Goal: Task Accomplishment & Management: Complete application form

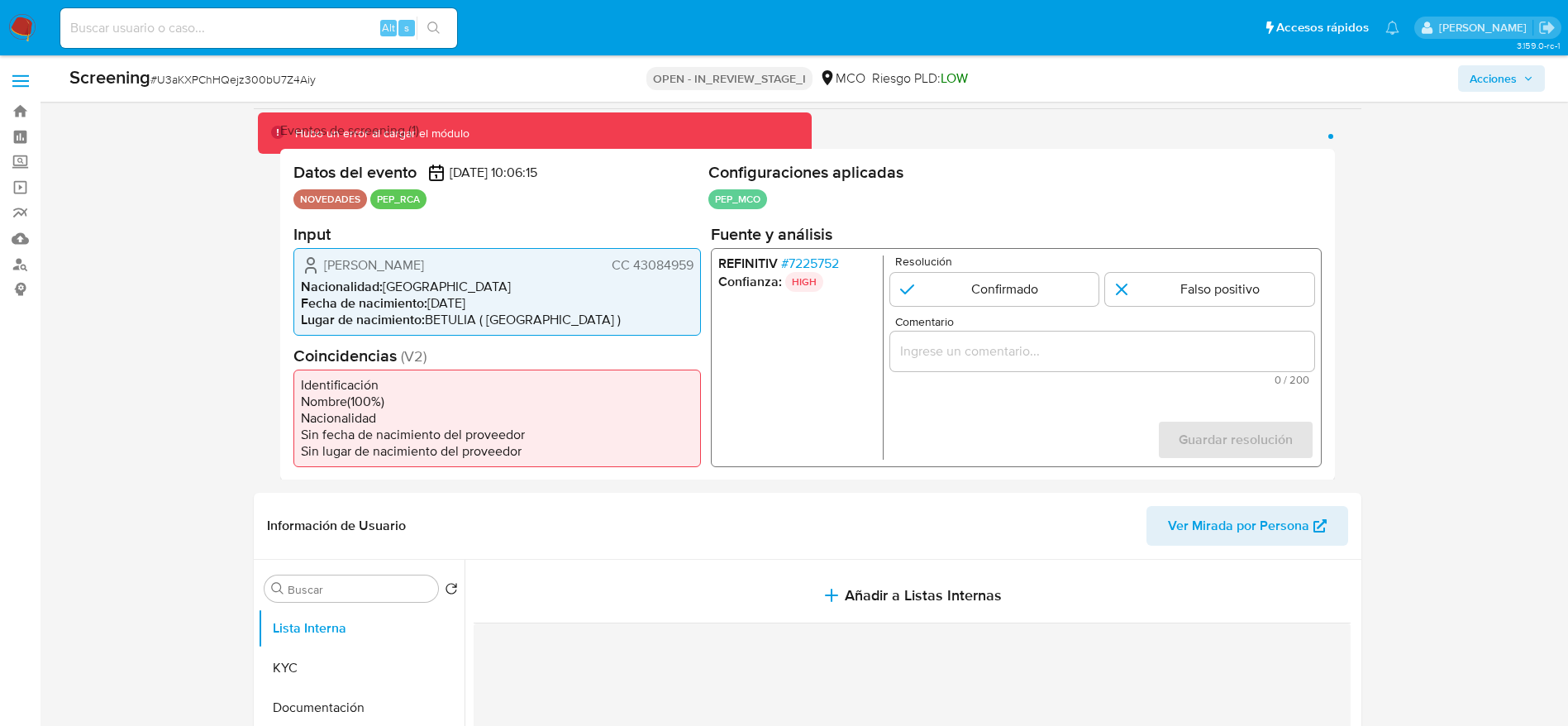
select select "10"
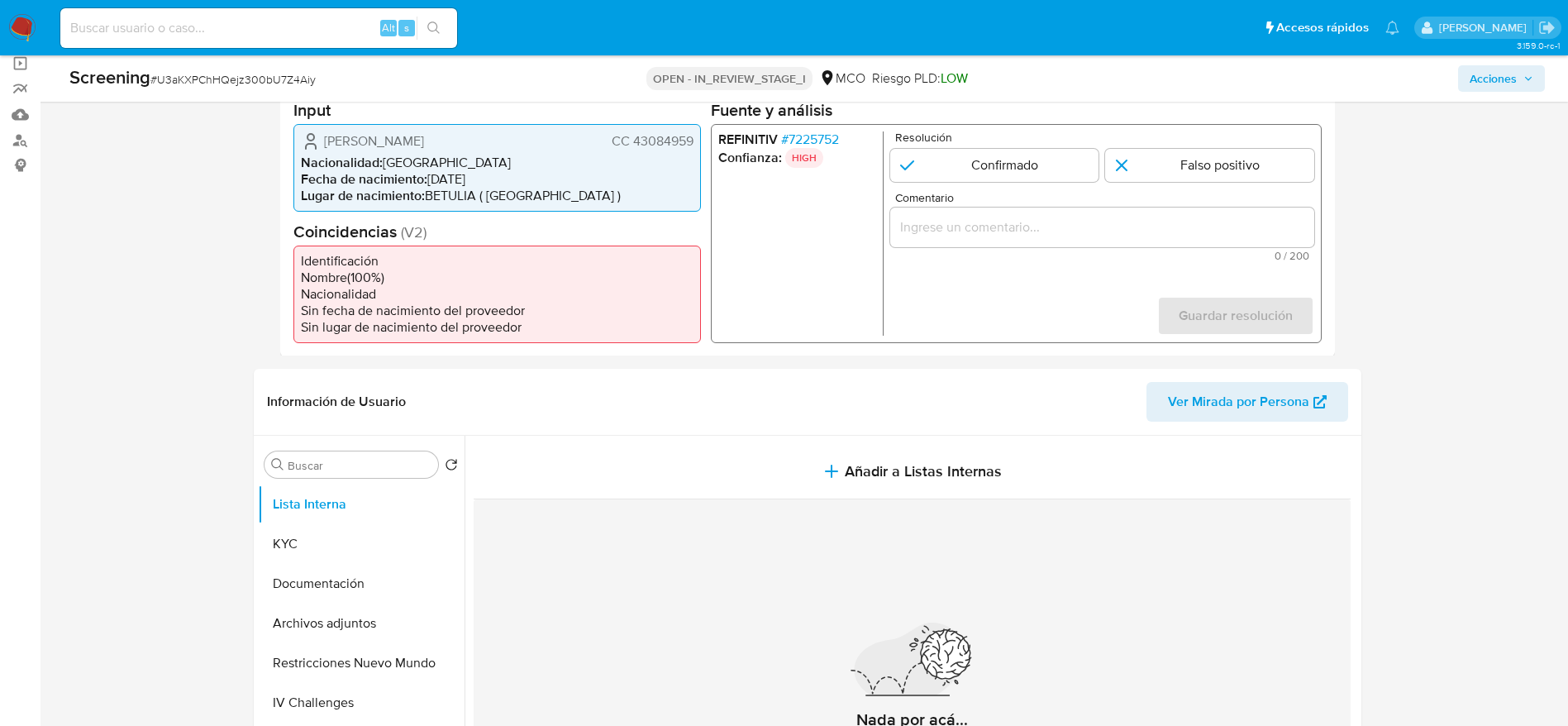
click at [424, 143] on span "Ana Cecilia Arango Arango" at bounding box center [374, 140] width 100 height 16
click at [424, 145] on span "Ana Cecilia Arango Arango" at bounding box center [374, 140] width 100 height 16
click at [816, 131] on span "# 7225752" at bounding box center [809, 139] width 58 height 16
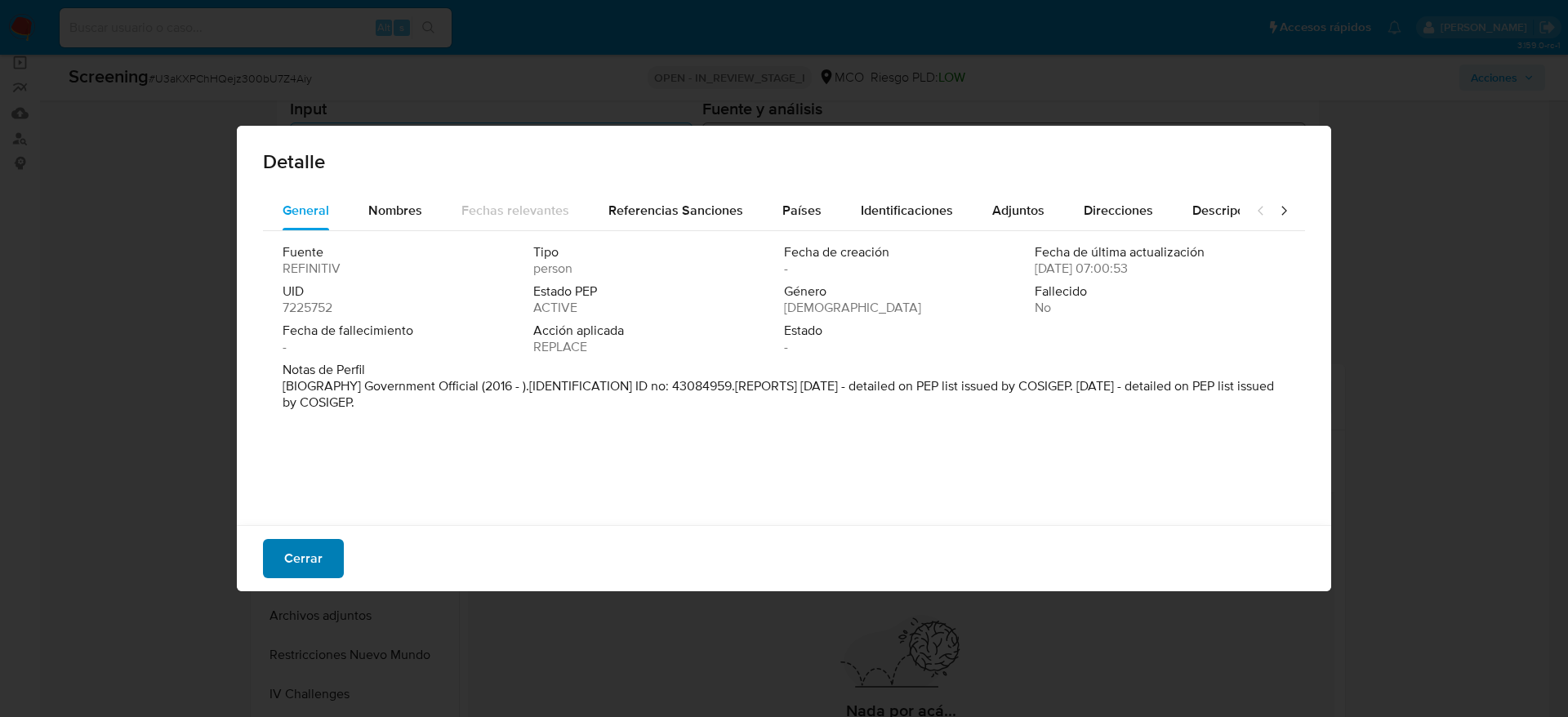
click at [290, 555] on span "Cerrar" at bounding box center [303, 559] width 38 height 36
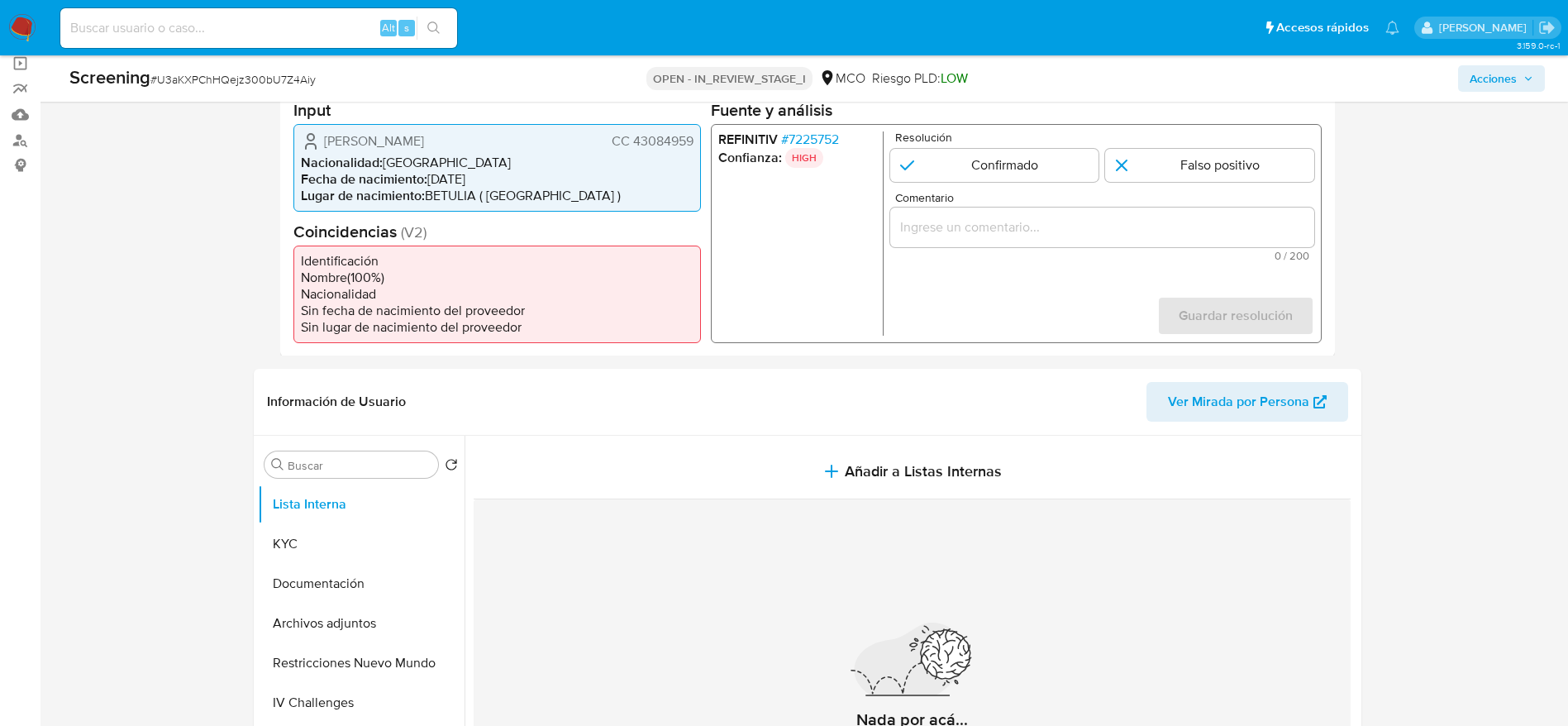
click at [422, 136] on span "Ana Cecilia Arango Arango" at bounding box center [374, 140] width 100 height 16
click at [1031, 216] on input "Comentario" at bounding box center [1102, 226] width 424 height 22
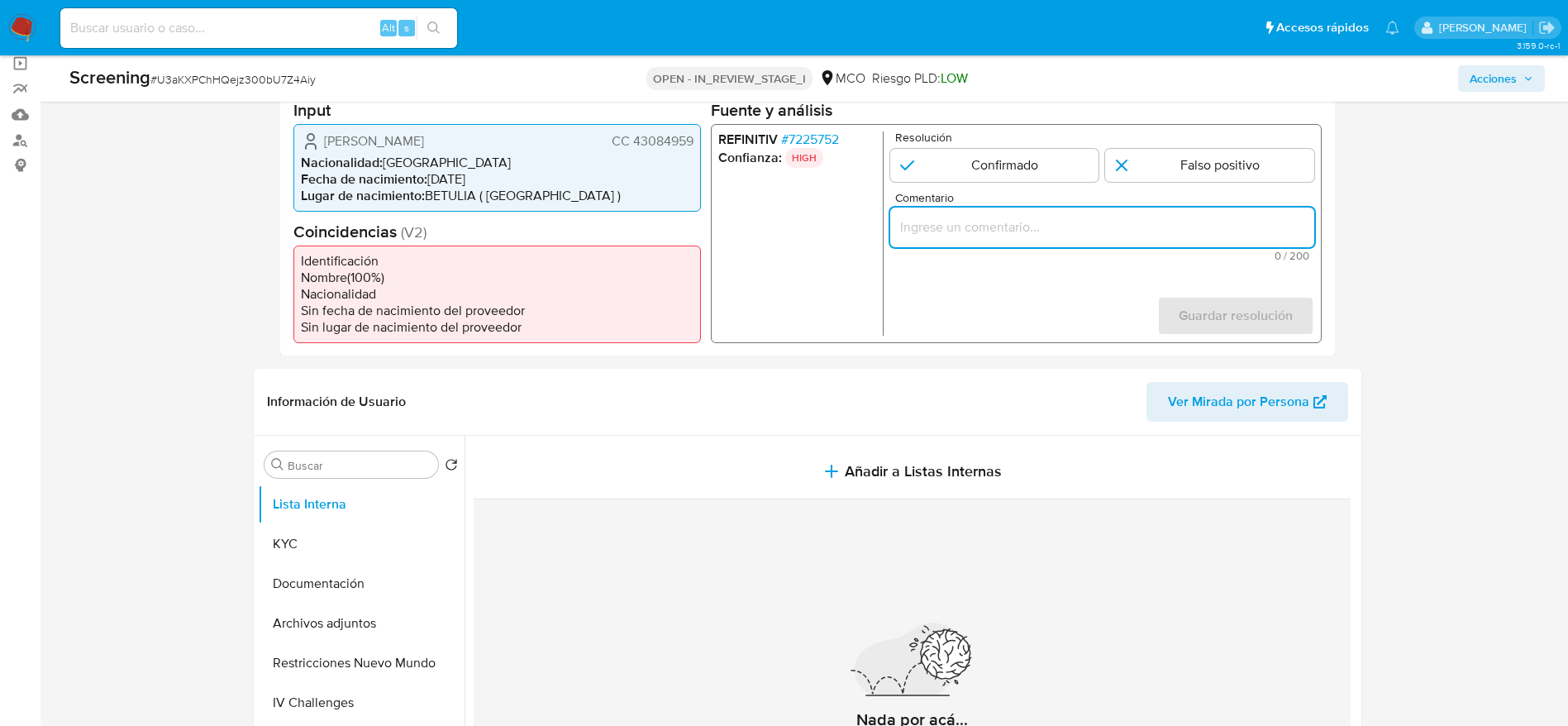
paste input "Usuario Ana Cecilia Arango Arango. Se desempeña como FISCAL DELEGADO ANTE JUECE…"
type input "Usuario Ana Cecilia Arango Arango. Se desempeña como FISCAL DELEGADO ANTE JUECE…"
click at [953, 180] on input "1 de 1" at bounding box center [994, 165] width 209 height 33
radio input "true"
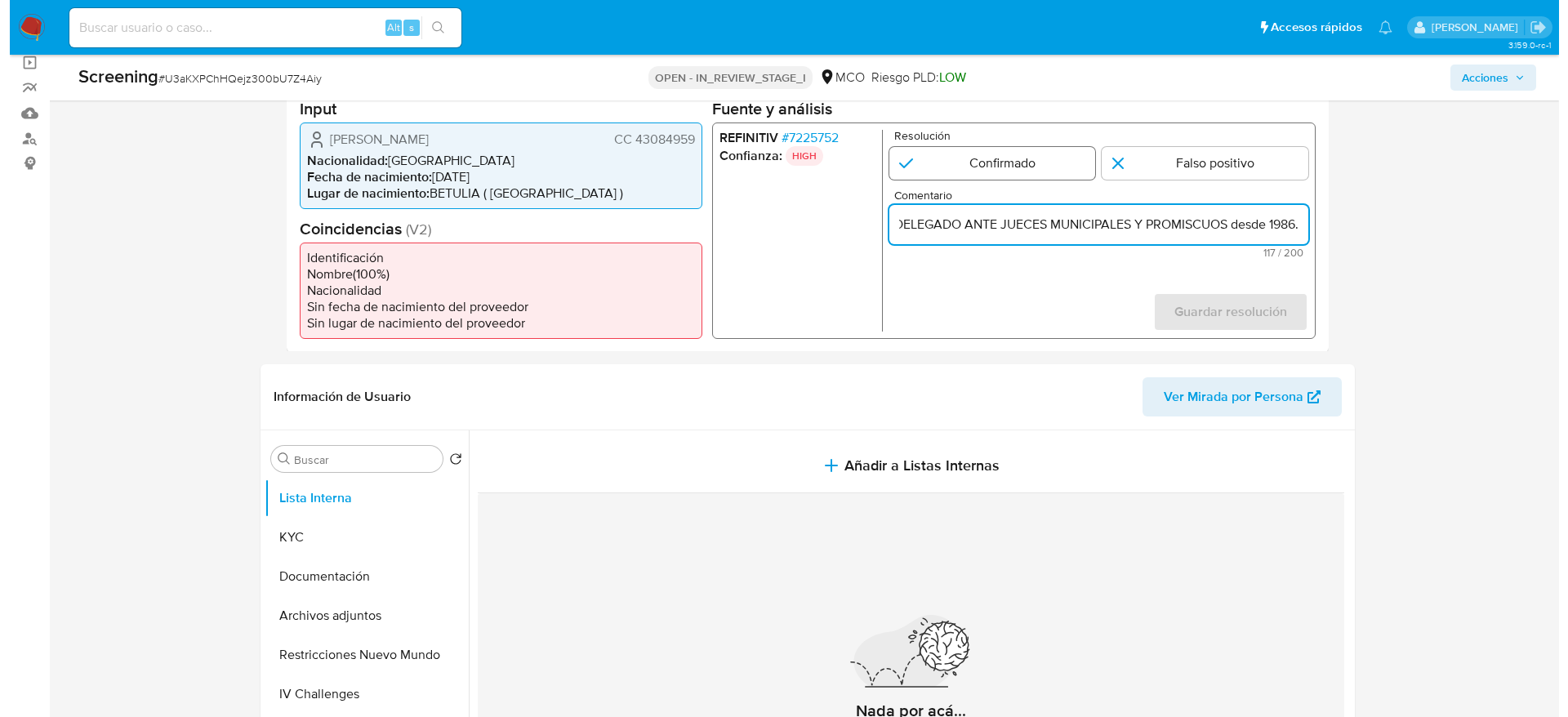
scroll to position [0, 0]
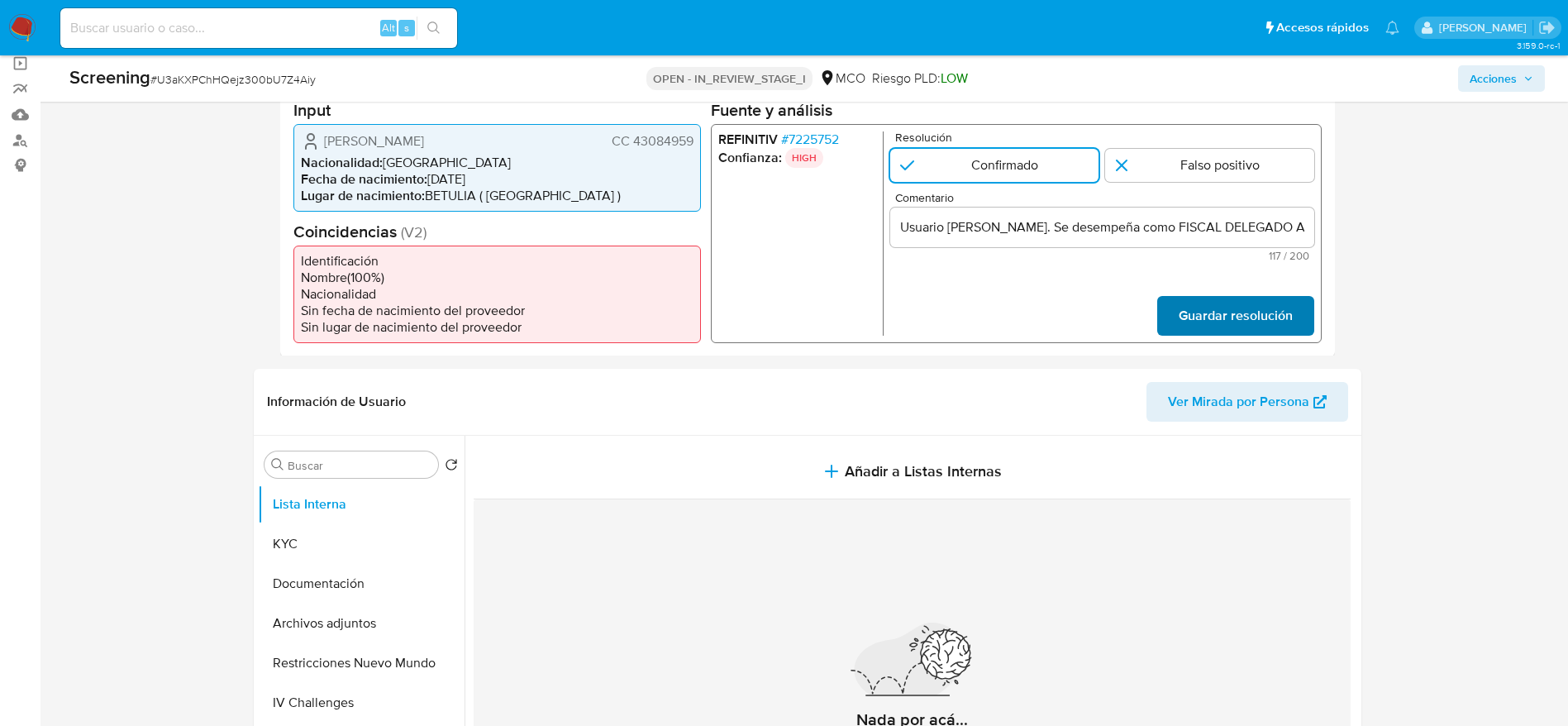
click at [1238, 298] on span "Guardar resolución" at bounding box center [1234, 315] width 114 height 36
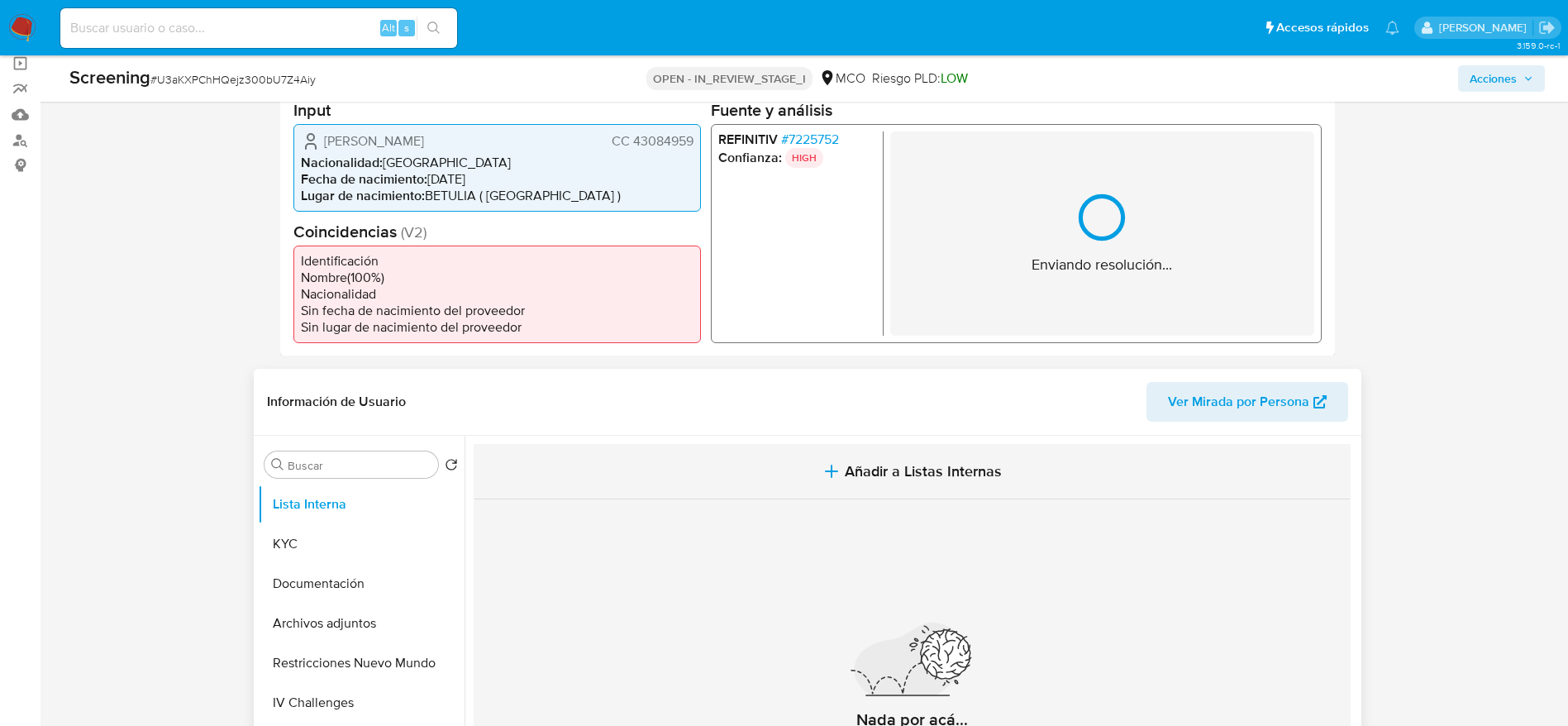
click at [952, 497] on button "Añadir a Listas Internas" at bounding box center [911, 472] width 877 height 55
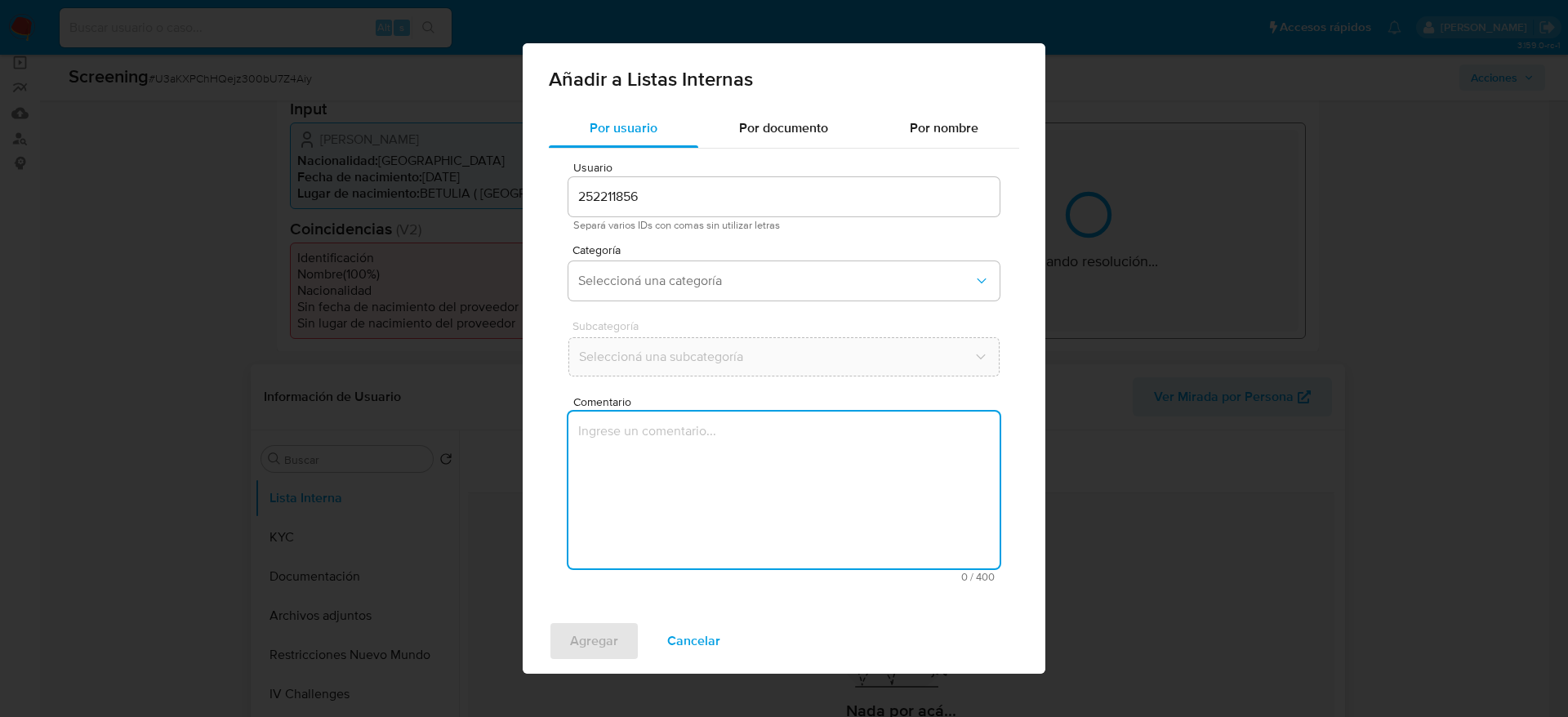
click at [919, 473] on textarea "Comentario" at bounding box center [784, 490] width 431 height 157
type textarea "Usuario Ana Cecilia Arango Arango. Se desempeña como FISCAL DELEGADO ANTE JUECE…"
click at [786, 249] on span "Categoría" at bounding box center [788, 250] width 431 height 11
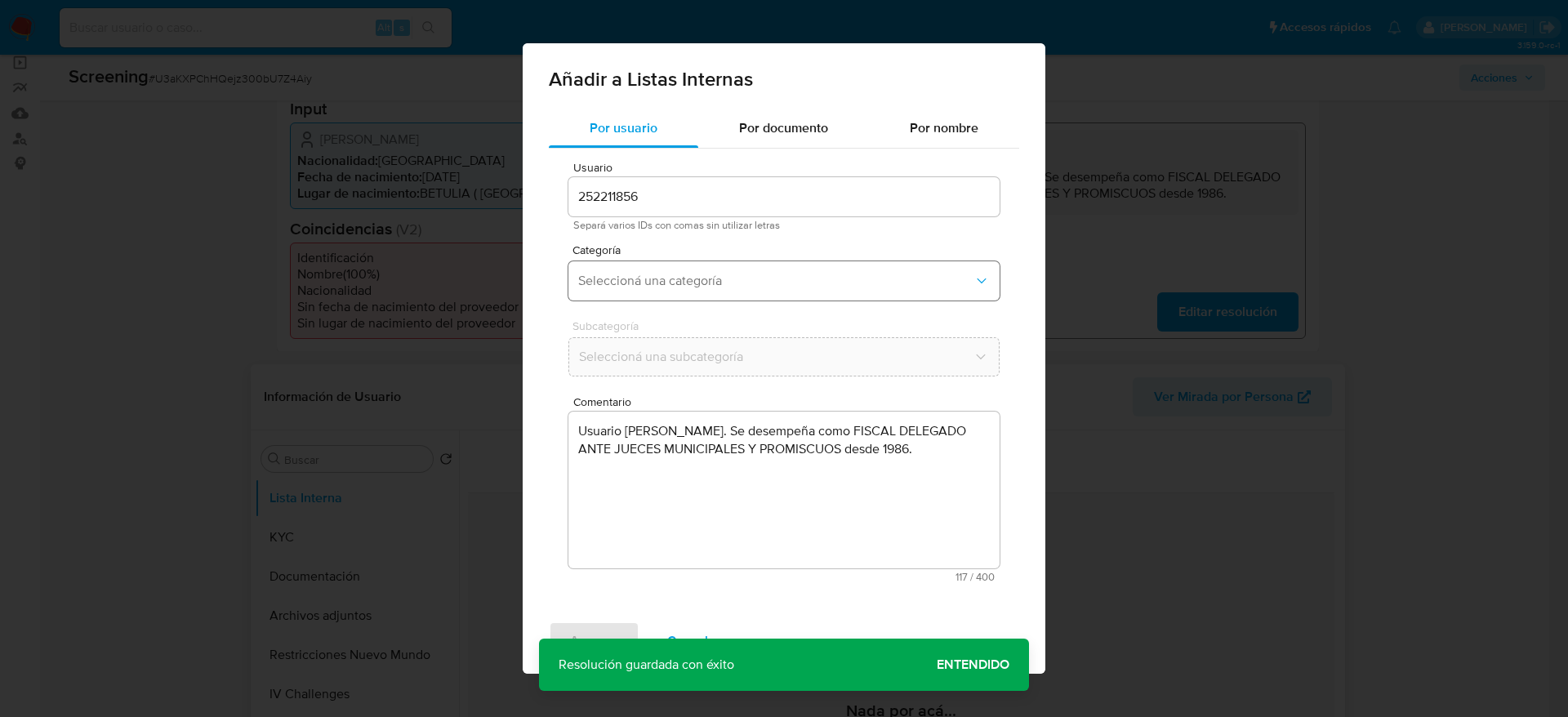
click at [785, 267] on button "Seleccioná una categoría" at bounding box center [784, 281] width 431 height 39
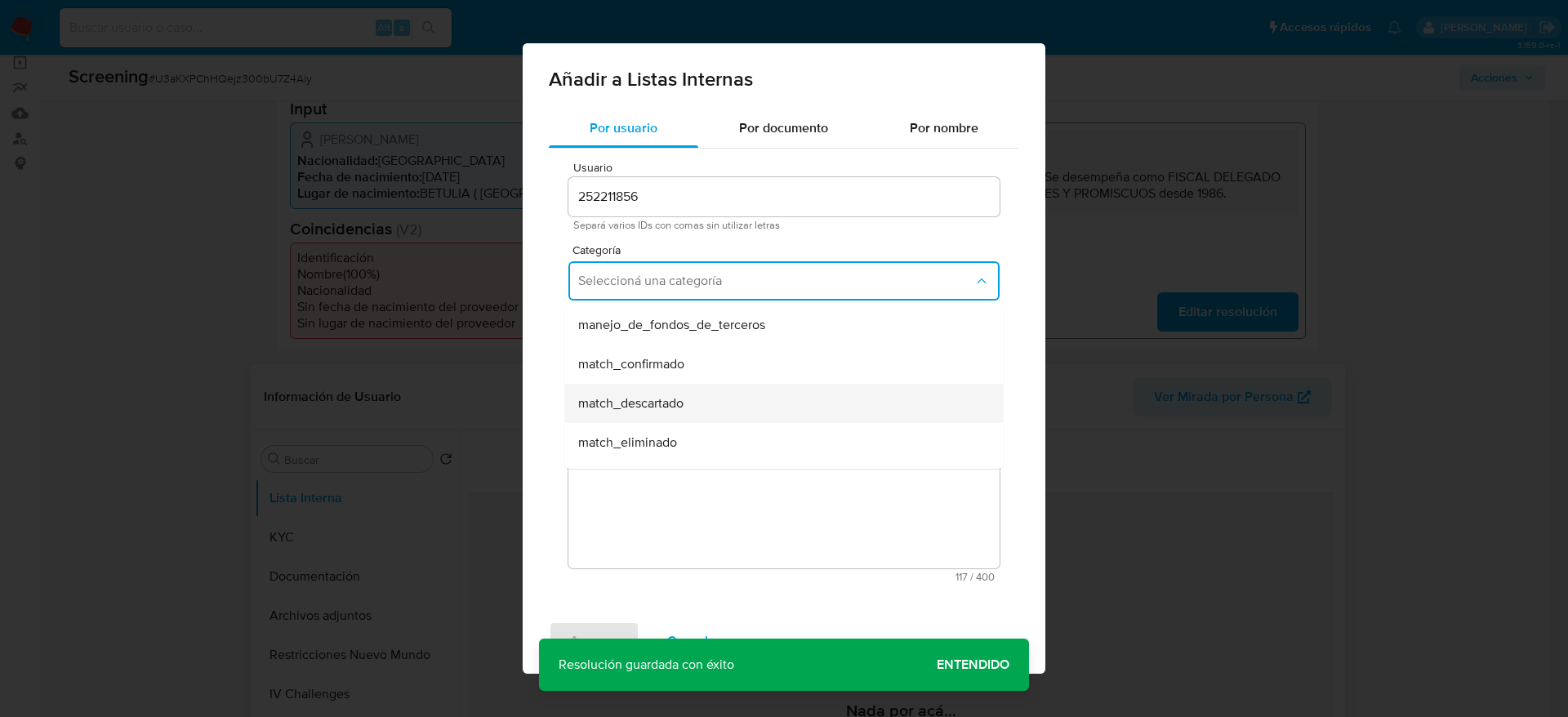
scroll to position [123, 0]
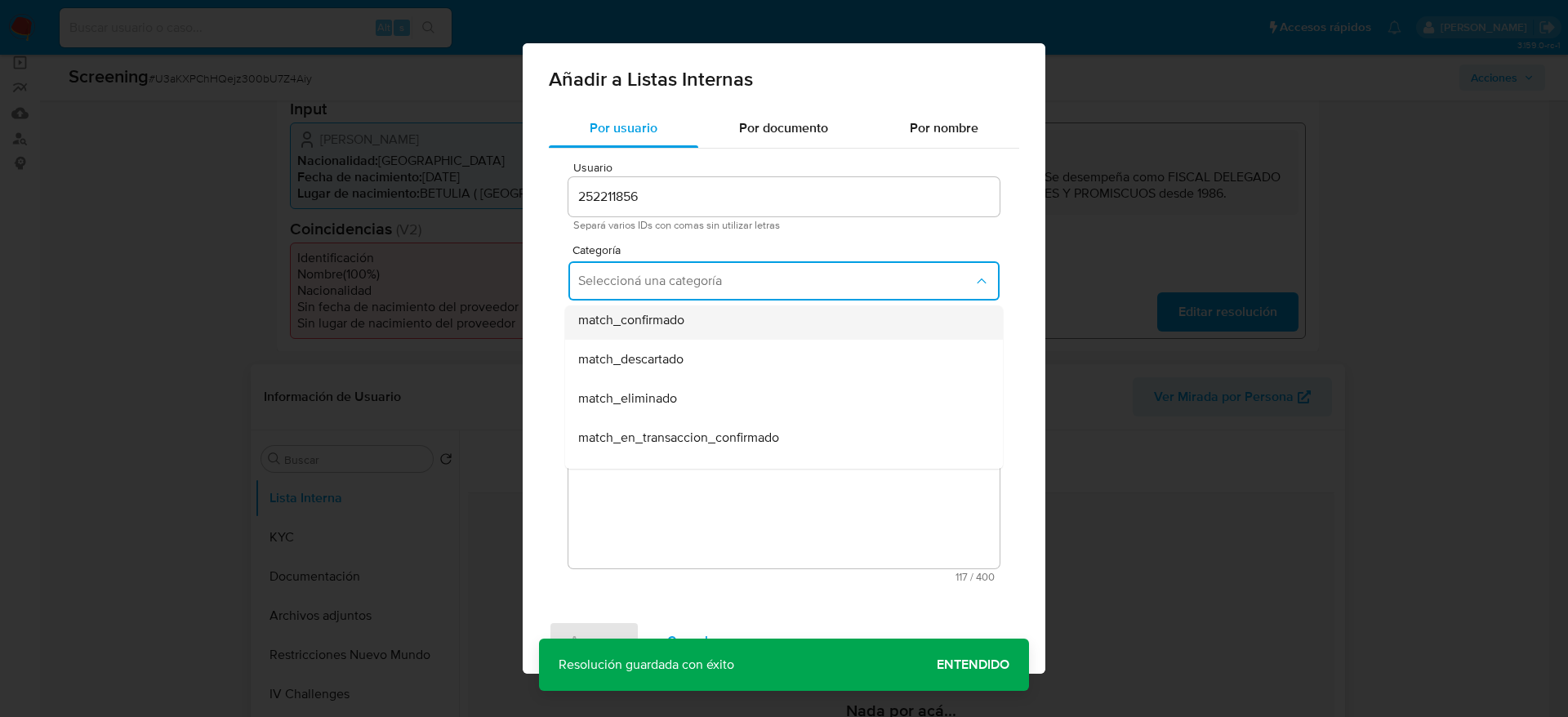
click at [675, 333] on div "match_confirmado" at bounding box center [779, 320] width 402 height 39
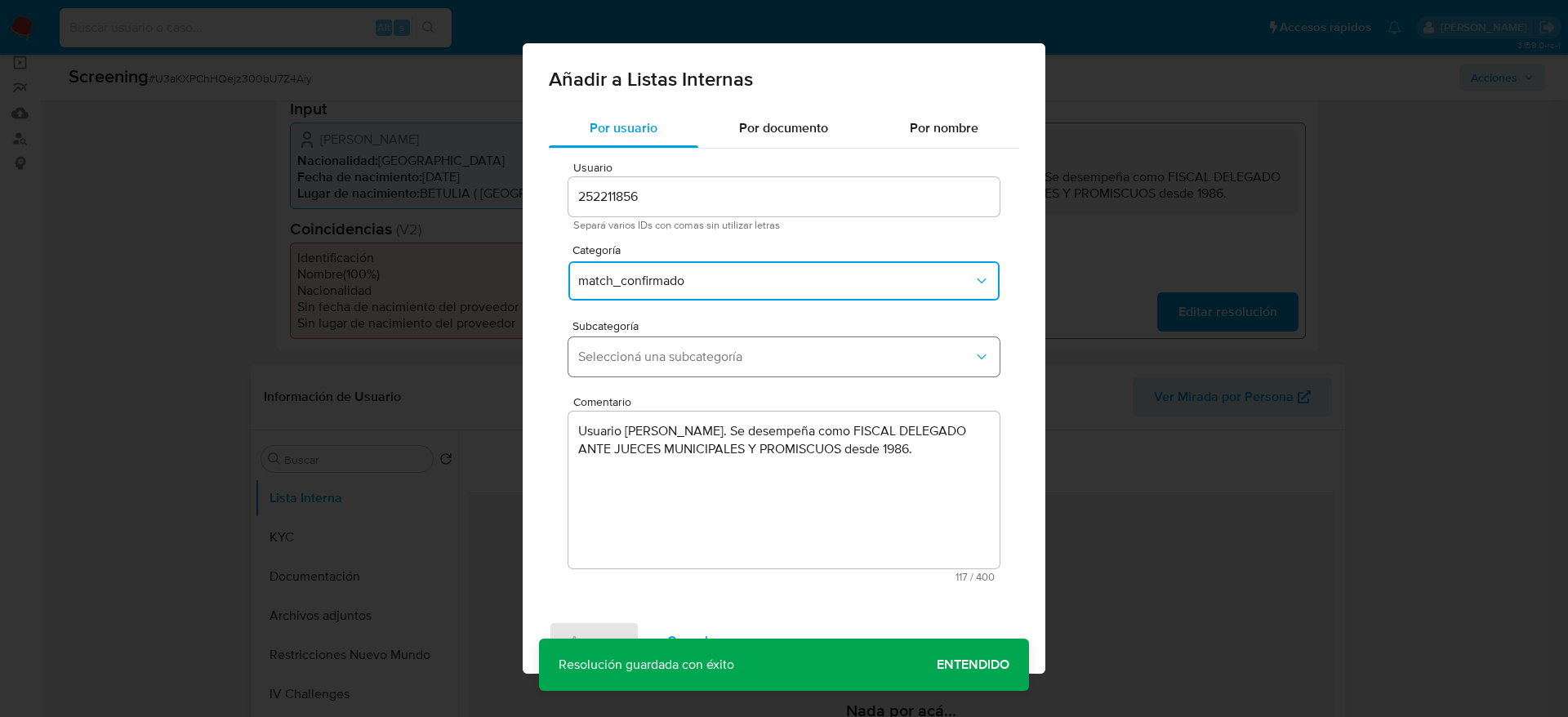
click at [675, 350] on span "Seleccioná una subcategoría" at bounding box center [776, 356] width 395 height 16
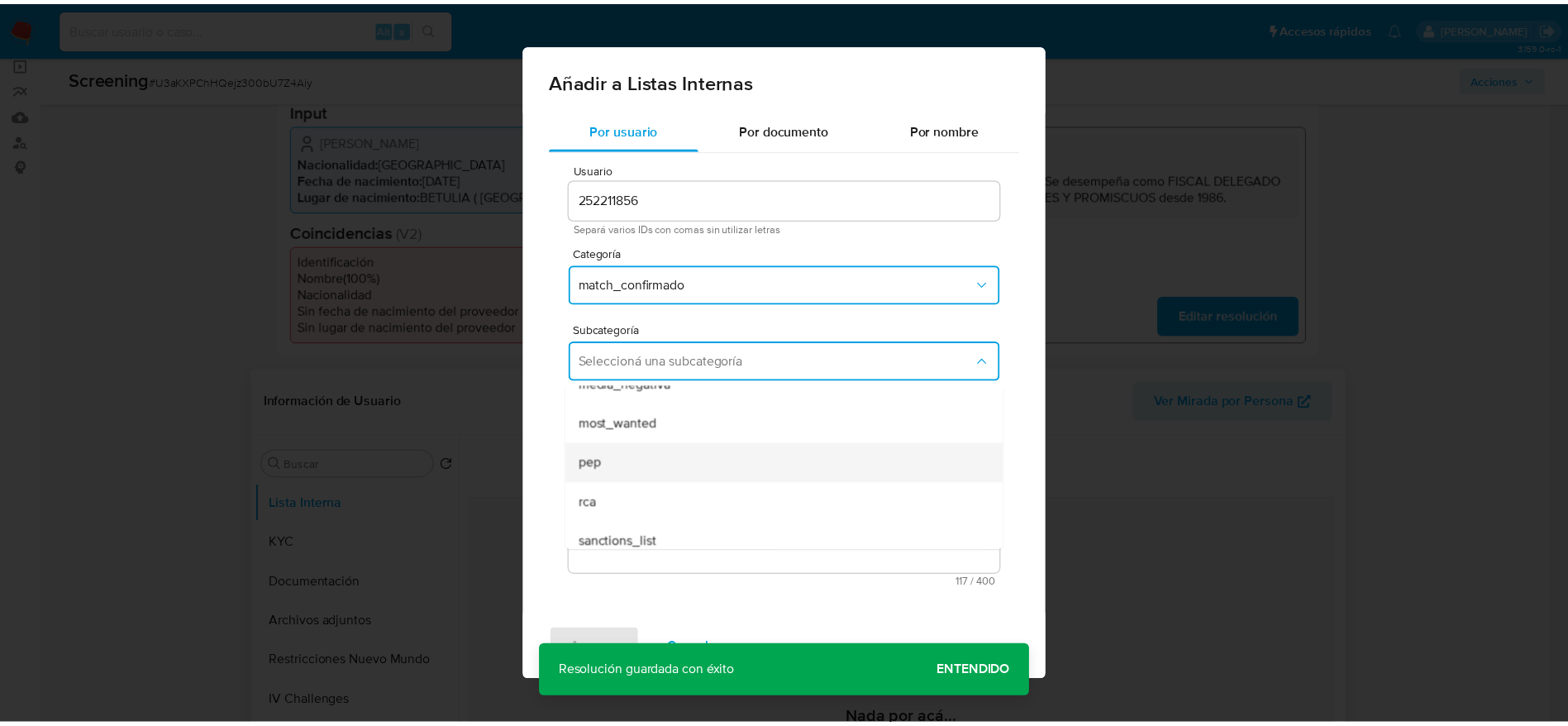
scroll to position [112, 0]
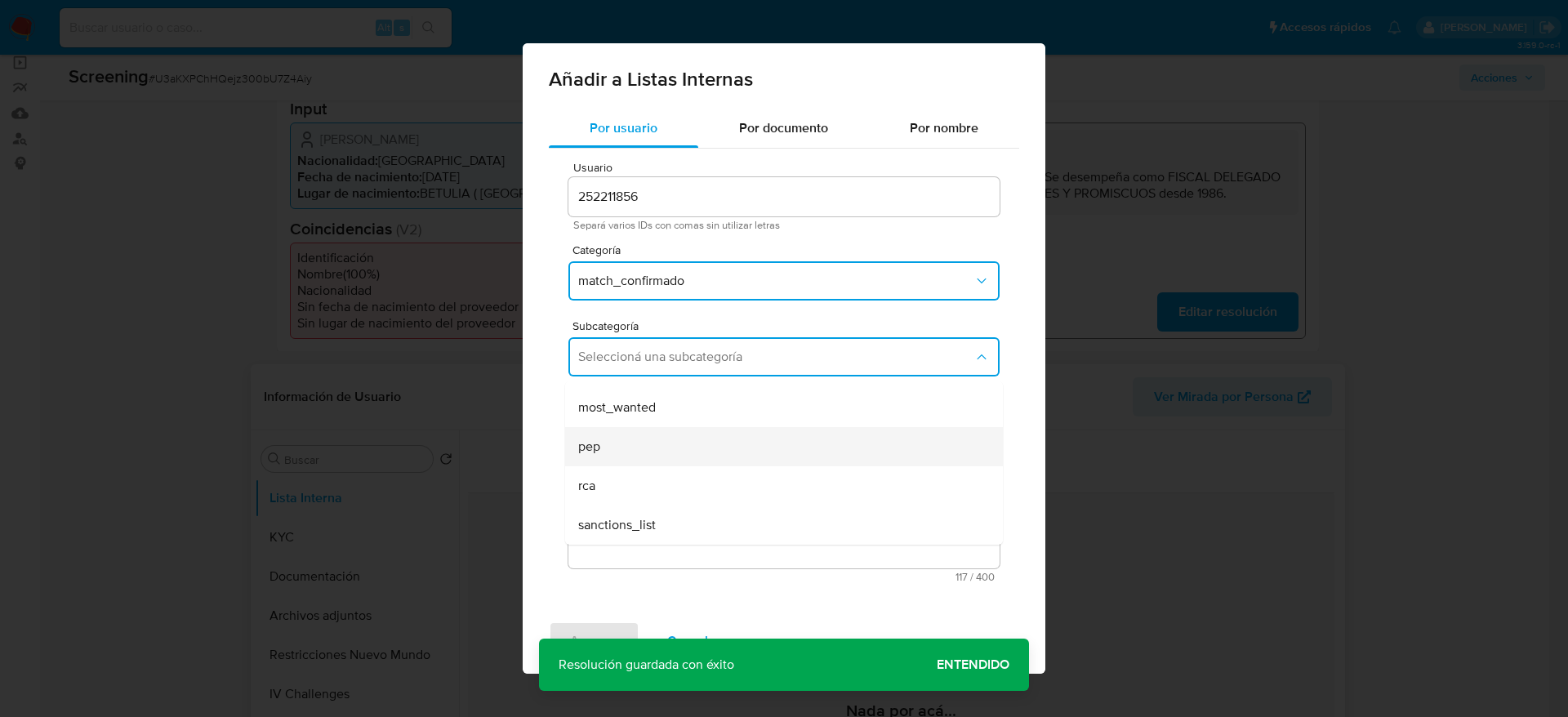
click at [658, 442] on div "pep" at bounding box center [779, 447] width 402 height 39
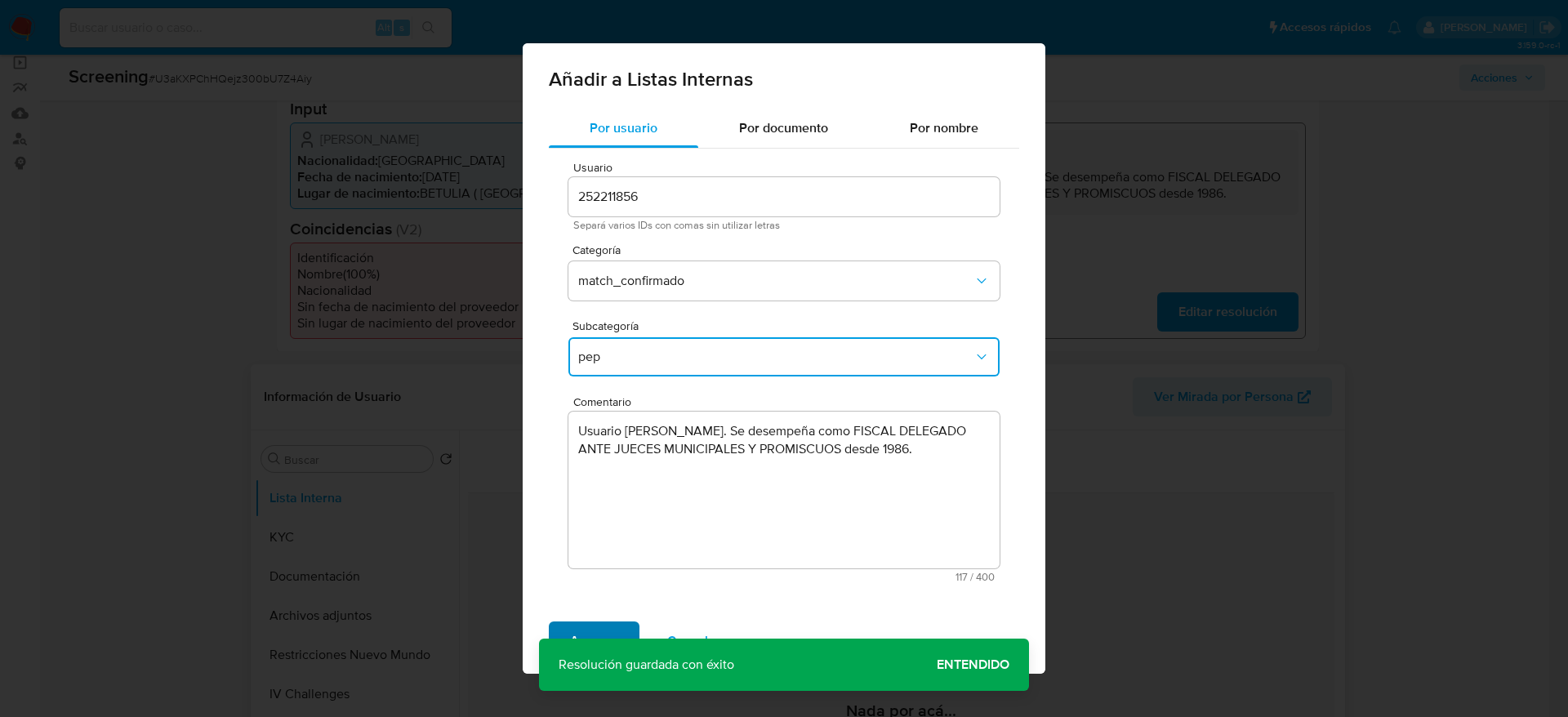
click at [577, 632] on span "Agregar" at bounding box center [594, 641] width 49 height 36
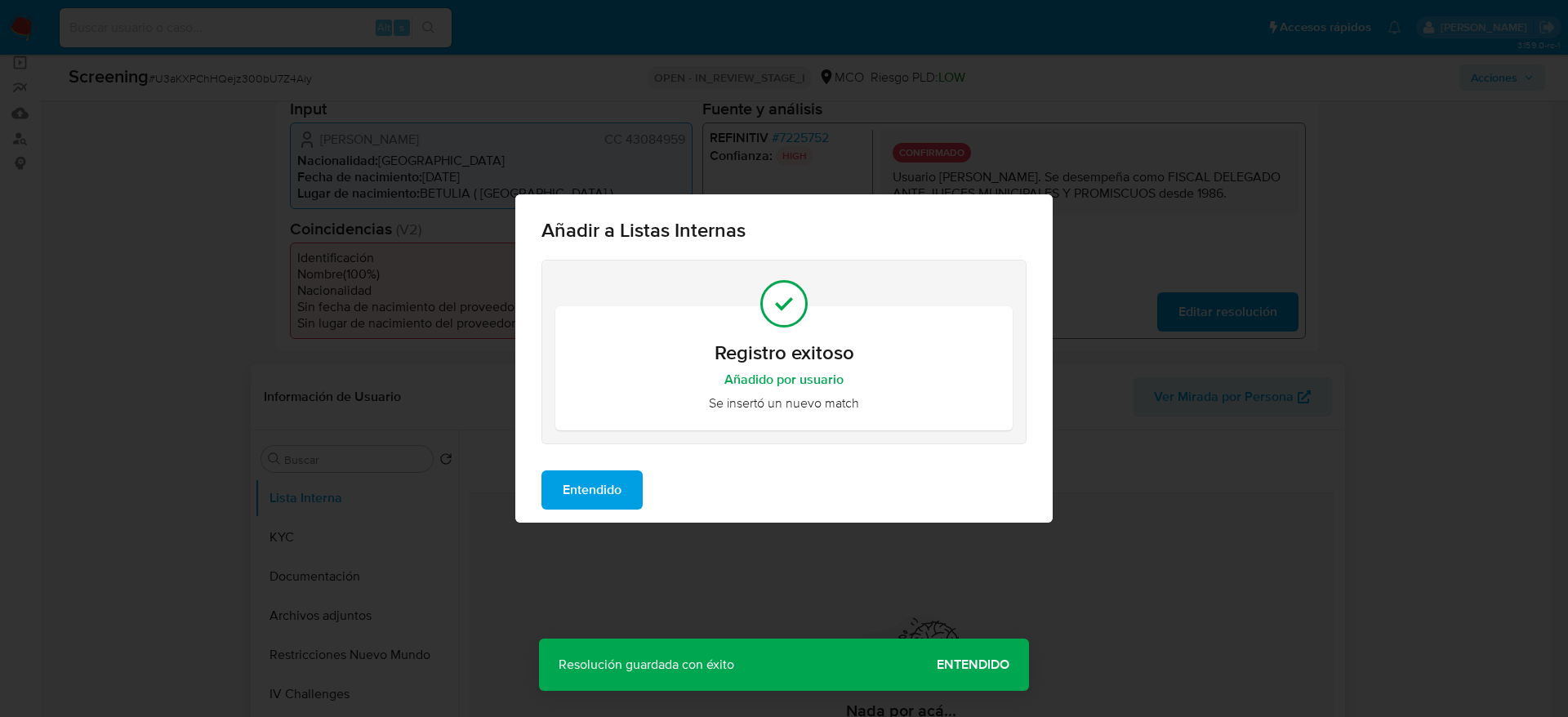
click at [599, 493] on span "Entendido" at bounding box center [592, 490] width 59 height 36
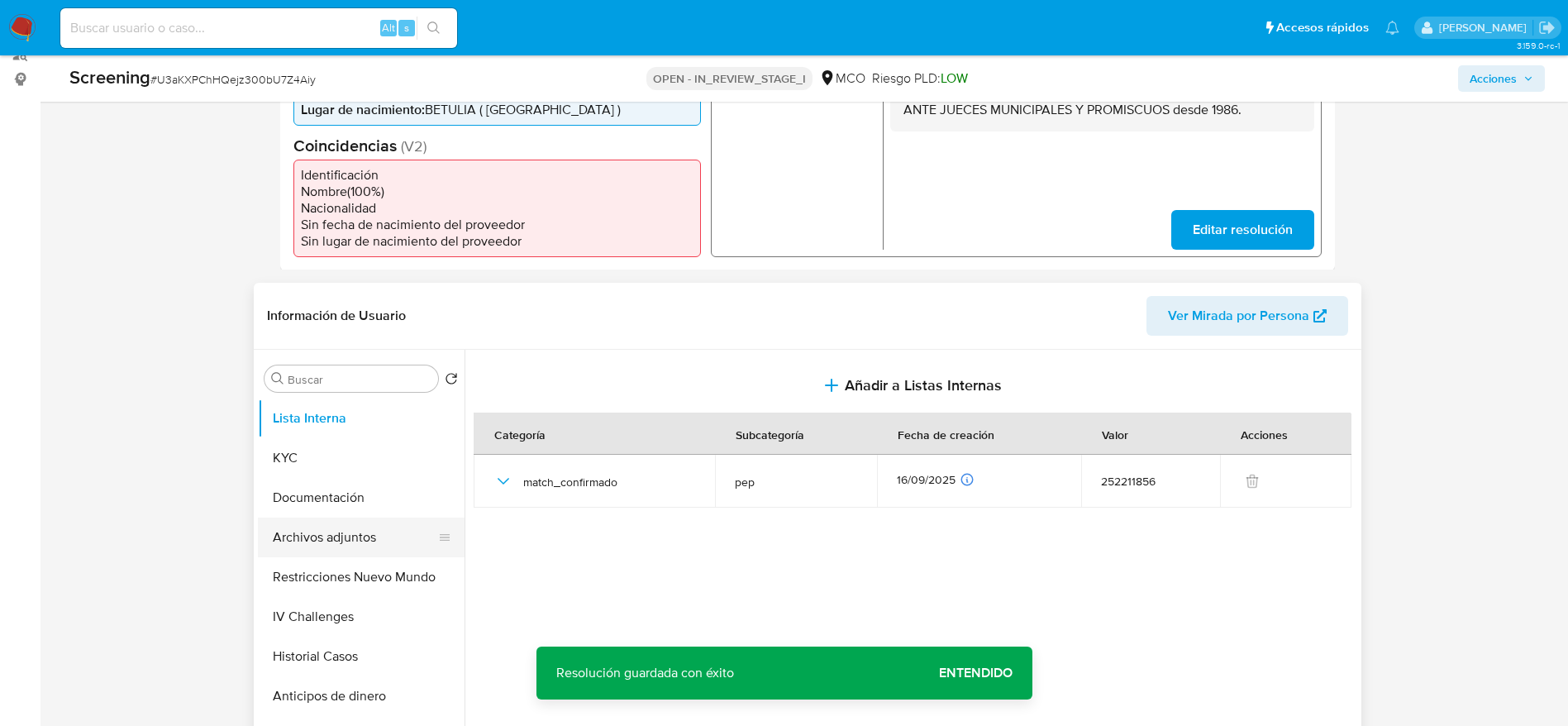
scroll to position [248, 0]
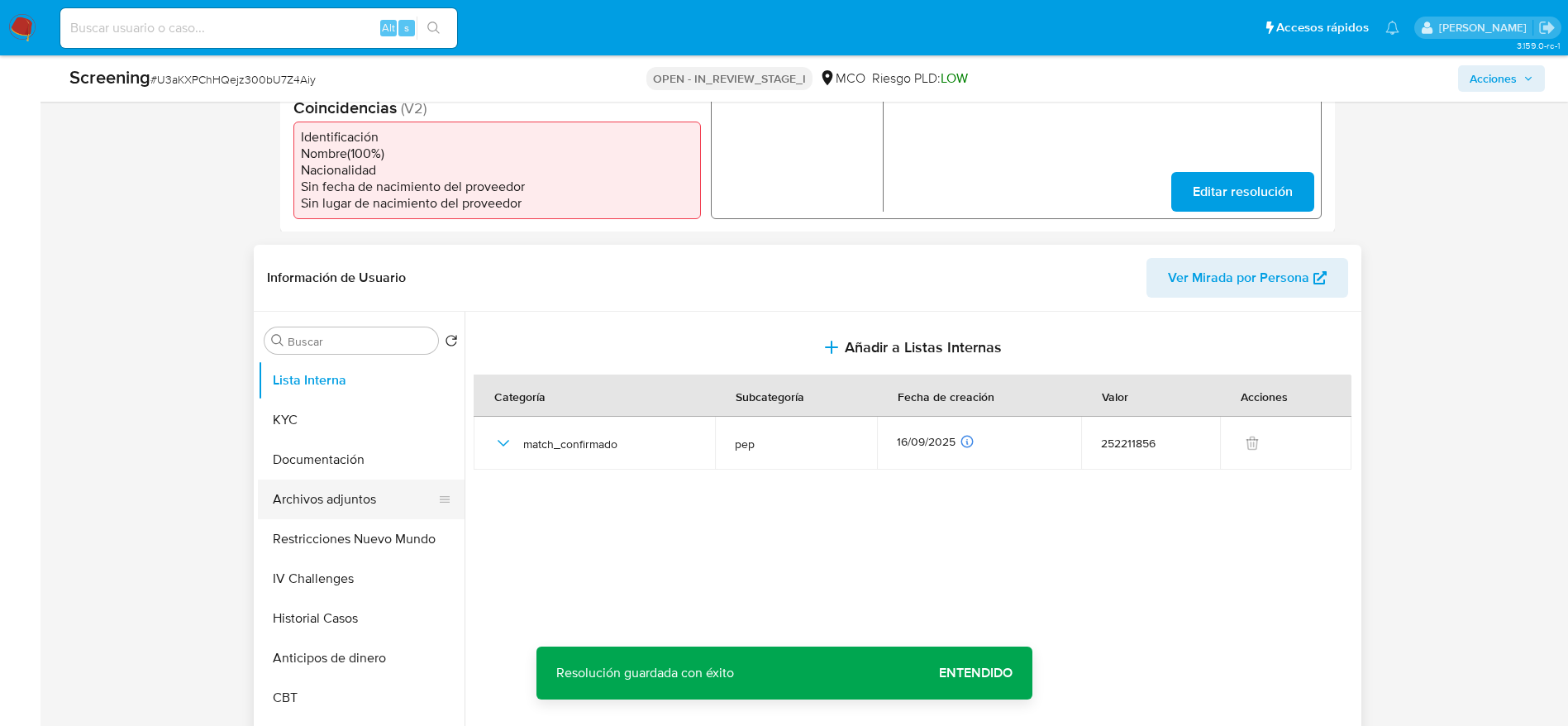
click at [397, 492] on button "Archivos adjuntos" at bounding box center [354, 499] width 193 height 40
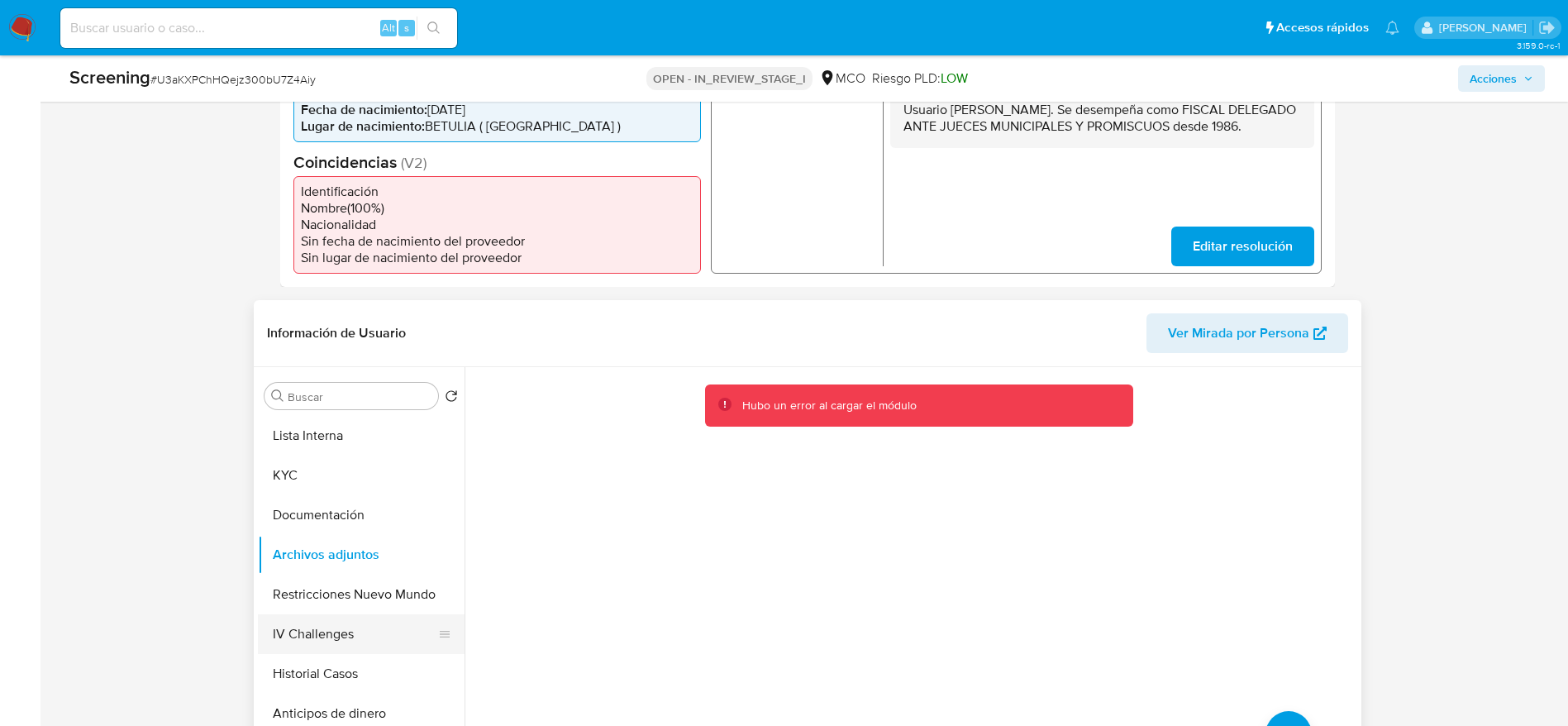
drag, startPoint x: 388, startPoint y: 586, endPoint x: 388, endPoint y: 563, distance: 23.0
click at [388, 585] on button "Restricciones Nuevo Mundo" at bounding box center [361, 594] width 207 height 40
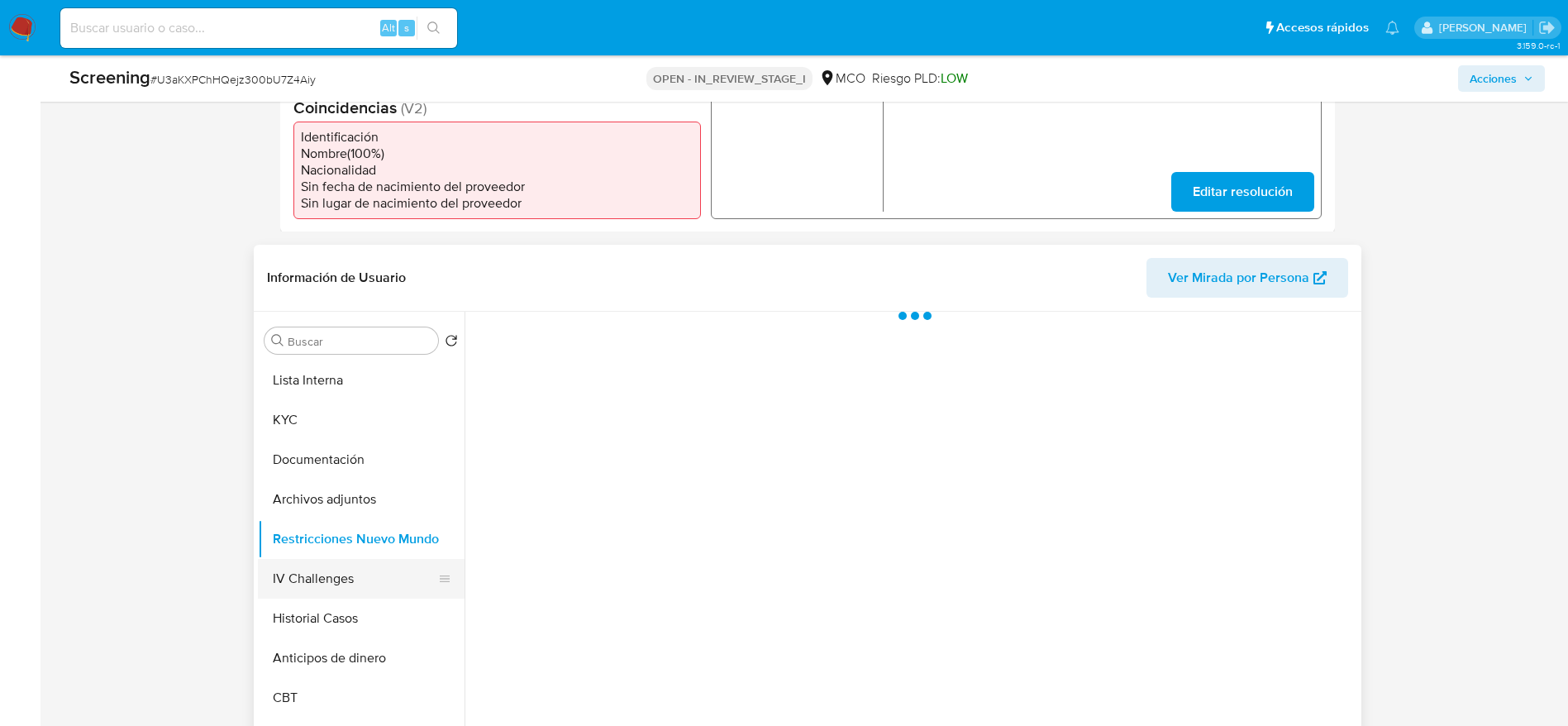
click at [388, 562] on button "IV Challenges" at bounding box center [354, 579] width 193 height 40
click at [388, 509] on button "Archivos adjuntos" at bounding box center [354, 499] width 193 height 40
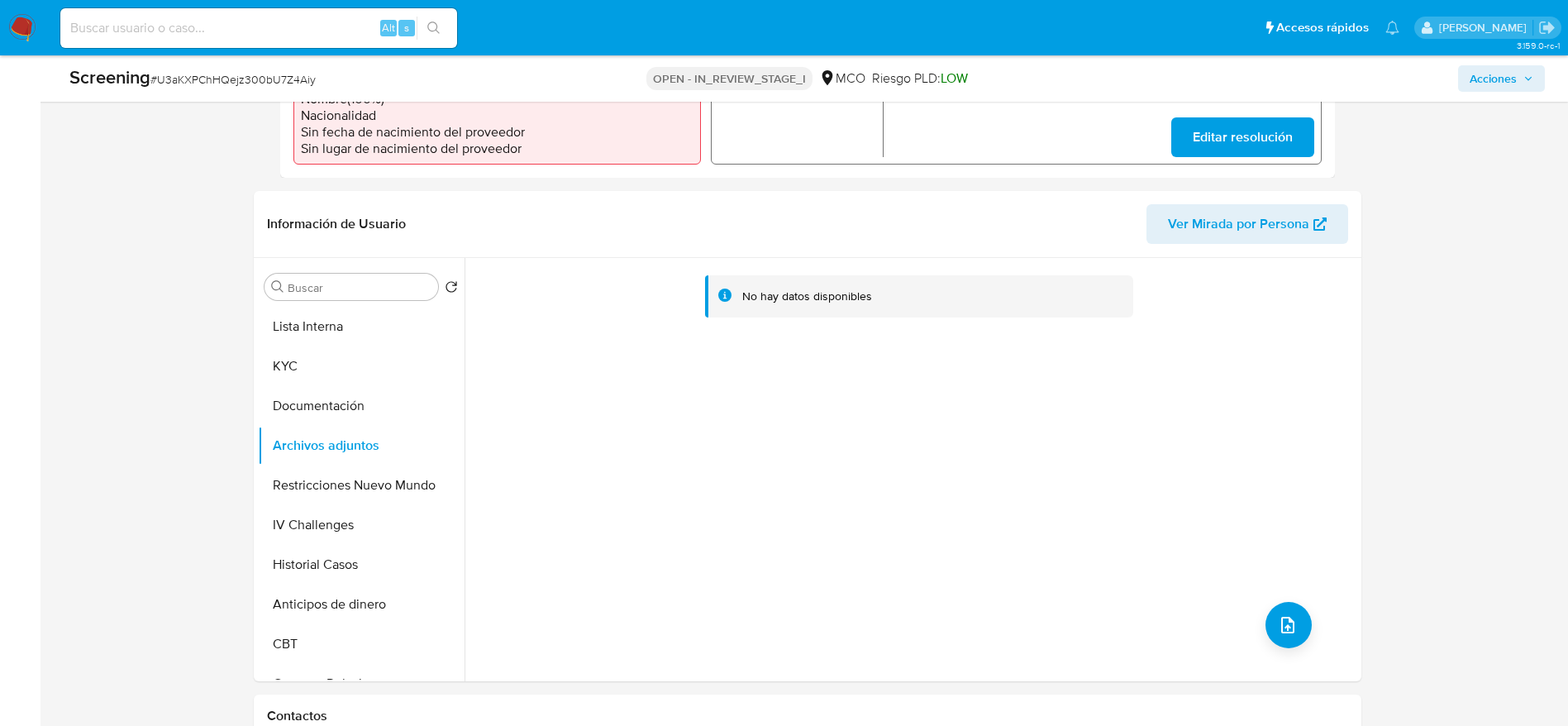
scroll to position [372, 0]
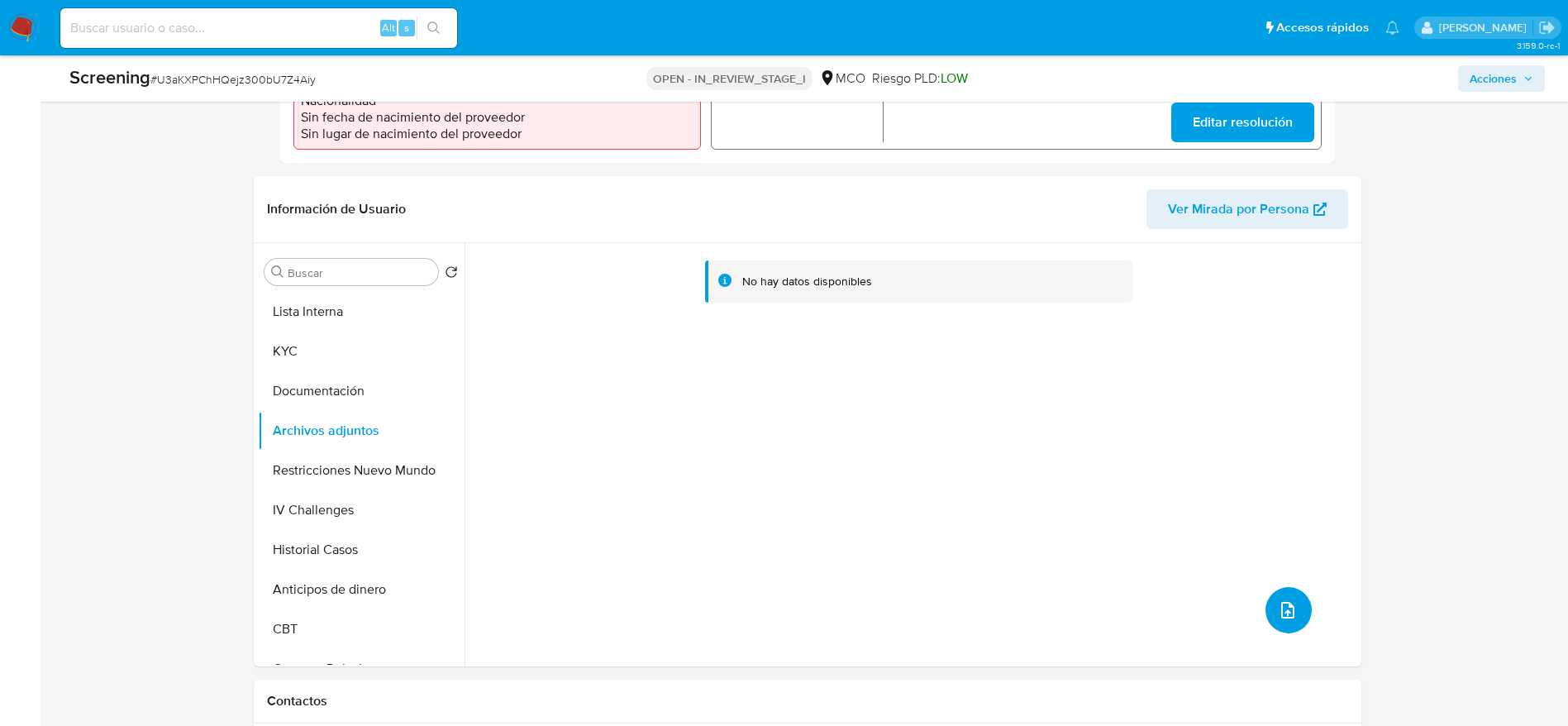
click at [1281, 590] on button "upload-file" at bounding box center [1289, 610] width 47 height 47
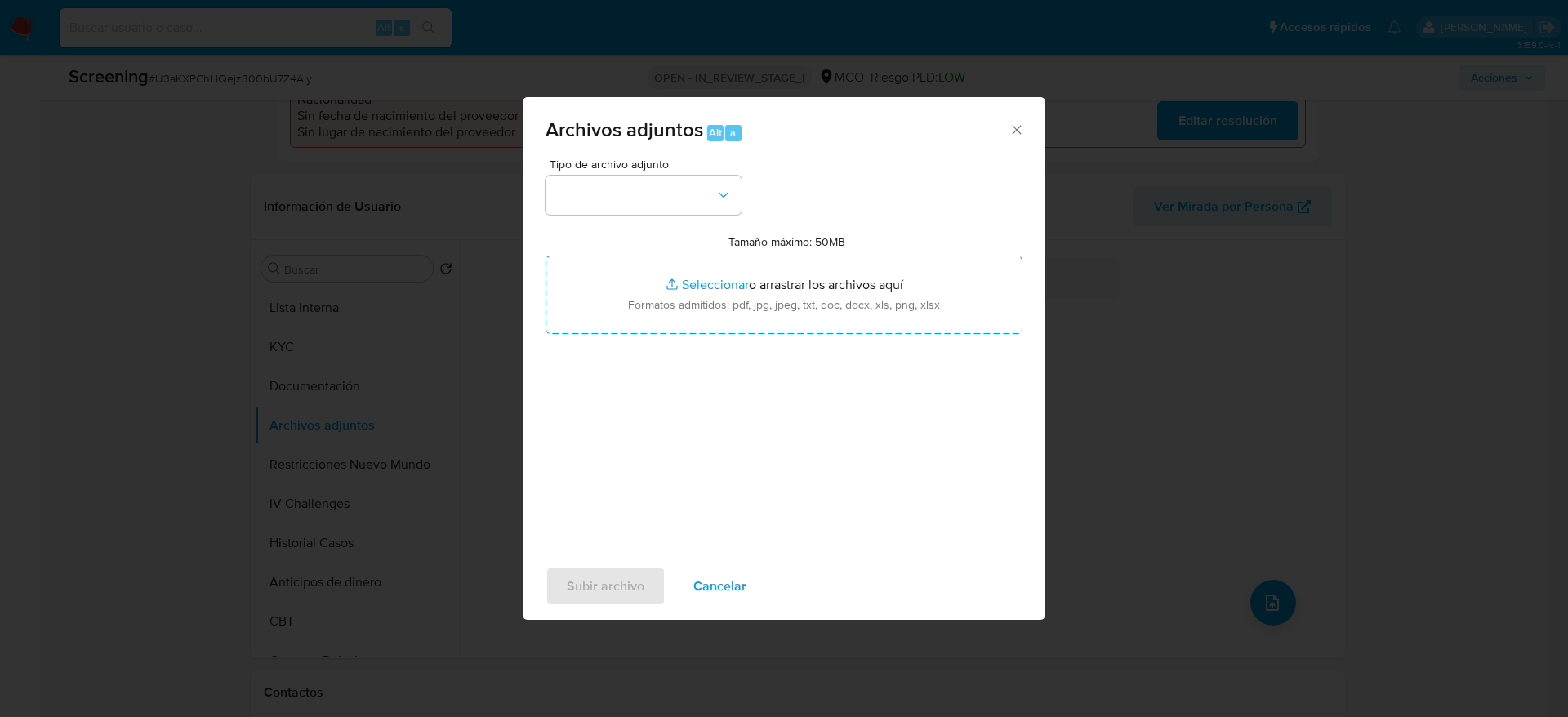
click at [651, 169] on span "Tipo de archivo adjunto" at bounding box center [647, 163] width 196 height 11
click at [651, 180] on button "button" at bounding box center [644, 195] width 196 height 39
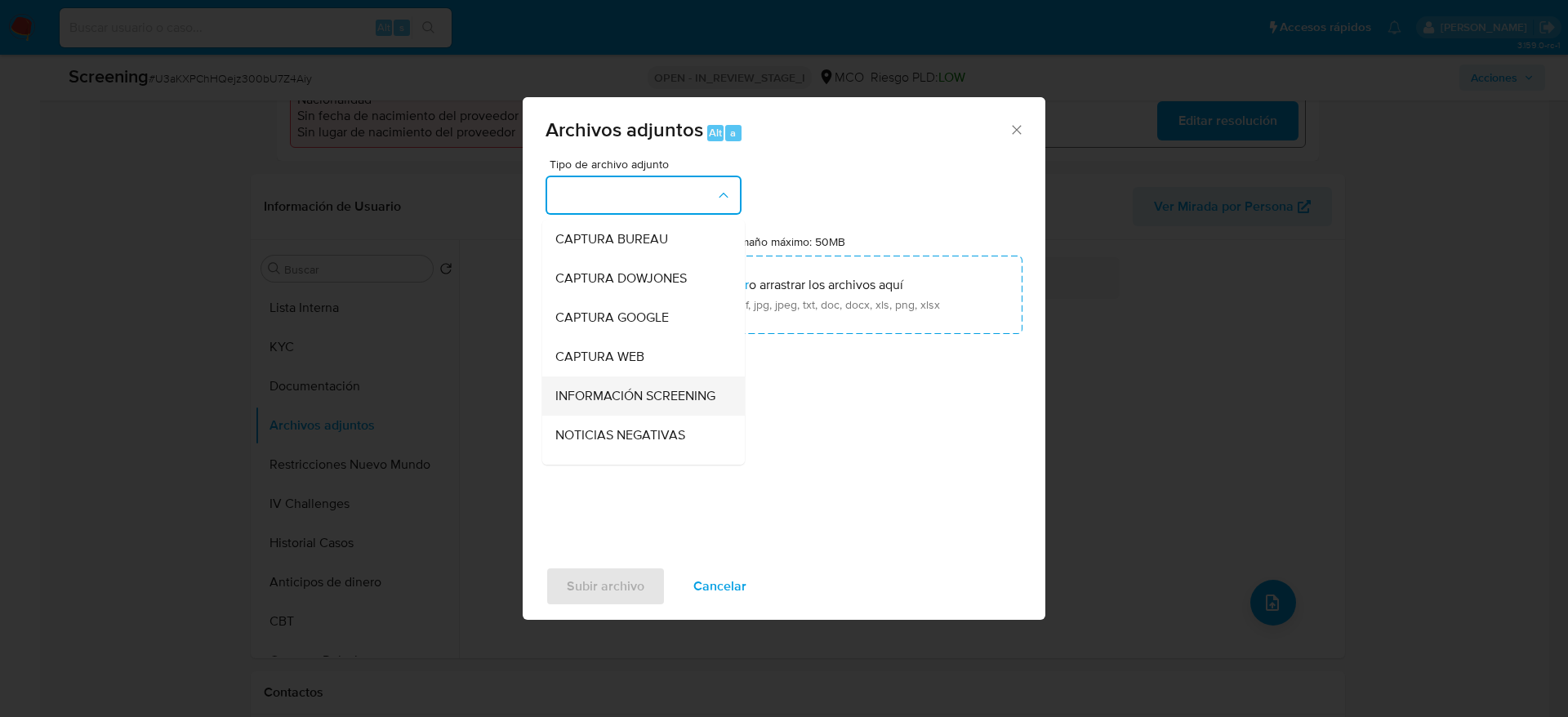
click at [646, 379] on div "INFORMACIÓN SCREENING" at bounding box center [639, 396] width 167 height 39
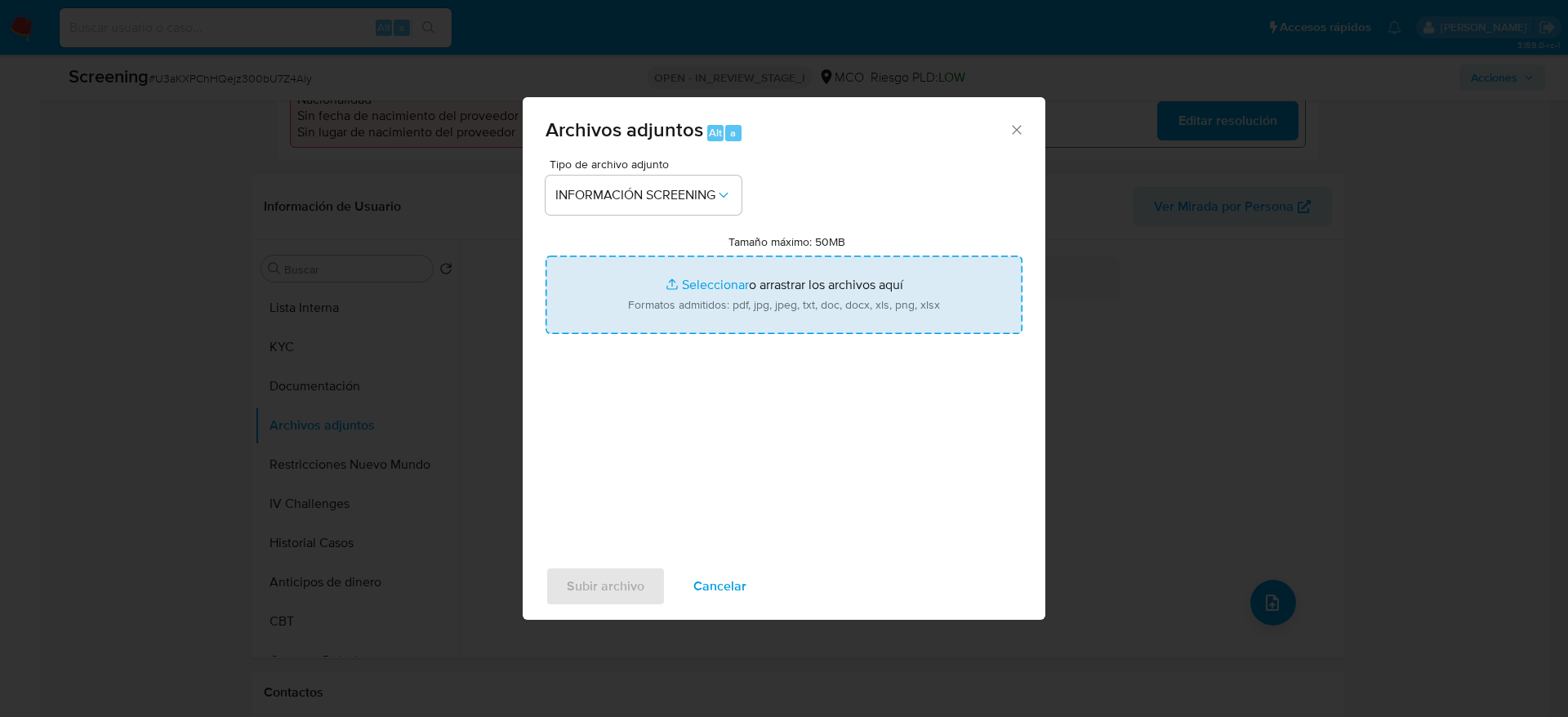
click at [650, 284] on input "Tamaño máximo: 50MB Seleccionar archivos" at bounding box center [784, 295] width 477 height 78
type input "C:\fakepath\_Ana Cecilia Arango Arango_ lavado de dinero - Buscar con Google.pdf"
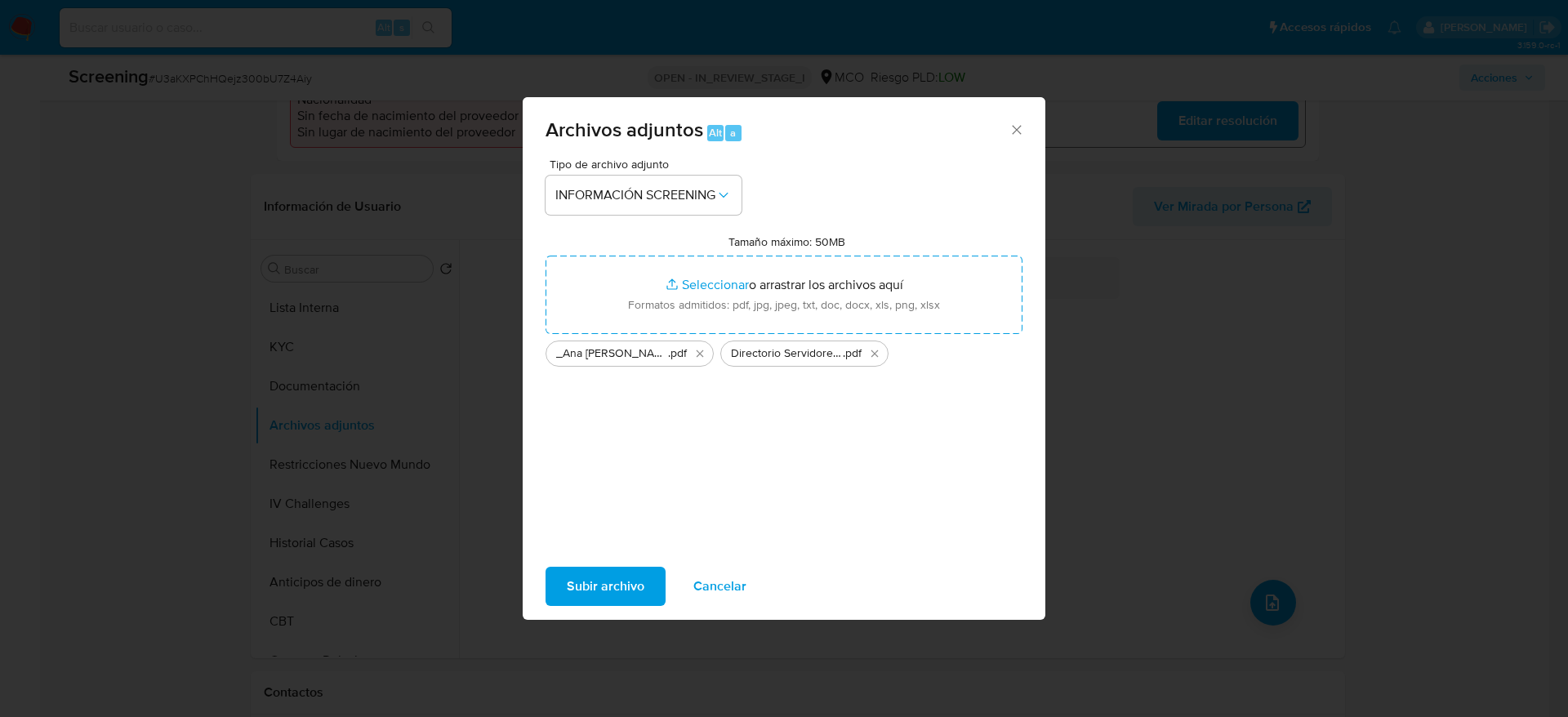
click at [563, 591] on button "Subir archivo" at bounding box center [606, 586] width 120 height 39
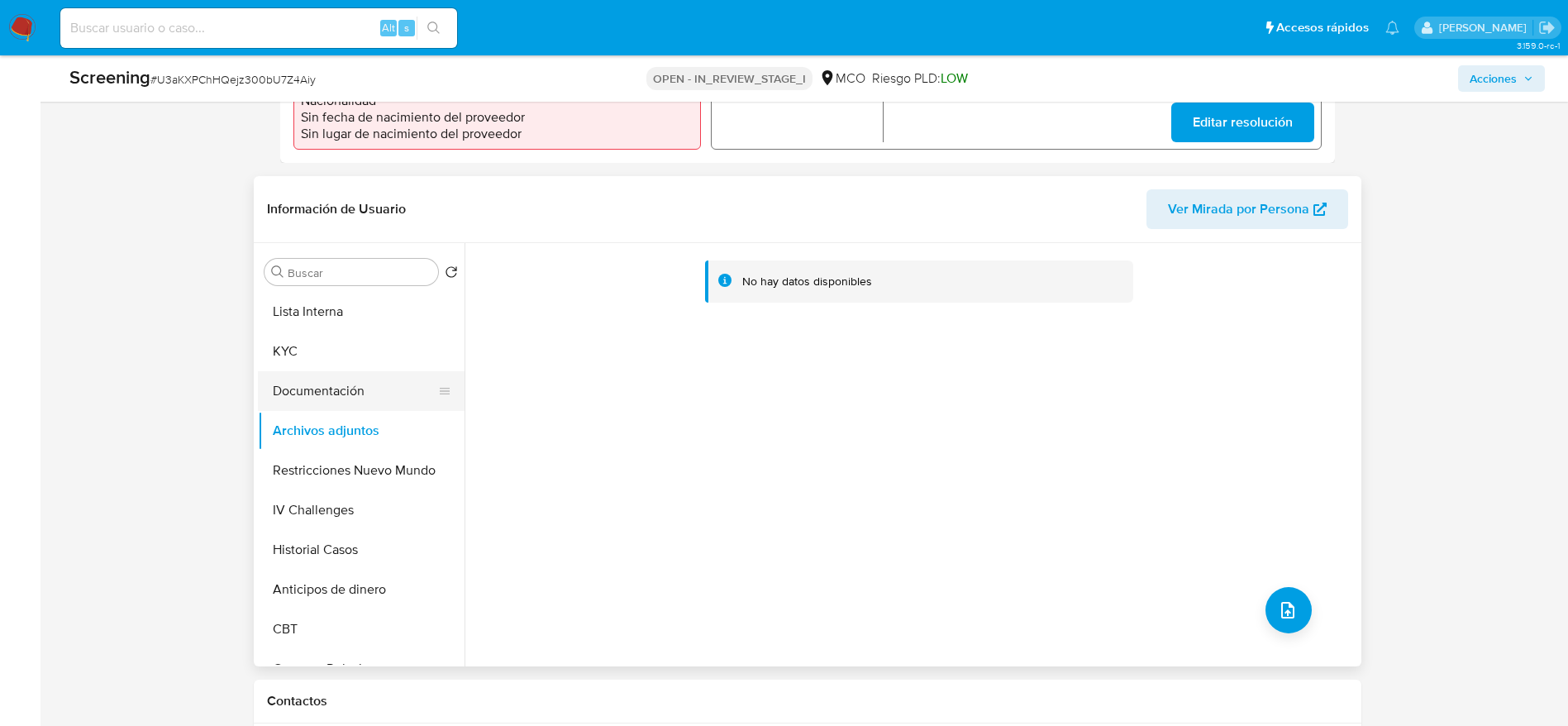
click at [316, 392] on button "Documentación" at bounding box center [354, 391] width 193 height 40
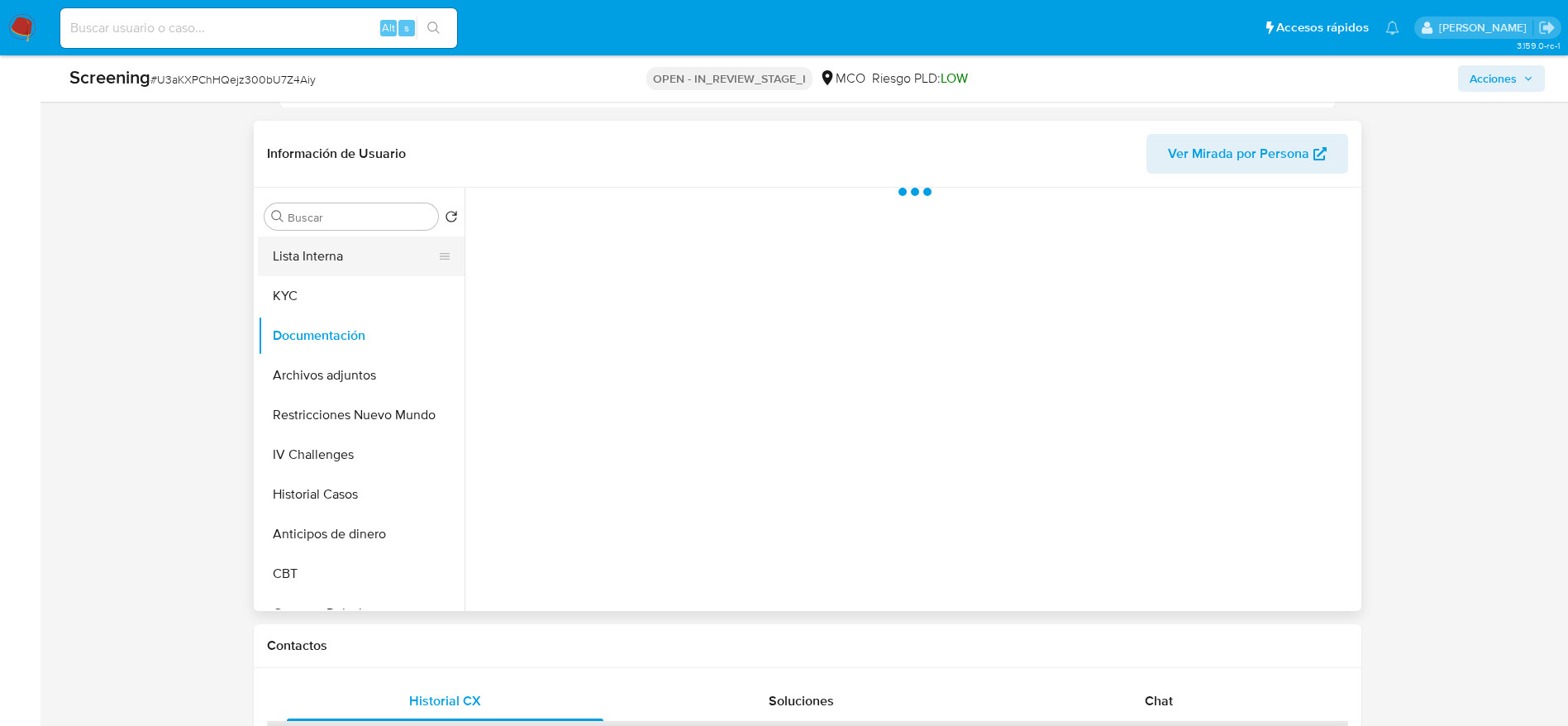
click at [328, 263] on button "Lista Interna" at bounding box center [354, 256] width 193 height 40
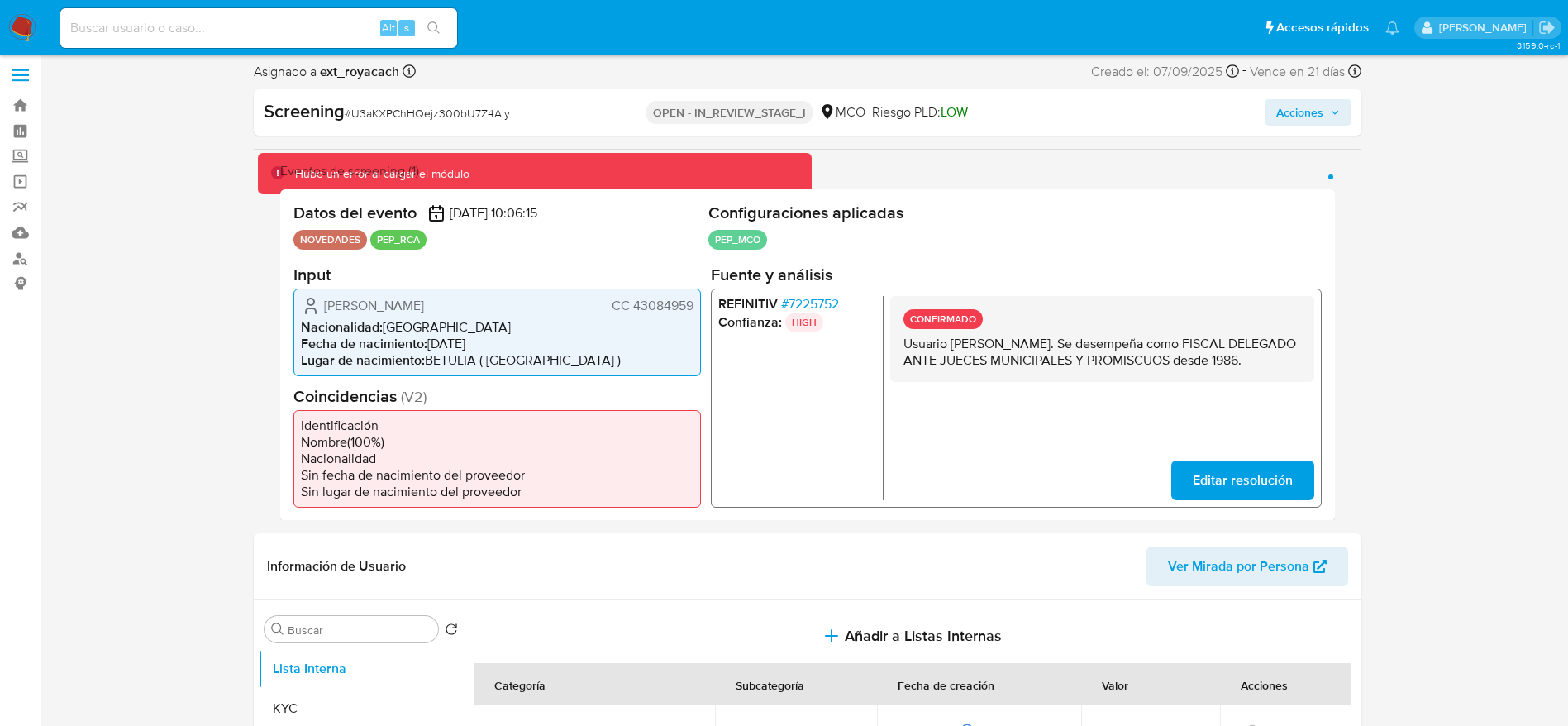
scroll to position [0, 0]
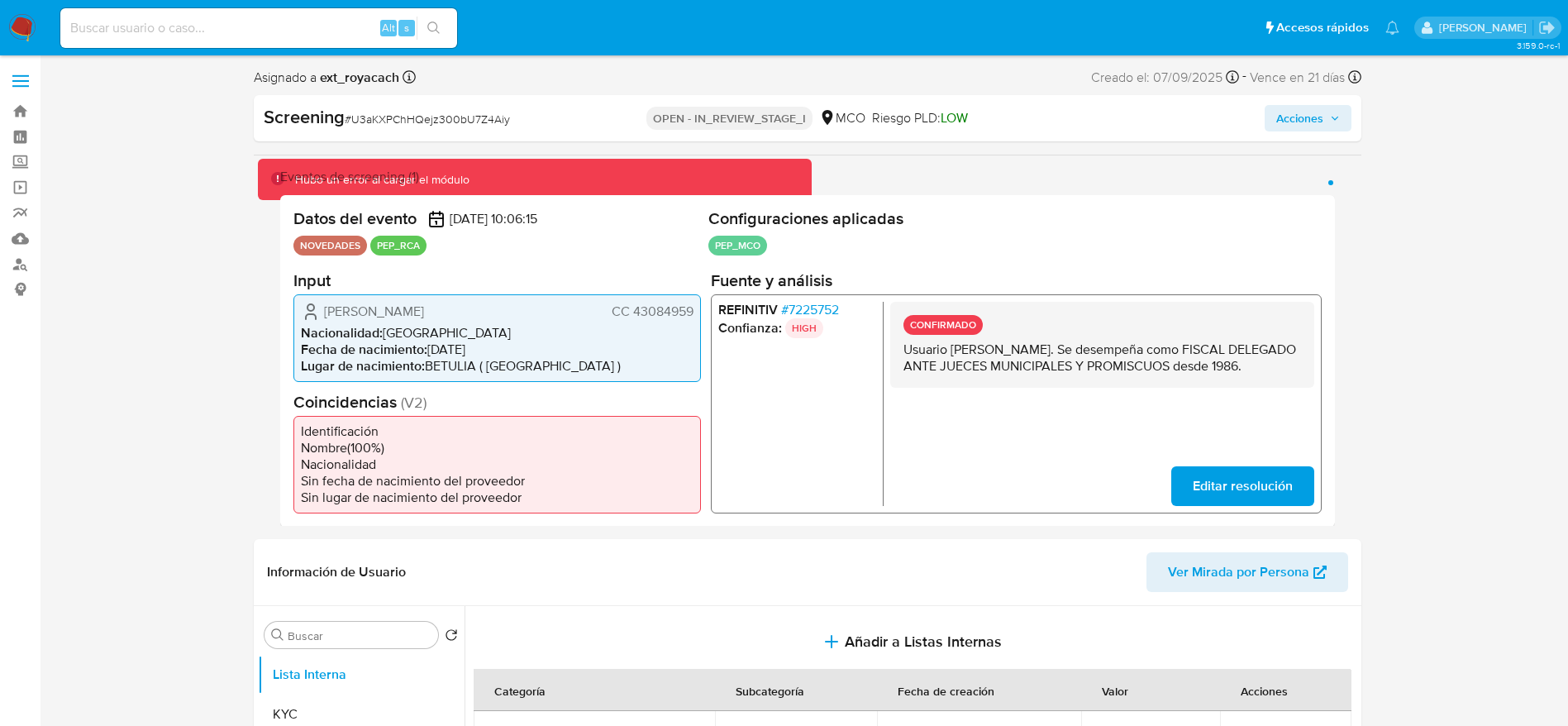
click at [1334, 122] on icon "button" at bounding box center [1335, 118] width 10 height 10
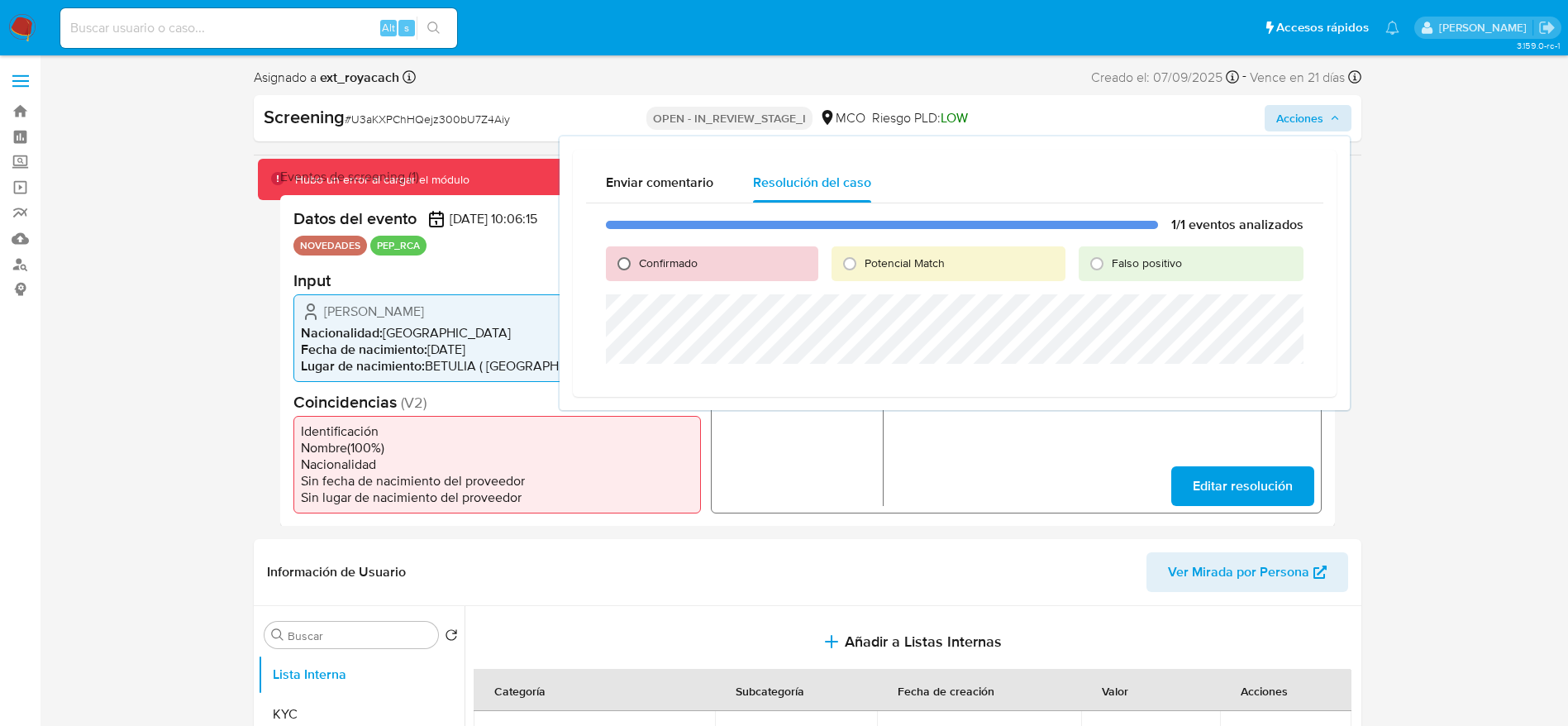
click at [634, 267] on input "Confirmado" at bounding box center [624, 264] width 27 height 27
radio input "true"
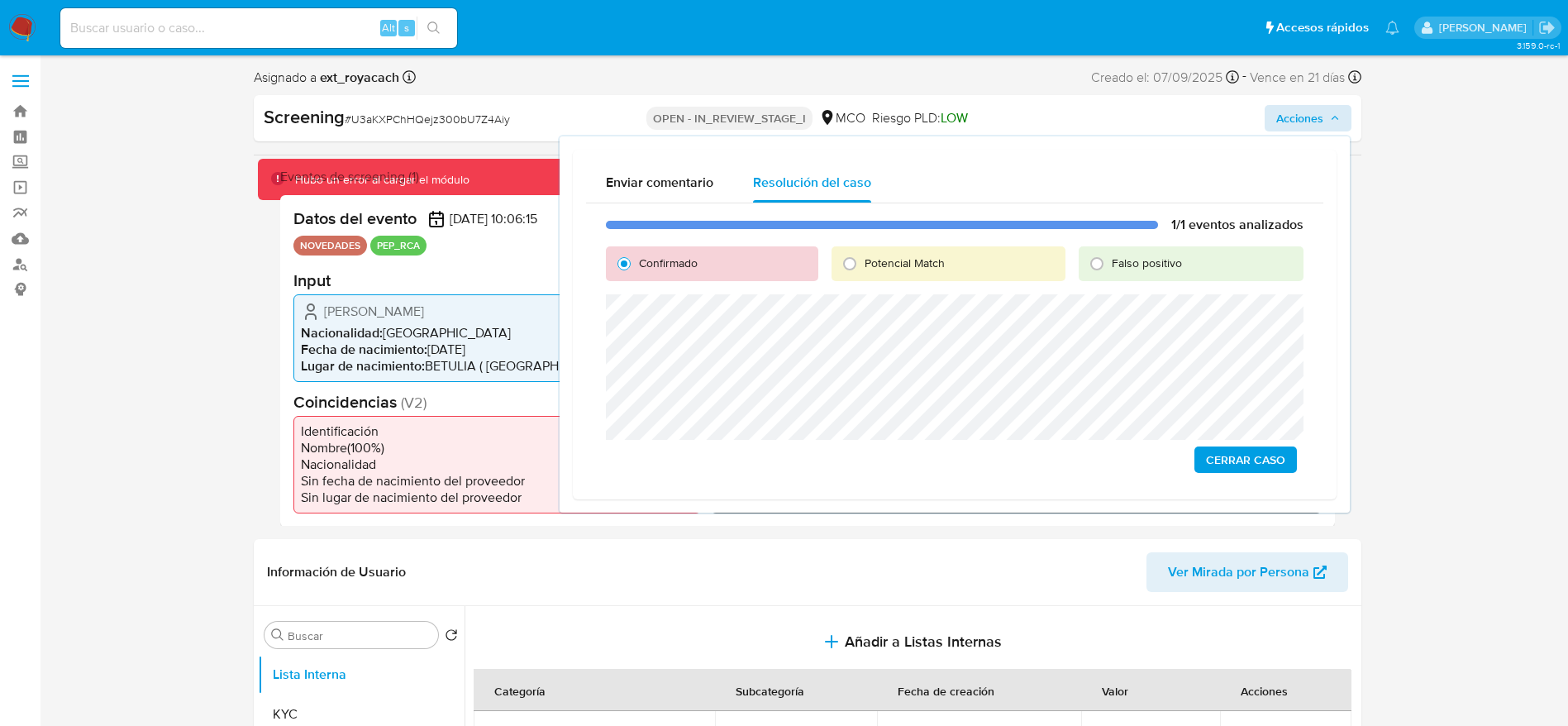
click at [1231, 472] on span "Cerrar Caso" at bounding box center [1246, 460] width 79 height 23
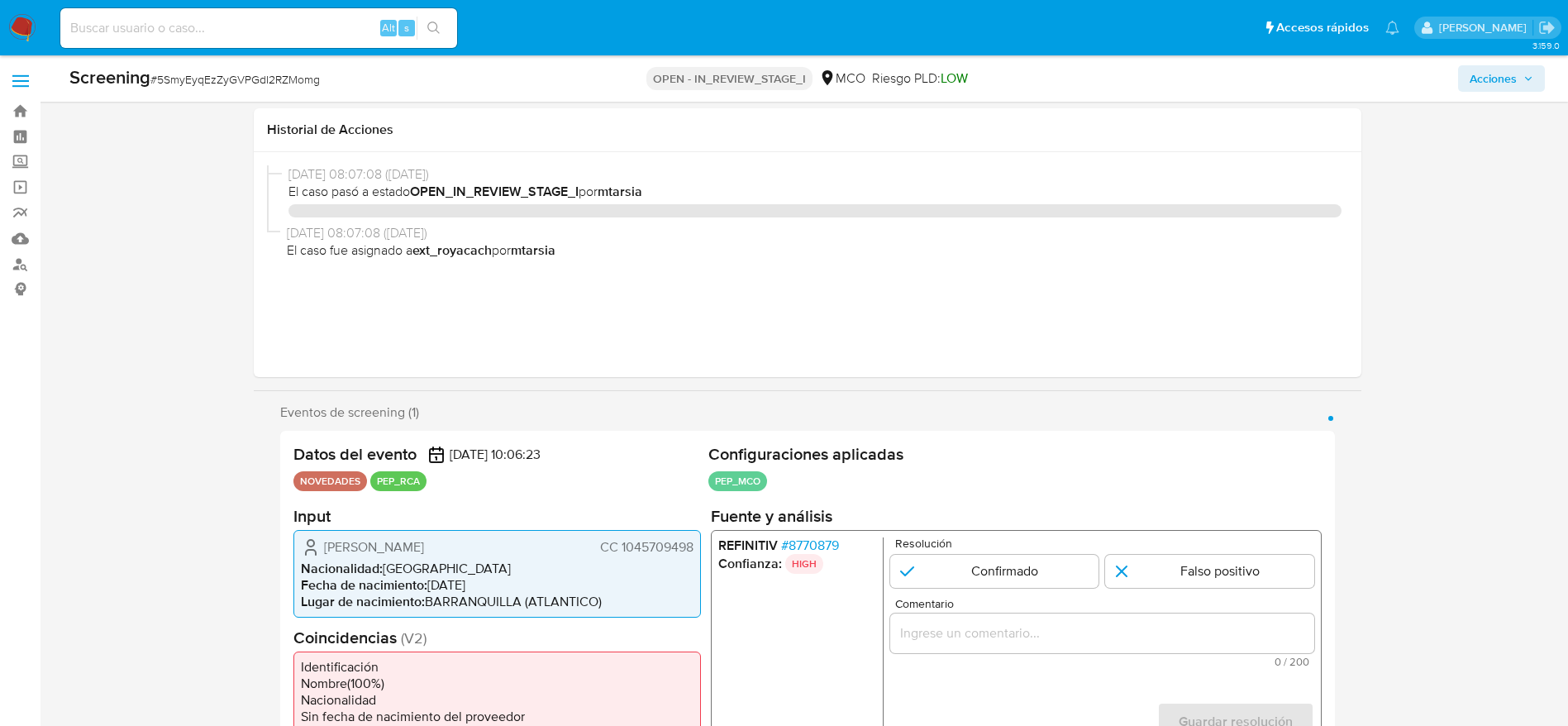
select select "10"
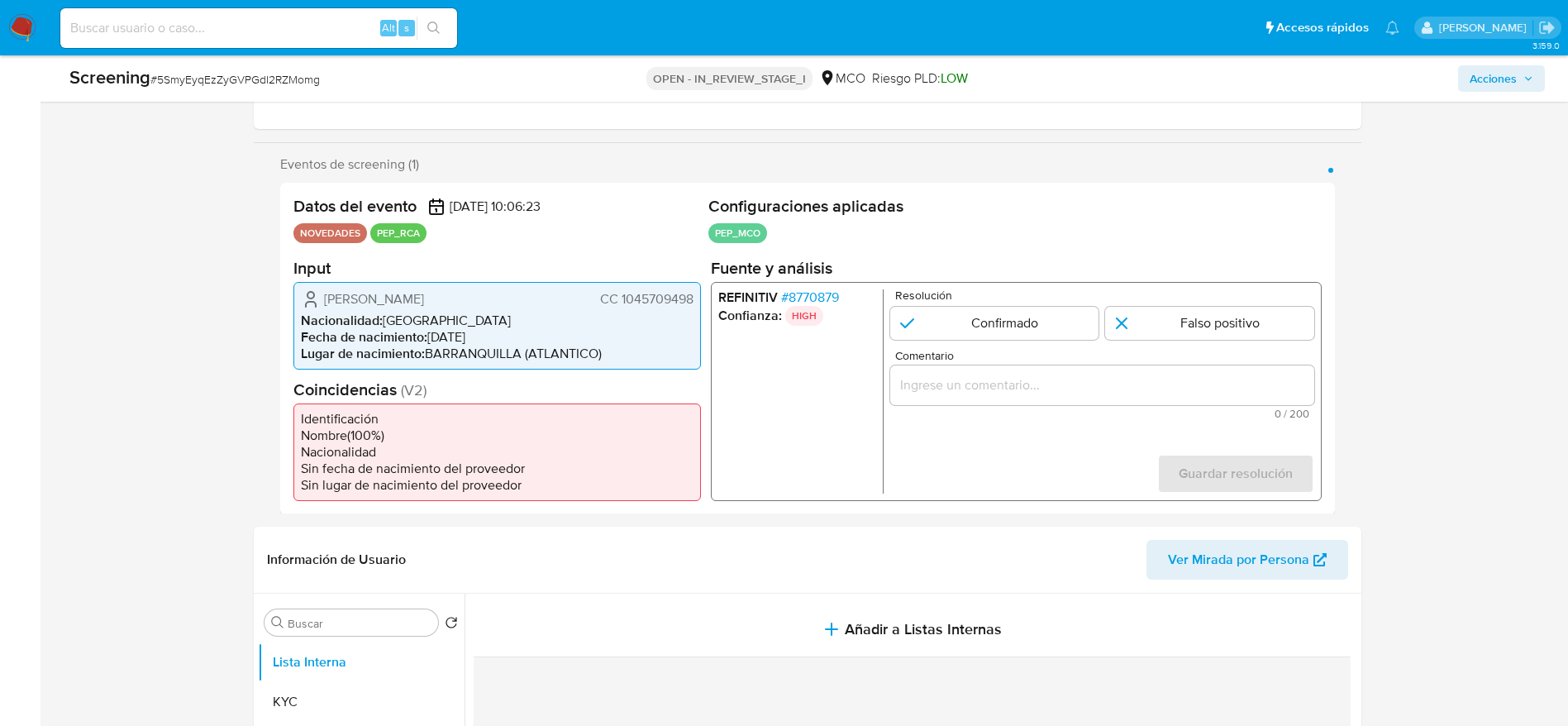
scroll to position [248, 0]
click at [823, 291] on span "# 8770879" at bounding box center [809, 297] width 58 height 16
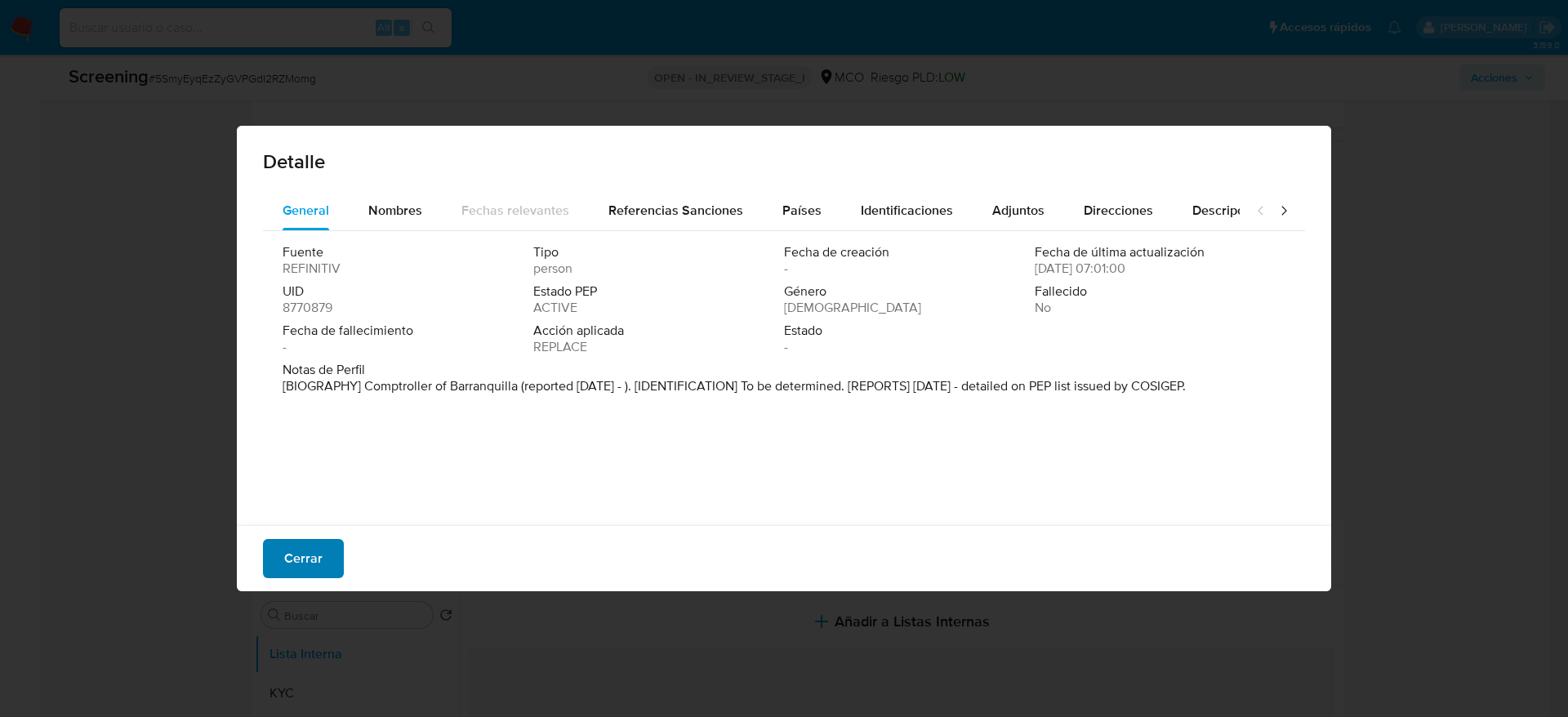
click at [305, 542] on span "Cerrar" at bounding box center [303, 559] width 38 height 36
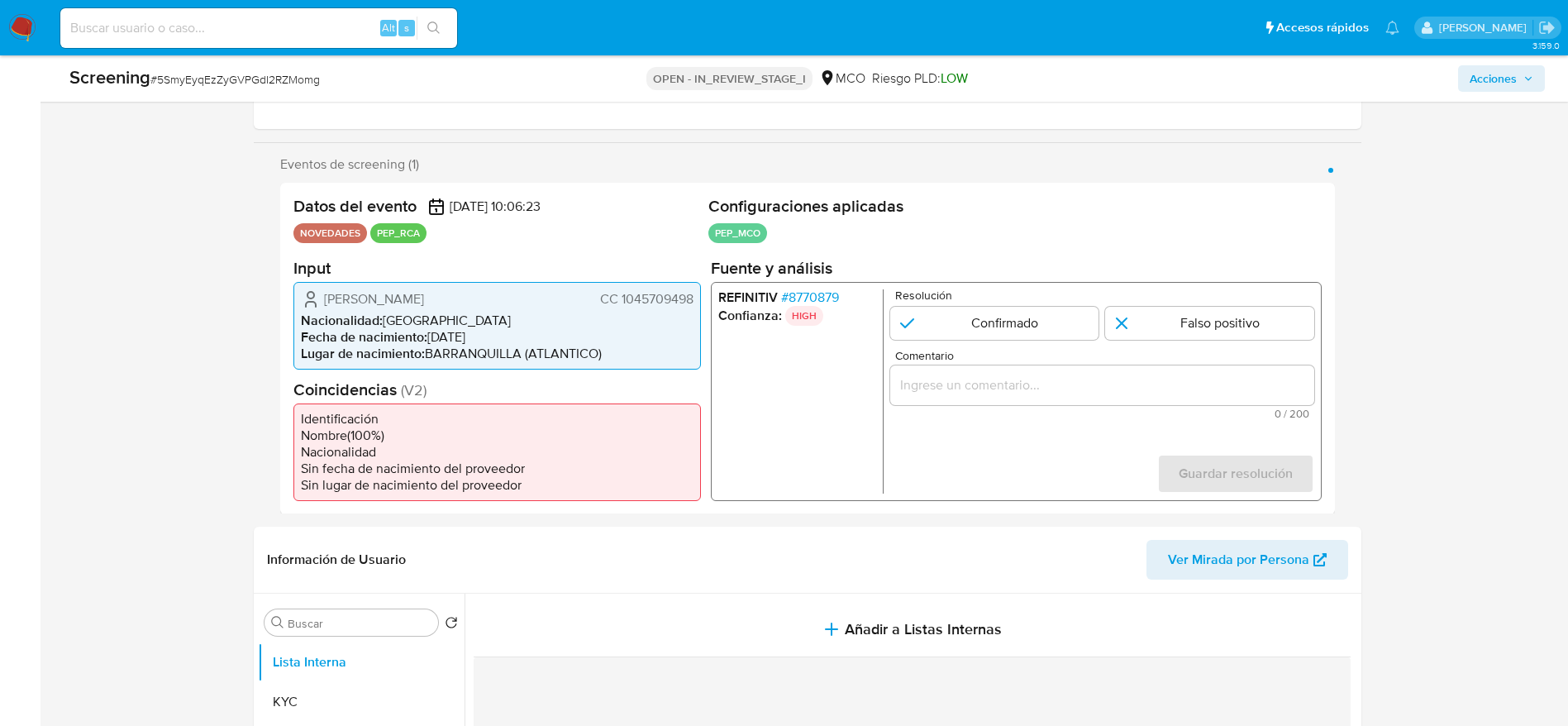
click at [296, 87] on span "# 5SmyEyqEzZyGVPGdI2RZMomg" at bounding box center [235, 78] width 170 height 16
copy span "5SmyEyqEzZyGVPGdI2RZMomg"
drag, startPoint x: 326, startPoint y: 290, endPoint x: 578, endPoint y: 291, distance: 252.0
click at [578, 291] on div "Yorly Marcela Gonzalez Mosquera CC 1045709498" at bounding box center [497, 298] width 392 height 20
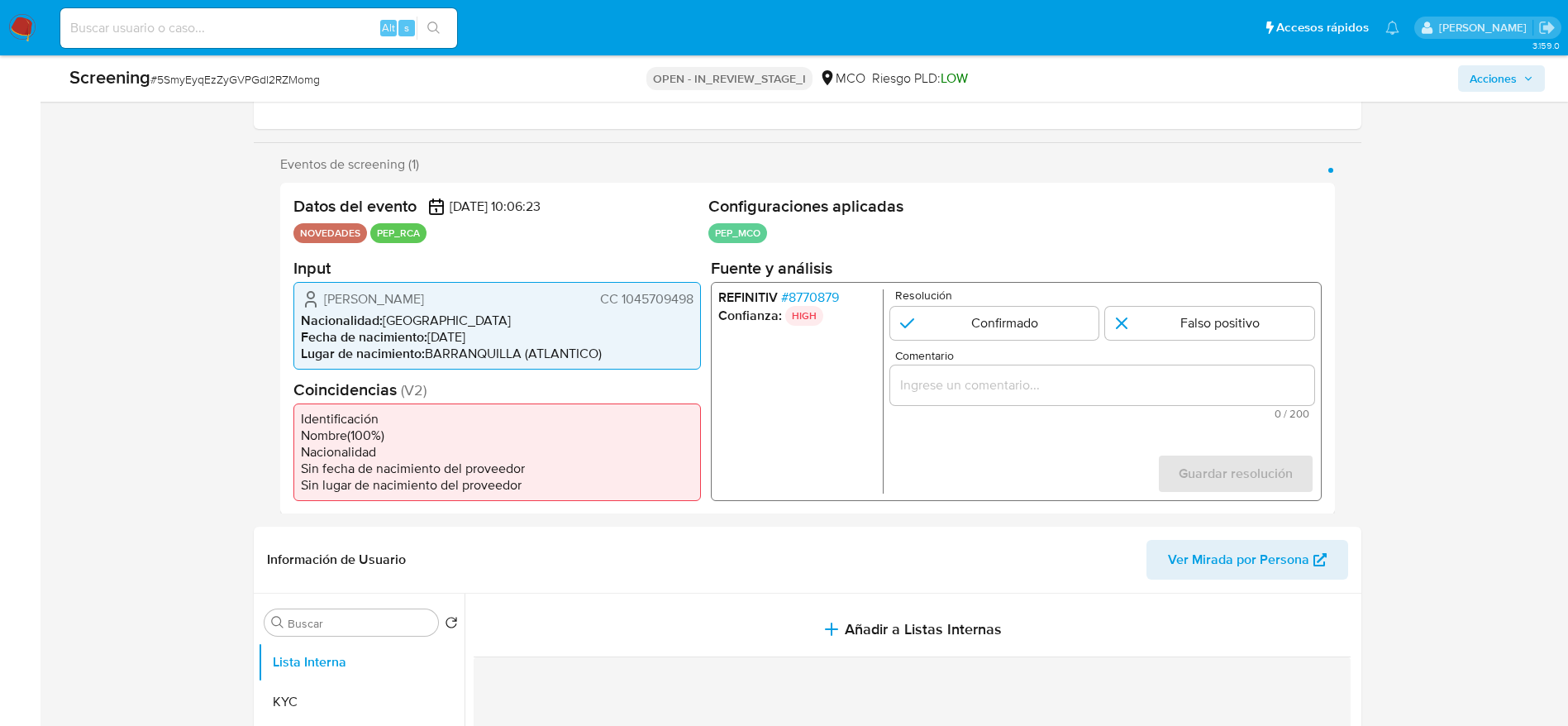
click at [321, 308] on div "Yorly Marcela Gonzalez Mosquera CC 1045709498" at bounding box center [497, 298] width 392 height 20
drag, startPoint x: 325, startPoint y: 304, endPoint x: 692, endPoint y: 293, distance: 367.2
click at [692, 293] on div "Yorly Marcela Gonzalez Mosquera CC 1045709498" at bounding box center [497, 298] width 392 height 20
click at [801, 292] on span "# 8770879" at bounding box center [809, 297] width 58 height 16
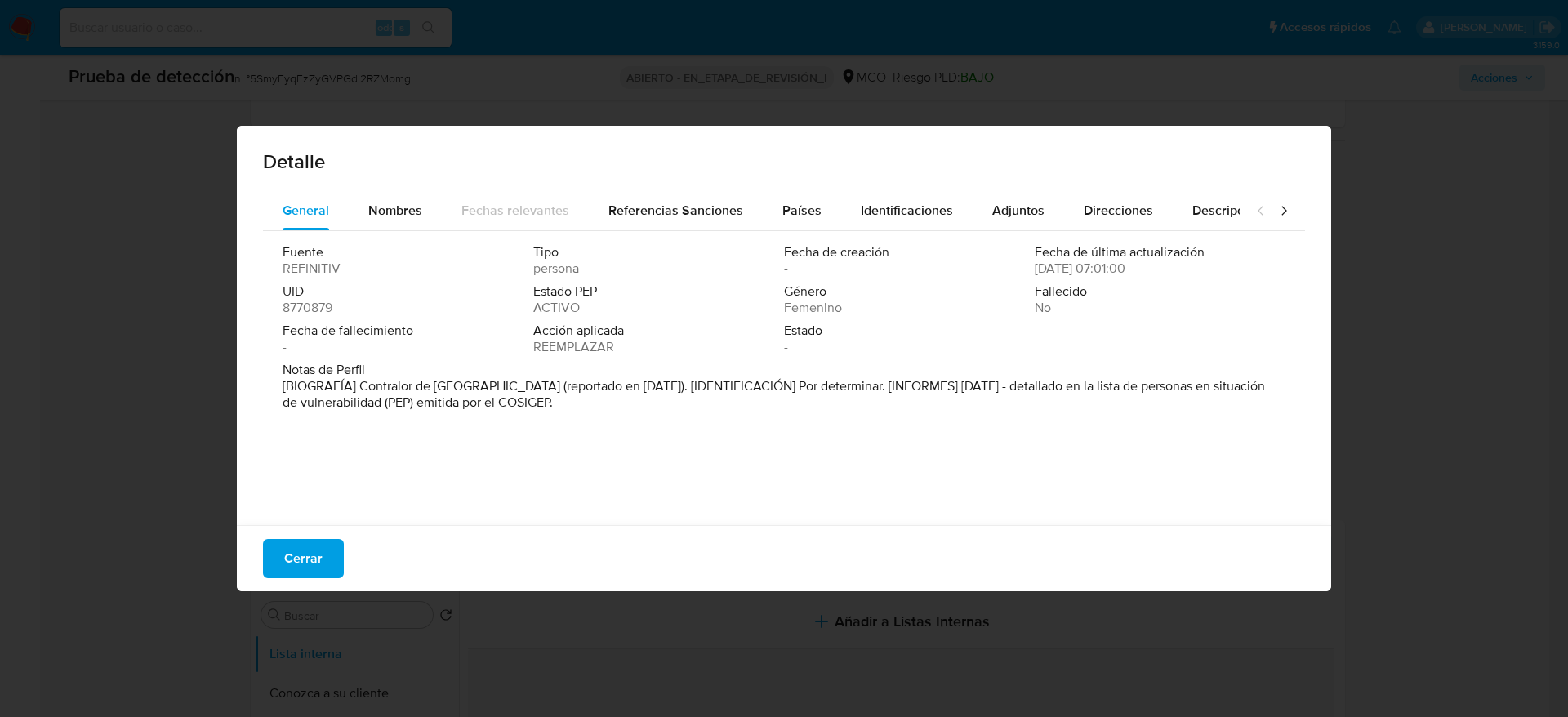
drag, startPoint x: 363, startPoint y: 388, endPoint x: 499, endPoint y: 389, distance: 136.0
click at [499, 389] on font "[BIOGRAFÍA] Contralor de Barranquilla (reportado en septiembre de 2025). [IDENT…" at bounding box center [774, 393] width 983 height 35
click at [889, 195] on div "Identificaciones" at bounding box center [907, 210] width 92 height 39
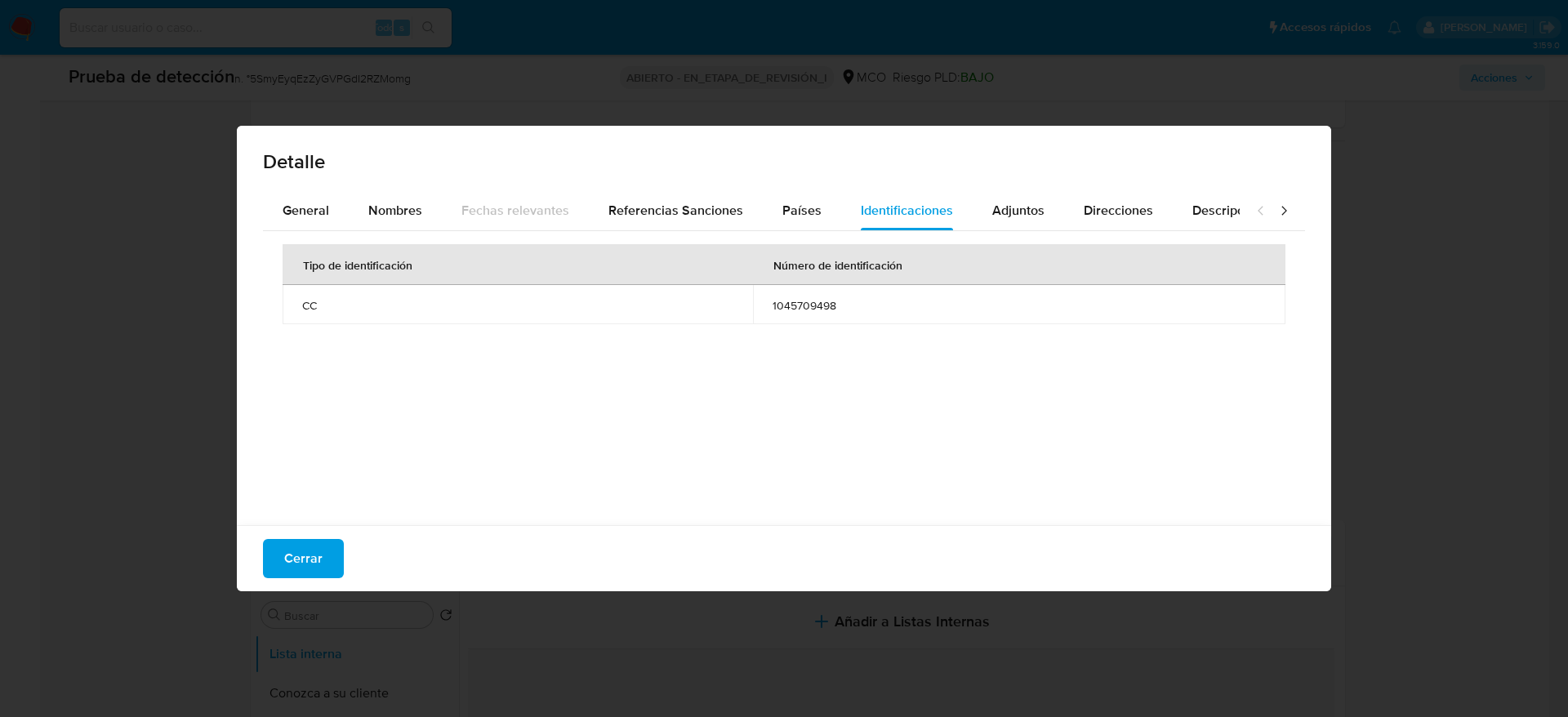
click at [981, 189] on div "Detalle" at bounding box center [784, 158] width 1094 height 66
click at [984, 189] on div "Detalle" at bounding box center [784, 158] width 1094 height 66
click at [992, 193] on div "Adjuntos" at bounding box center [1018, 210] width 52 height 39
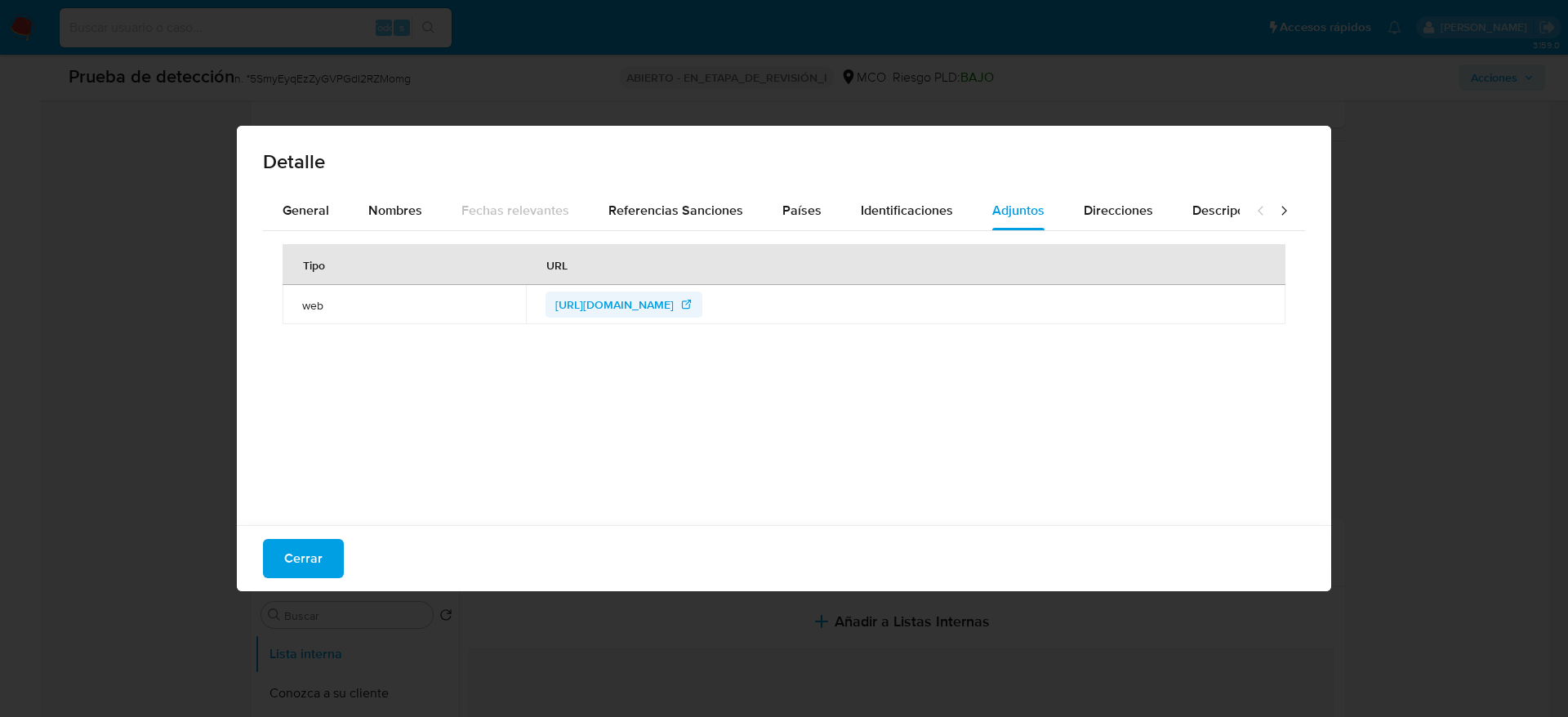
click at [631, 307] on span "https://www.funcionpublica.gov.co/fdci/consultaCiudadana/consultaPEP" at bounding box center [614, 304] width 118 height 26
click at [334, 548] on button "Cerrar" at bounding box center [303, 559] width 81 height 39
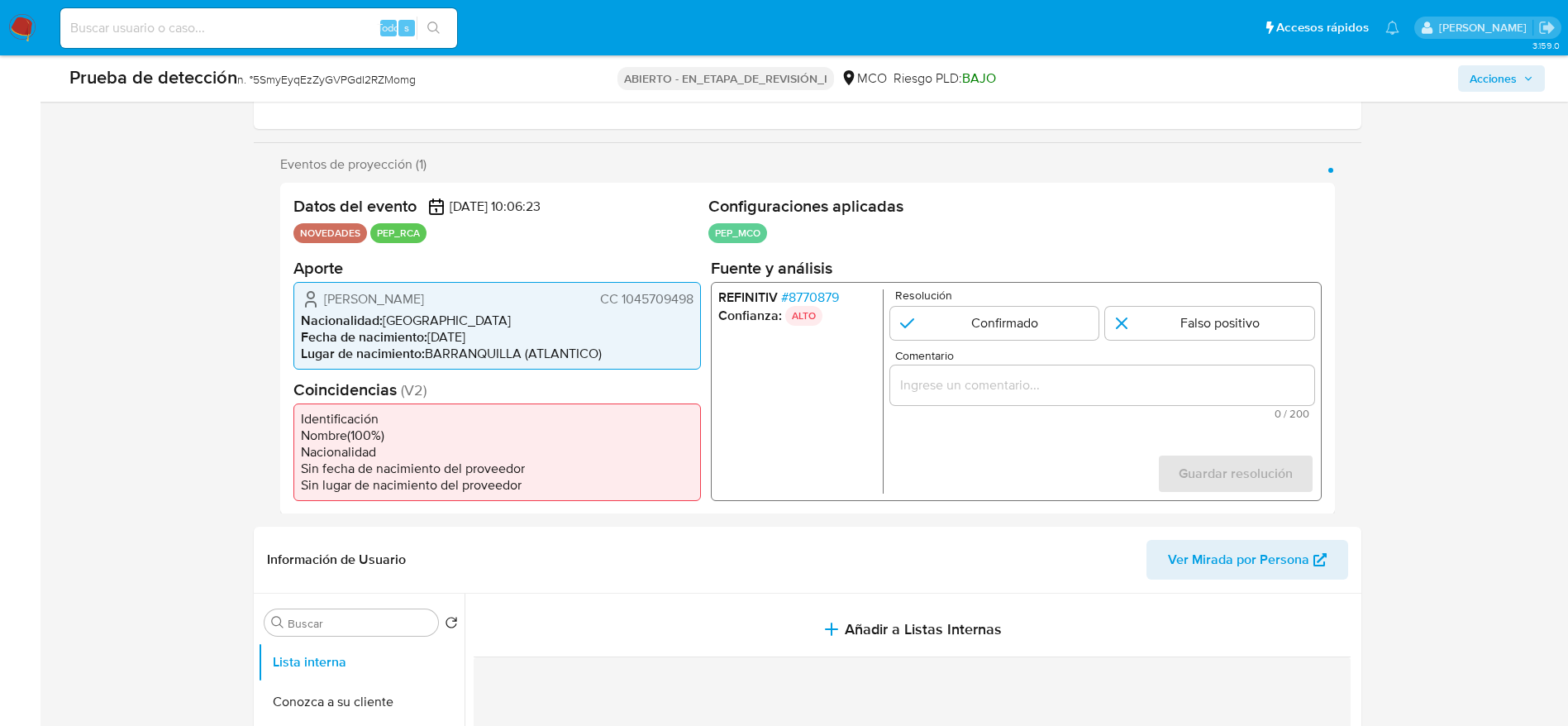
click at [424, 303] on span "Yorly Marcela Gonzalez Mosquera" at bounding box center [374, 298] width 100 height 16
click at [982, 385] on input "Comentario" at bounding box center [1102, 384] width 424 height 22
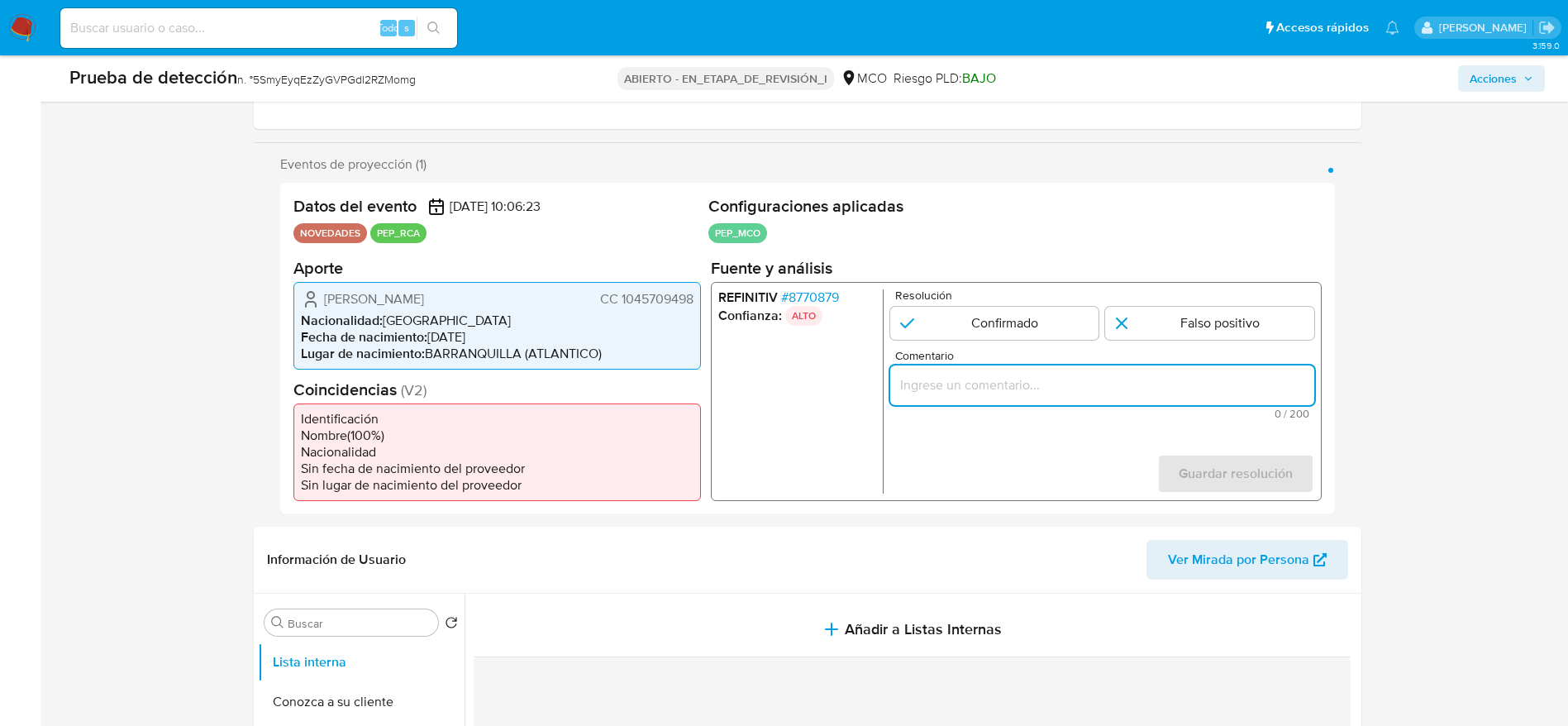
paste input "Usuario Yorly Marcela Gonzalez Mosquera. El titular de la cuenta se desempeña c…"
type input "Usuario Yorly Marcela Gonzalez Mosquera. El titular de la cuenta se desempeña c…"
click at [1018, 313] on input "1 de 1" at bounding box center [994, 322] width 209 height 33
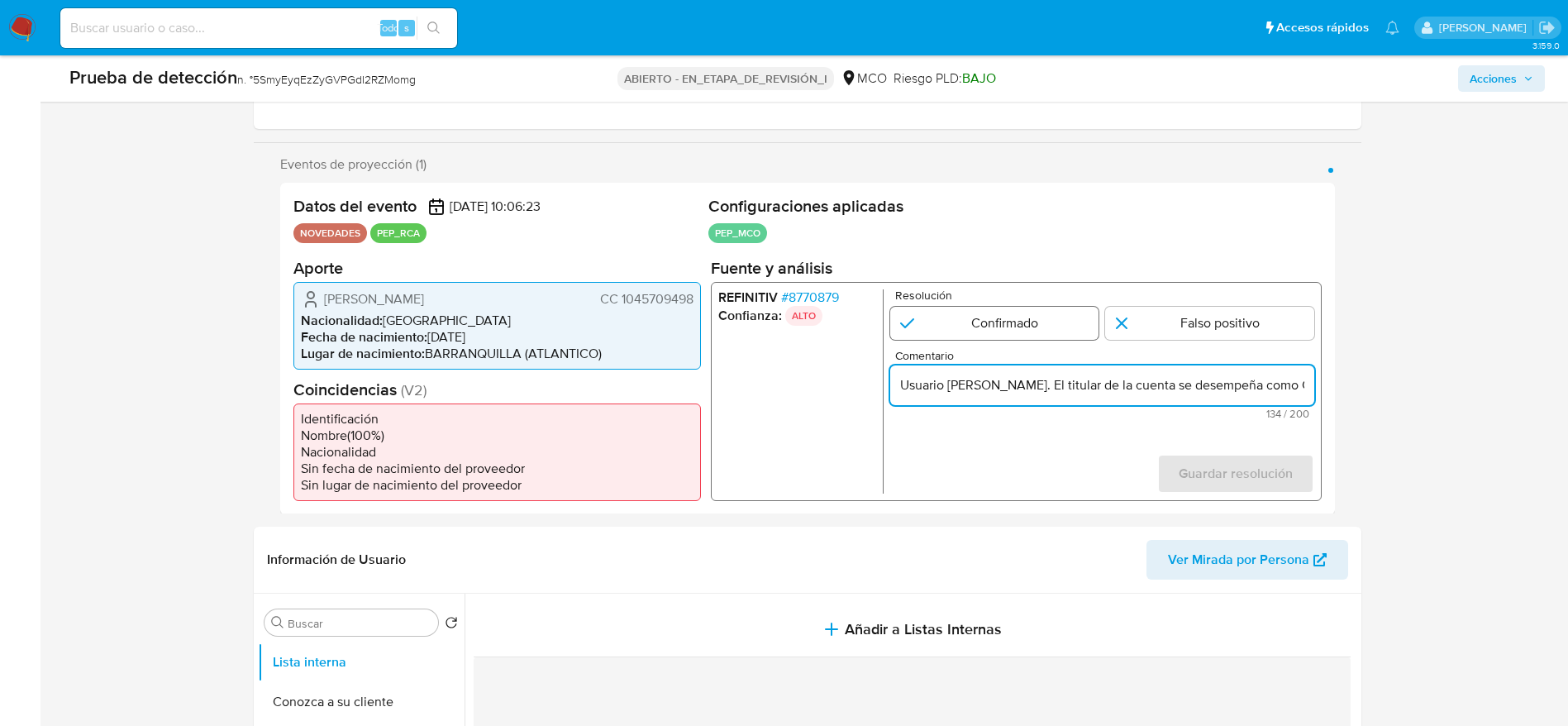
radio input "true"
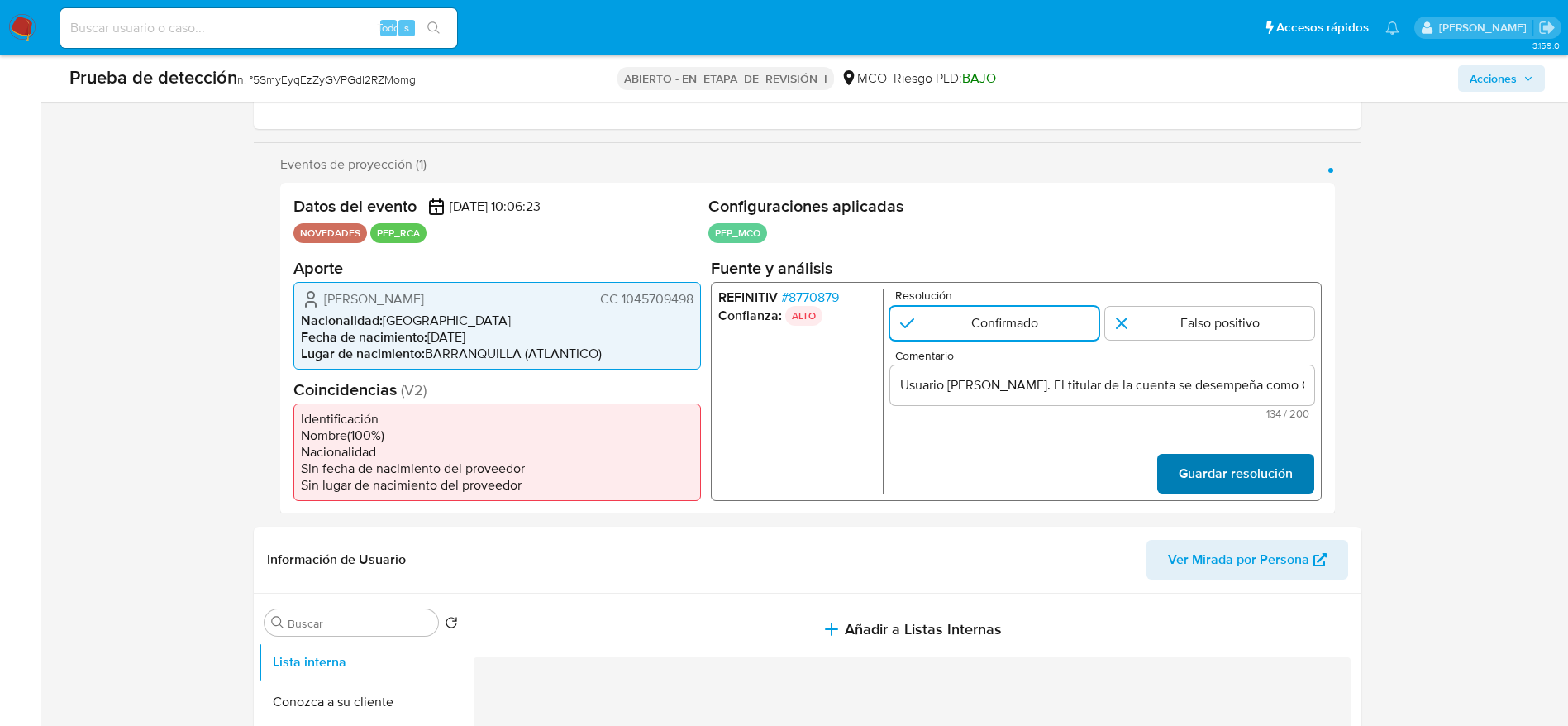
click at [1213, 473] on span "Guardar resolución" at bounding box center [1234, 473] width 114 height 36
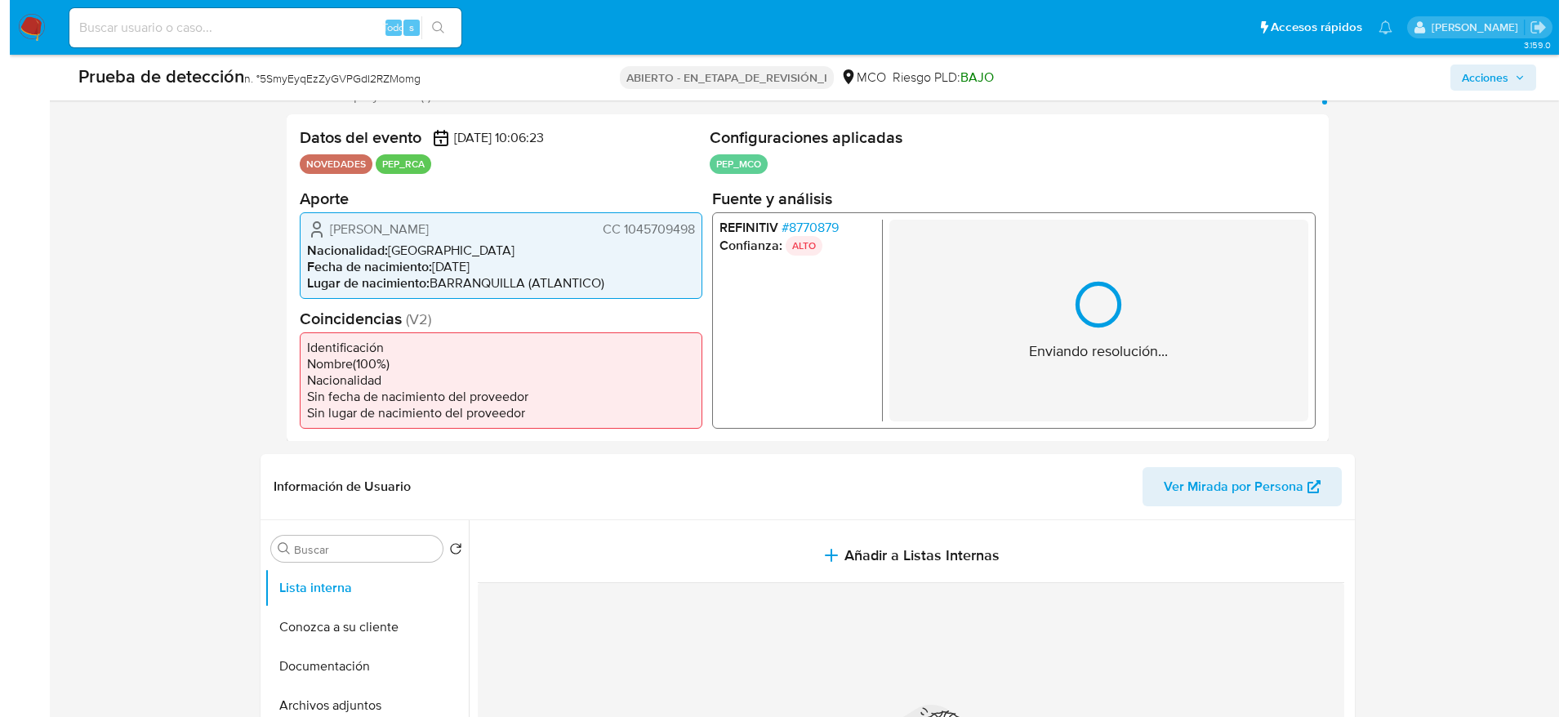
scroll to position [368, 0]
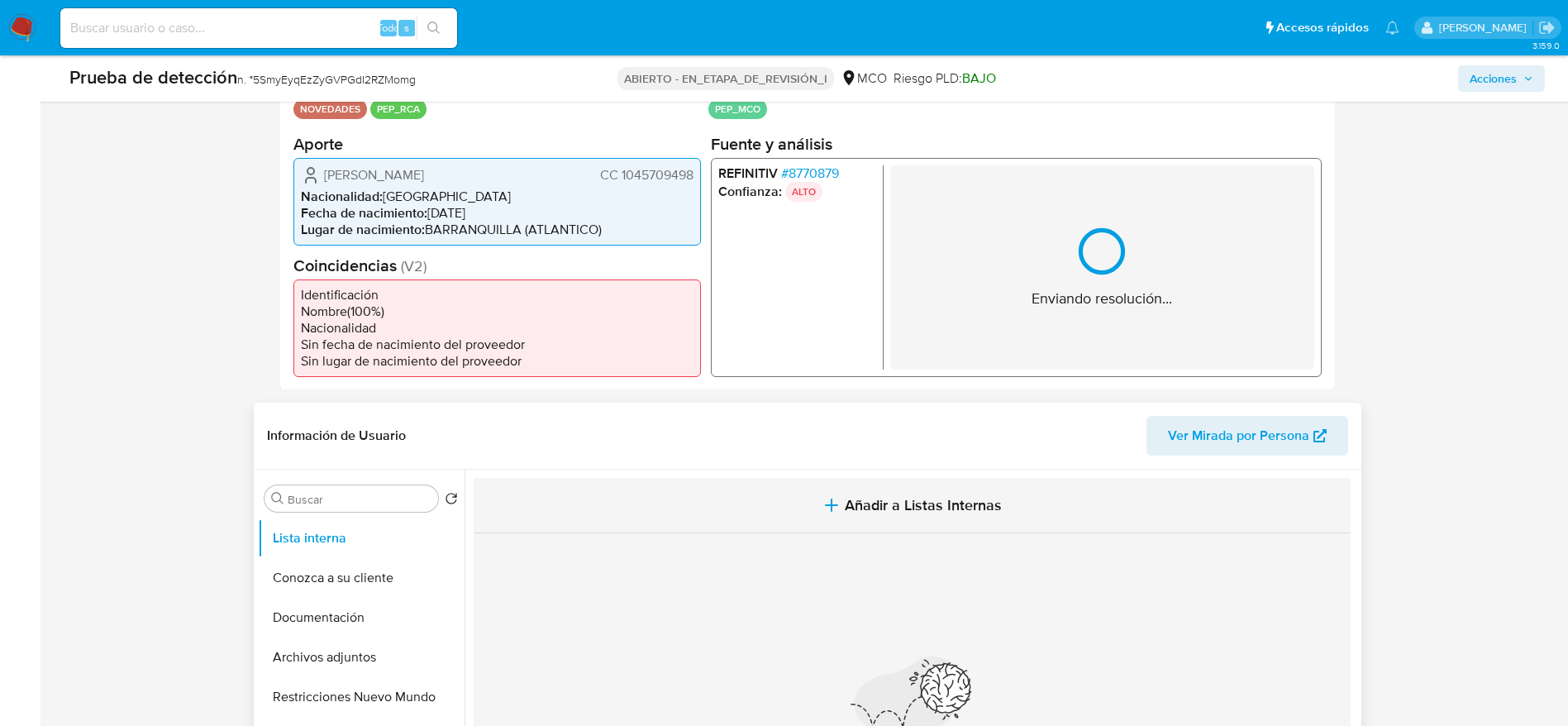
click at [772, 499] on button "Añadir a Listas Internas" at bounding box center [911, 505] width 877 height 55
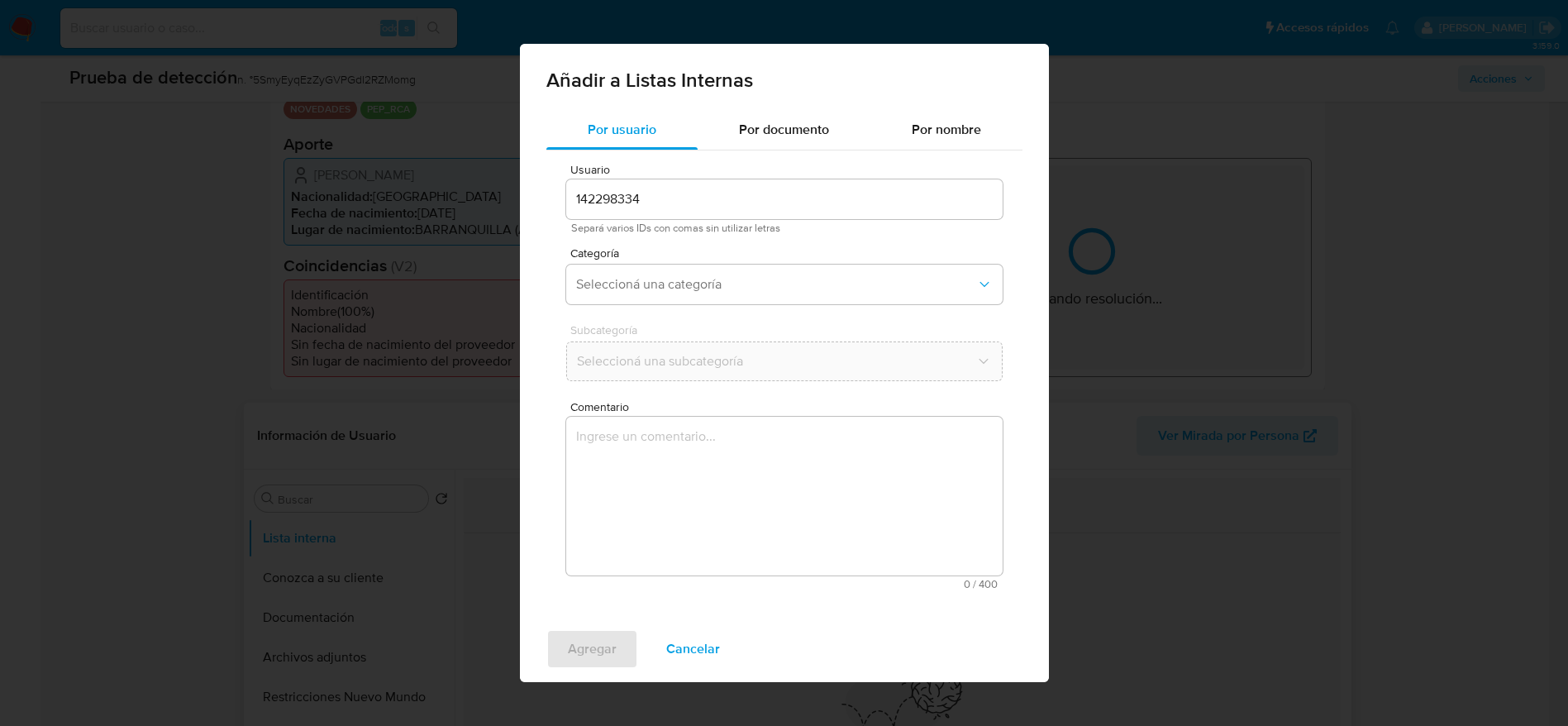
click at [772, 502] on textarea "Comentario" at bounding box center [784, 496] width 436 height 159
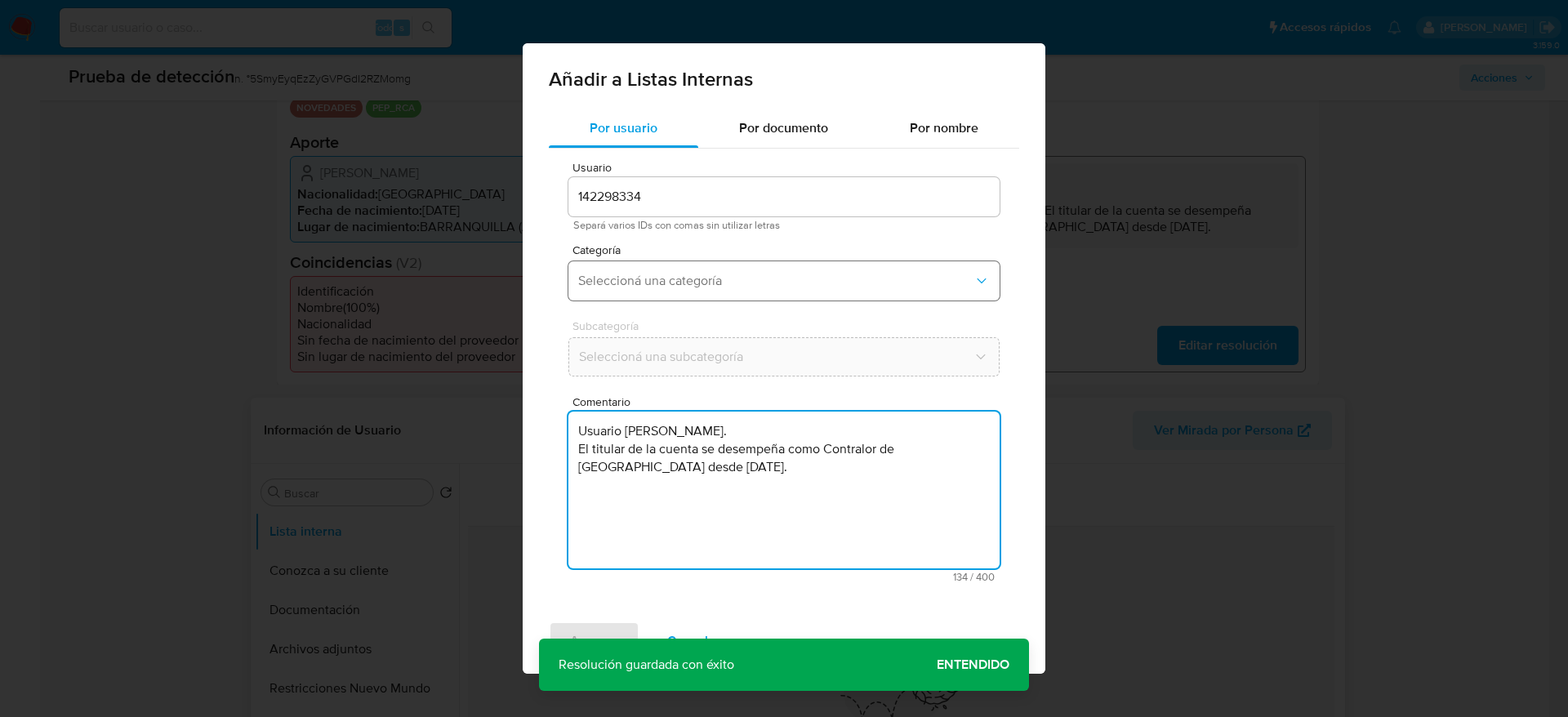
type textarea "Usuario Yorly Marcela Gonzalez Mosquera. El titular de la cuenta se desempeña c…"
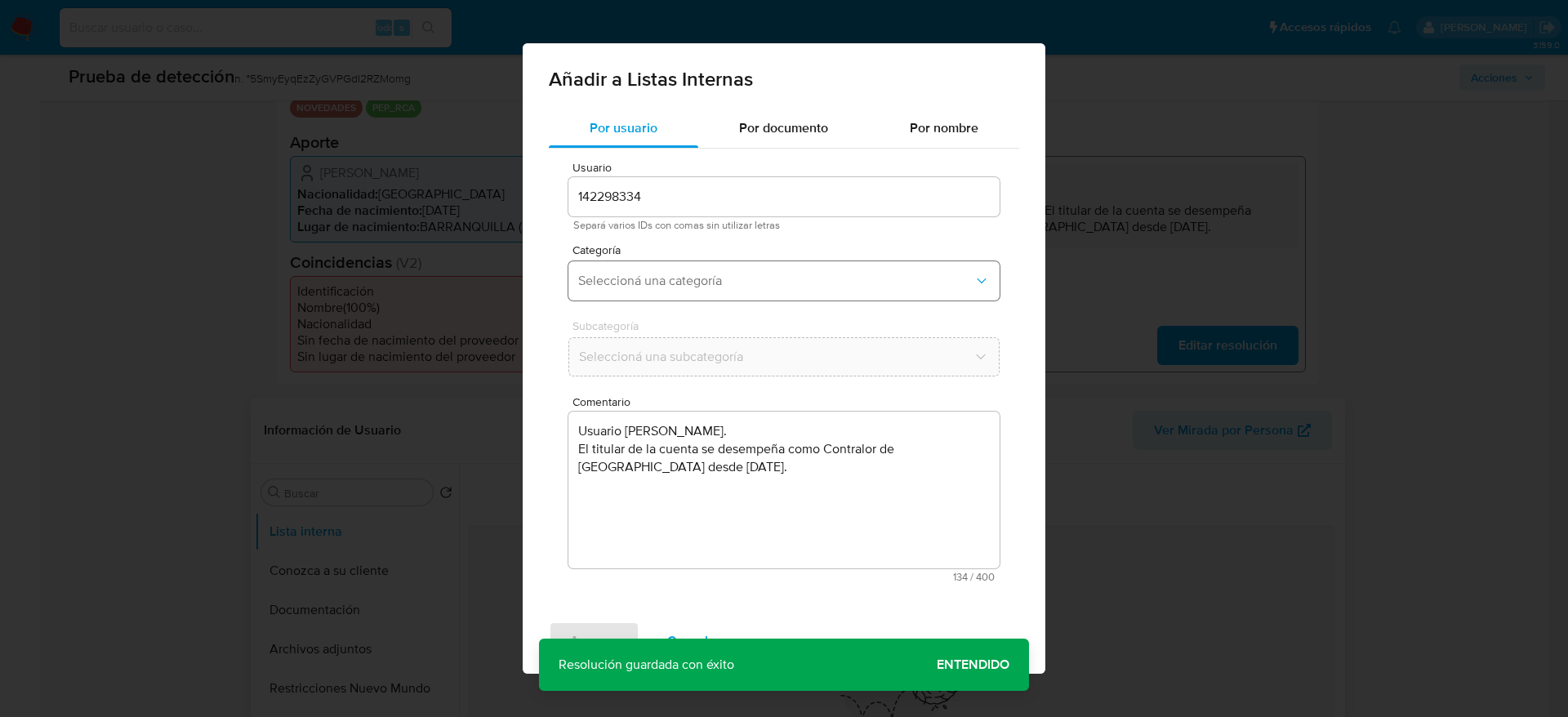
click at [704, 285] on span "Seleccioná una categoría" at bounding box center [776, 280] width 395 height 16
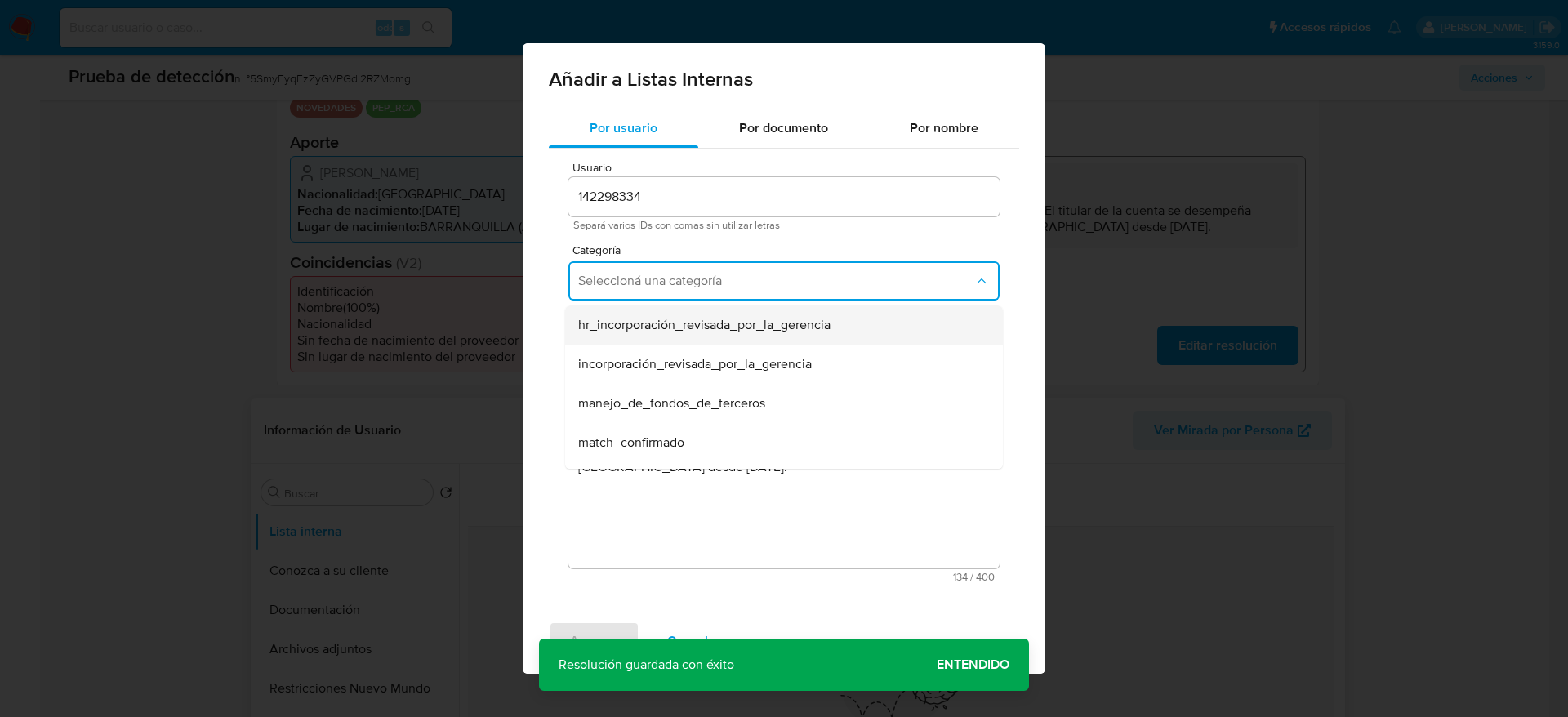
scroll to position [123, 0]
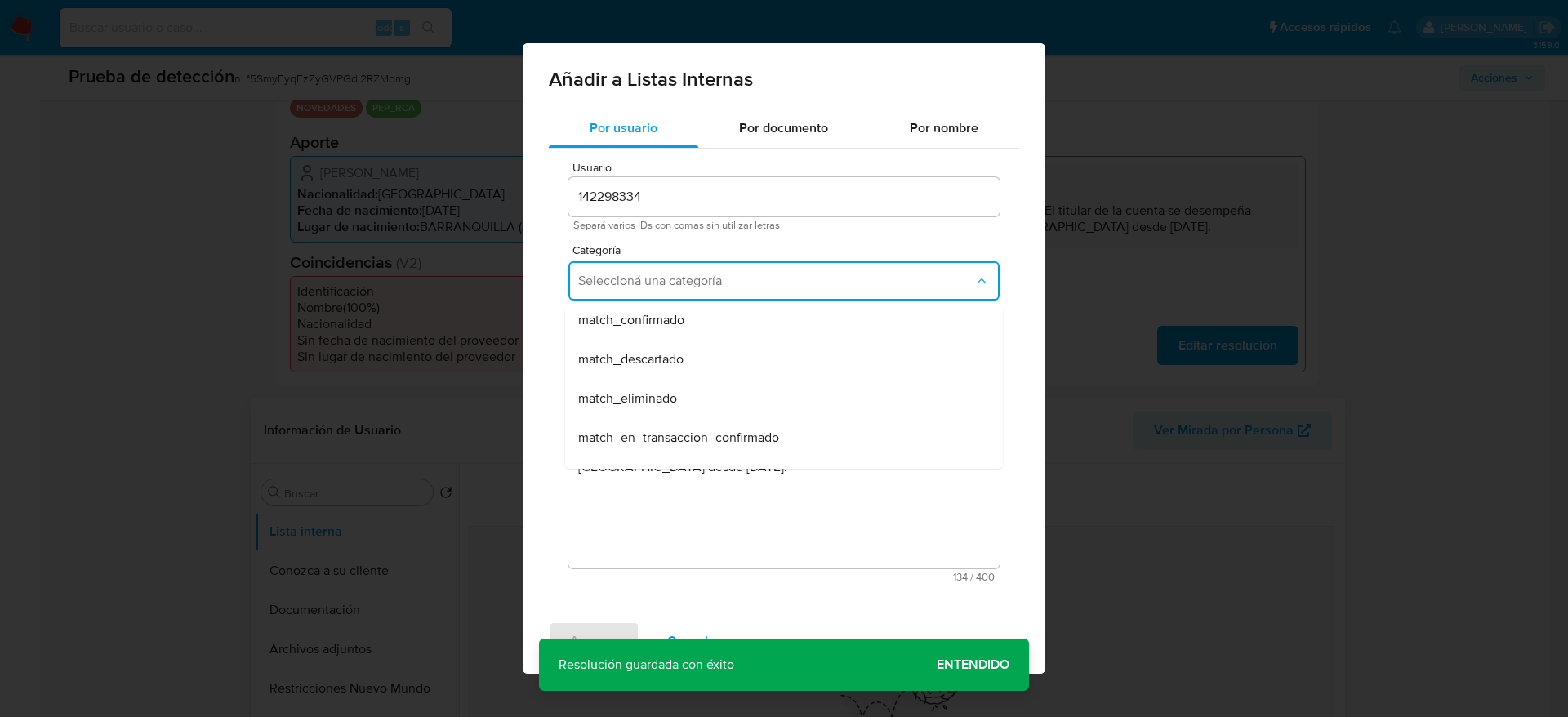
click at [688, 330] on div "match_confirmado" at bounding box center [779, 320] width 402 height 39
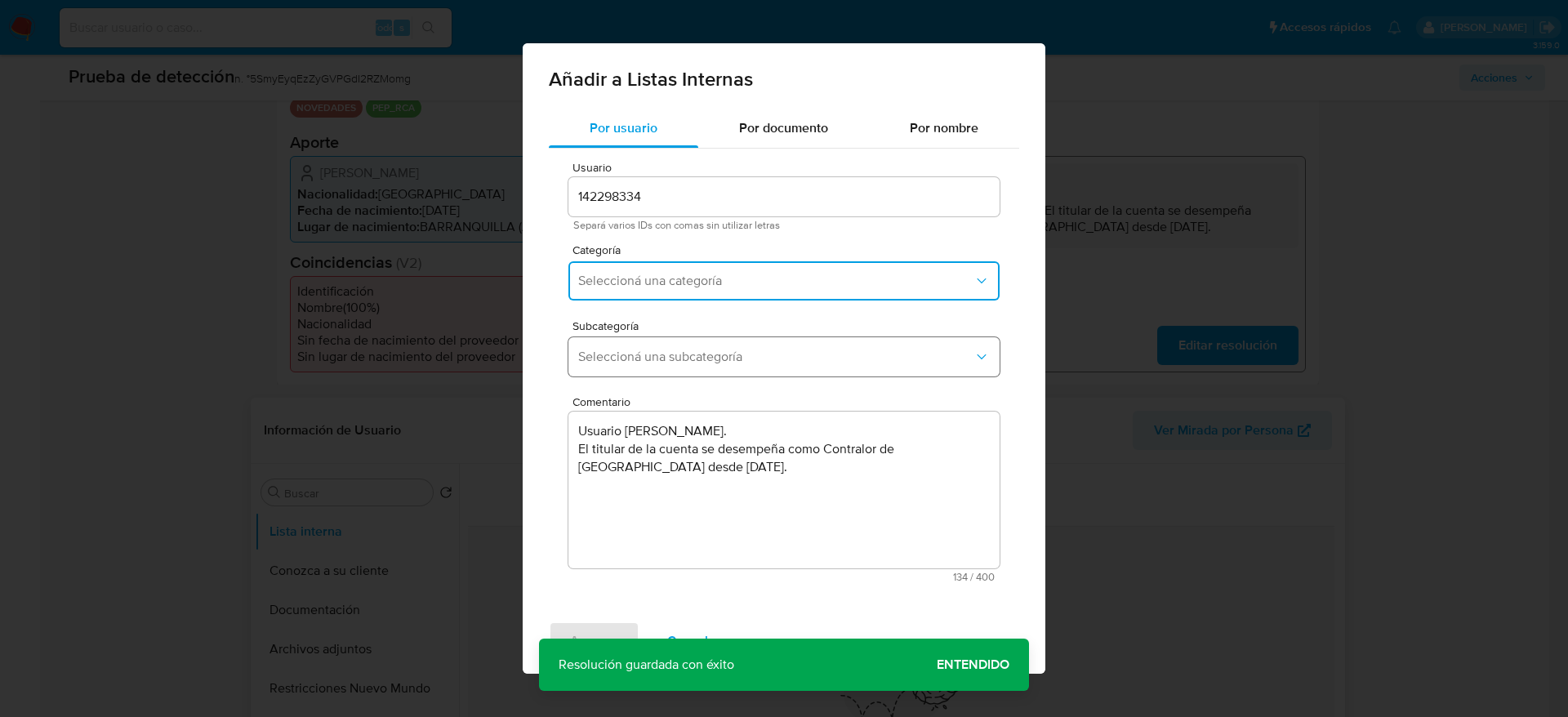
click at [686, 339] on button "Seleccioná una subcategoría" at bounding box center [784, 357] width 431 height 39
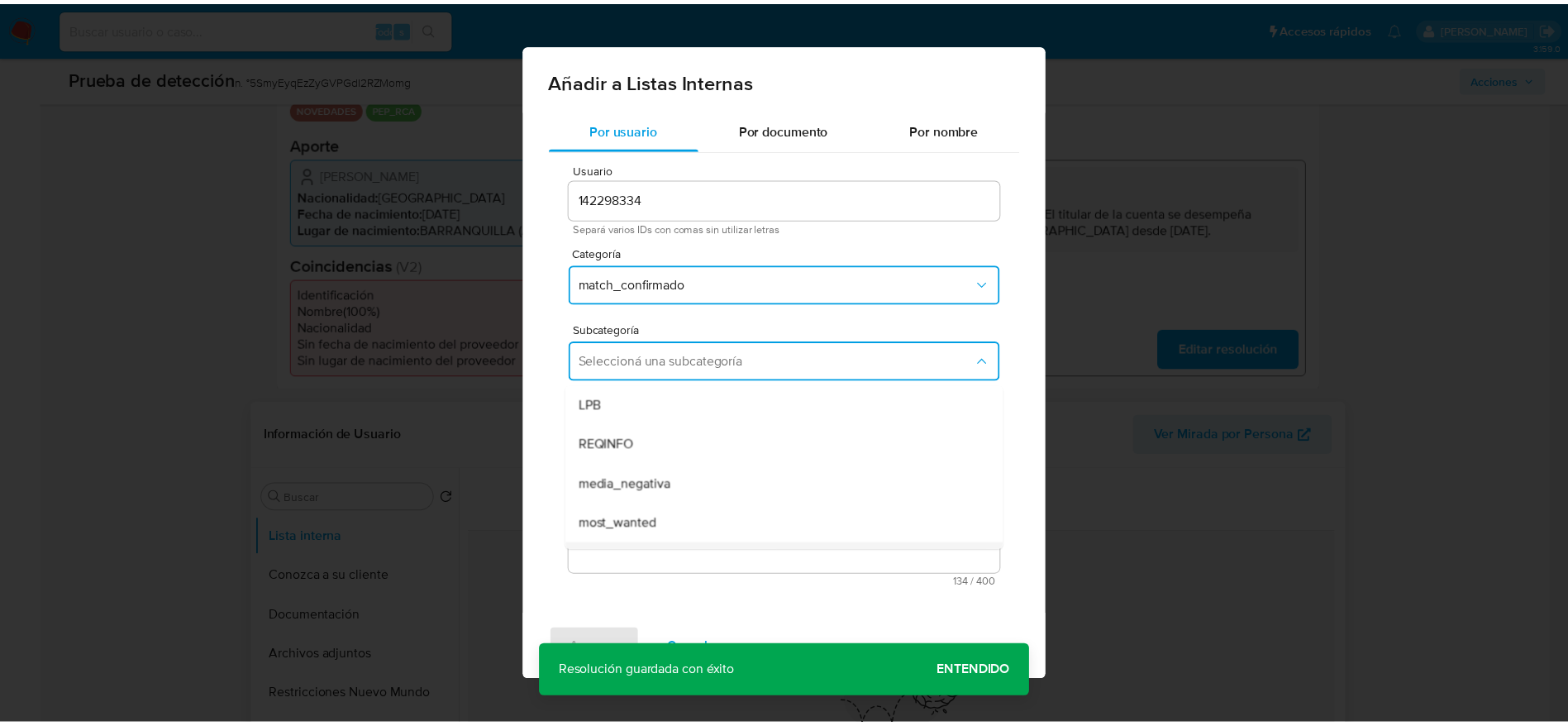
scroll to position [112, 0]
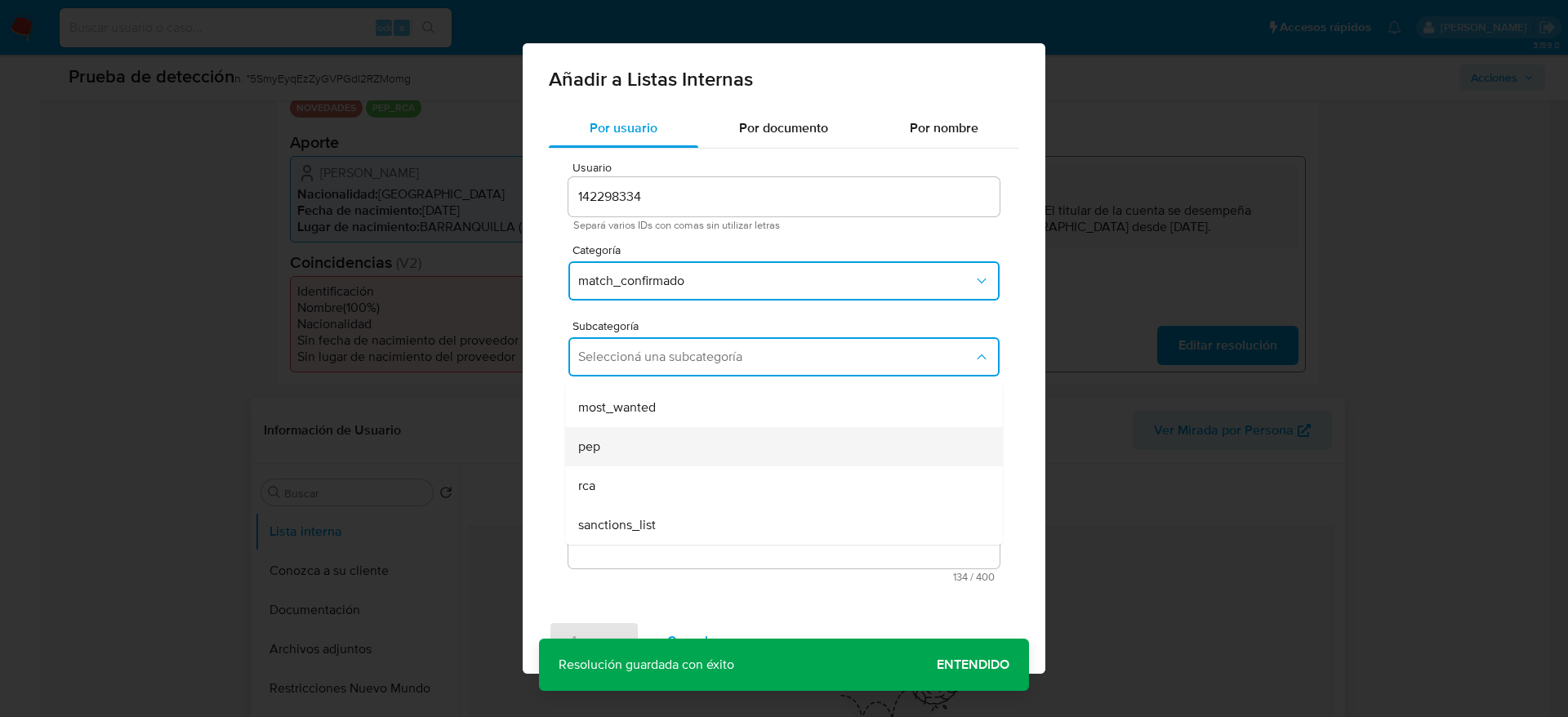
click at [619, 442] on div "pep" at bounding box center [779, 447] width 402 height 39
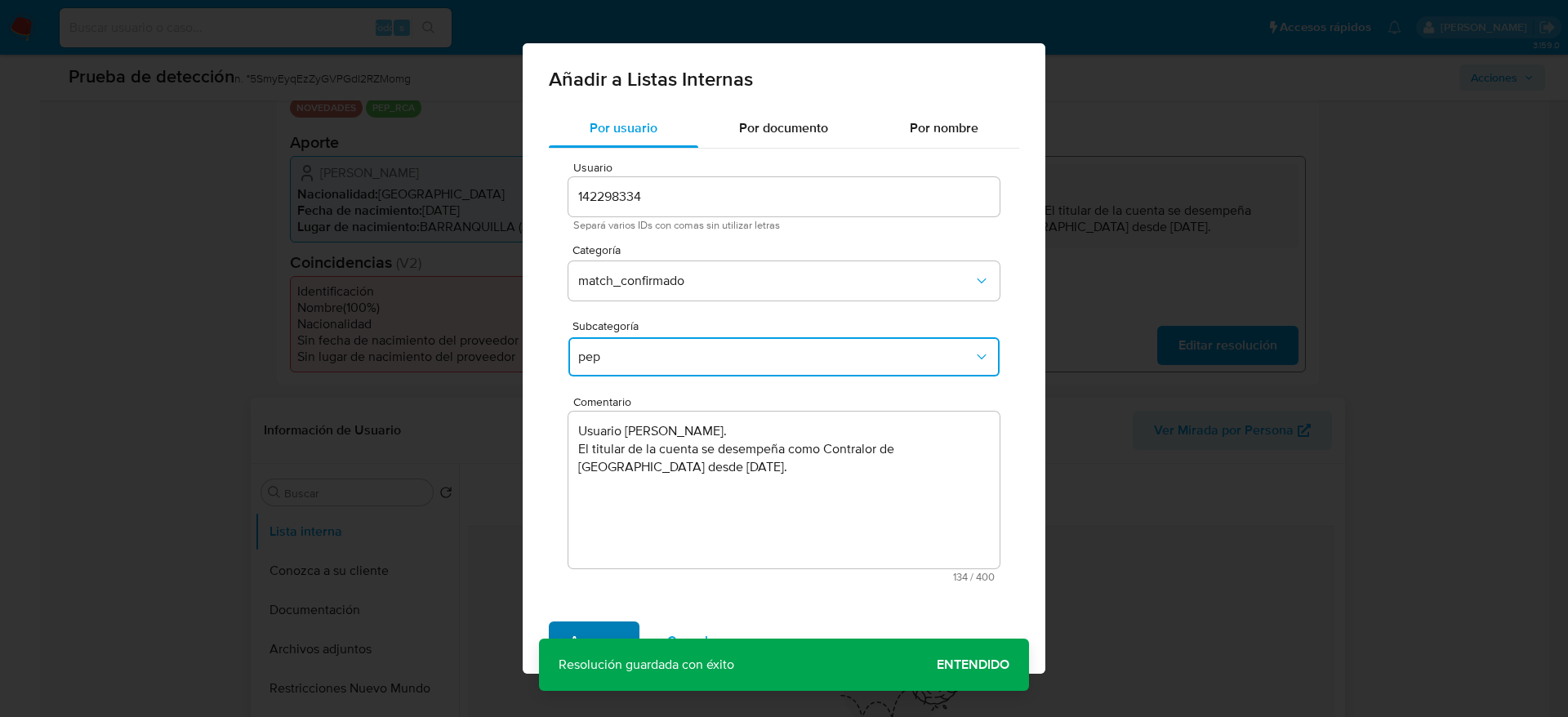
click at [625, 622] on button "Agregar" at bounding box center [594, 641] width 90 height 39
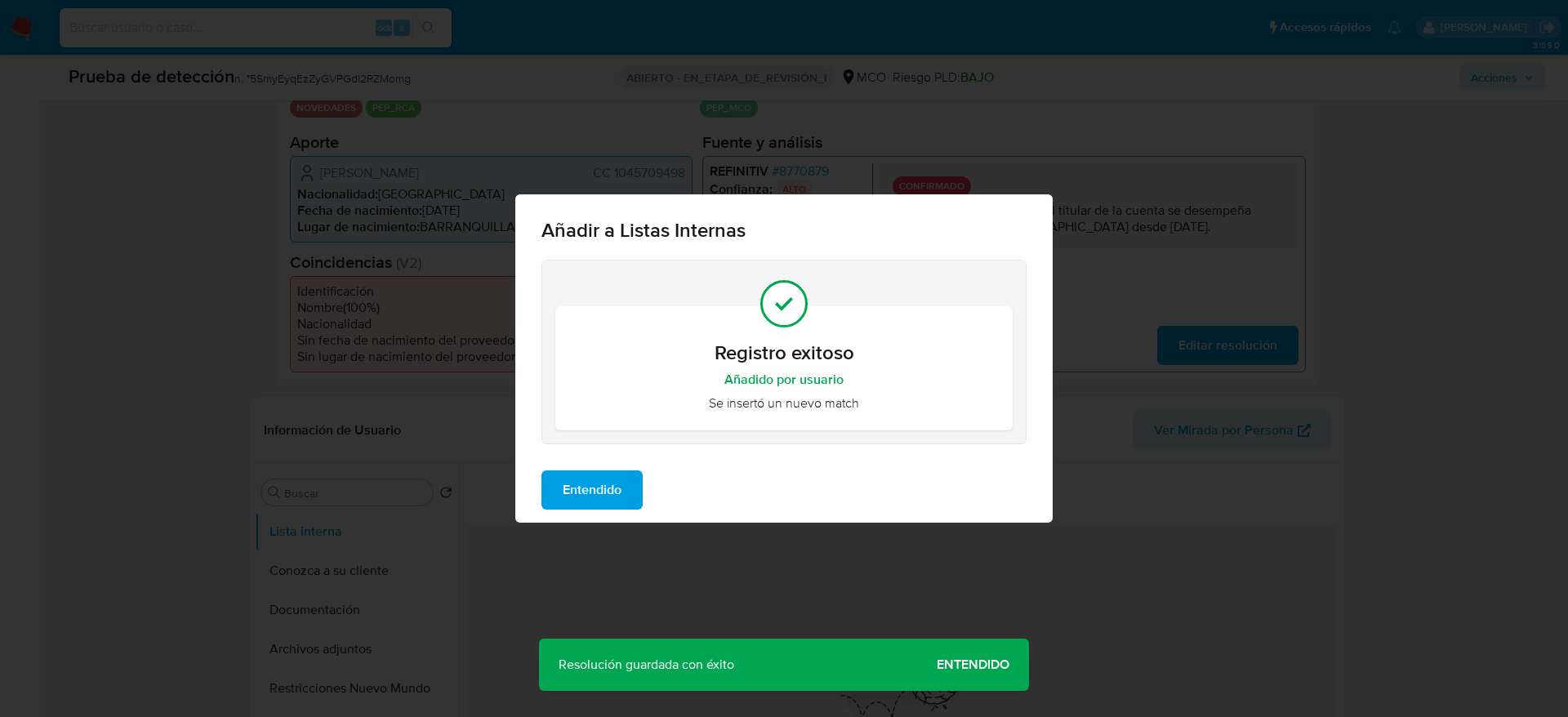
click at [571, 492] on span "Entendido" at bounding box center [592, 490] width 59 height 36
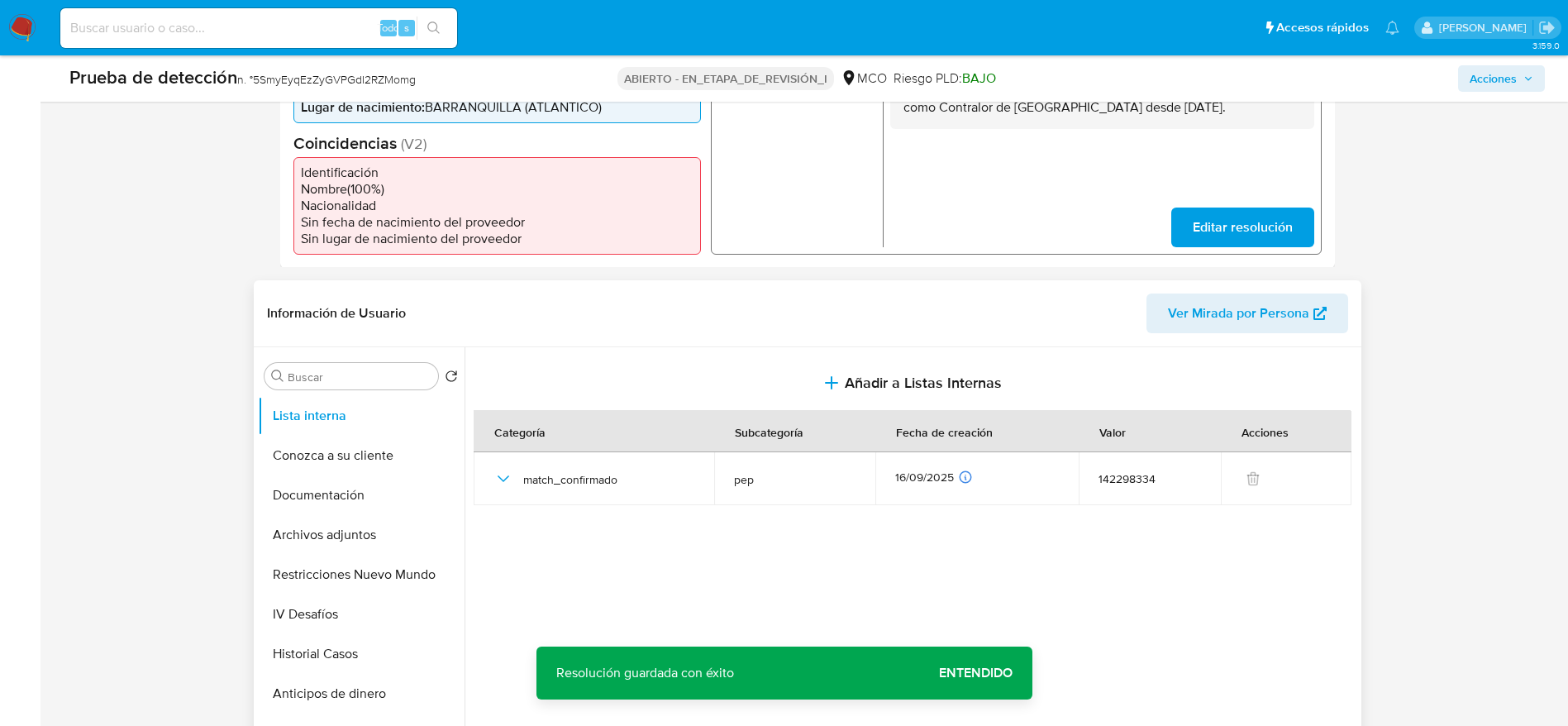
scroll to position [496, 0]
click at [384, 527] on button "Archivos adjuntos" at bounding box center [354, 533] width 193 height 40
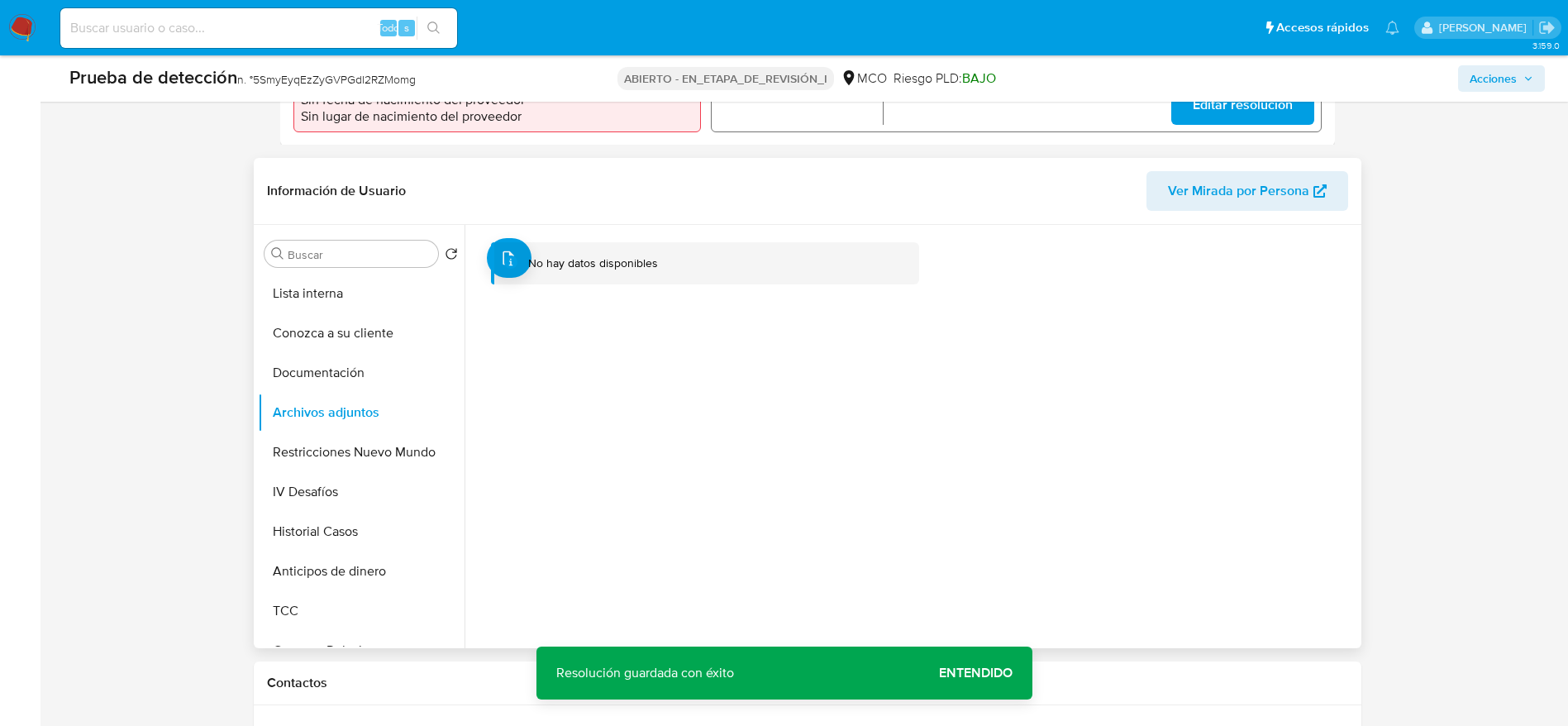
scroll to position [620, 0]
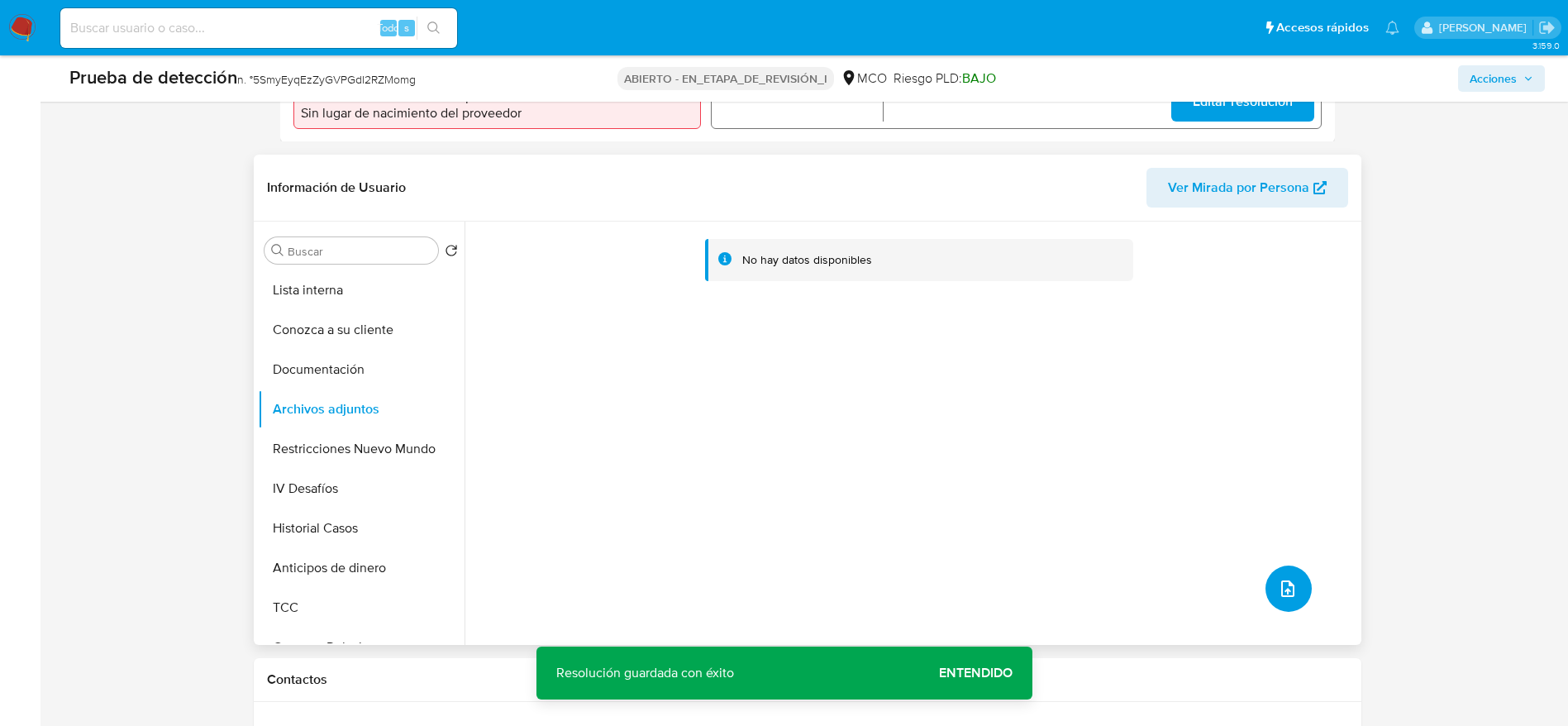
click at [1279, 574] on button "subir archivo" at bounding box center [1289, 589] width 47 height 47
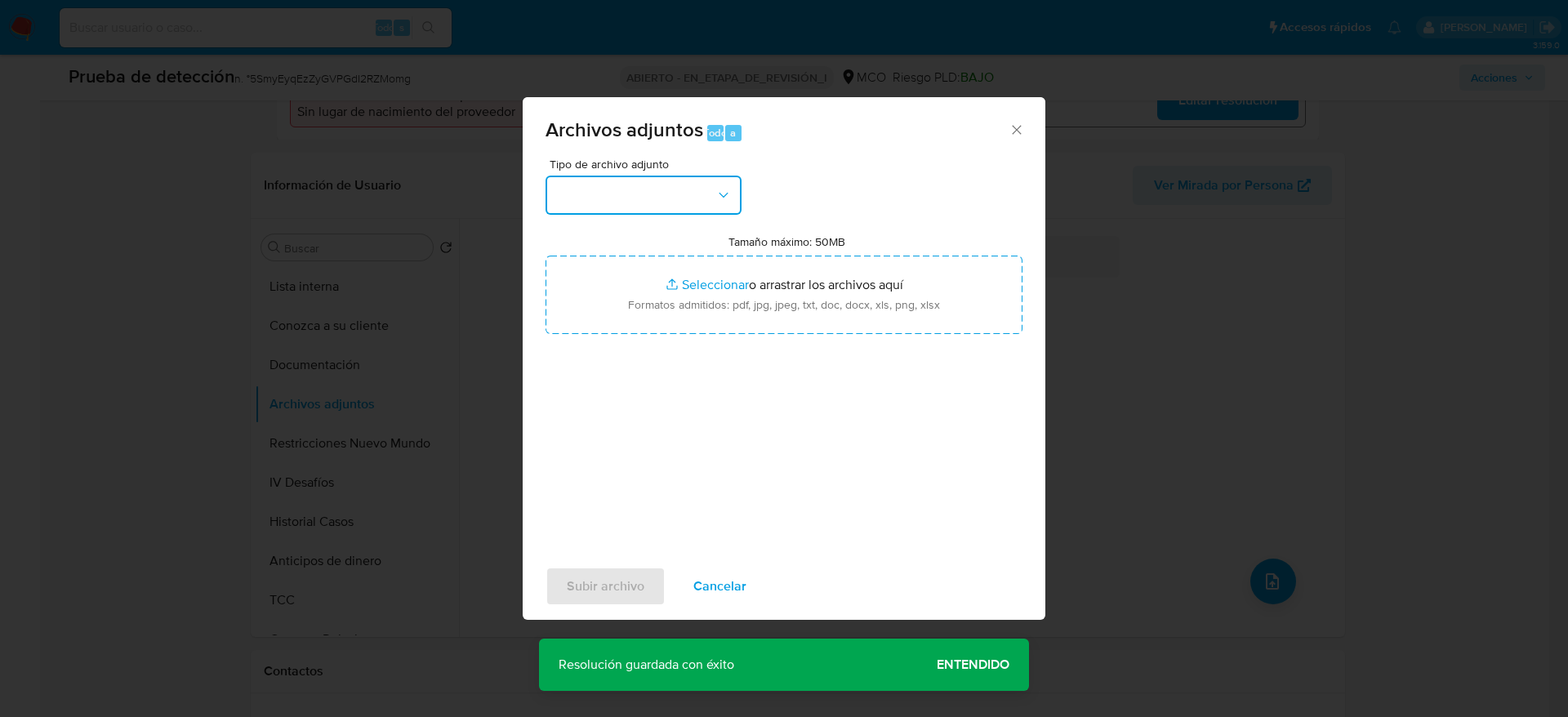
click at [635, 203] on button "button" at bounding box center [644, 195] width 196 height 39
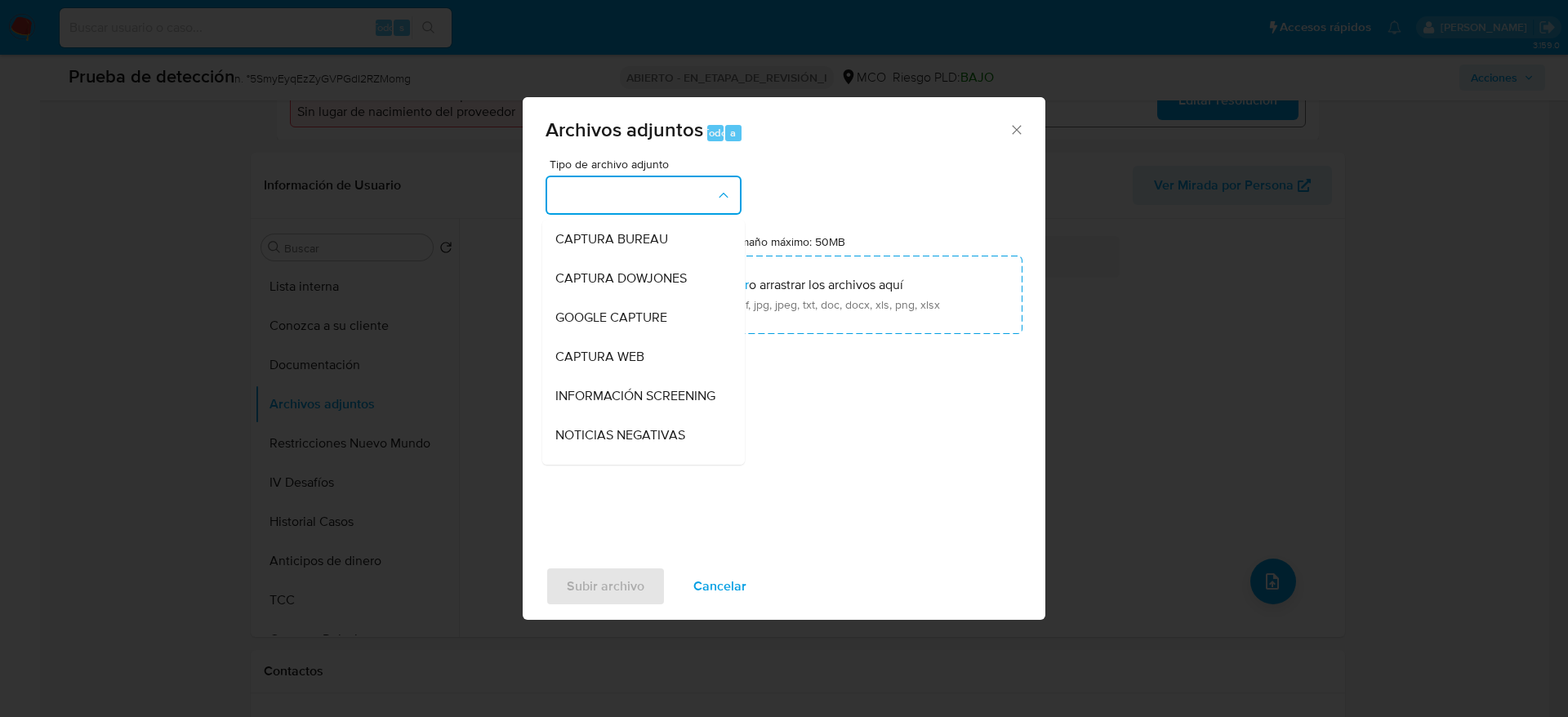
click at [640, 404] on span "INFORMACIÓN SCREENING" at bounding box center [635, 395] width 160 height 16
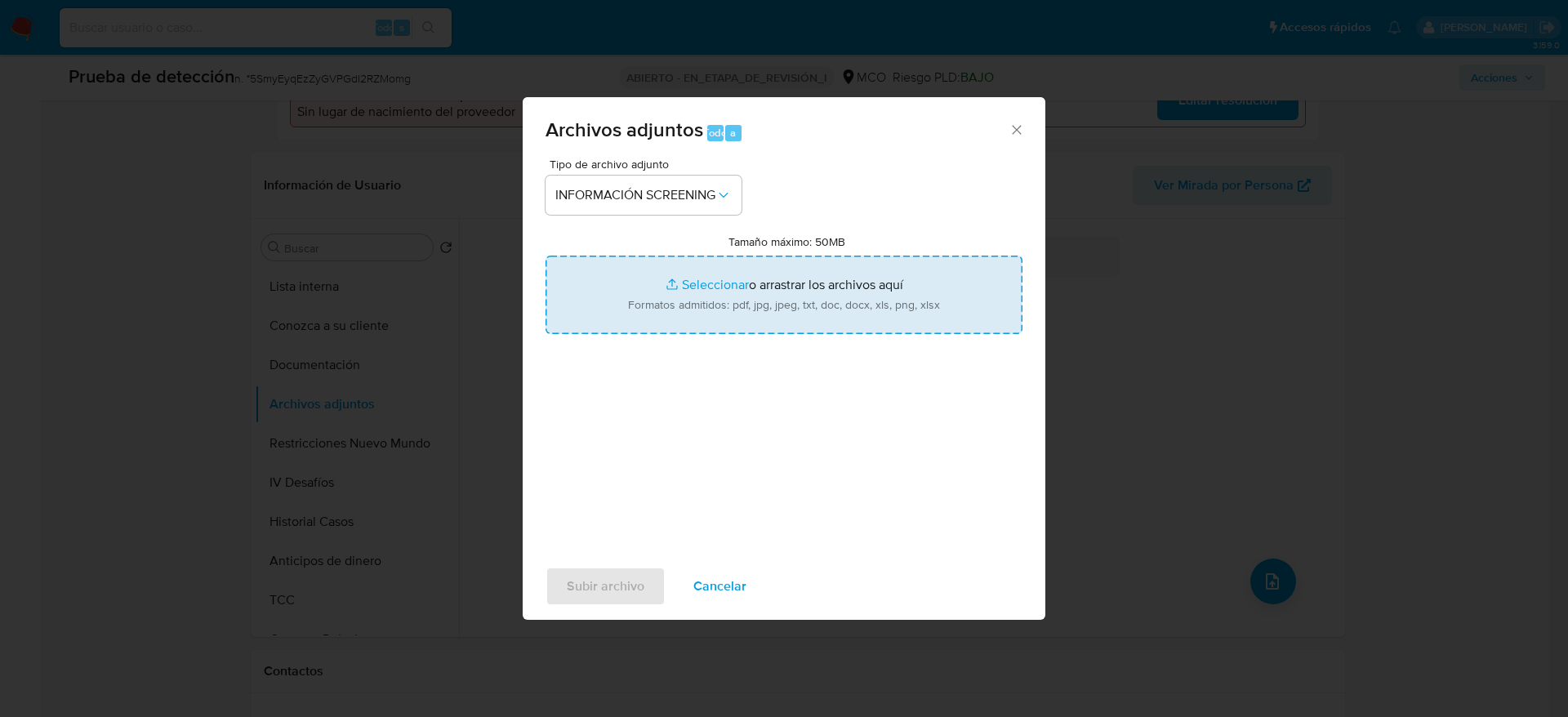
click at [672, 279] on input "Tamaño máximo: 50MB Seleccionar archivos" at bounding box center [784, 295] width 477 height 78
type input "C:\fakepath\_Yorly Marcela Gonzalez Mosquera_ - Buscar con Google.pdf"
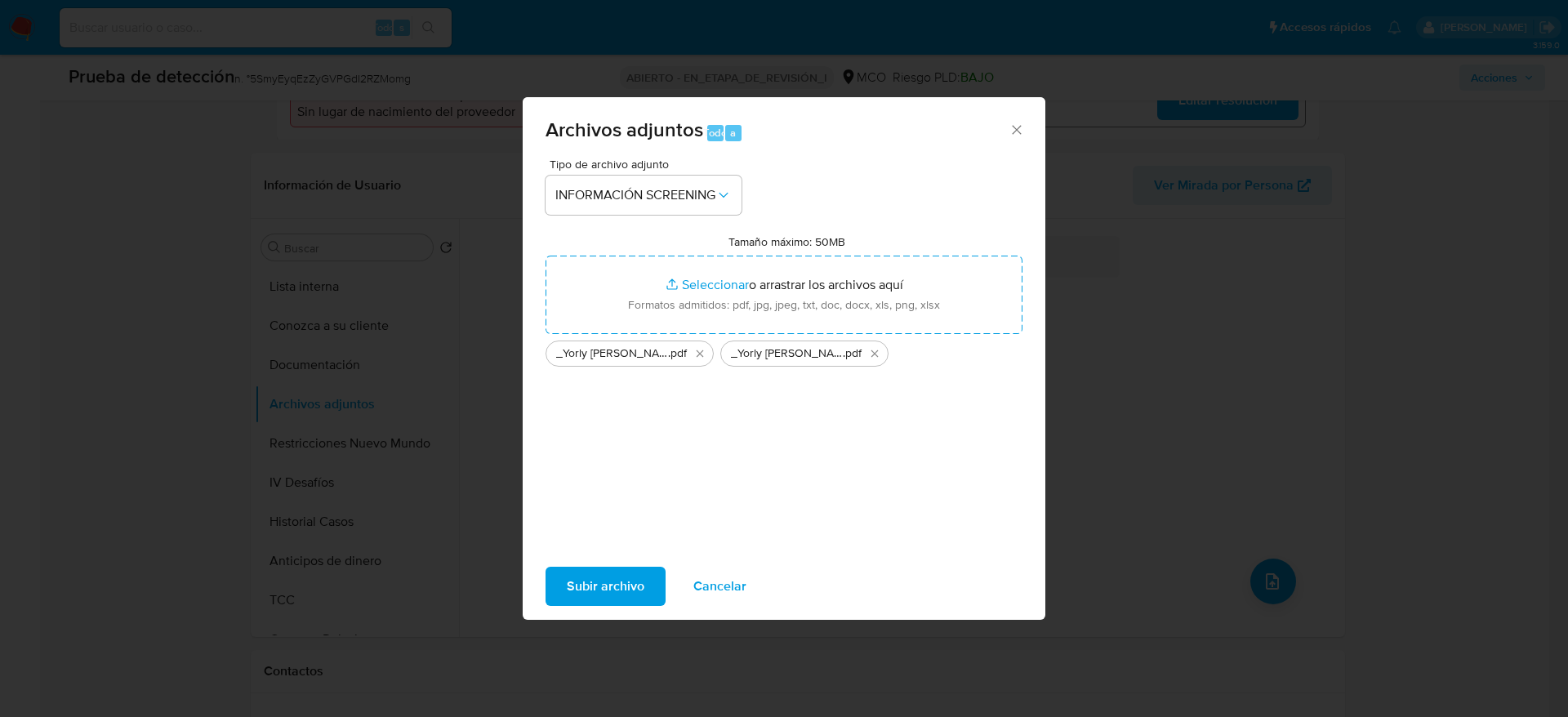
click at [652, 597] on button "Subir archivo" at bounding box center [606, 586] width 120 height 39
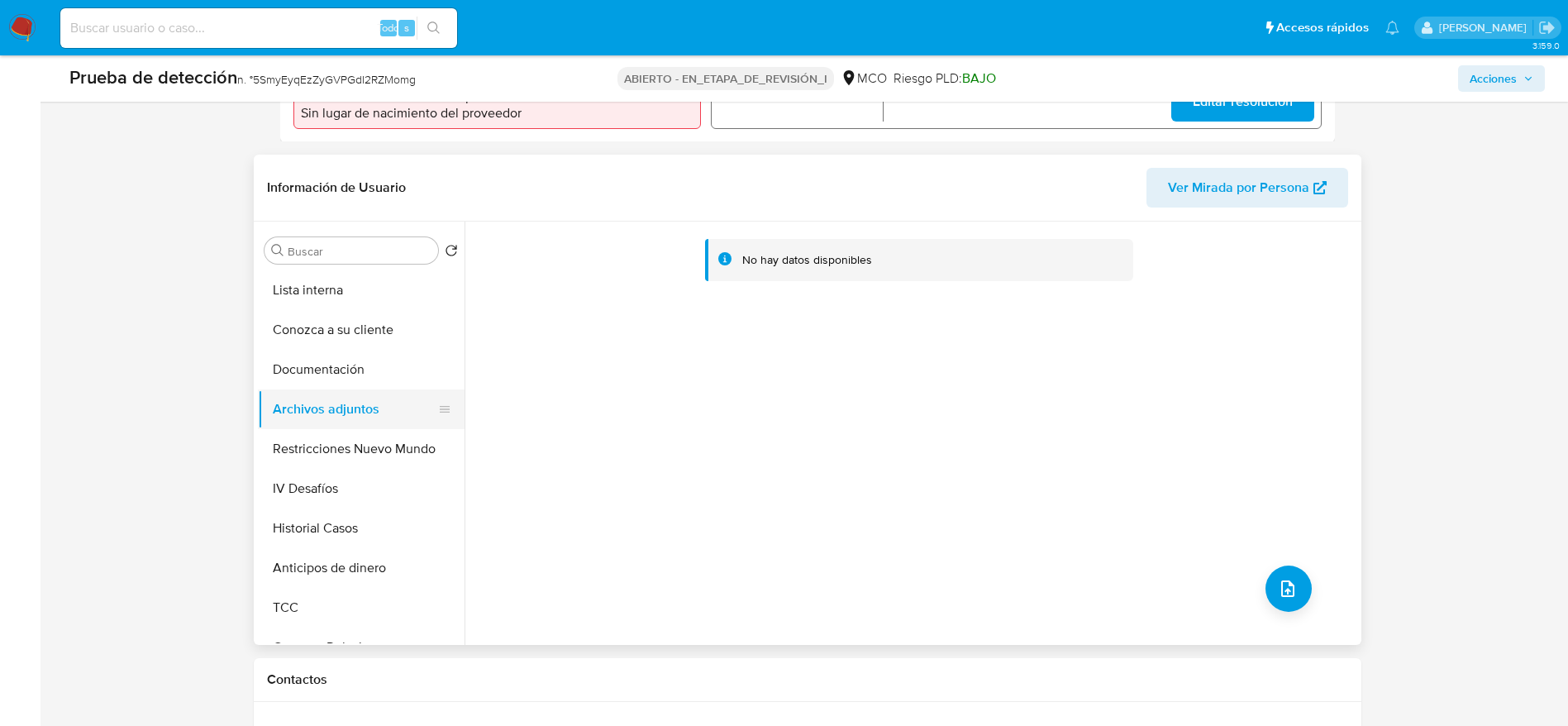
click at [304, 427] on button "Archivos adjuntos" at bounding box center [354, 410] width 193 height 40
click at [305, 433] on button "Restricciones Nuevo Mundo" at bounding box center [354, 449] width 193 height 40
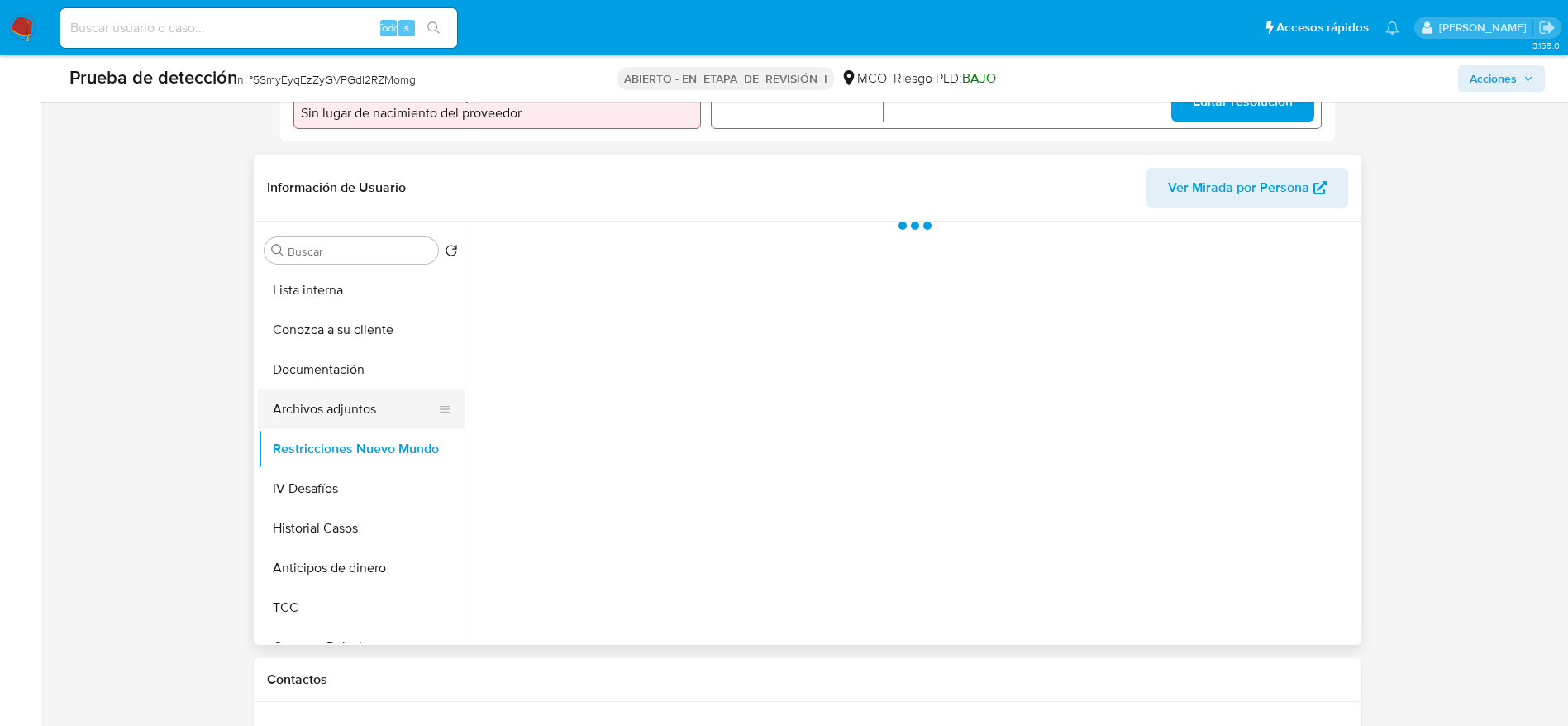
click at [312, 404] on button "Archivos adjuntos" at bounding box center [354, 410] width 193 height 40
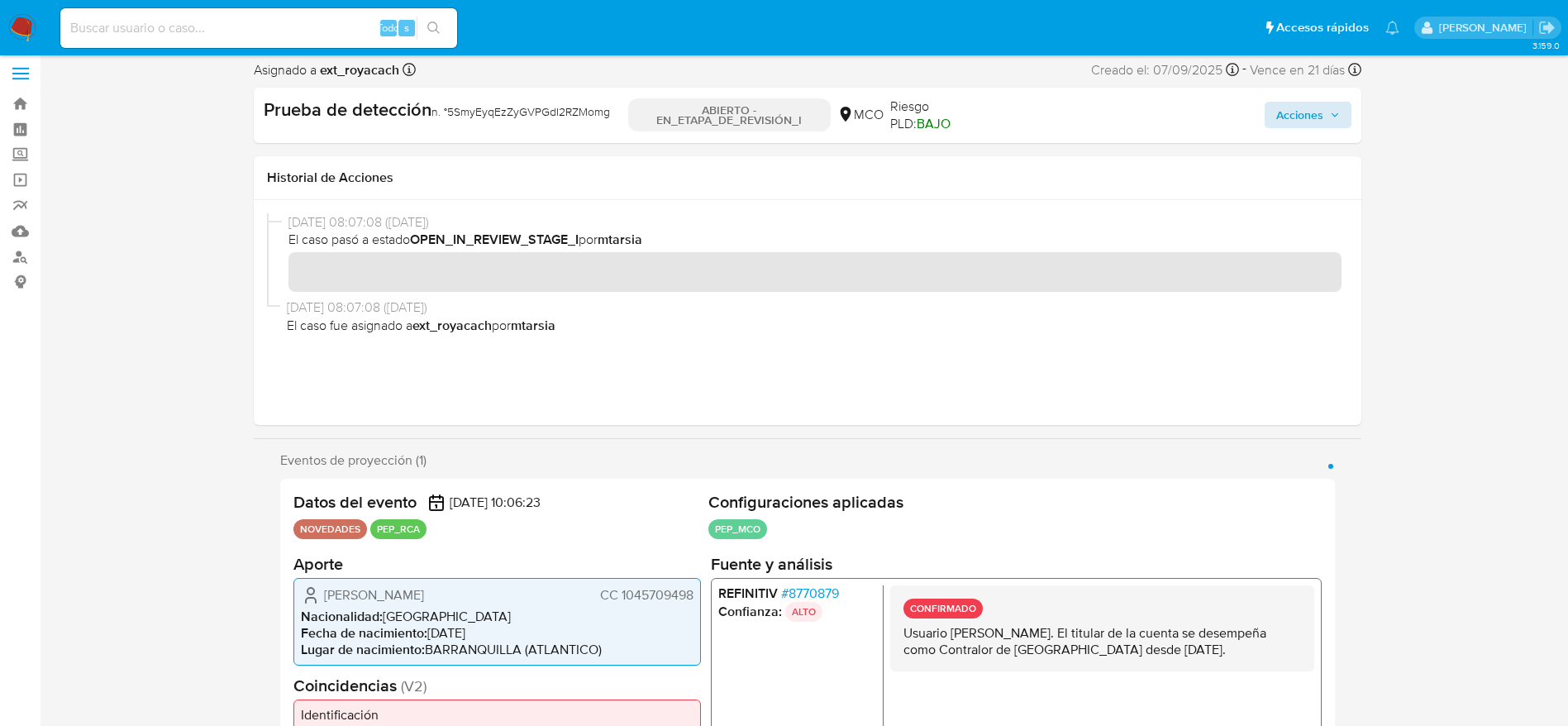
scroll to position [0, 0]
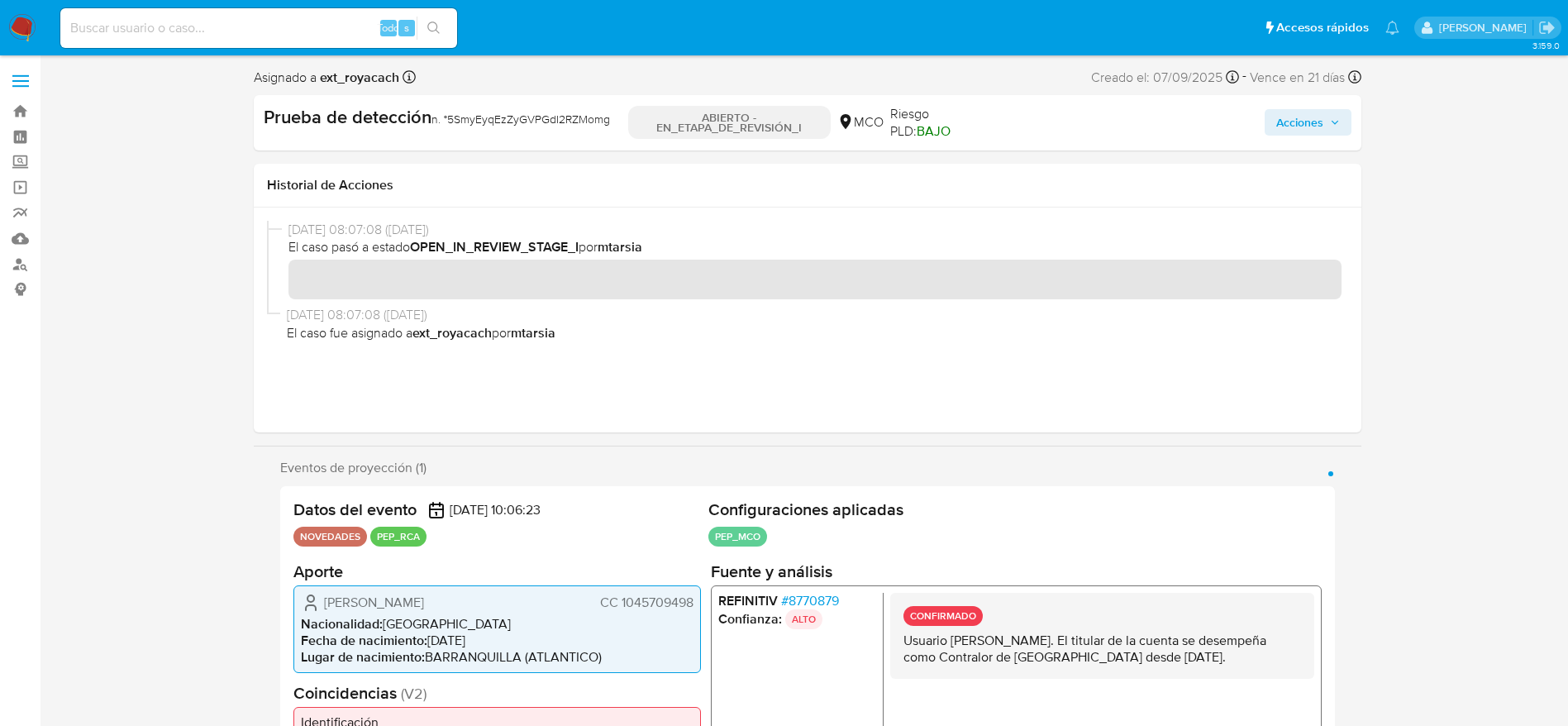
click at [1336, 110] on button "Acciones" at bounding box center [1308, 122] width 87 height 27
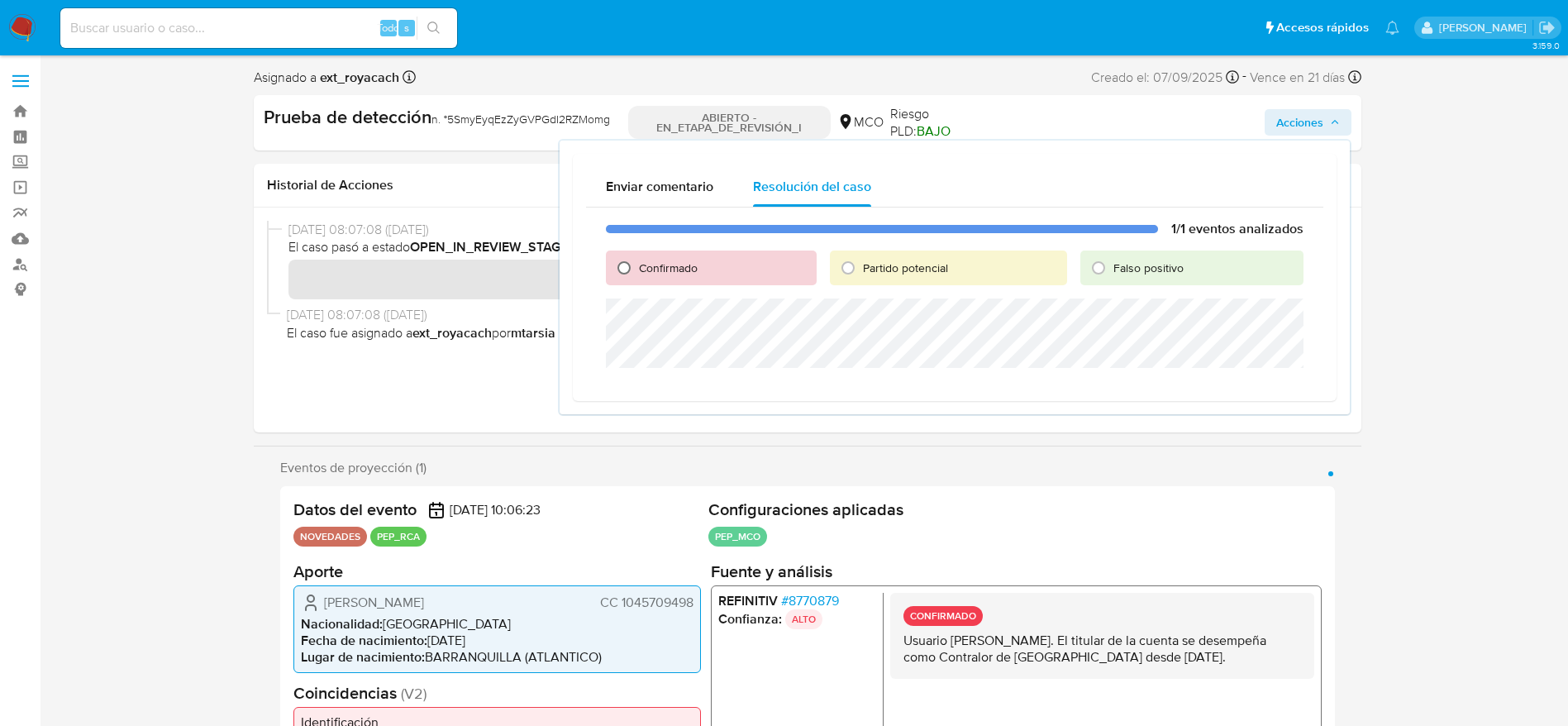
click at [622, 266] on input "Confirmado" at bounding box center [624, 267] width 27 height 27
radio input "true"
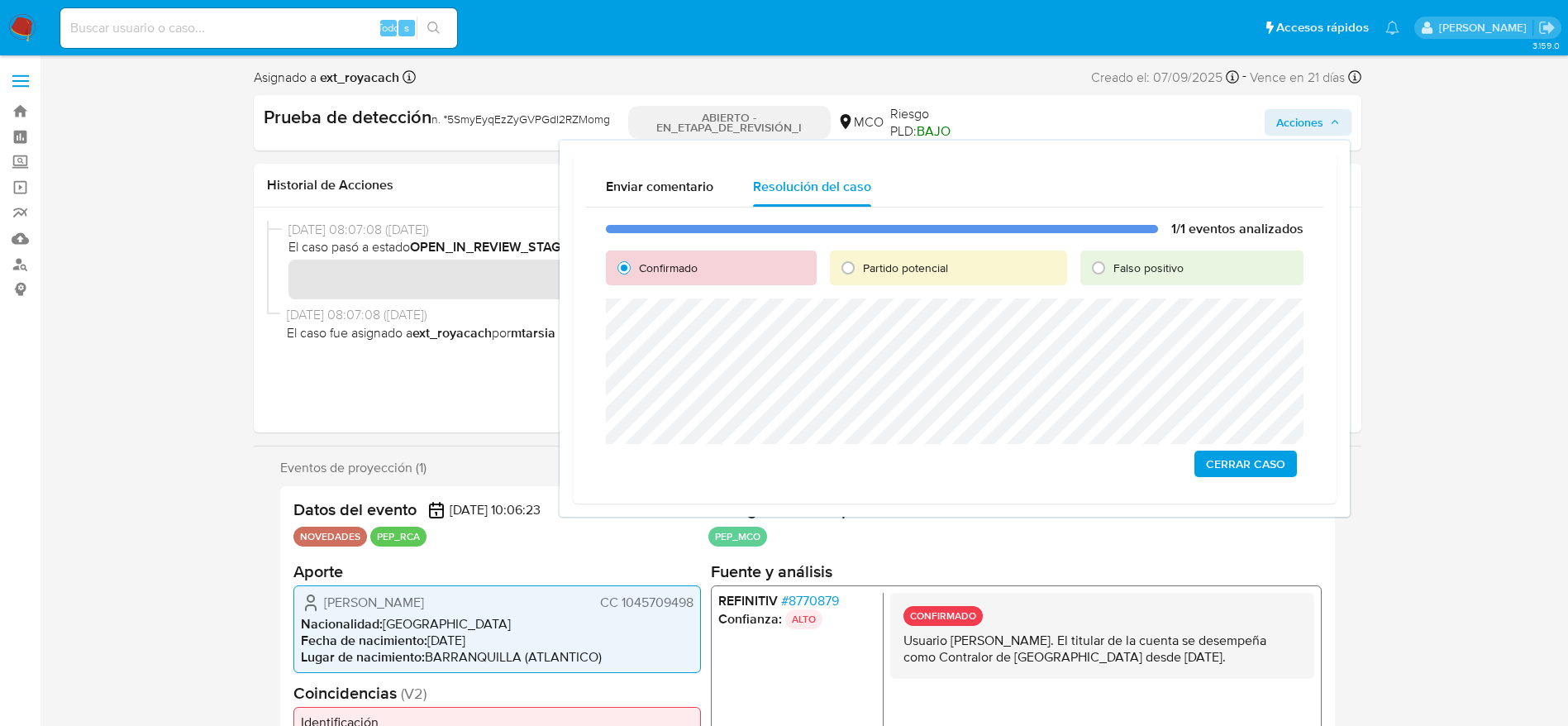
click at [1232, 456] on span "Cerrar Caso" at bounding box center [1246, 464] width 79 height 23
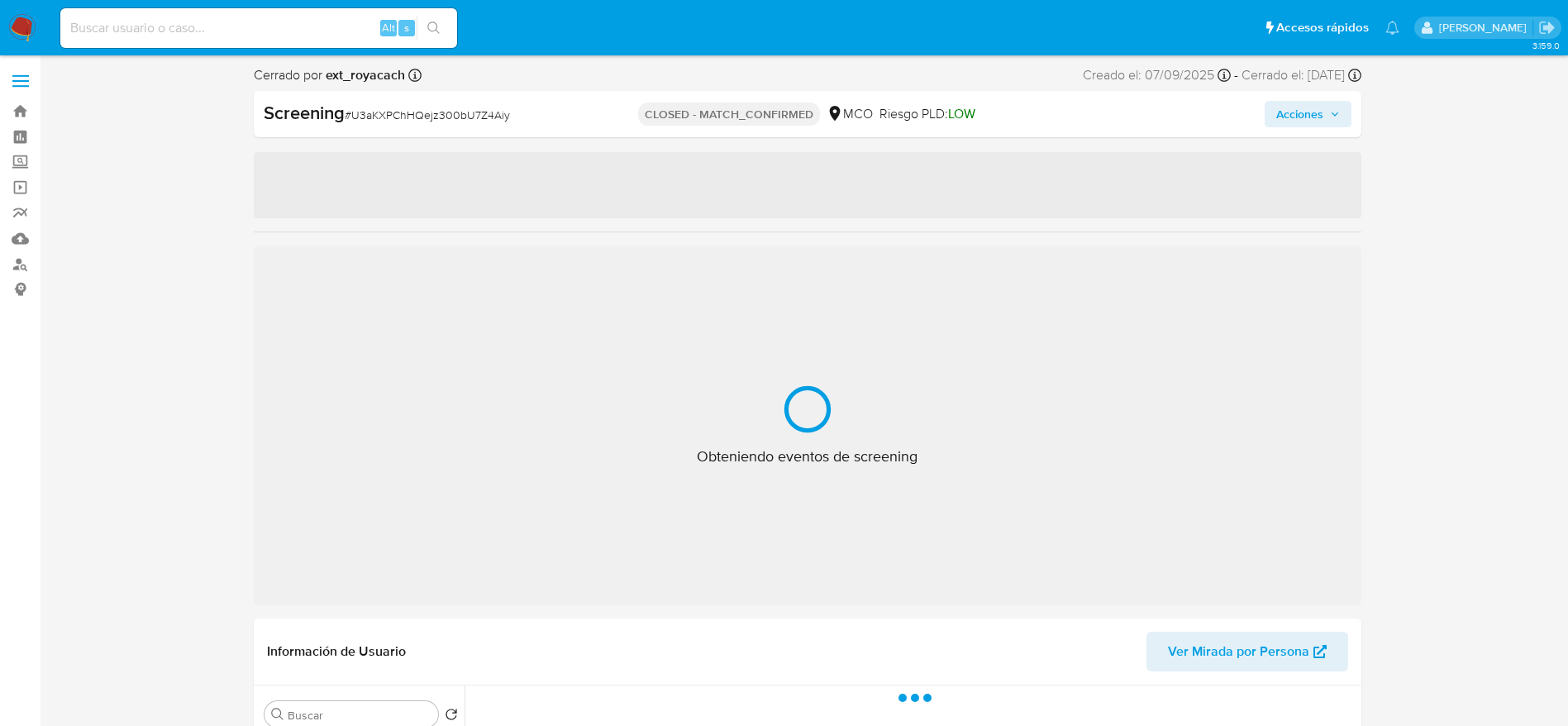
select select "10"
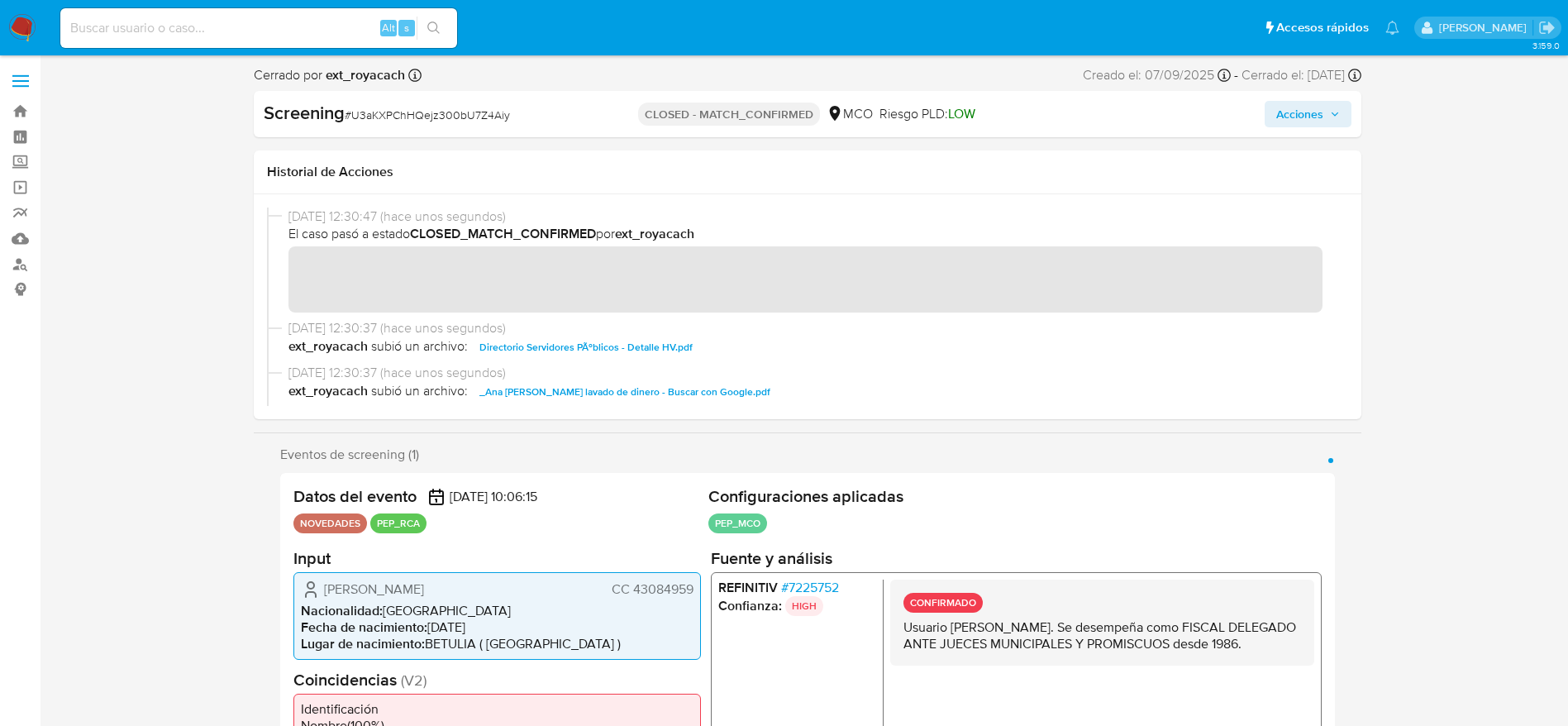
click at [415, 103] on div "Screening # U3aKXPChHQejz300bU7Z4Aiy" at bounding box center [441, 113] width 356 height 25
copy span "U3aKXPChHQejz300bU7Z4Aiy"
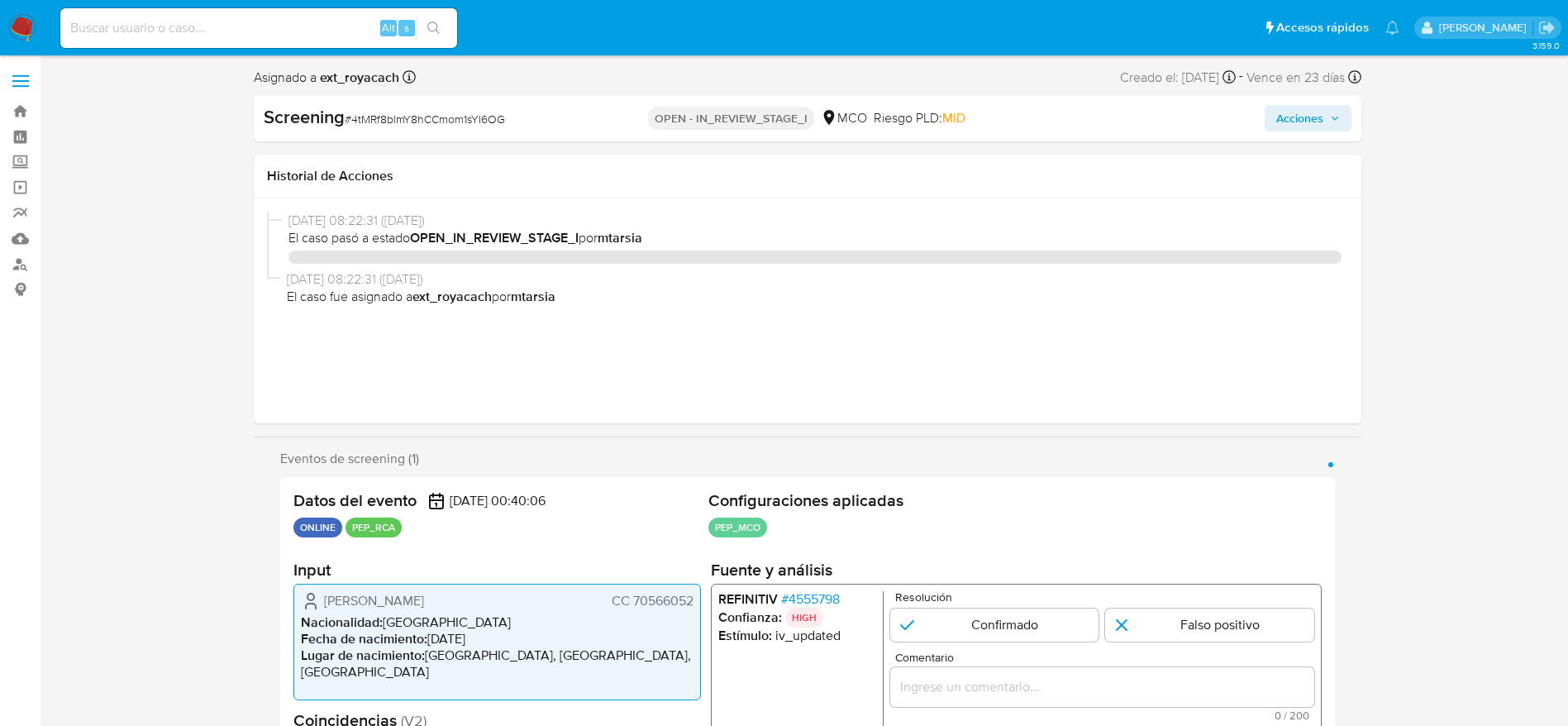
select select "10"
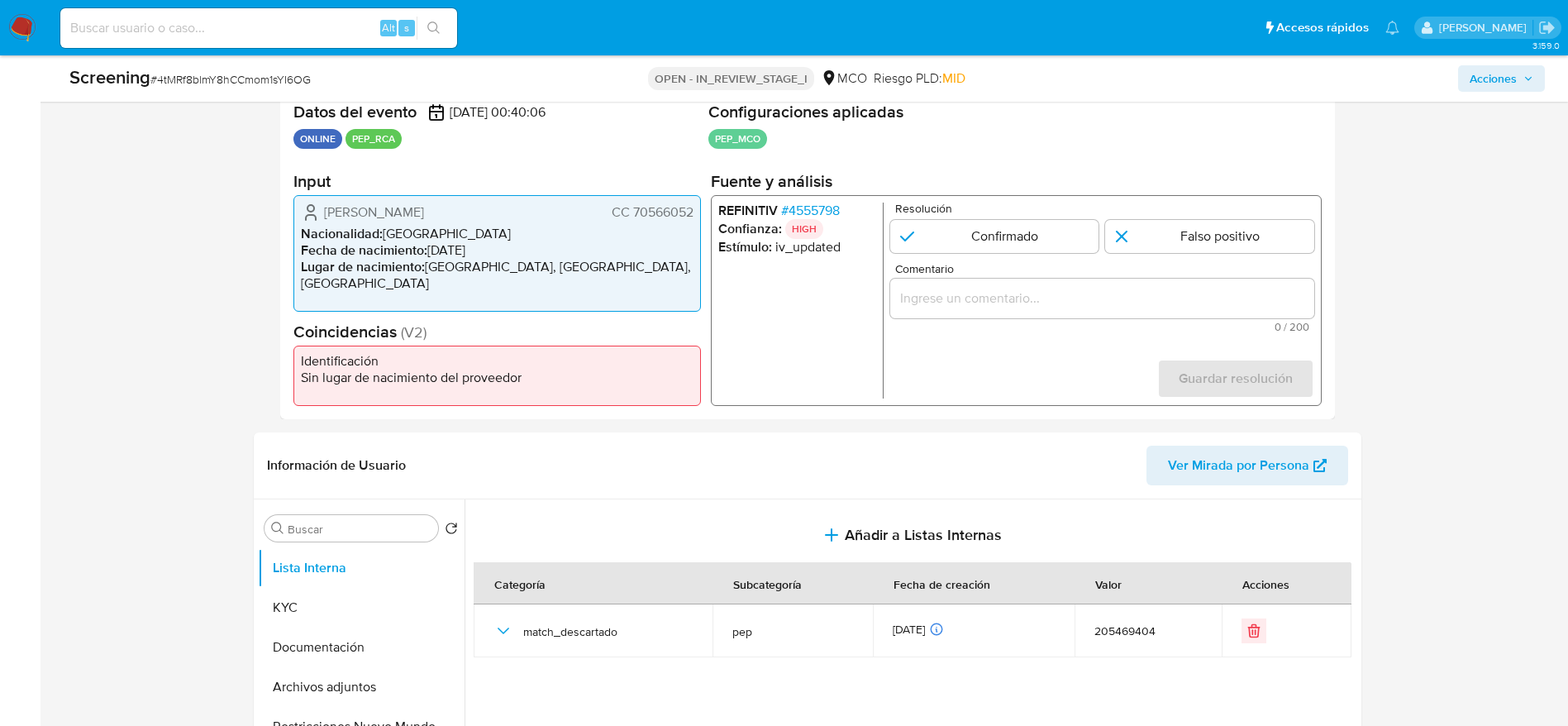
scroll to position [372, 0]
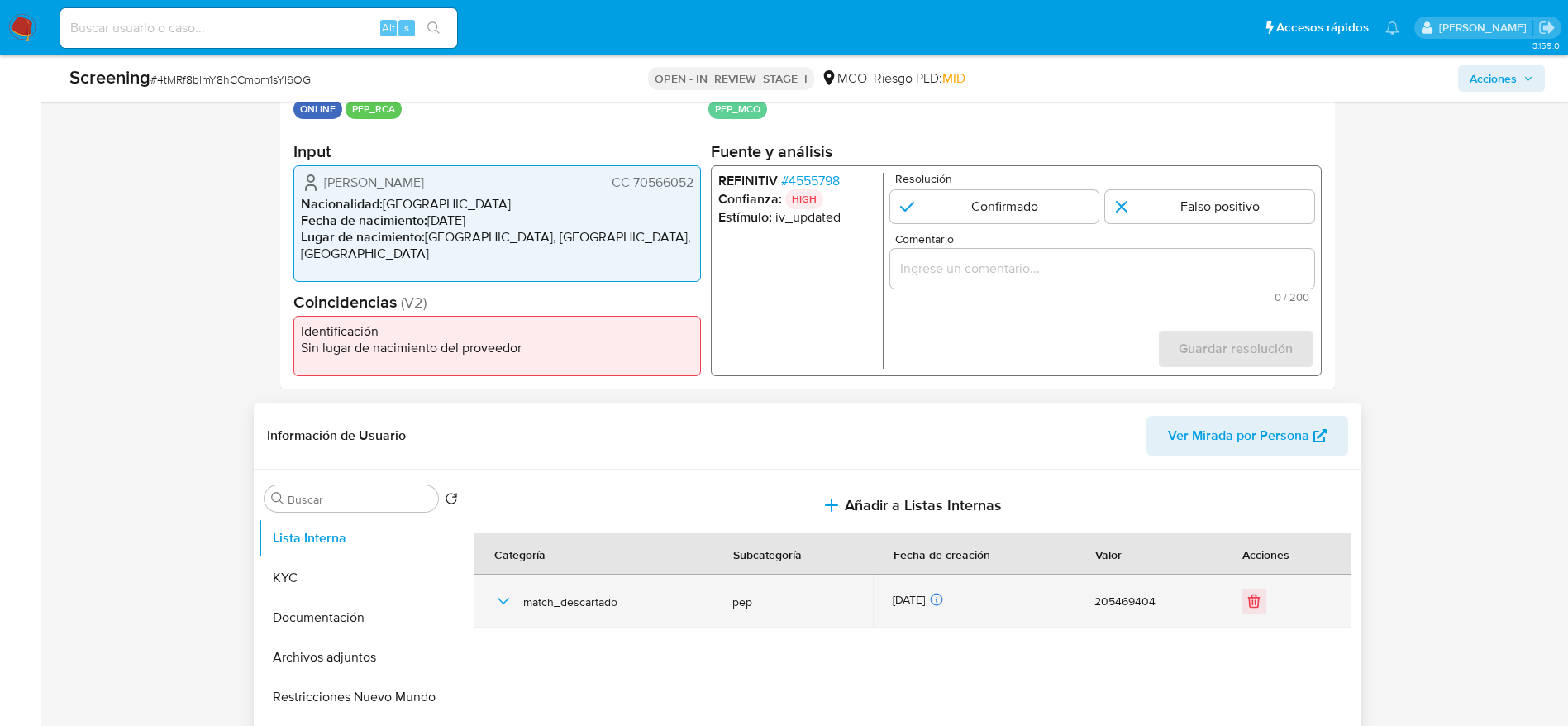
click at [503, 600] on icon "button" at bounding box center [503, 601] width 20 height 20
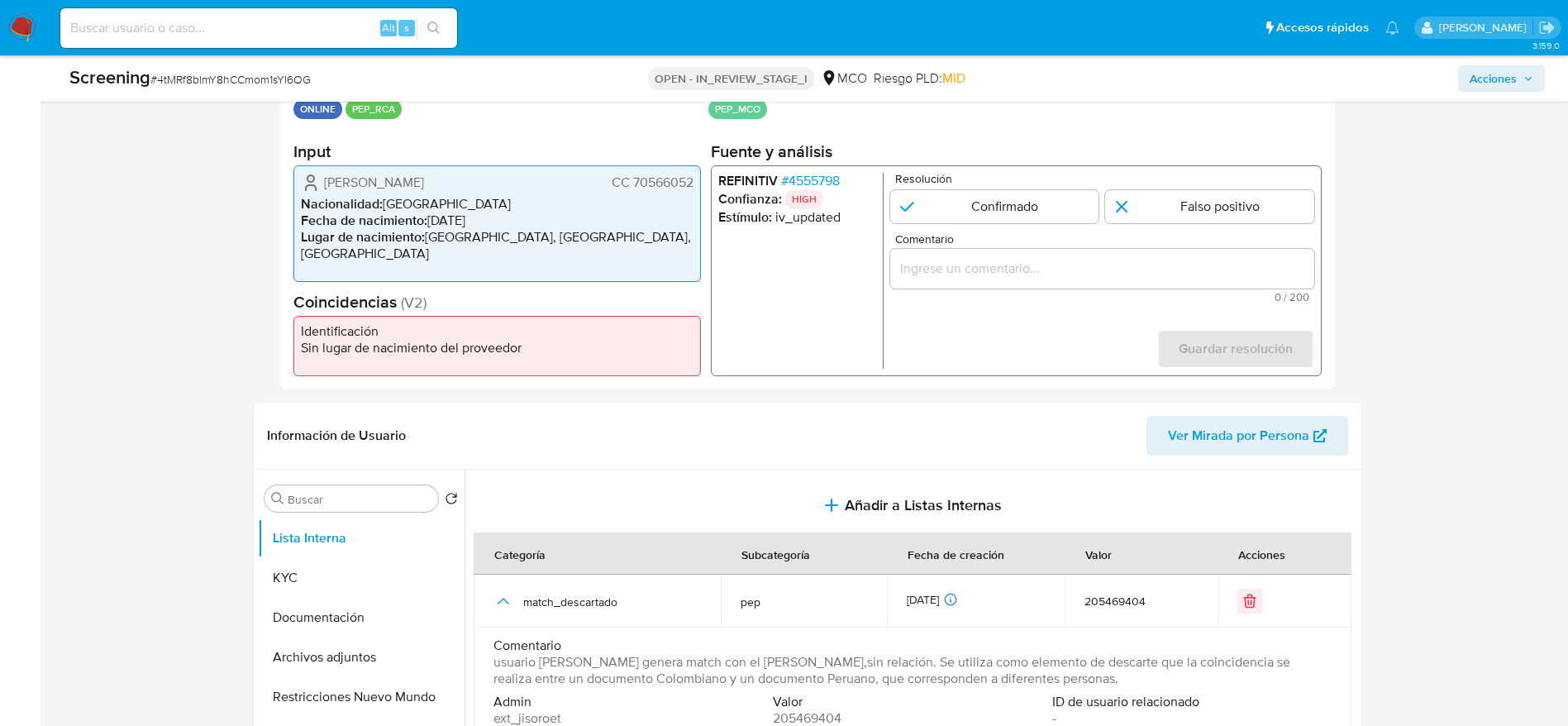
click at [277, 78] on span "# 4tMRf8blmY8hCCmom1sYI6OG" at bounding box center [231, 78] width 160 height 16
copy span "4tMRf8blmY8hCCmom1sYI6OG"
drag, startPoint x: 299, startPoint y: 177, endPoint x: 695, endPoint y: 190, distance: 396.2
click at [695, 190] on div "Alfonso Eduardo Olarte Posada CC 70566052 Nacionalidad : Colombia Fecha de naci…" at bounding box center [497, 223] width 408 height 116
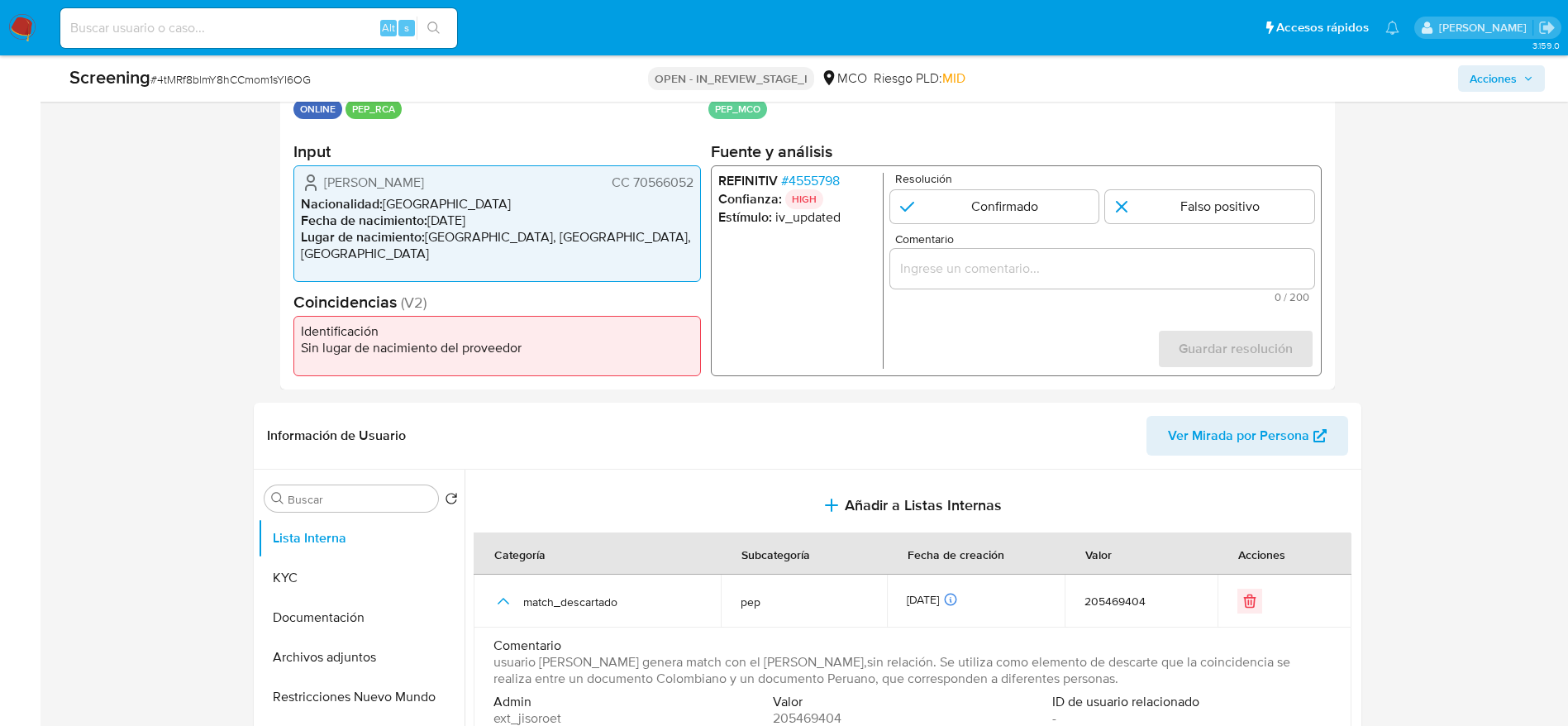
click at [811, 175] on span "# 4555798" at bounding box center [809, 180] width 59 height 16
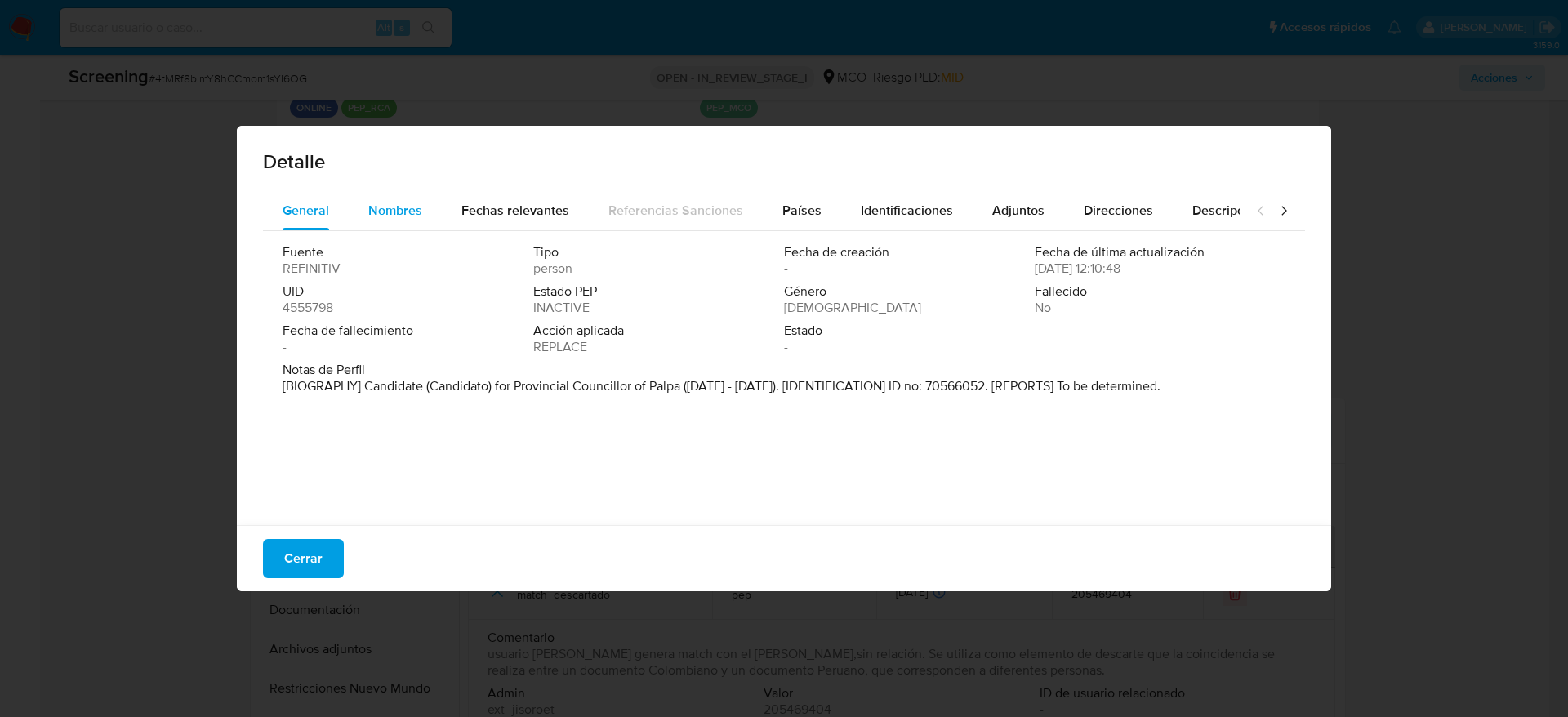
click at [424, 215] on button "Nombres" at bounding box center [394, 210] width 93 height 39
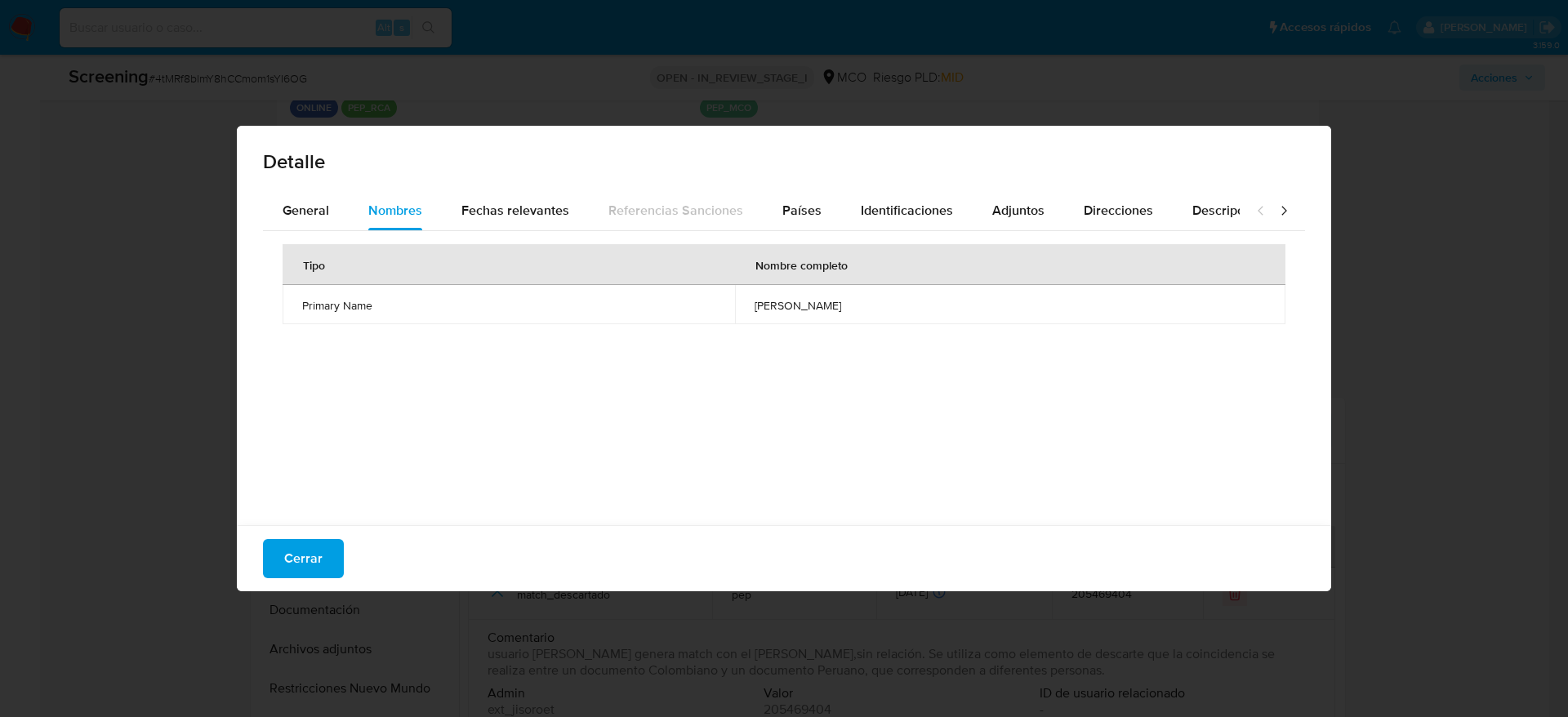
click at [750, 288] on td "jose armando caycho taipe" at bounding box center [1010, 305] width 550 height 39
click at [793, 207] on span "Países" at bounding box center [802, 210] width 39 height 19
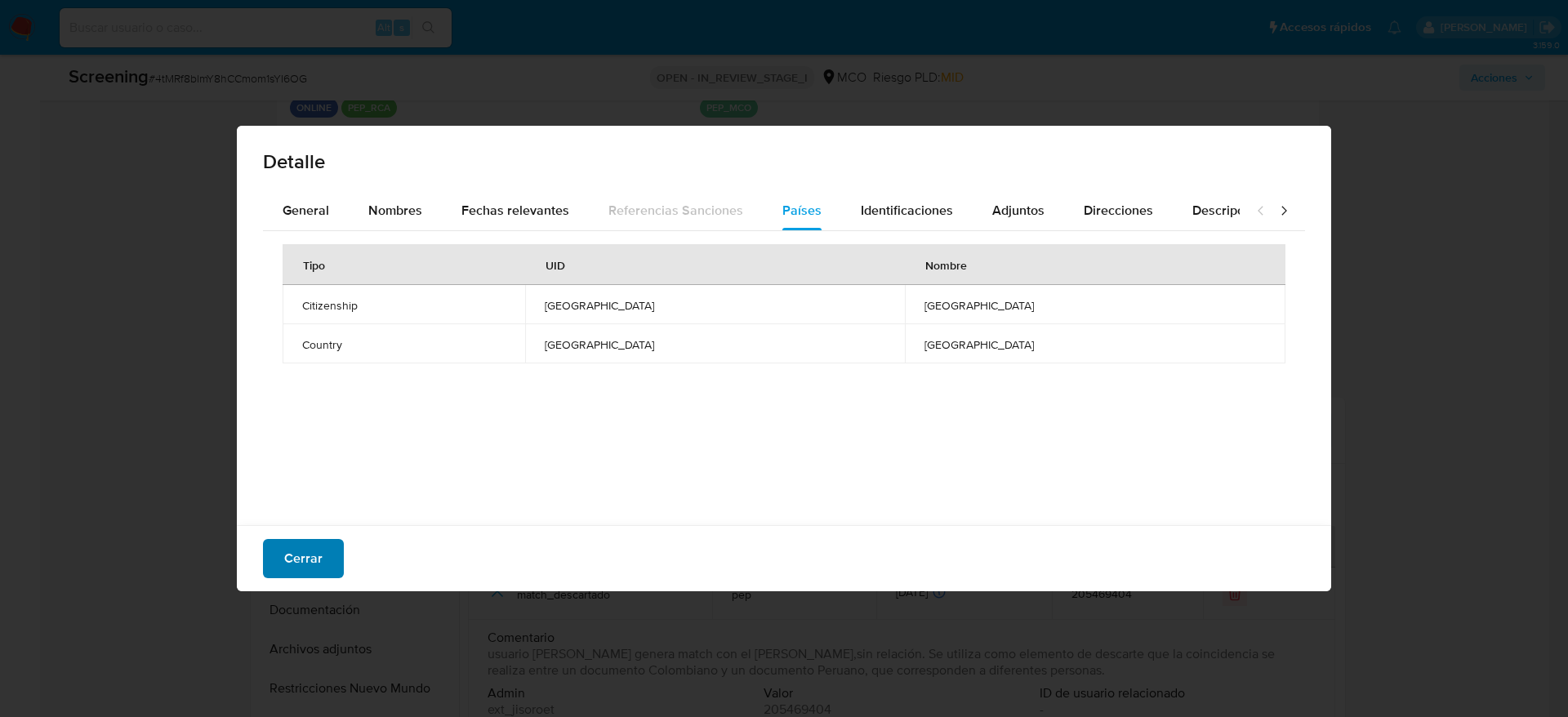
click at [317, 545] on span "Cerrar" at bounding box center [303, 559] width 38 height 36
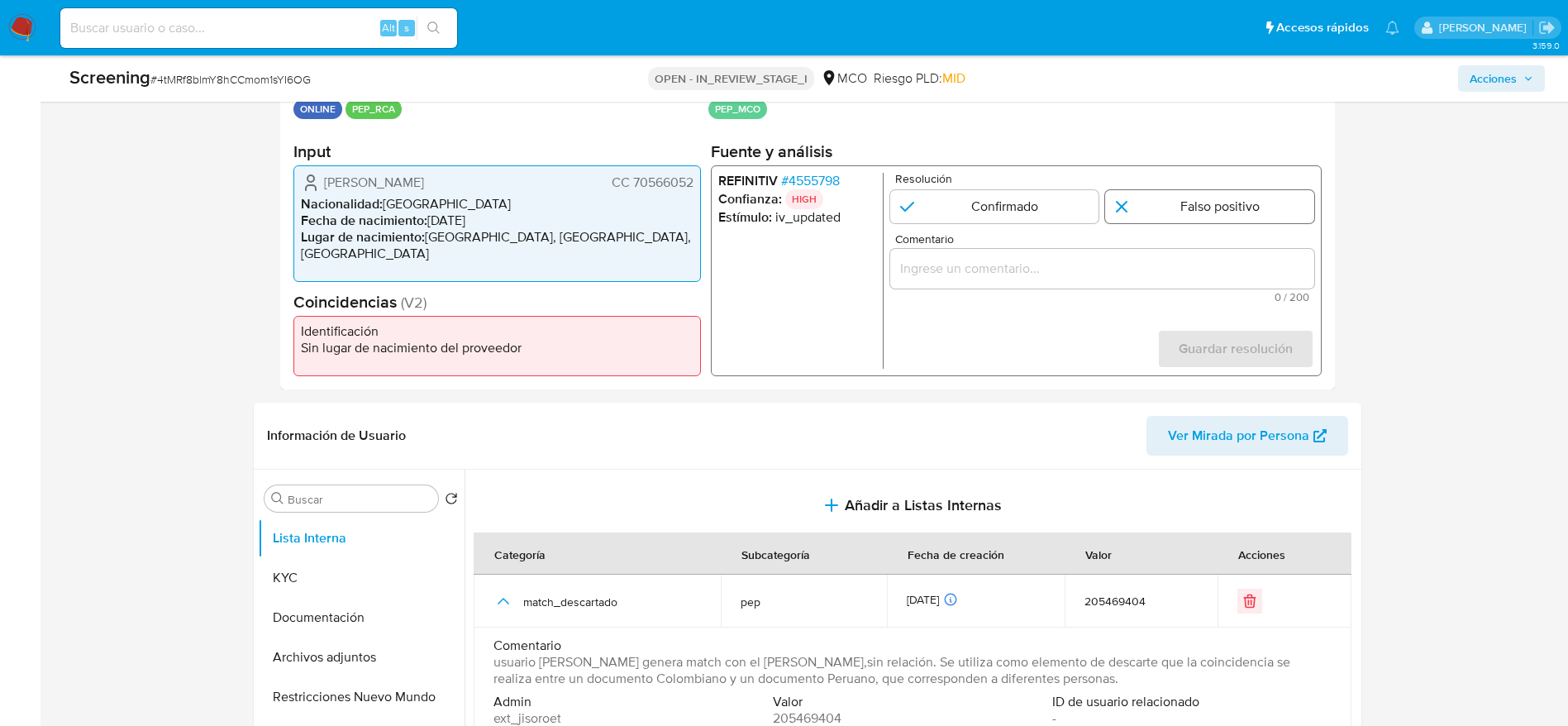
click at [1191, 203] on input "1 de 1" at bounding box center [1209, 207] width 209 height 33
radio input "true"
click at [1184, 267] on input "Comentario" at bounding box center [1102, 268] width 424 height 22
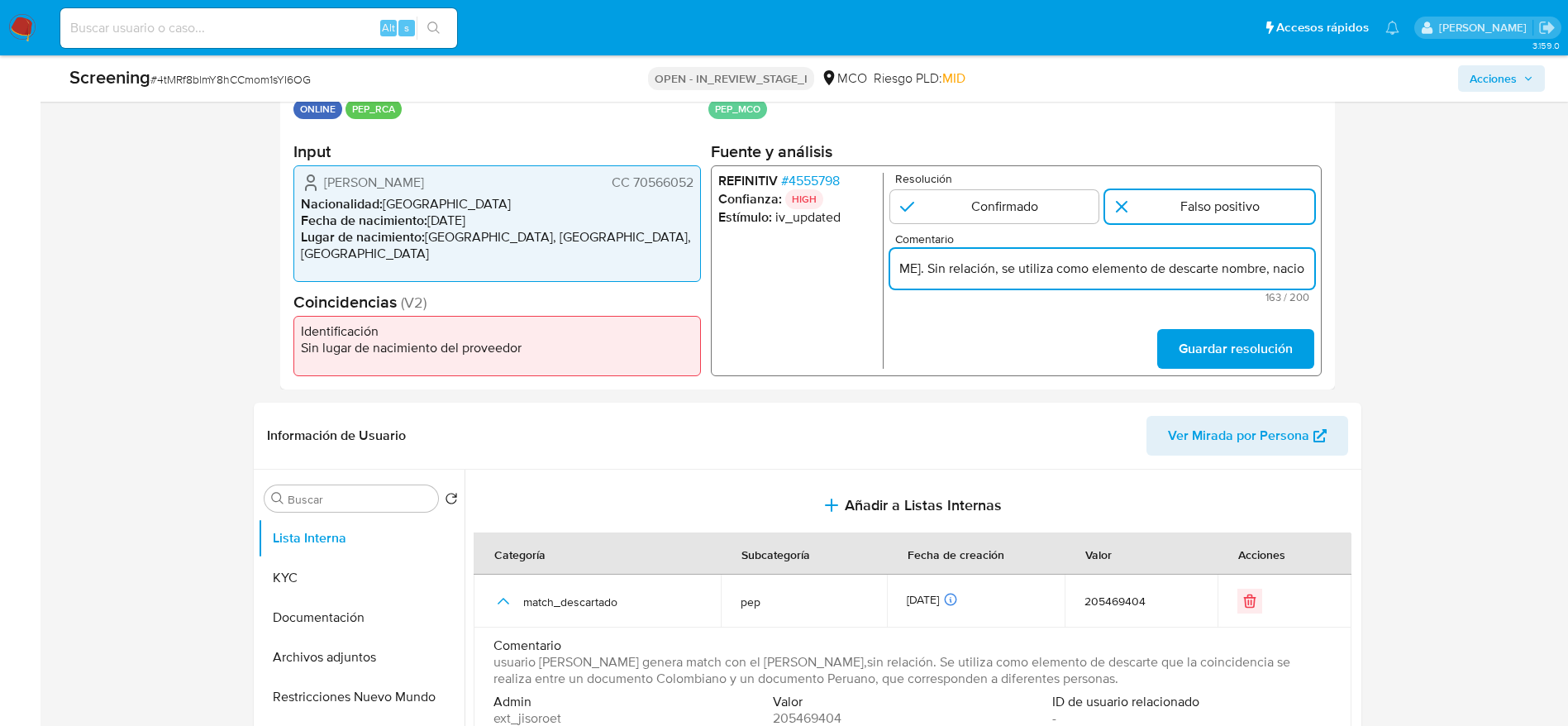
scroll to position [0, 0]
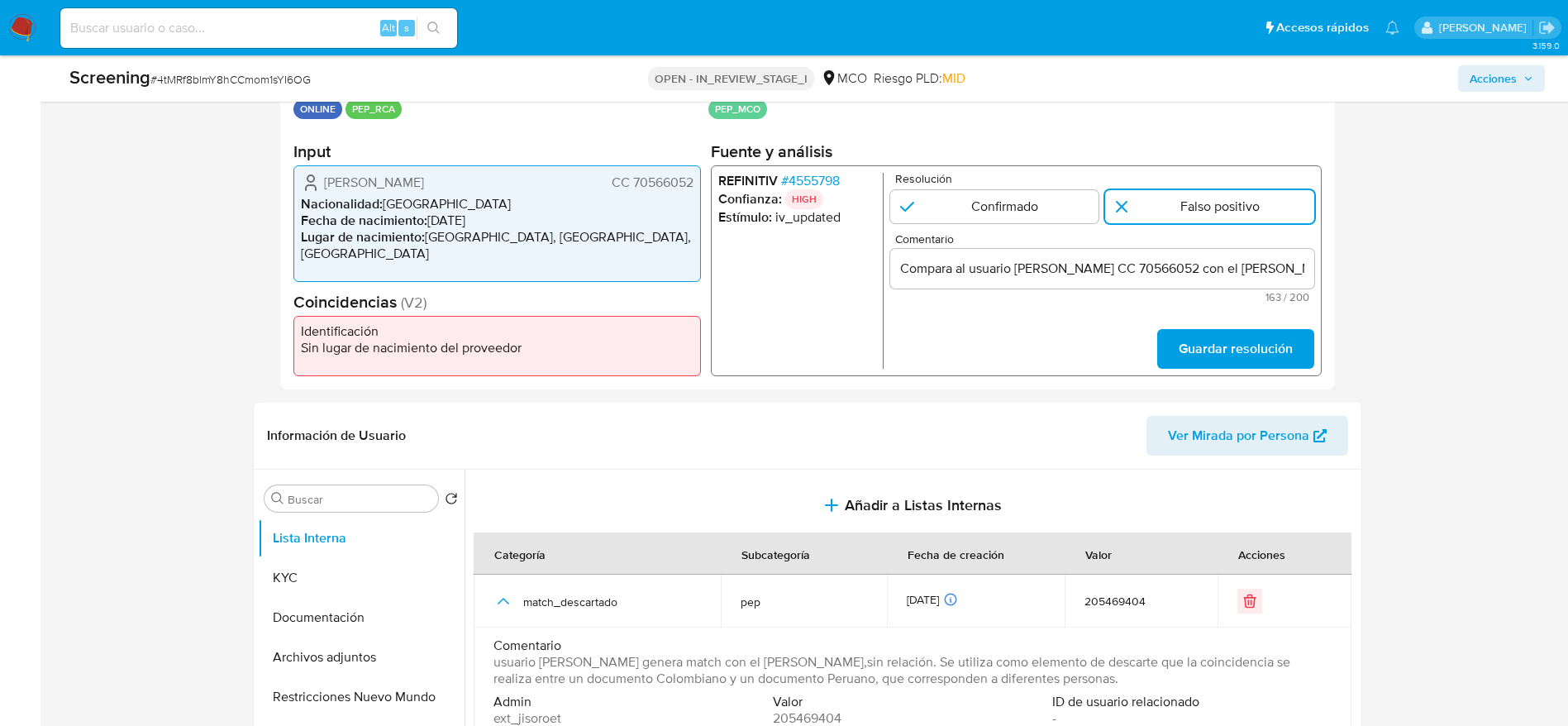
click at [1269, 253] on div "Compara al usuario Alfonso Eduardo Olarte Posada CC 70566052 con el PEP jose ar…" at bounding box center [1102, 269] width 424 height 40
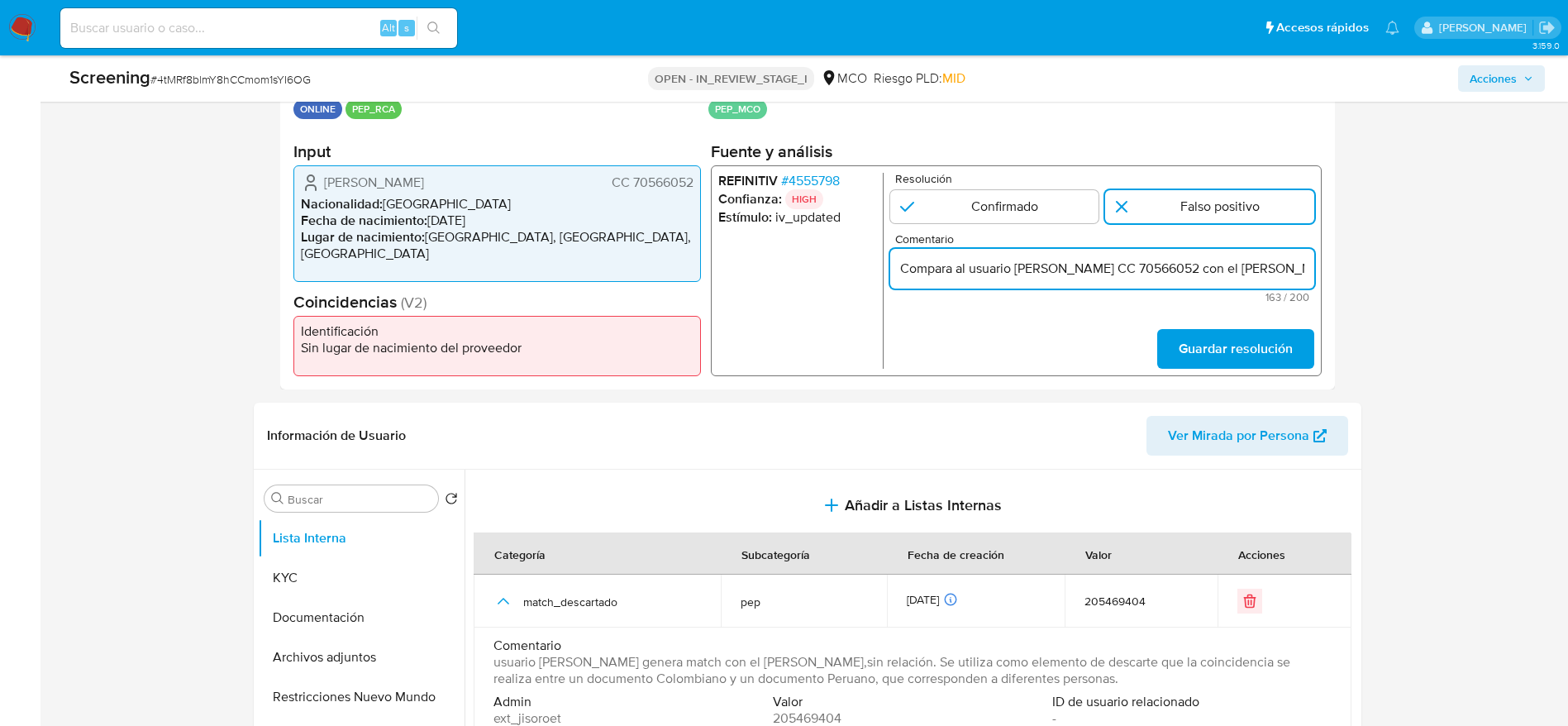
click at [1269, 270] on input "Compara al usuario Alfonso Eduardo Olarte Posada CC 70566052 con el PEP jose ar…" at bounding box center [1102, 268] width 424 height 22
type input "Compara al usuario Alfonso Eduardo Olarte Posada CC 70566052 con el PEP jose ar…"
click at [1216, 349] on span "Guardar resolución" at bounding box center [1234, 349] width 114 height 36
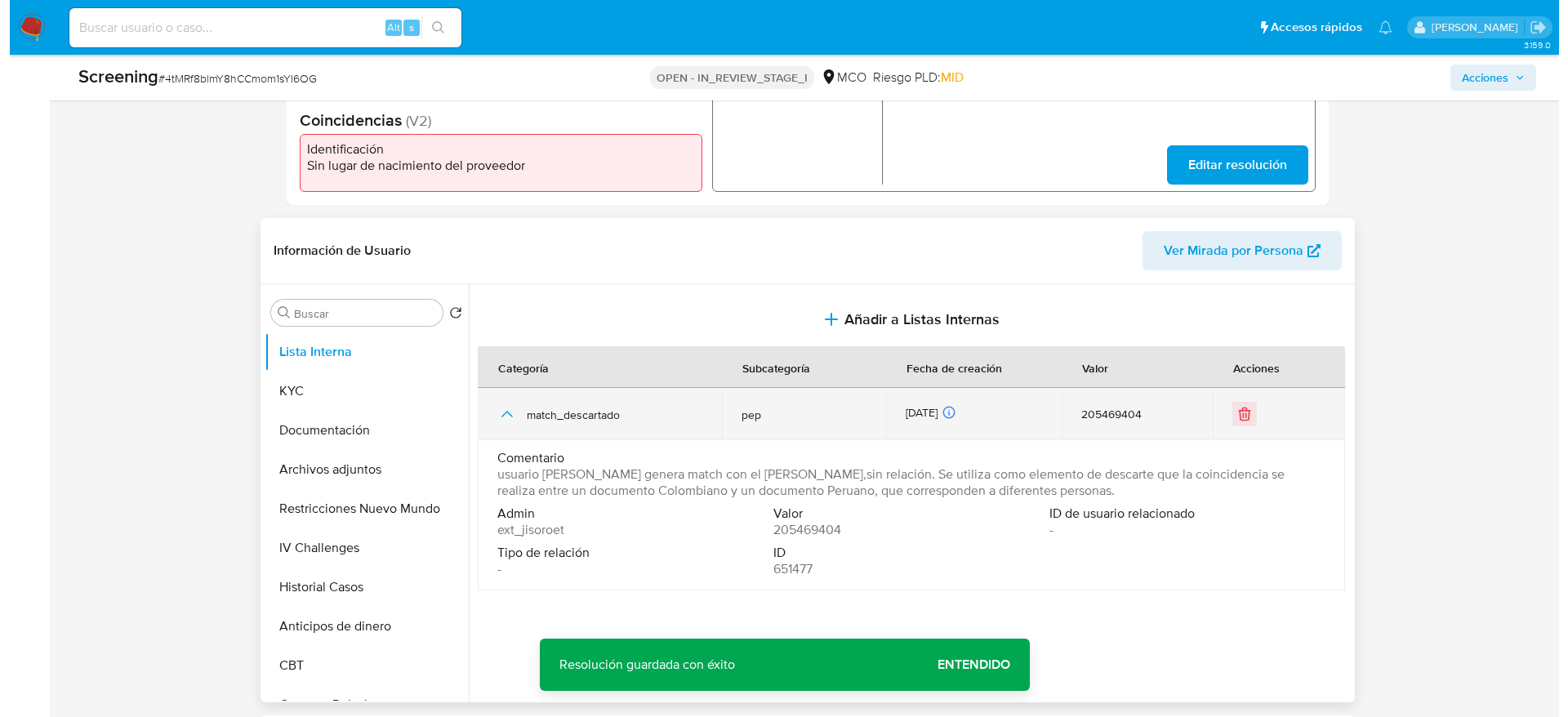
scroll to position [612, 0]
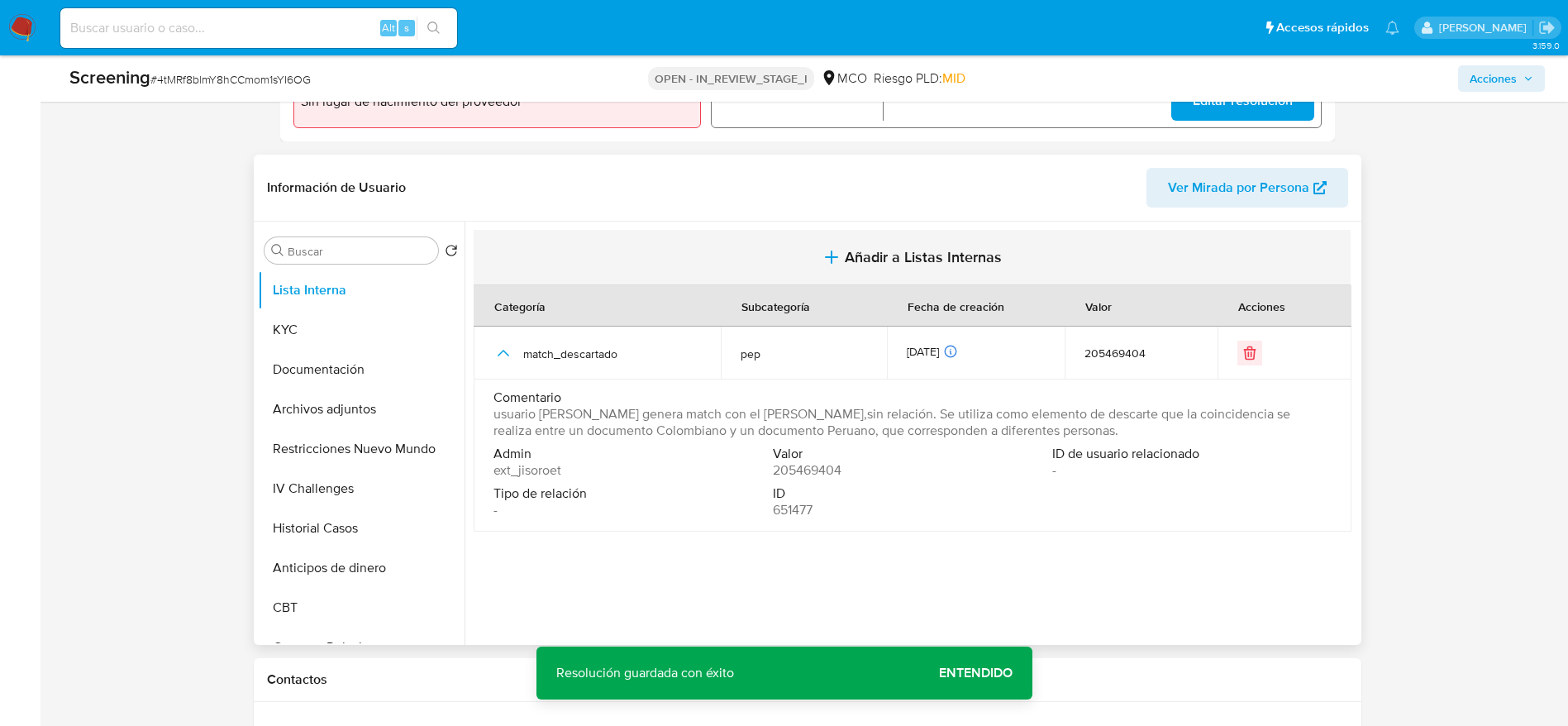
click at [693, 266] on button "Añadir a Listas Internas" at bounding box center [911, 258] width 877 height 55
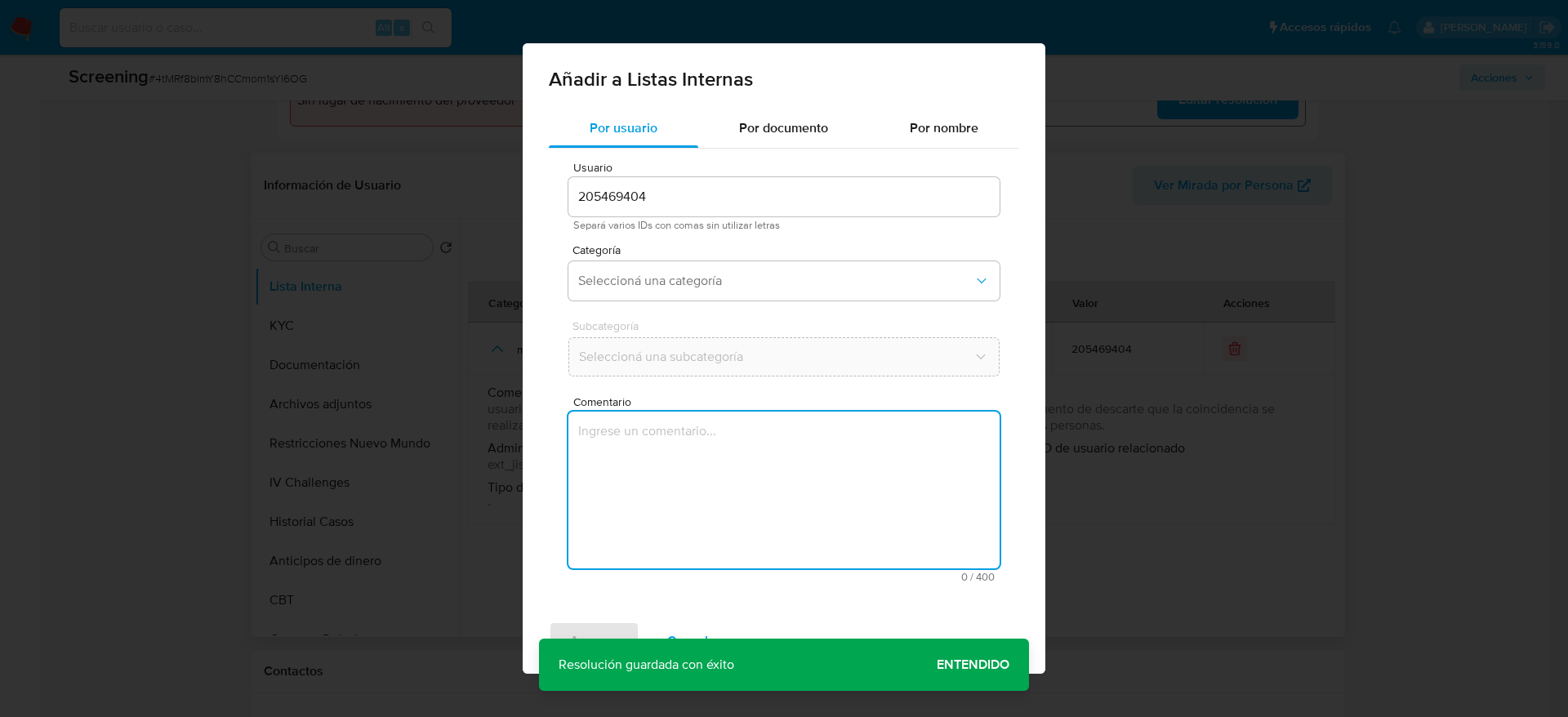
click at [738, 503] on textarea "Comentario" at bounding box center [784, 490] width 431 height 157
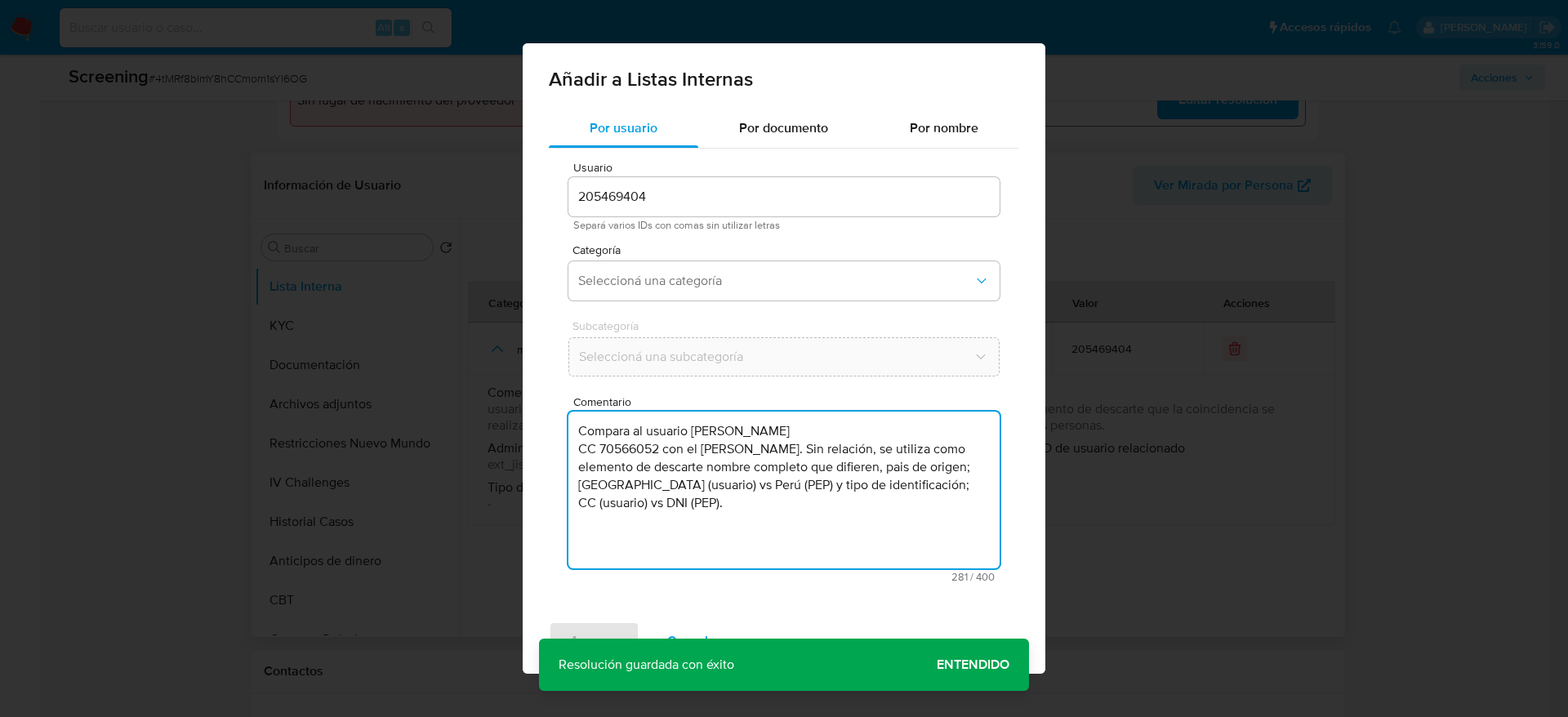
type textarea "Compara al usuario Alfonso Eduardo Olarte Posada CC 70566052 con el PEP jose ar…"
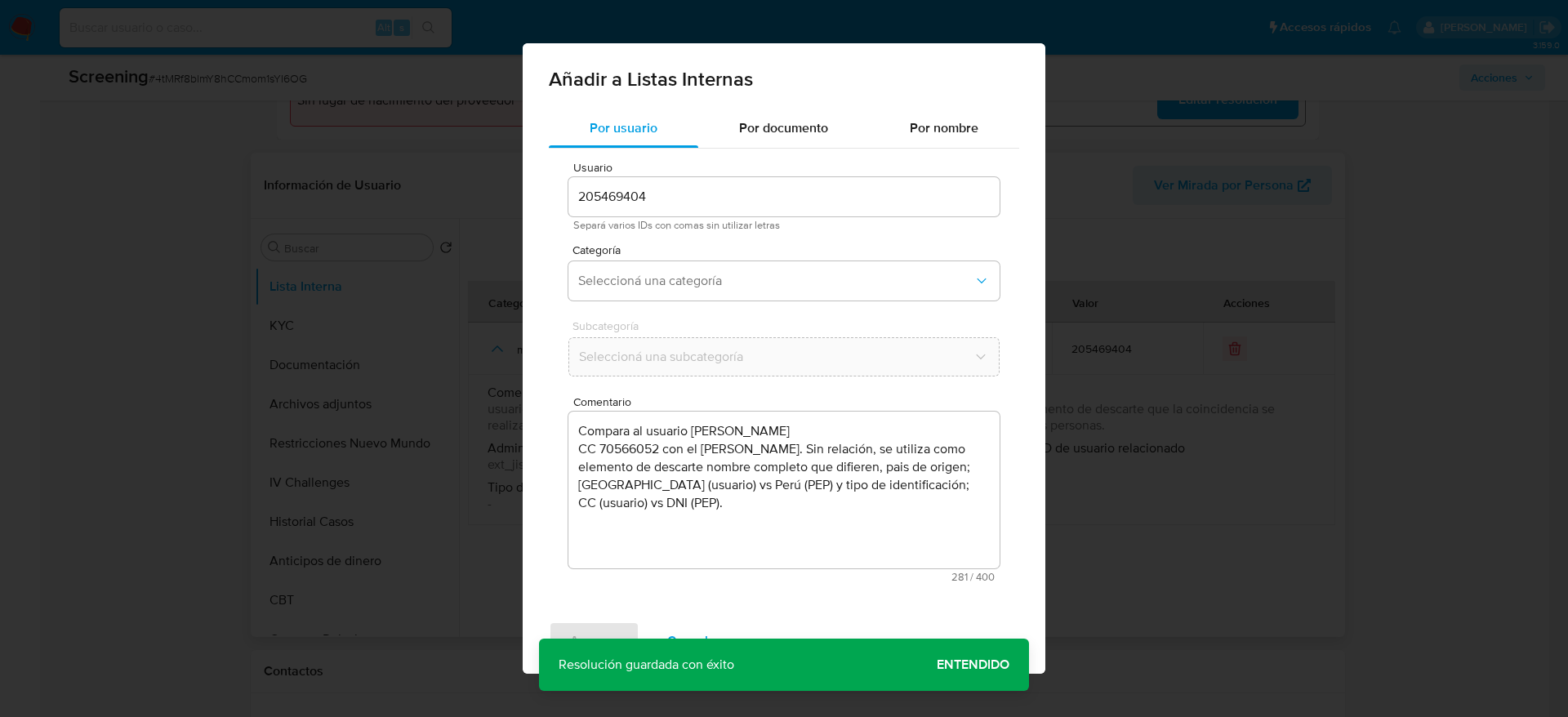
click at [744, 308] on div "Usuario 205469404 Separá varios IDs con comas sin utilizar letras Categoría Sel…" at bounding box center [784, 372] width 470 height 447
click at [750, 289] on button "Seleccioná una categoría" at bounding box center [784, 281] width 431 height 39
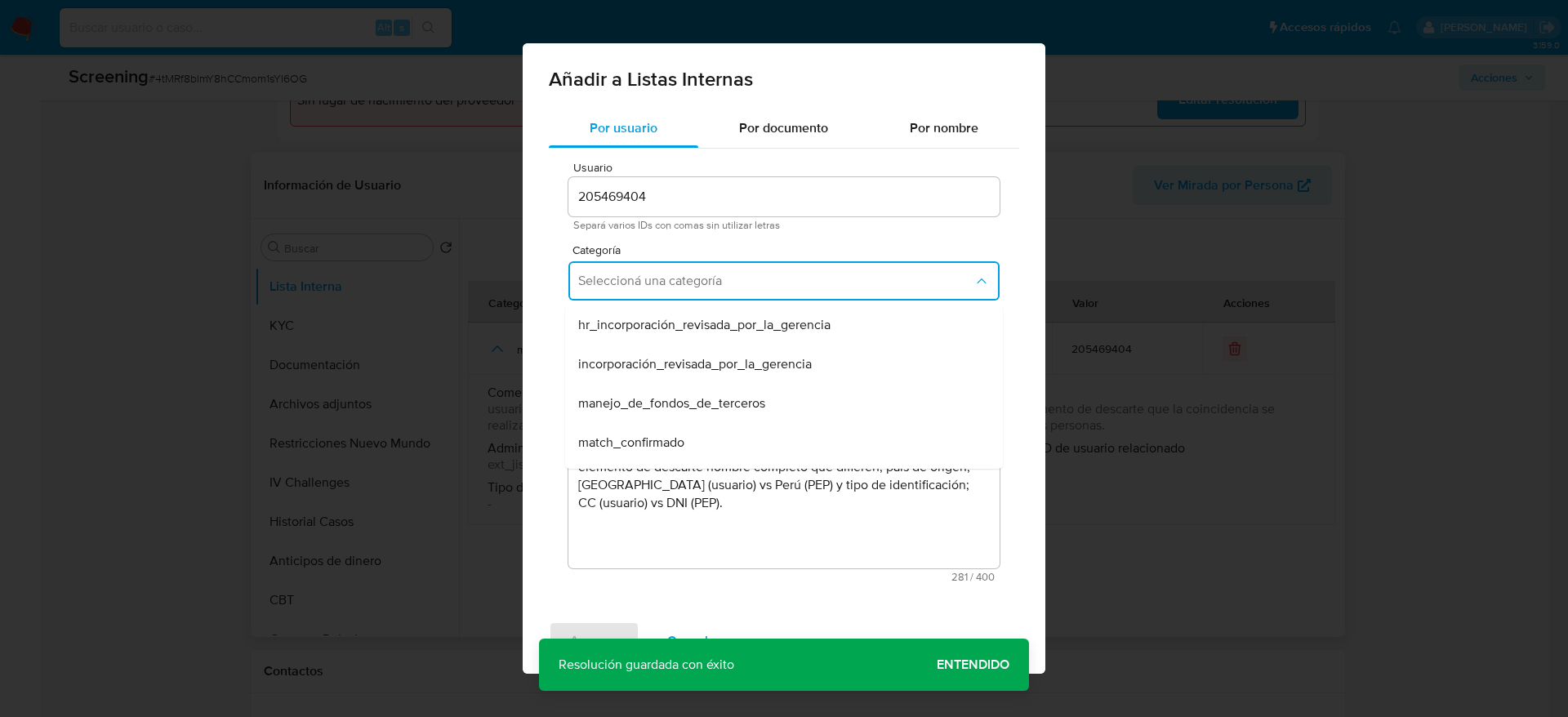
scroll to position [123, 0]
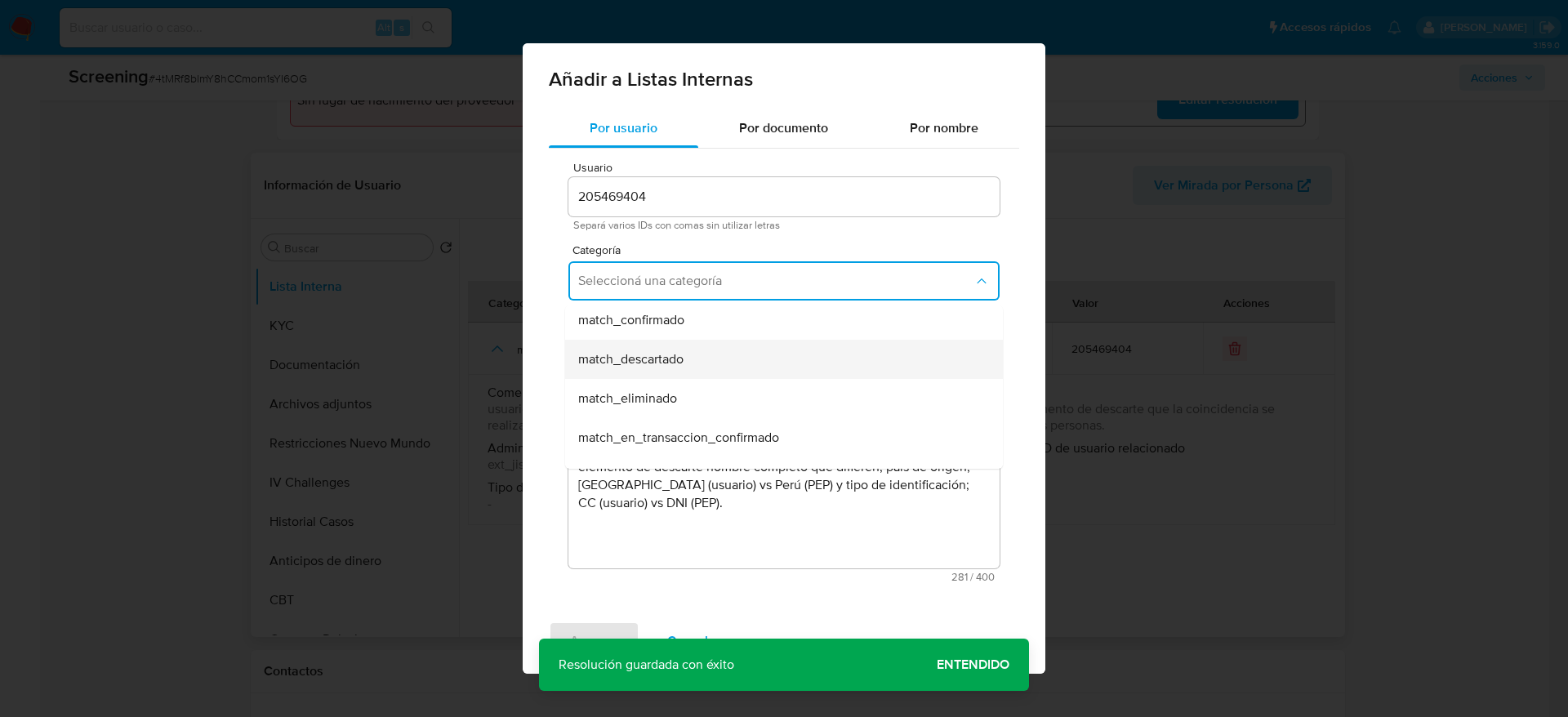
click at [688, 357] on div "match_descartado" at bounding box center [779, 359] width 402 height 39
click at [688, 357] on span "Seleccioná una subcategoría" at bounding box center [776, 356] width 393 height 16
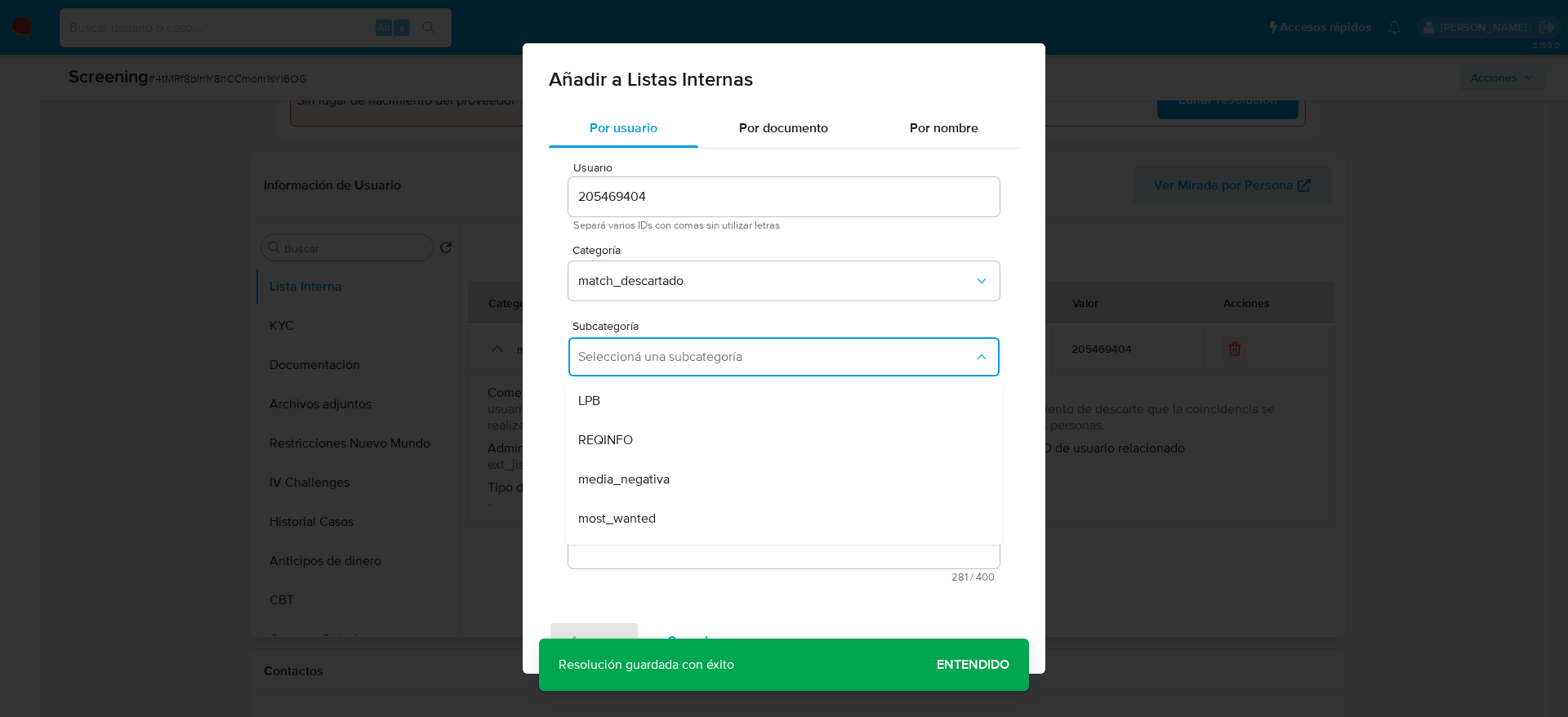
click at [688, 358] on span "Seleccioná una subcategoría" at bounding box center [776, 356] width 395 height 16
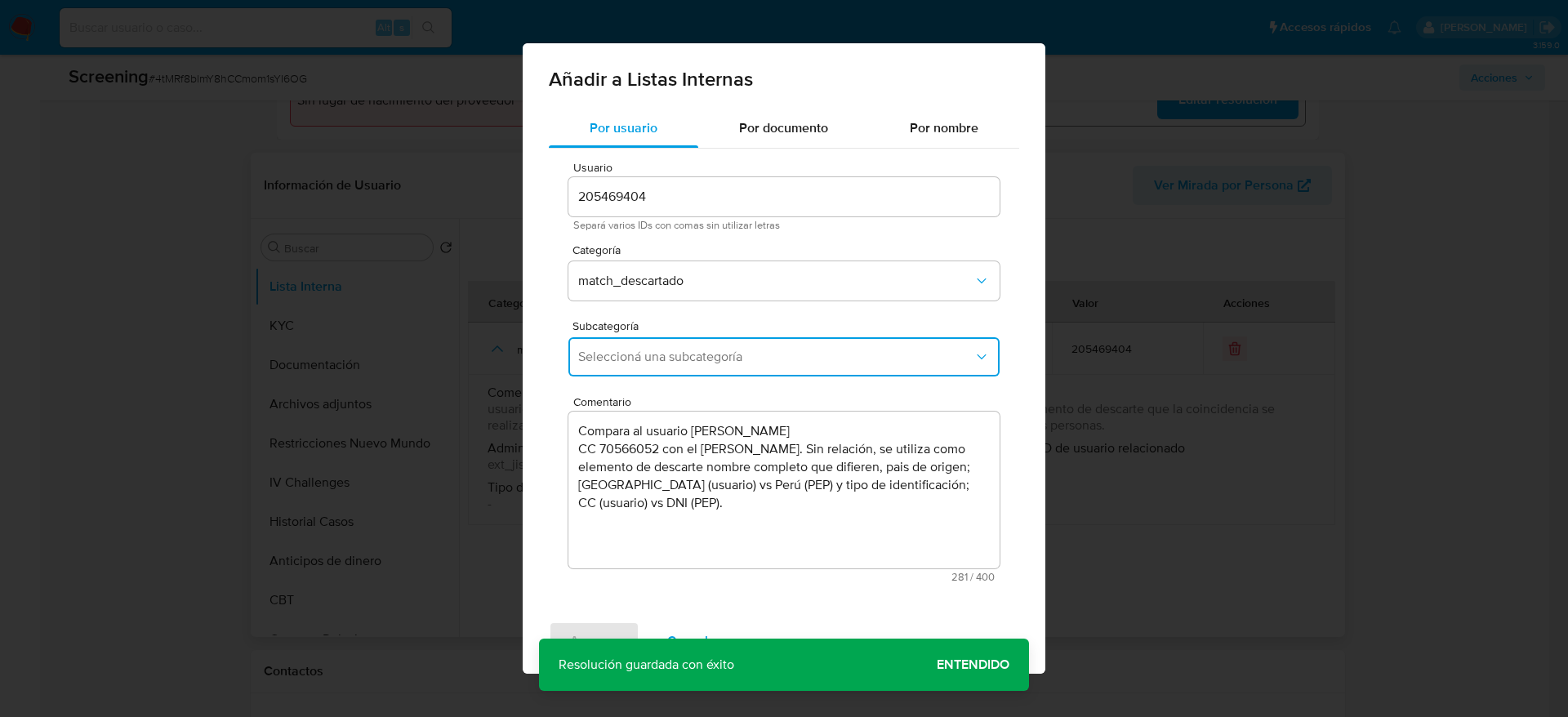
click at [686, 351] on span "Seleccioná una subcategoría" at bounding box center [776, 356] width 395 height 16
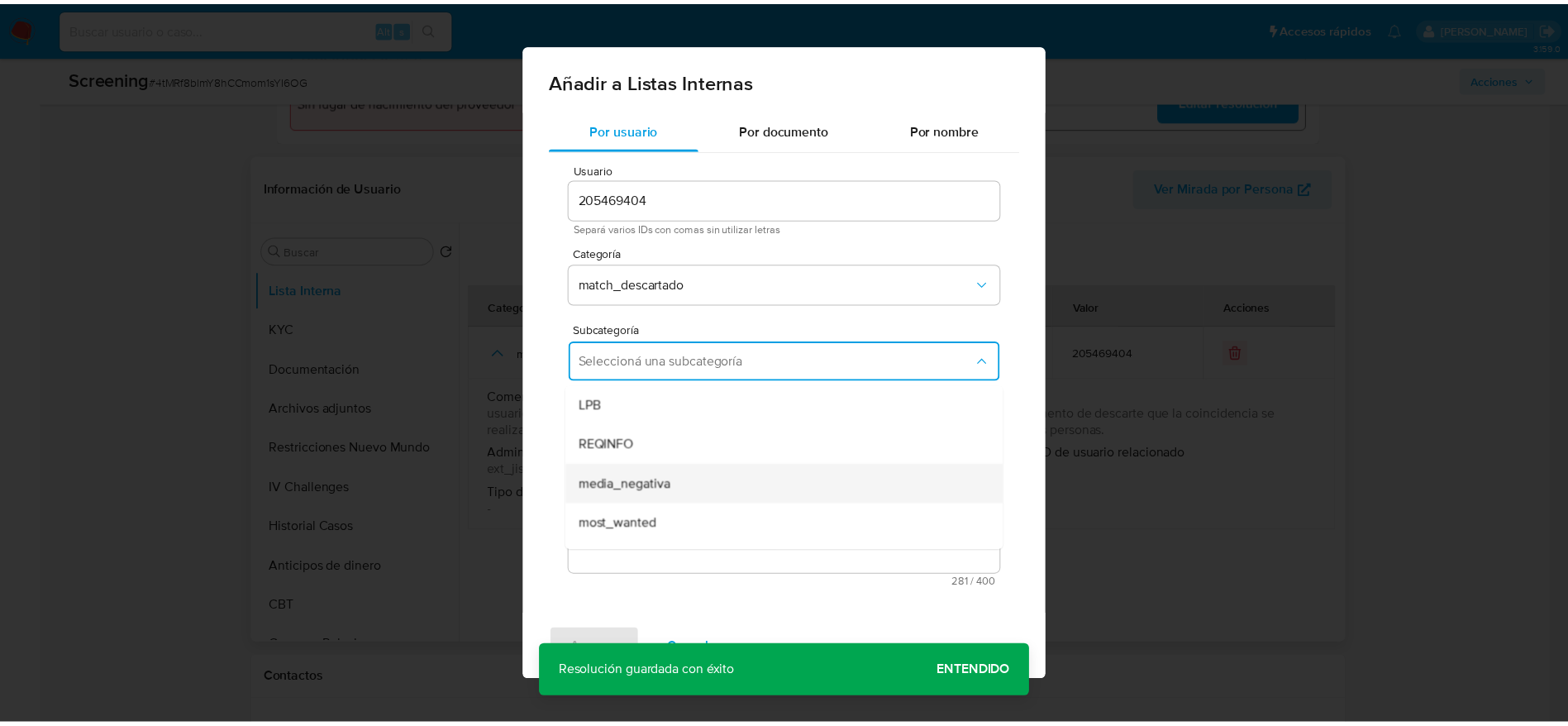
scroll to position [112, 0]
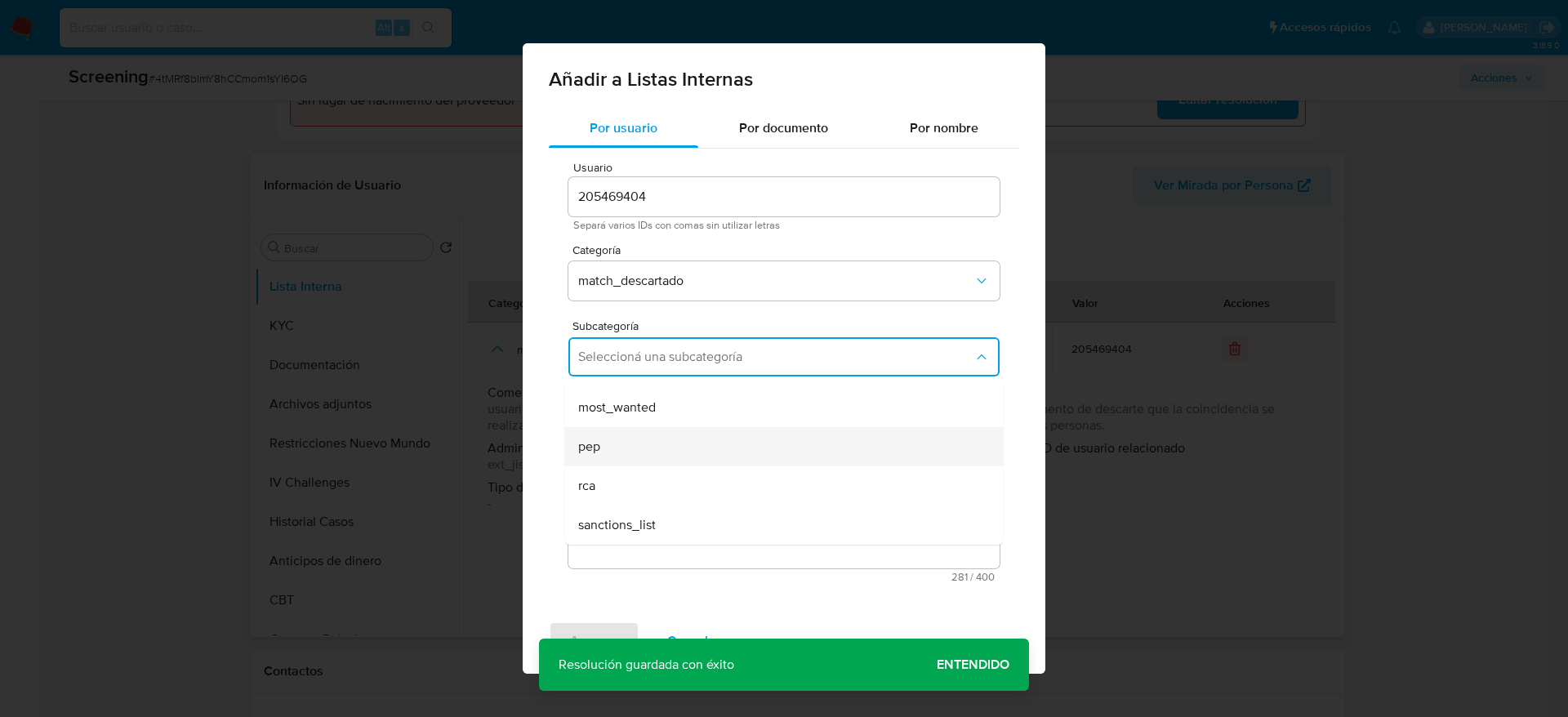
click at [627, 444] on div "pep" at bounding box center [779, 447] width 402 height 39
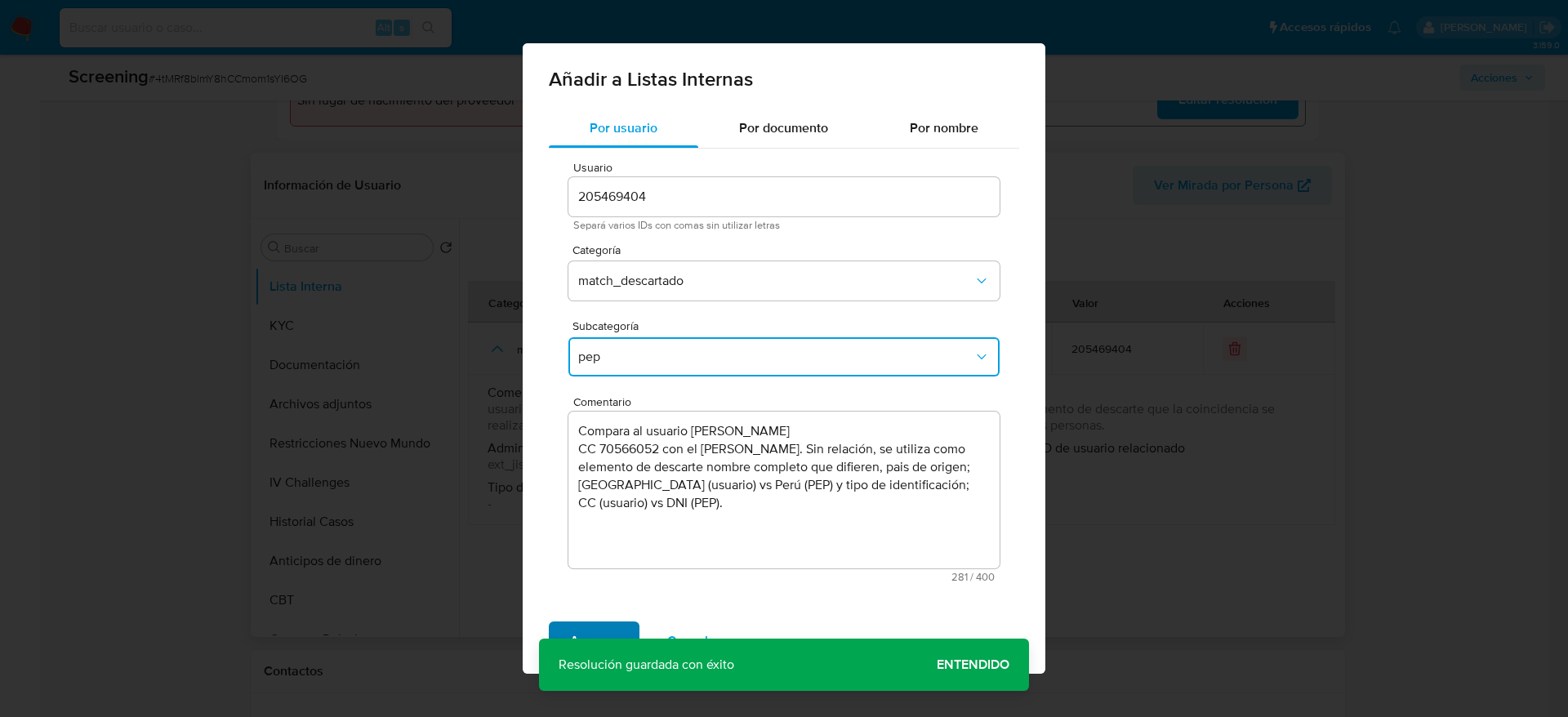
click at [611, 626] on span "Agregar" at bounding box center [594, 641] width 49 height 36
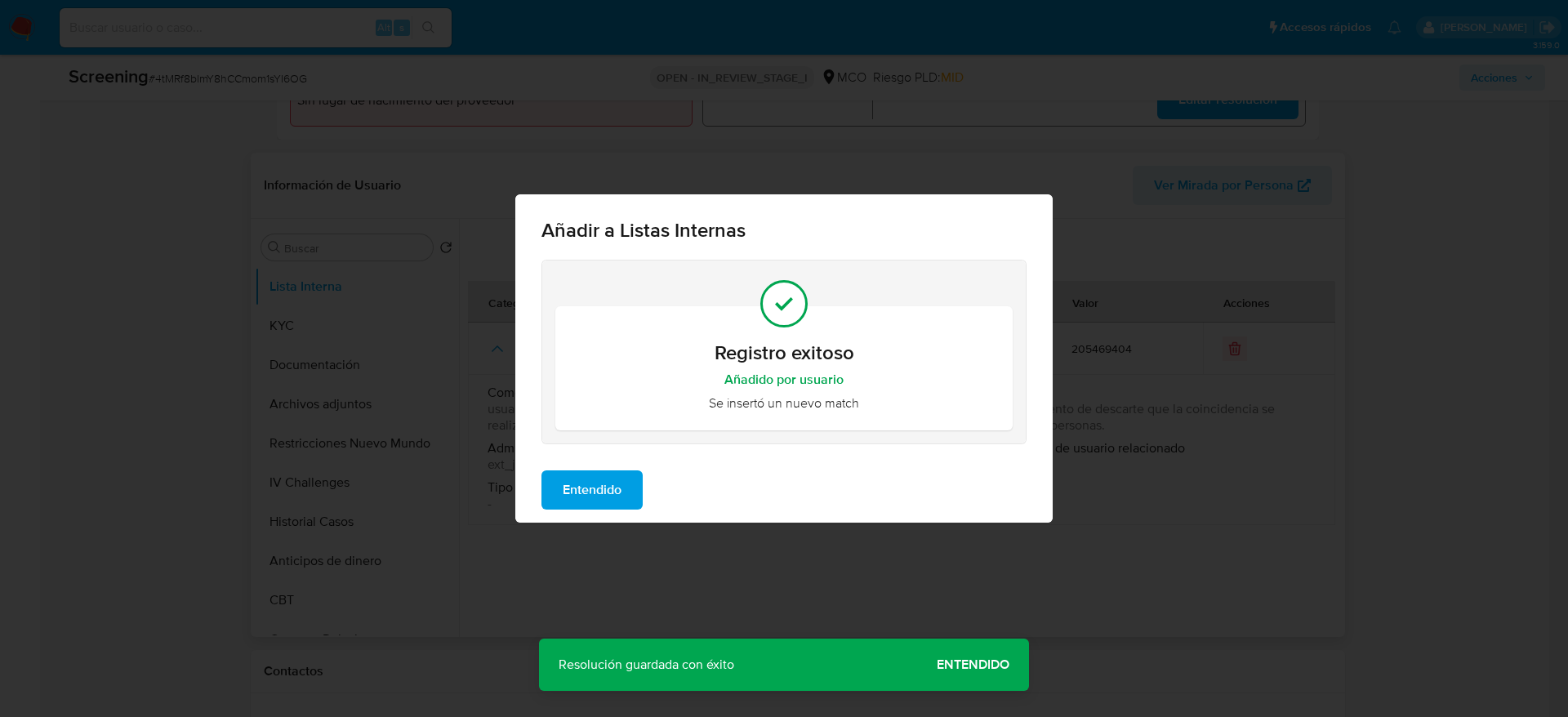
click at [631, 493] on button "Entendido" at bounding box center [592, 490] width 101 height 39
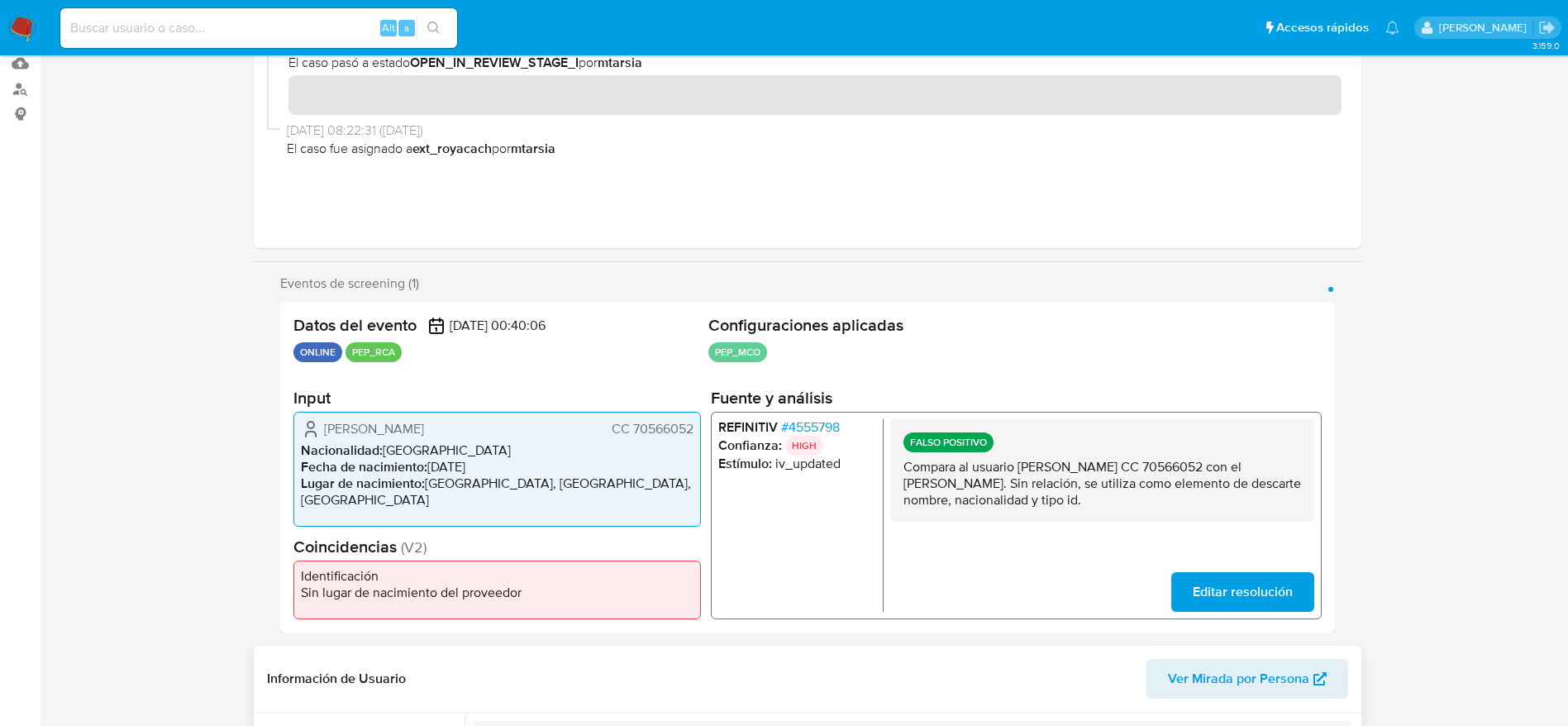
scroll to position [0, 0]
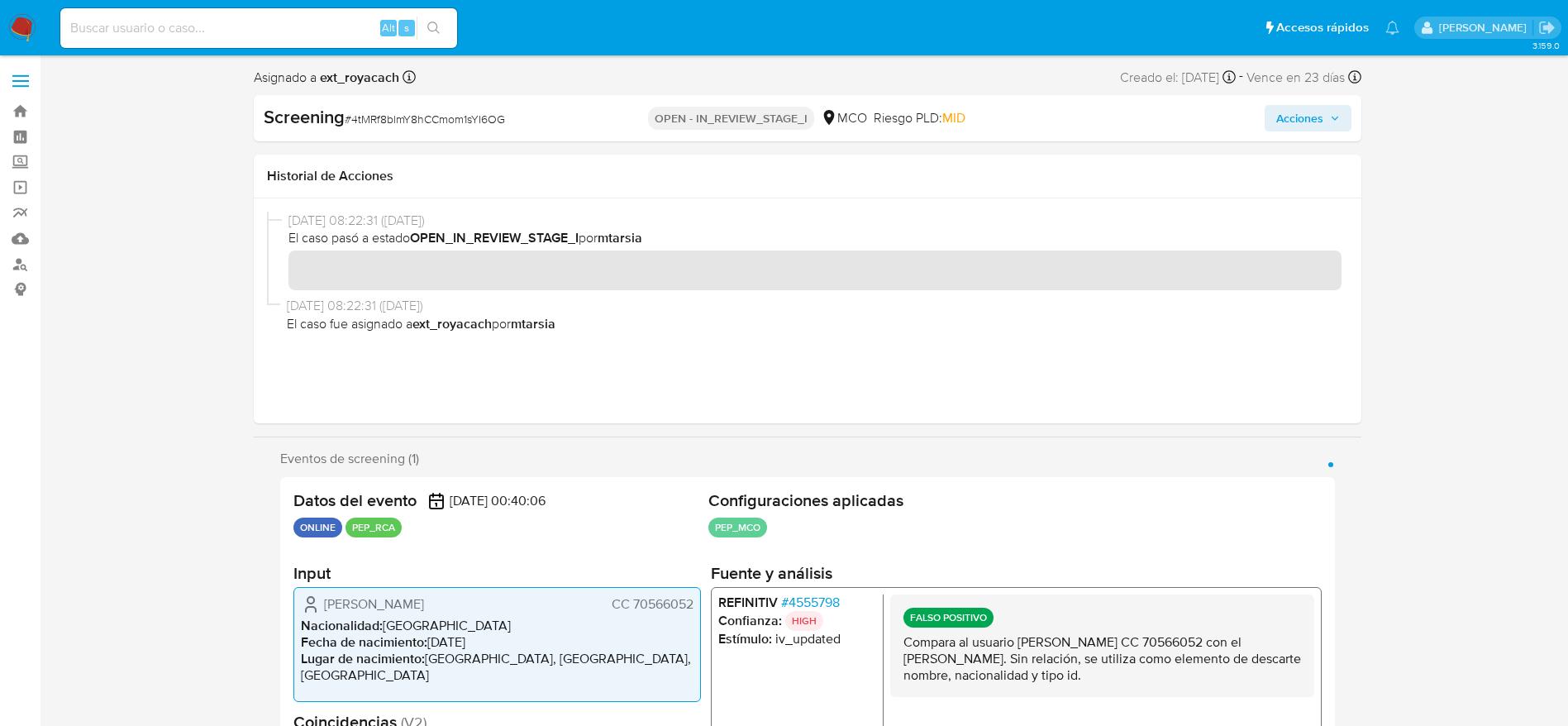
click at [1306, 123] on span "Acciones" at bounding box center [1300, 118] width 47 height 27
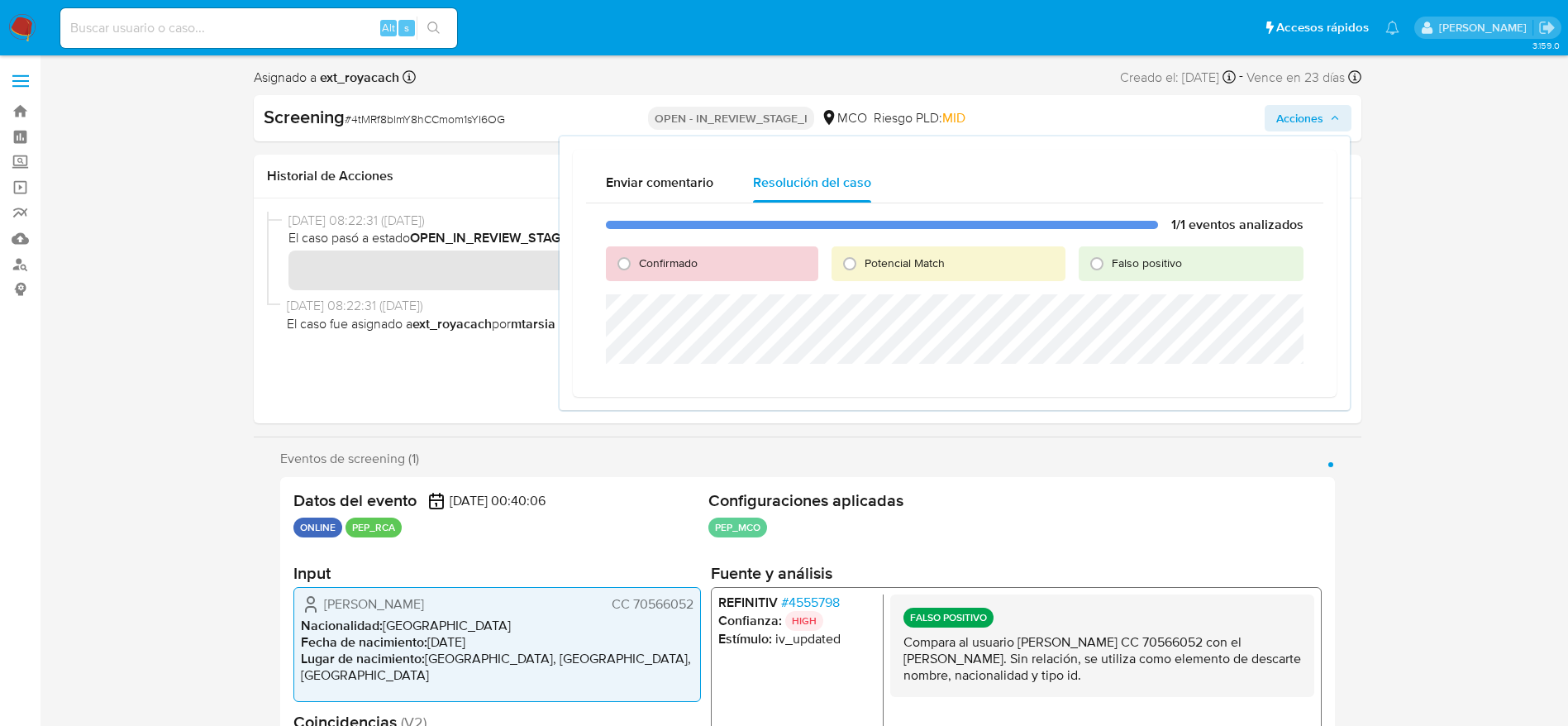
click at [1116, 262] on span "Falso positivo" at bounding box center [1147, 262] width 71 height 16
click at [1110, 262] on input "Falso positivo" at bounding box center [1096, 264] width 27 height 27
radio input "true"
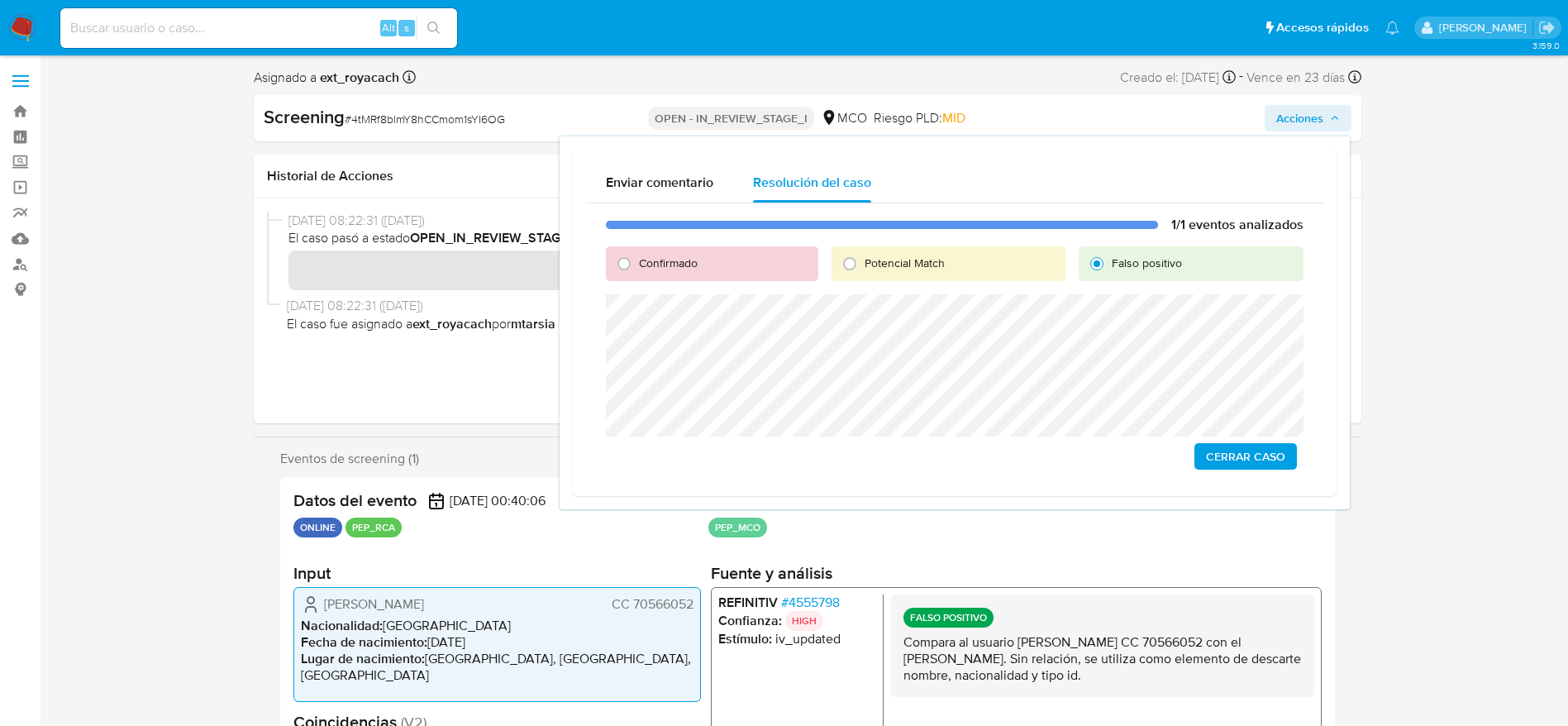
click at [1253, 450] on span "Cerrar Caso" at bounding box center [1246, 456] width 79 height 23
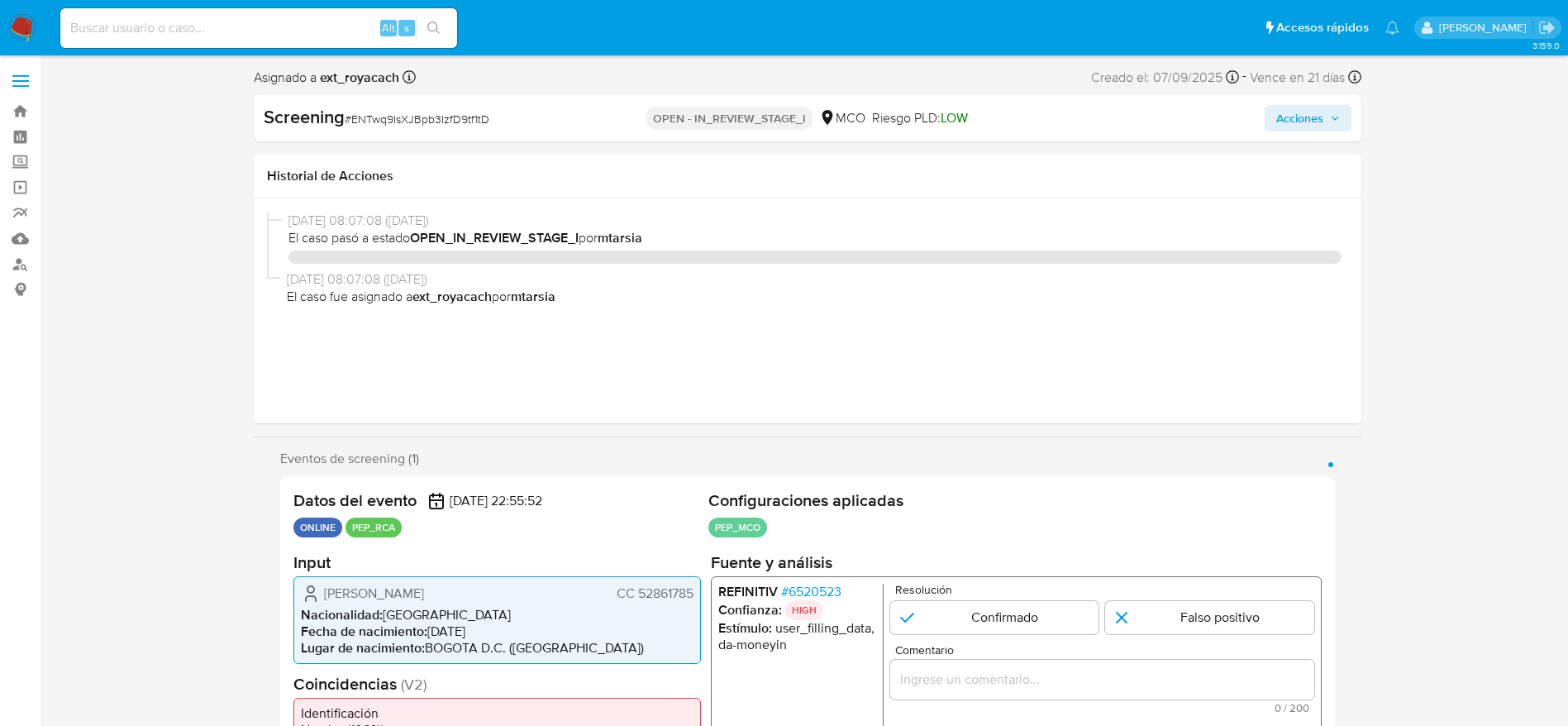
select select "10"
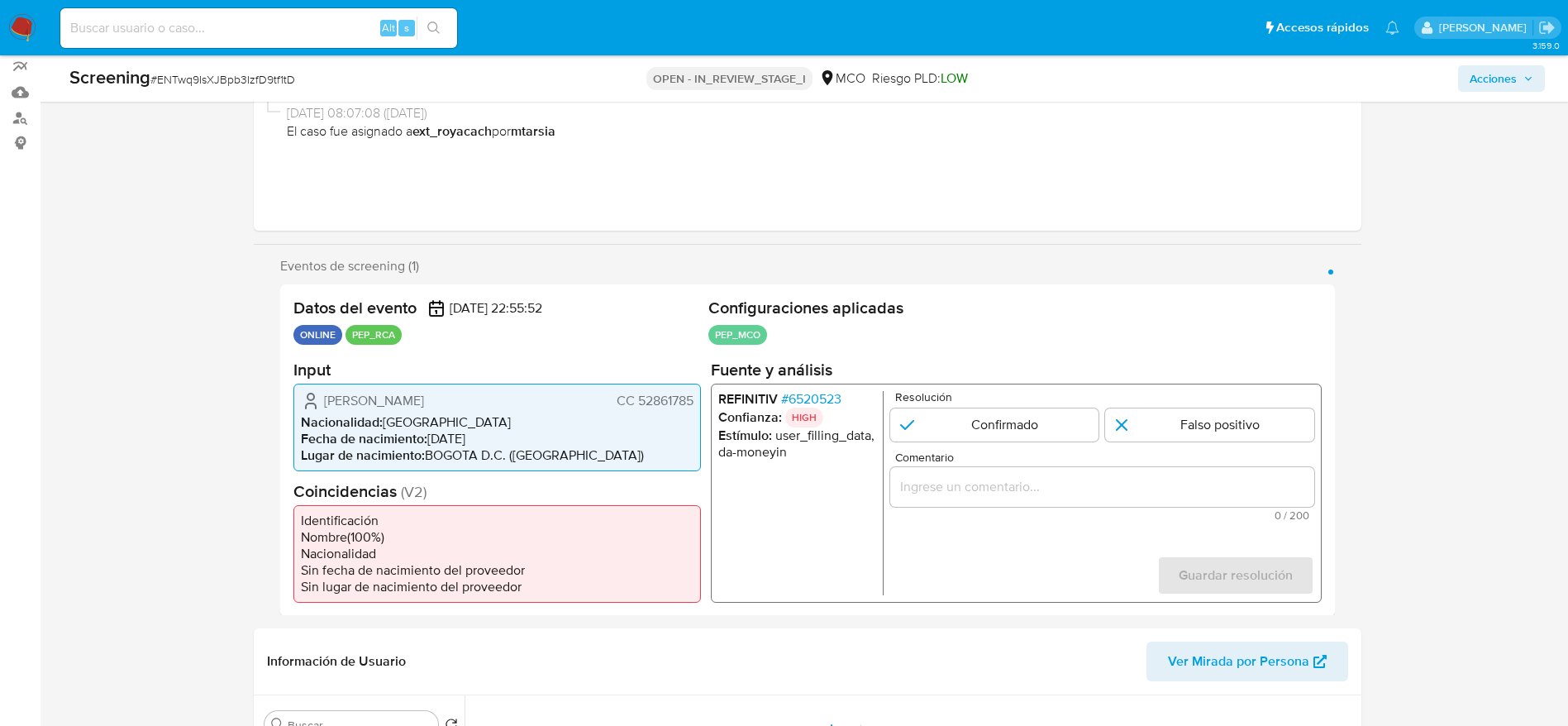
scroll to position [248, 0]
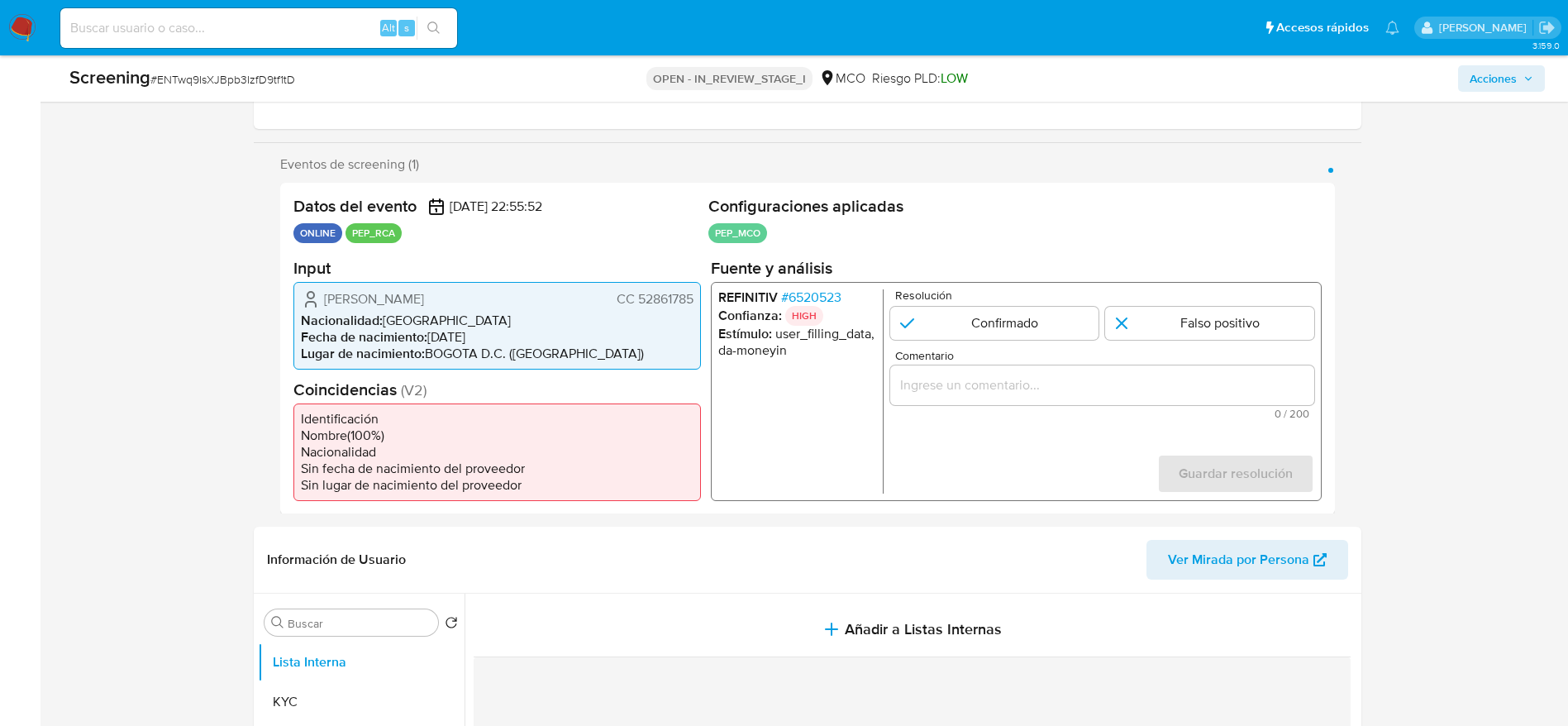
click at [809, 293] on span "# 6520523" at bounding box center [810, 297] width 60 height 16
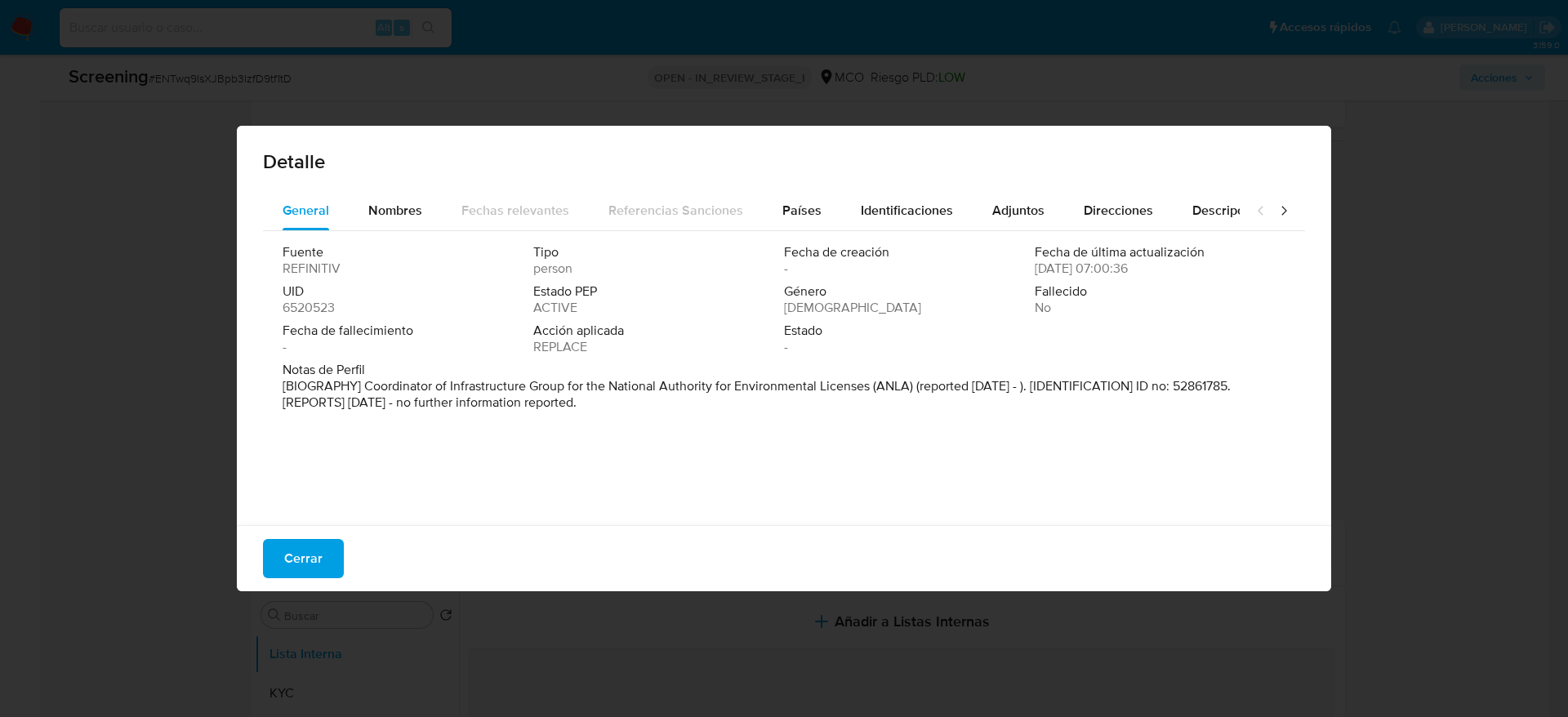
drag, startPoint x: 325, startPoint y: 544, endPoint x: 798, endPoint y: 370, distance: 504.0
click at [798, 370] on div "Detalle General Nombres Fechas relevantes Referencias Sanciones Países Identifi…" at bounding box center [784, 358] width 1094 height 466
click at [784, 195] on div "Países" at bounding box center [802, 210] width 39 height 39
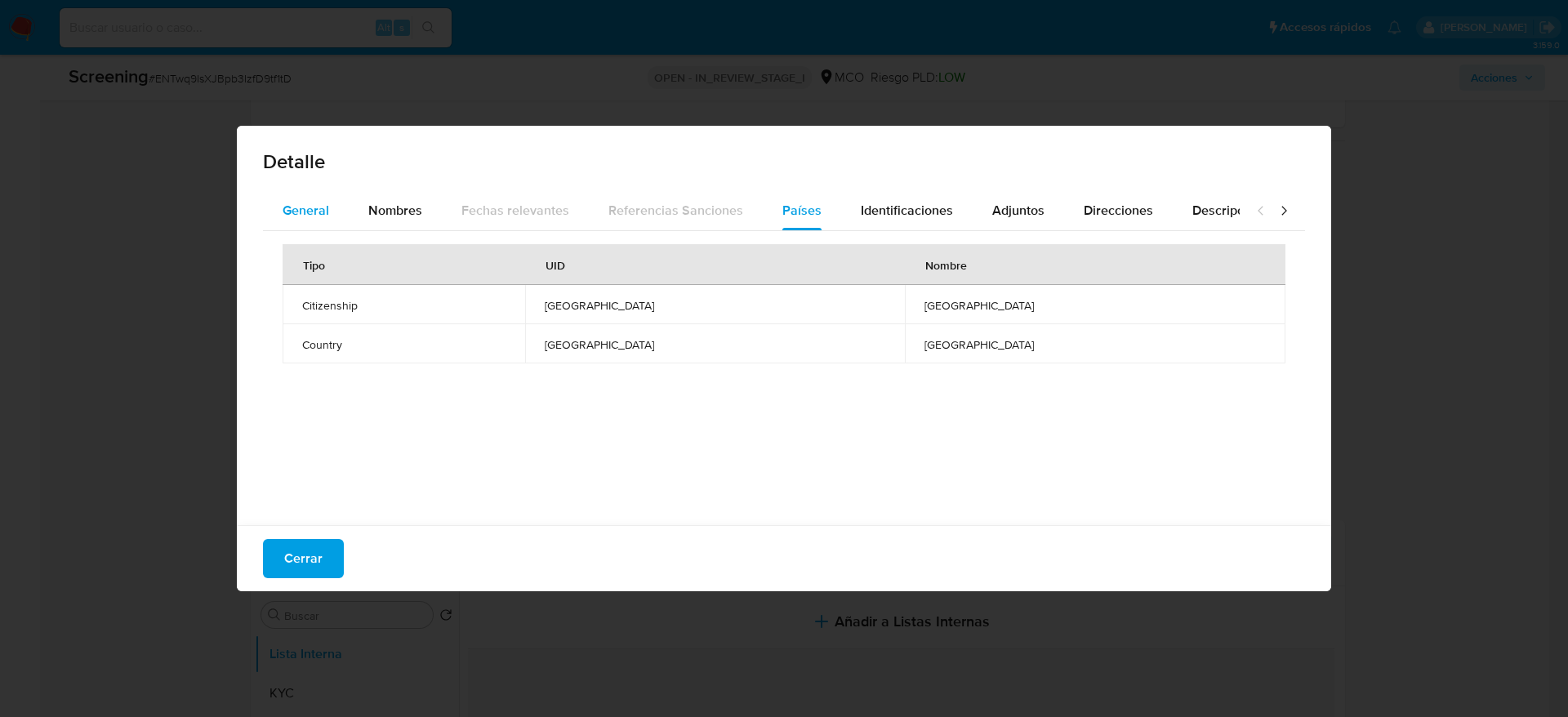
click at [342, 206] on button "General" at bounding box center [306, 210] width 86 height 39
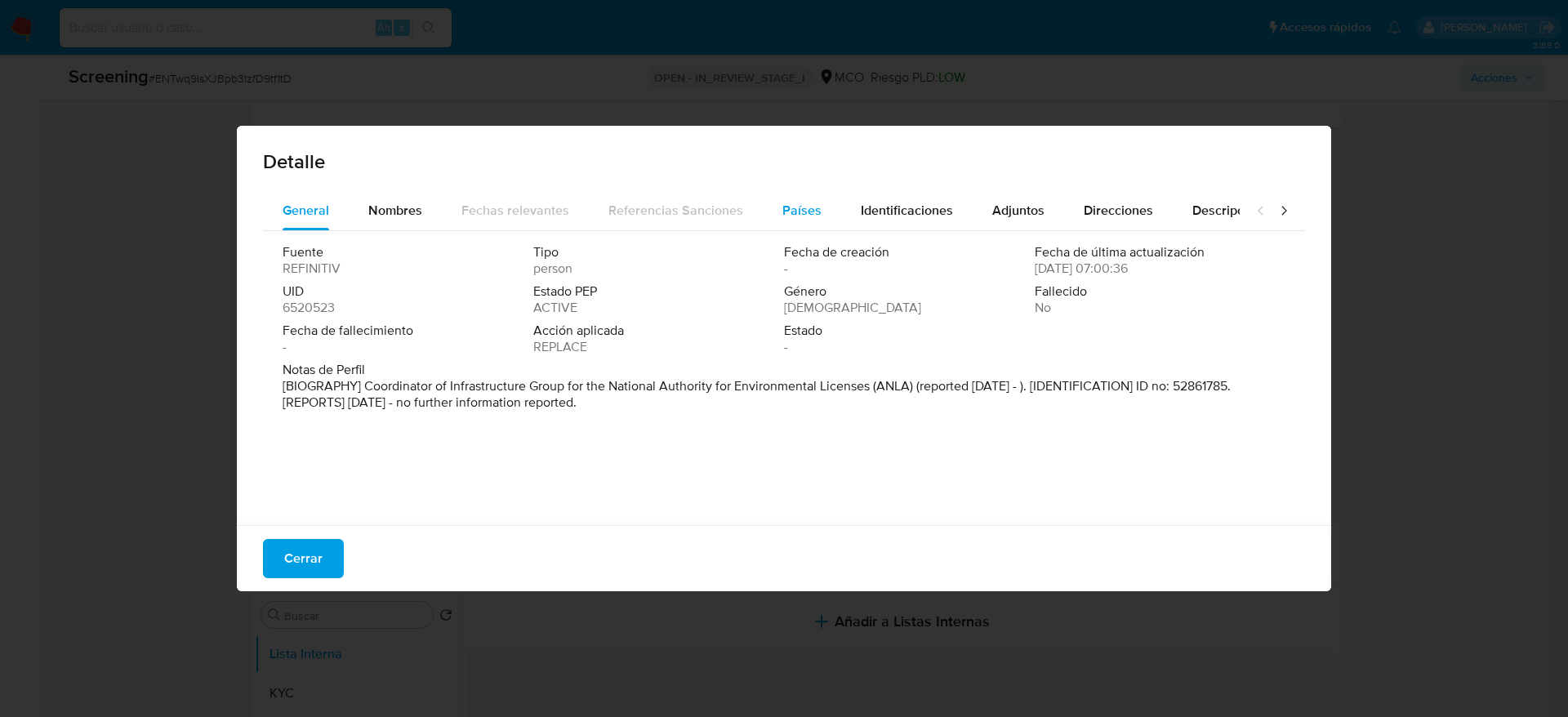
click at [785, 221] on div "Países" at bounding box center [802, 210] width 39 height 39
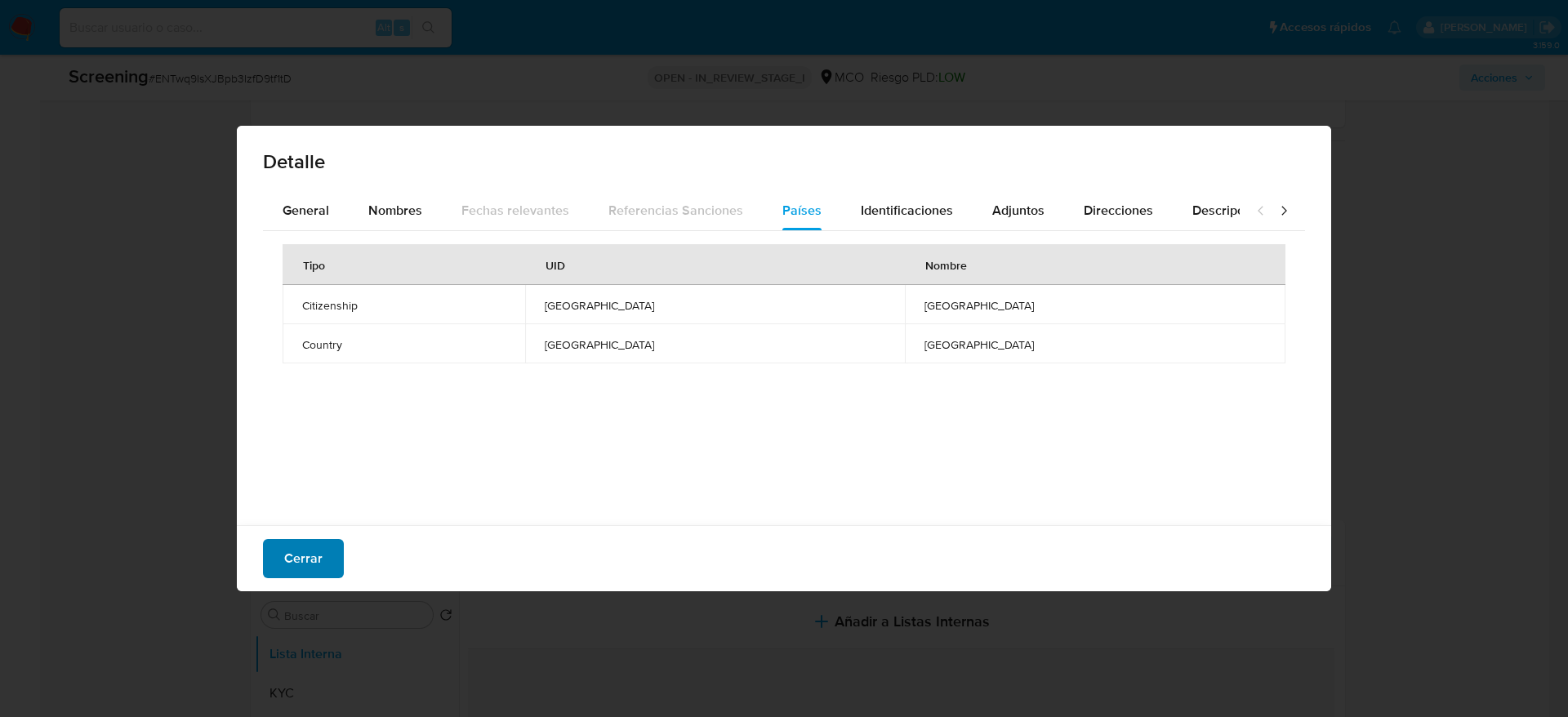
click at [296, 548] on span "Cerrar" at bounding box center [303, 559] width 38 height 36
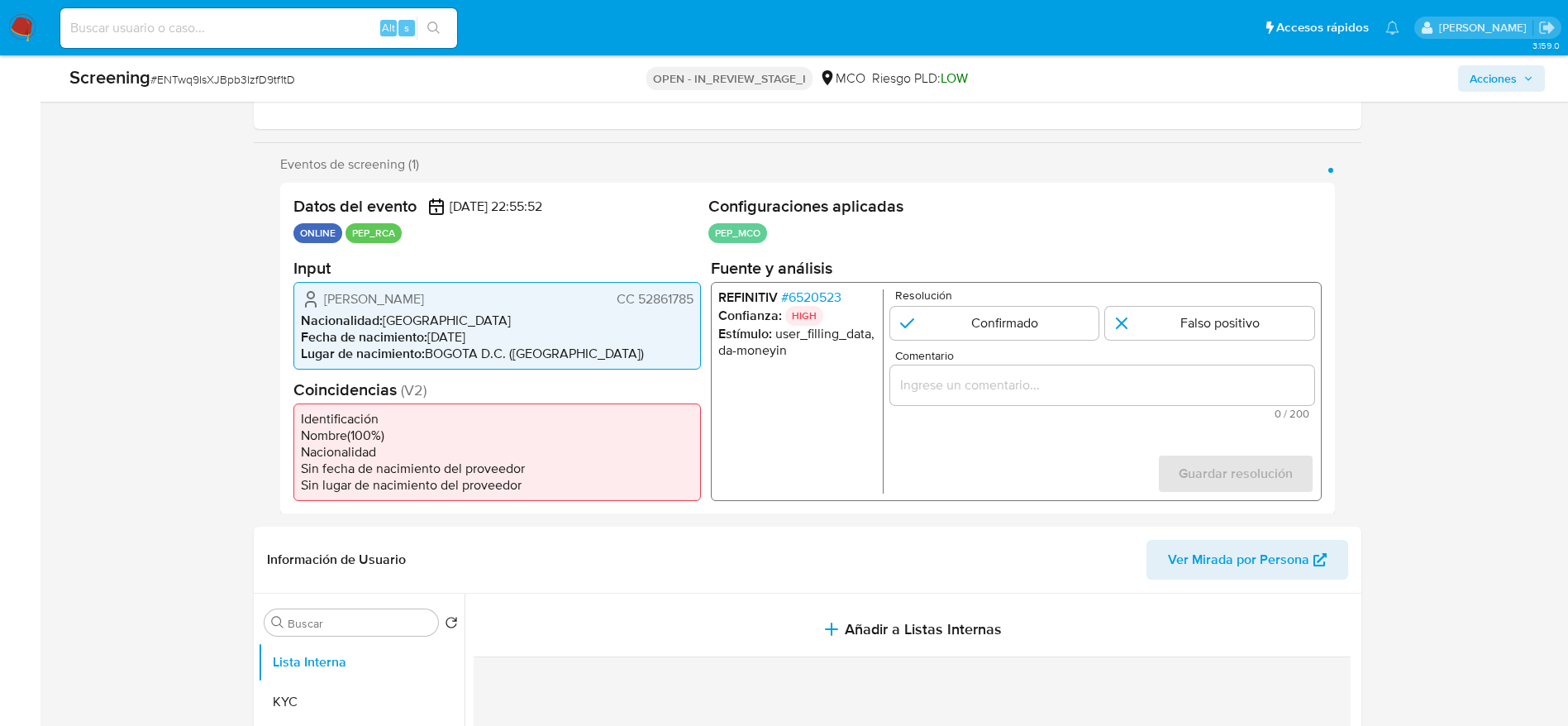
click at [796, 302] on span "# 6520523" at bounding box center [810, 297] width 60 height 16
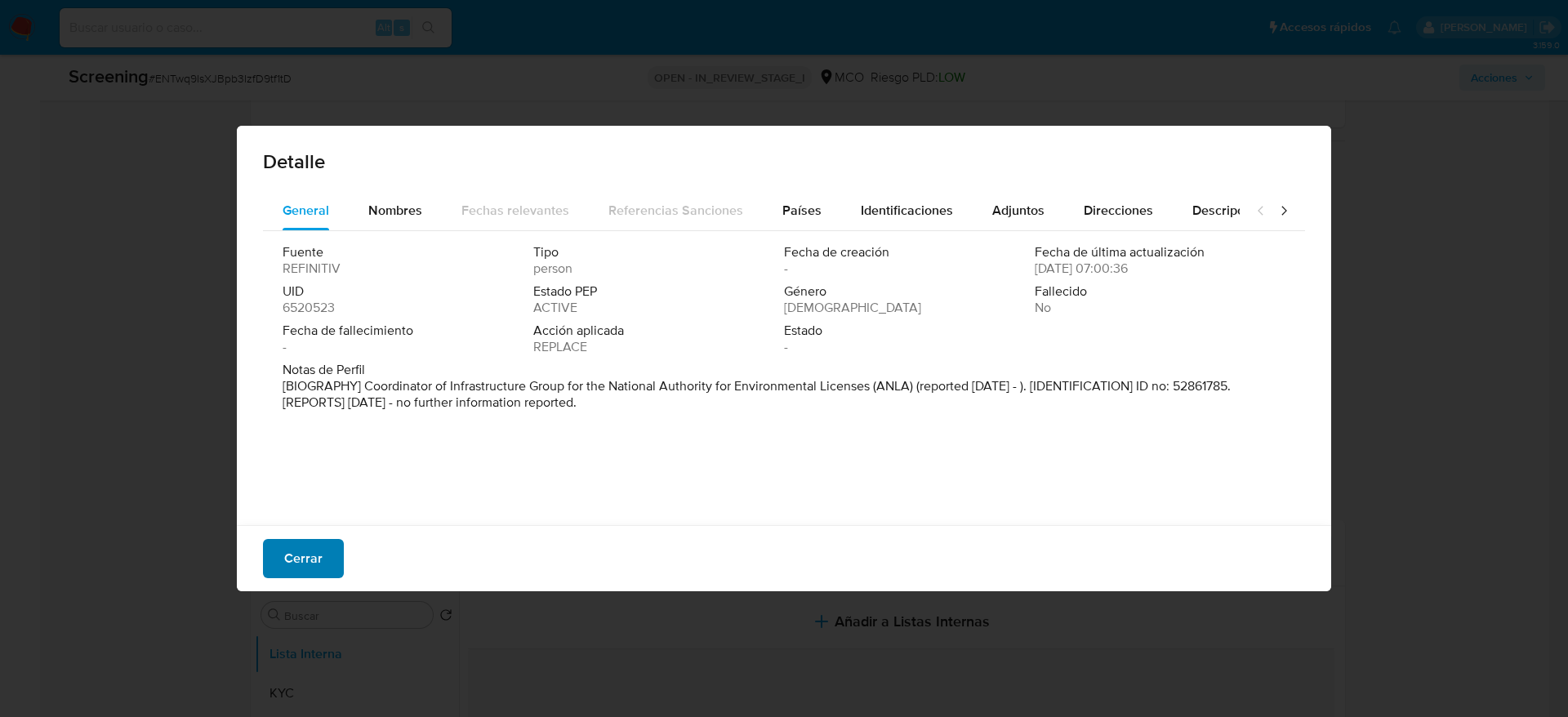
click at [290, 557] on span "Cerrar" at bounding box center [303, 559] width 38 height 36
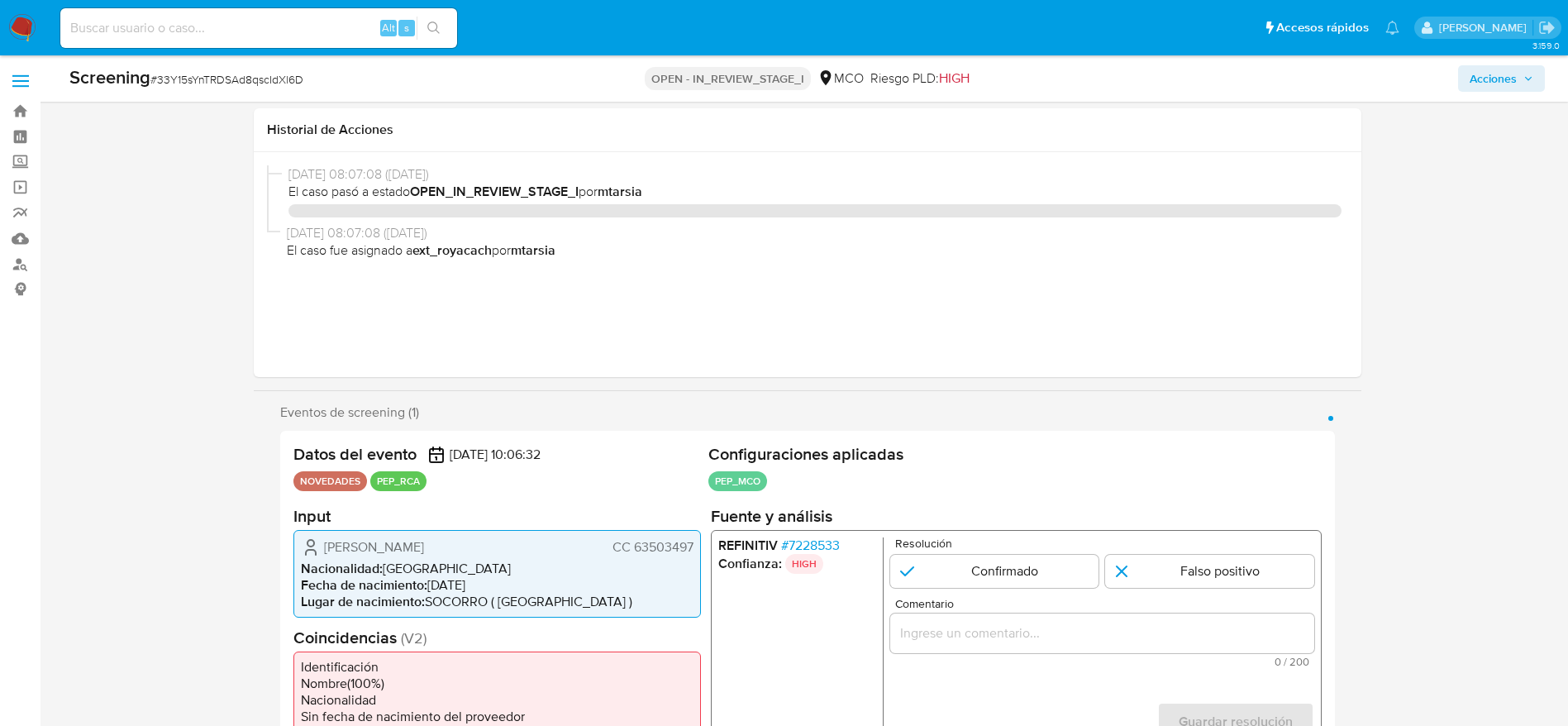
select select "10"
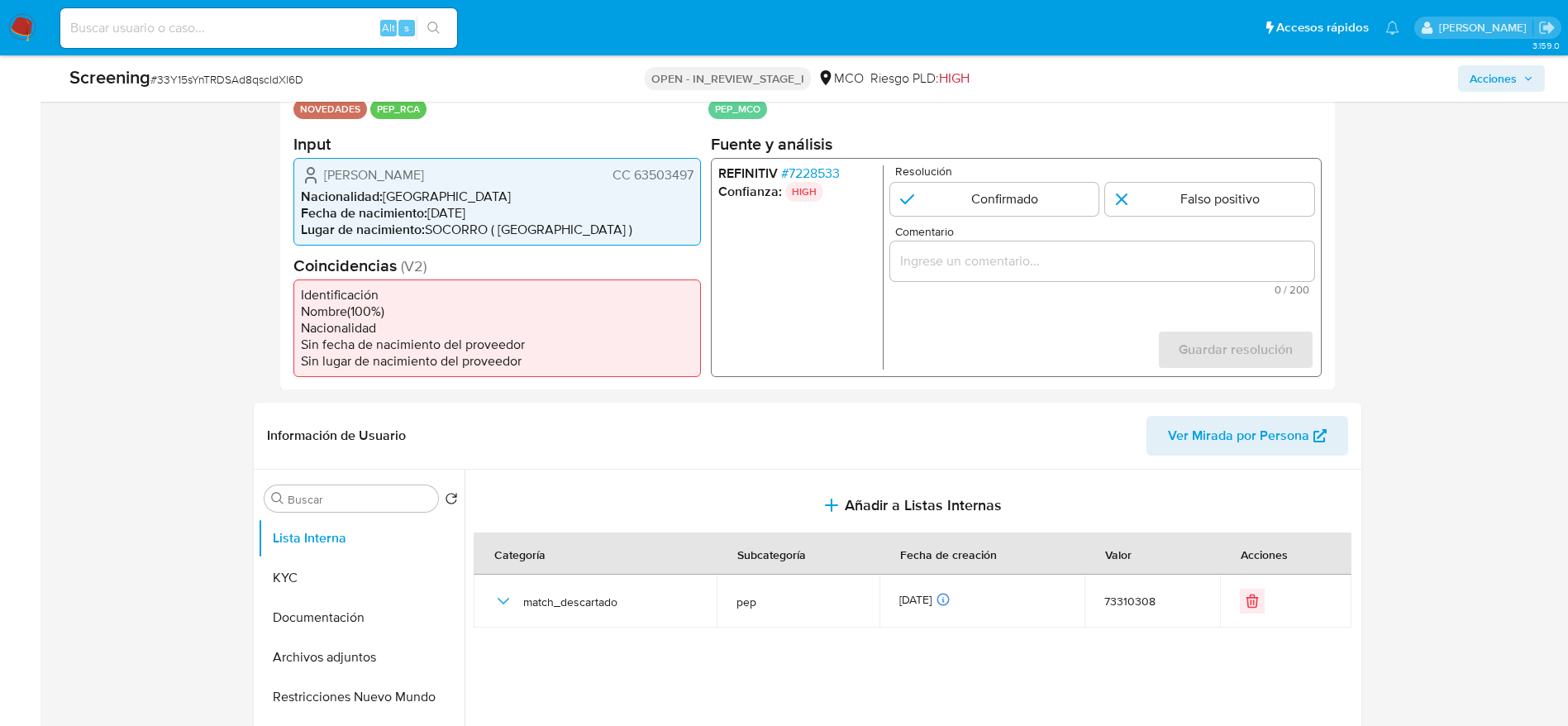
scroll to position [372, 0]
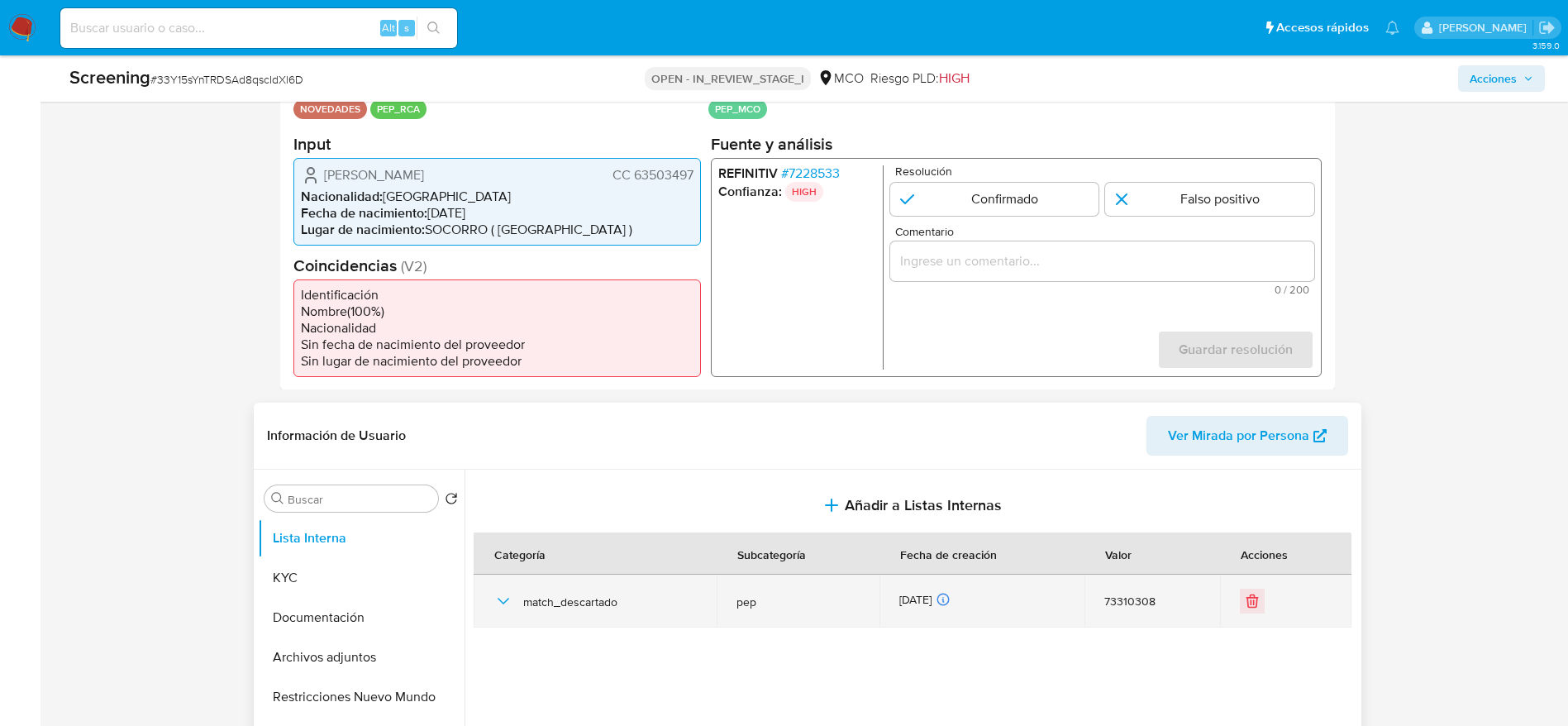
click at [512, 591] on icon "button" at bounding box center [503, 601] width 20 height 20
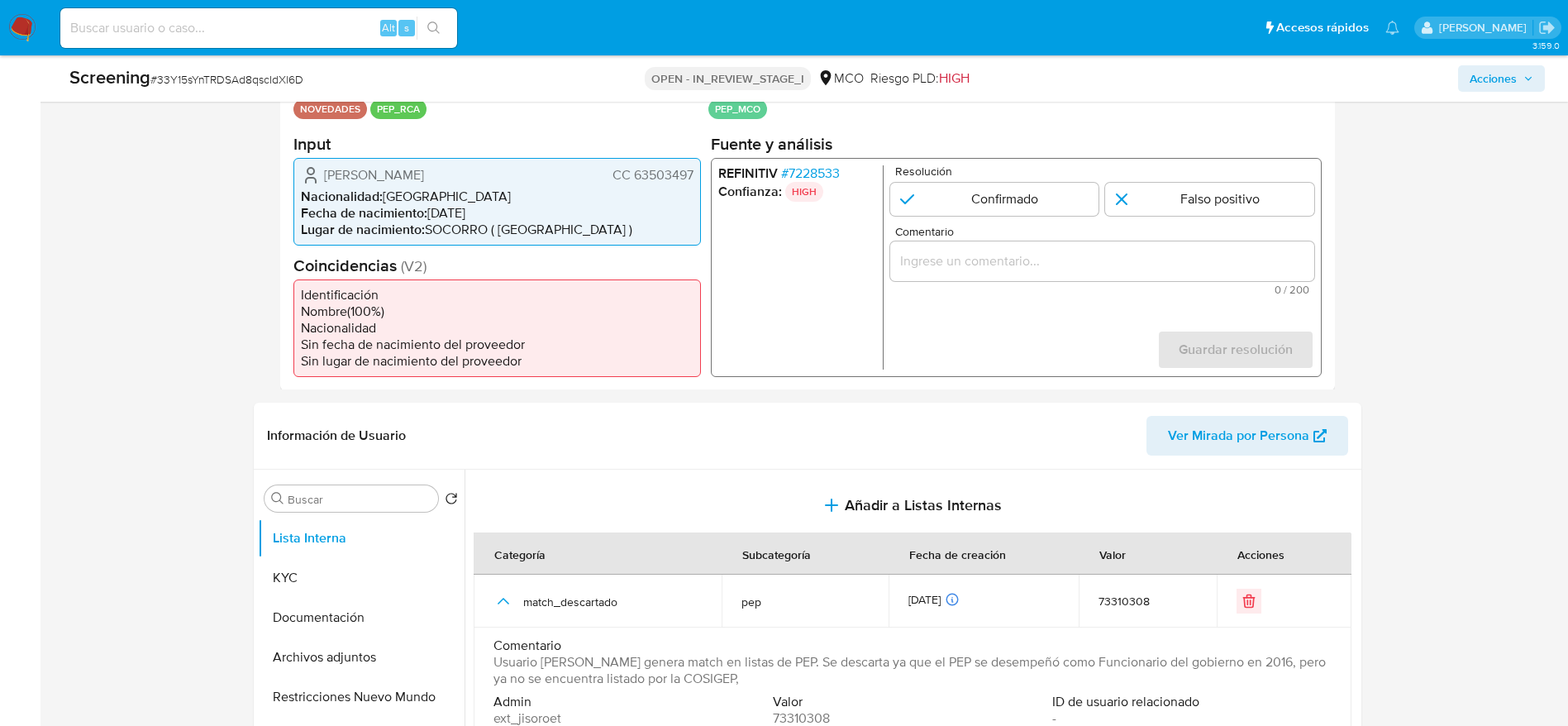
click at [424, 180] on span "[PERSON_NAME]" at bounding box center [374, 174] width 100 height 16
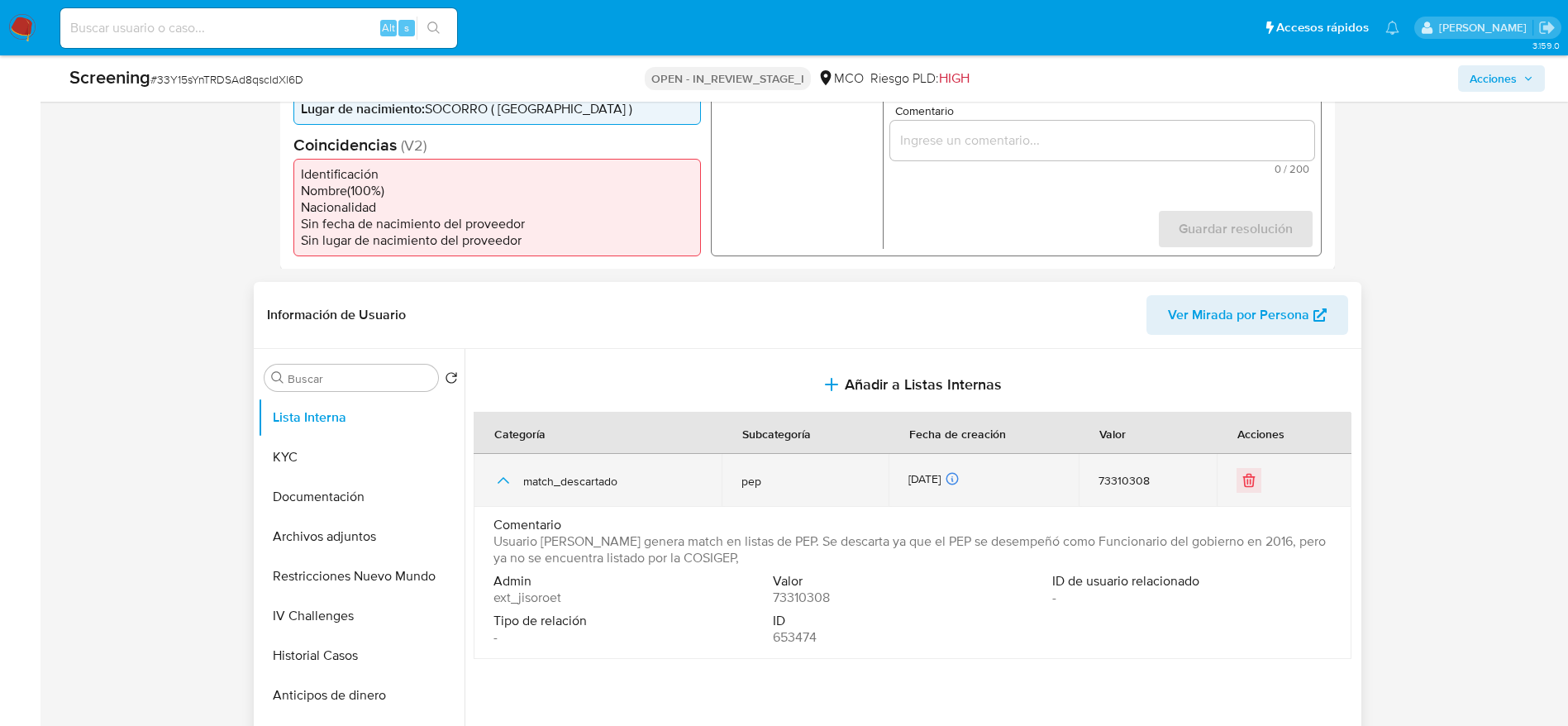
scroll to position [496, 0]
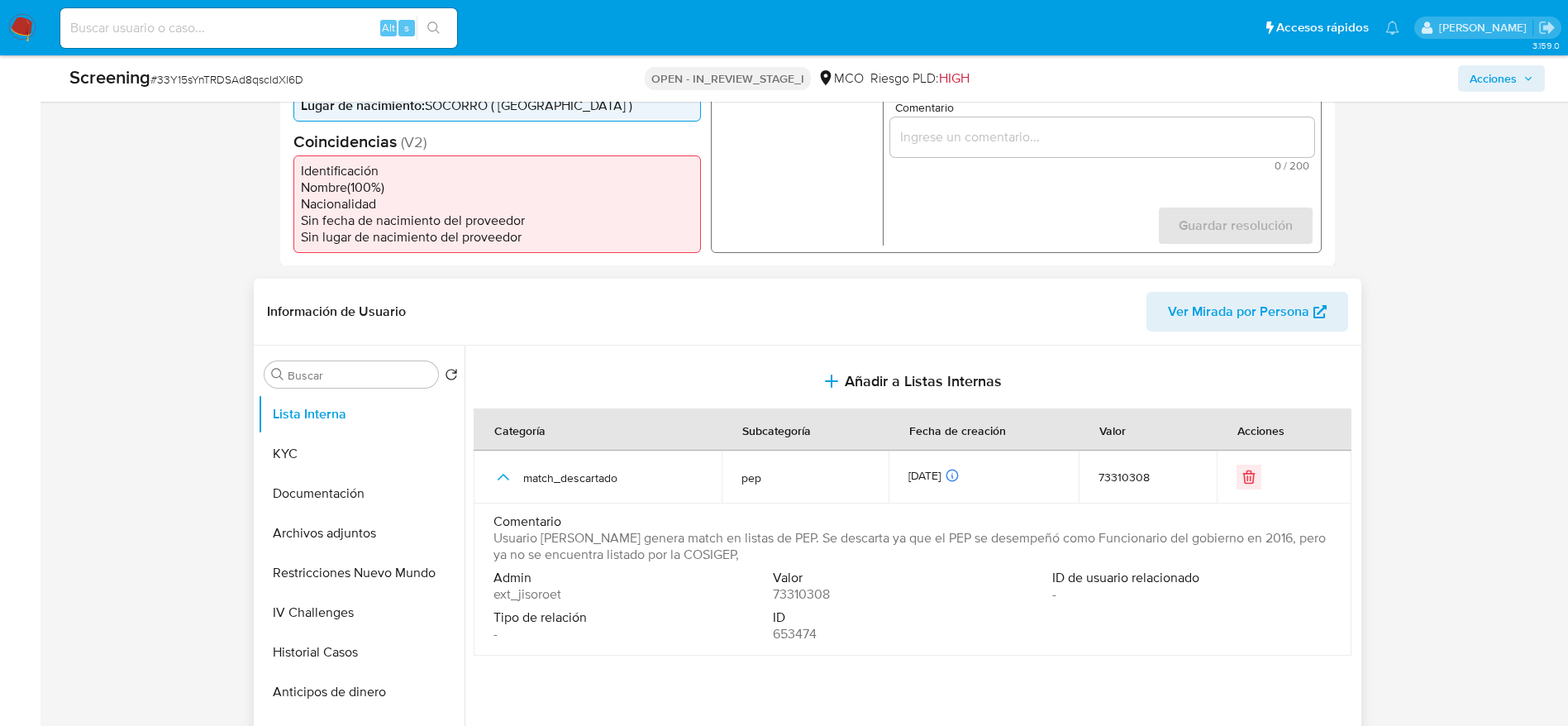
drag, startPoint x: 564, startPoint y: 551, endPoint x: 850, endPoint y: 555, distance: 286.0
click at [850, 555] on span "Usuario [PERSON_NAME] genera match en listas de PEP. Se descarta ya que el PEP …" at bounding box center [910, 547] width 835 height 33
click at [345, 516] on button "Archivos adjuntos" at bounding box center [354, 533] width 193 height 40
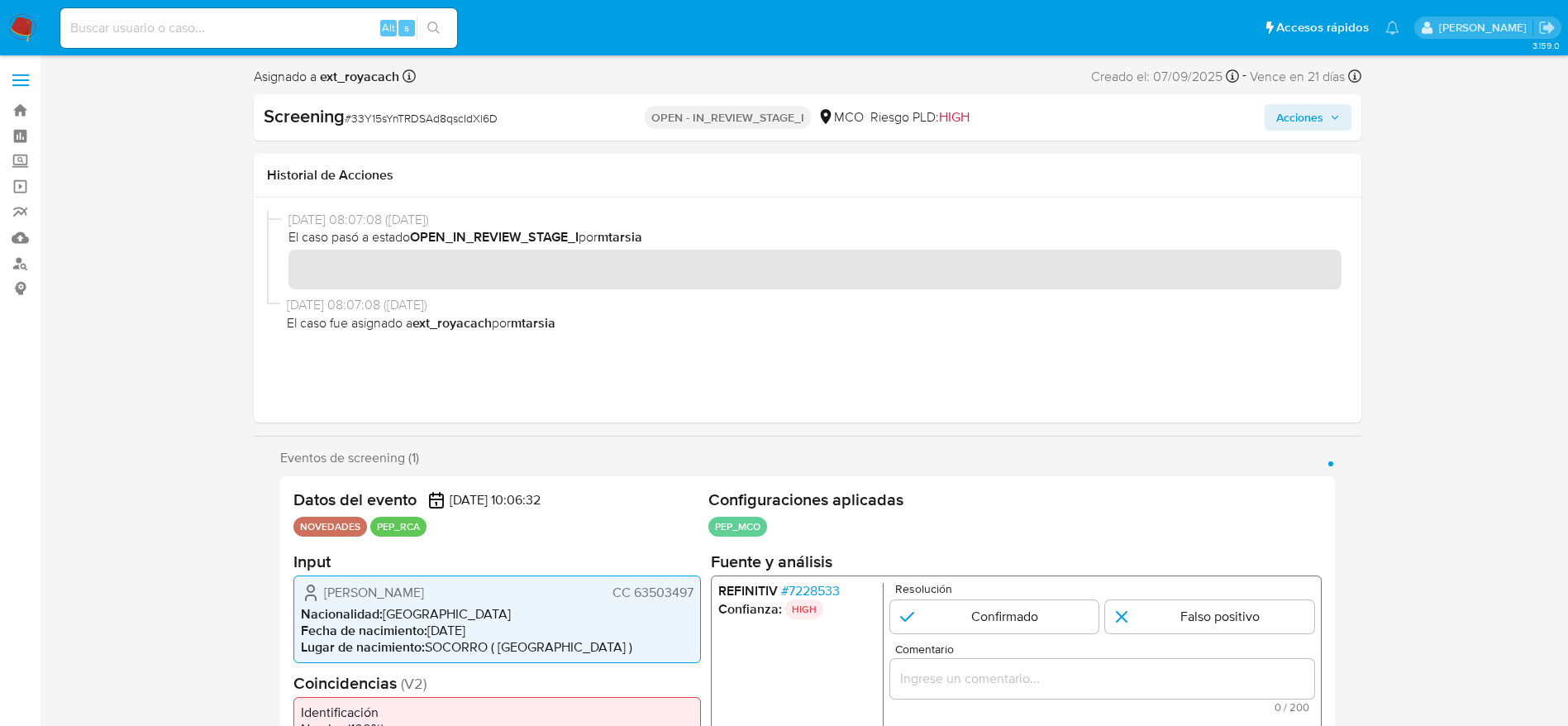
scroll to position [0, 0]
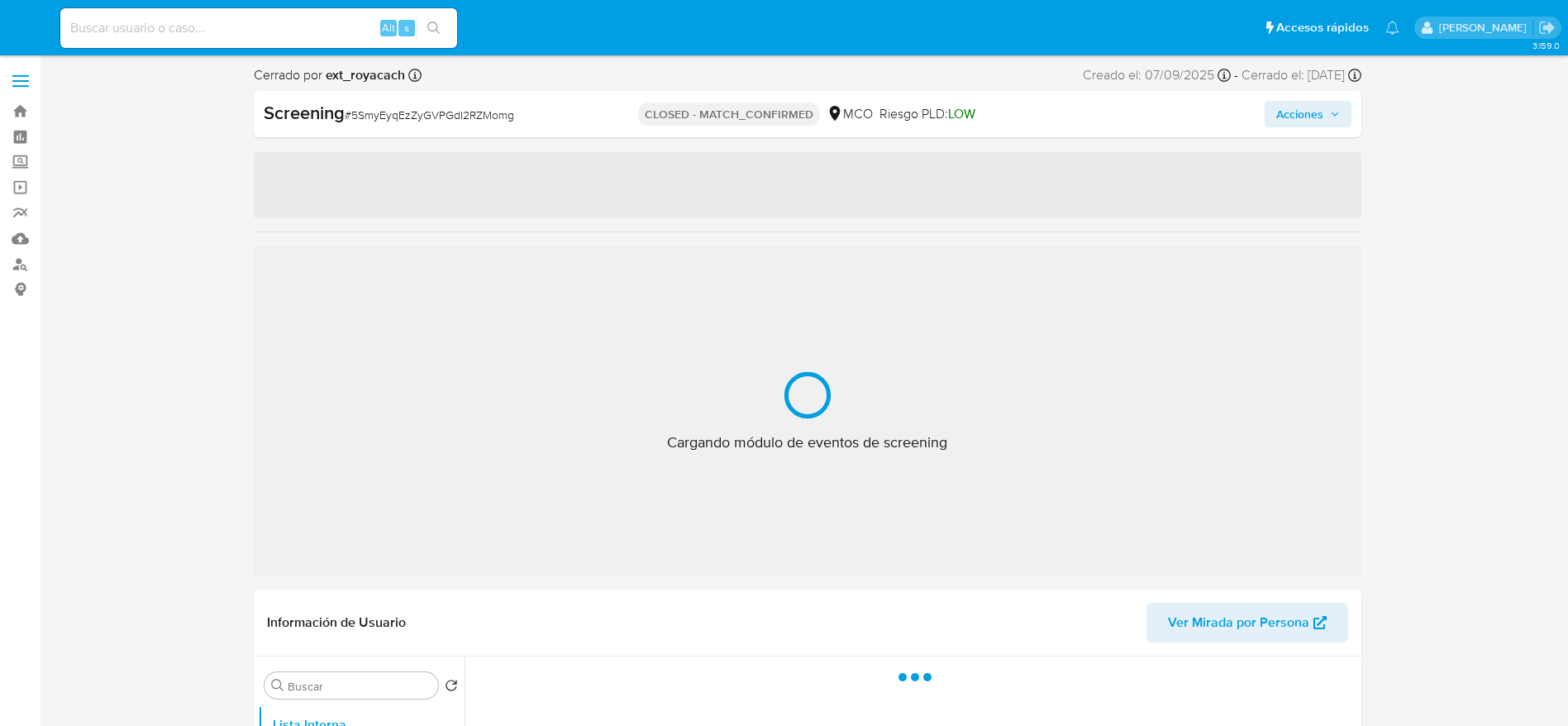
select select "10"
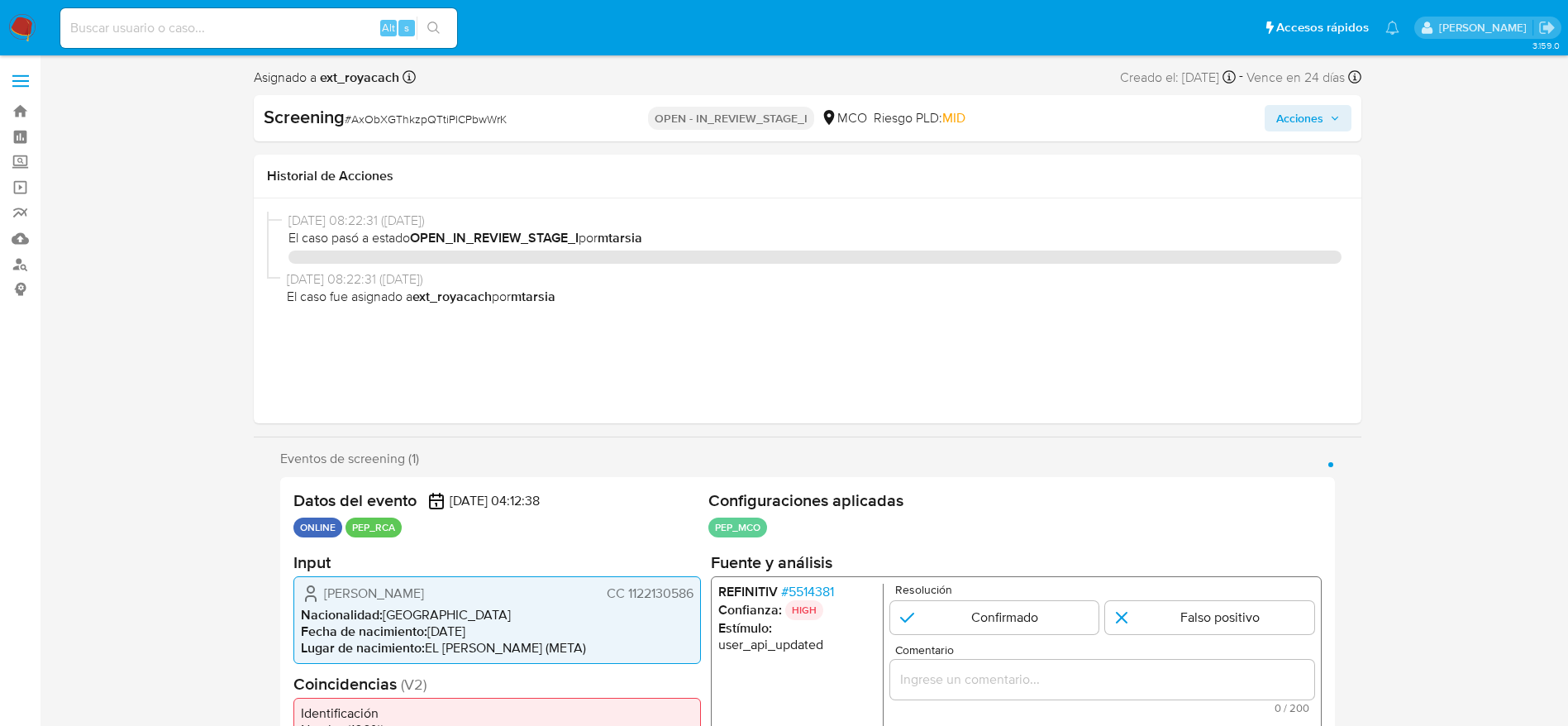
select select "10"
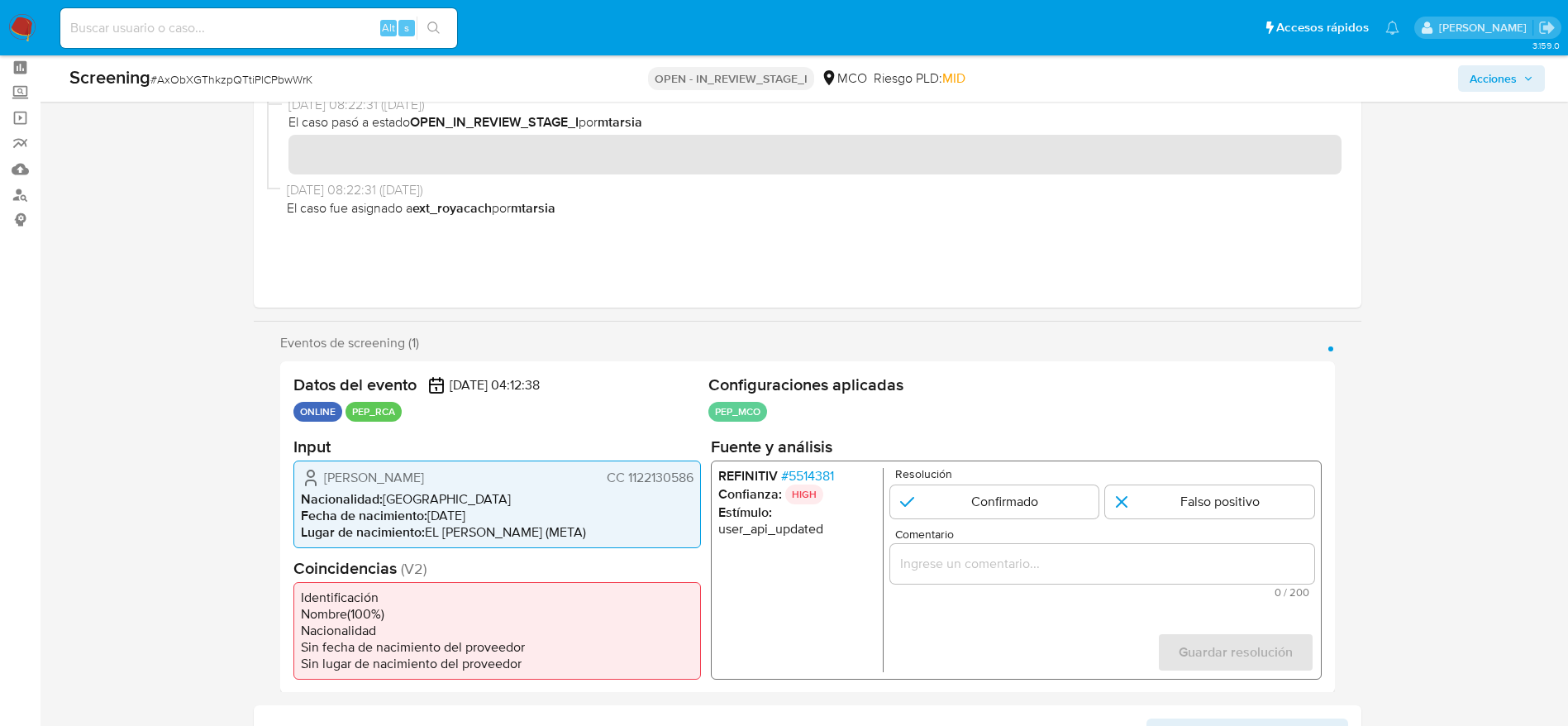
scroll to position [124, 0]
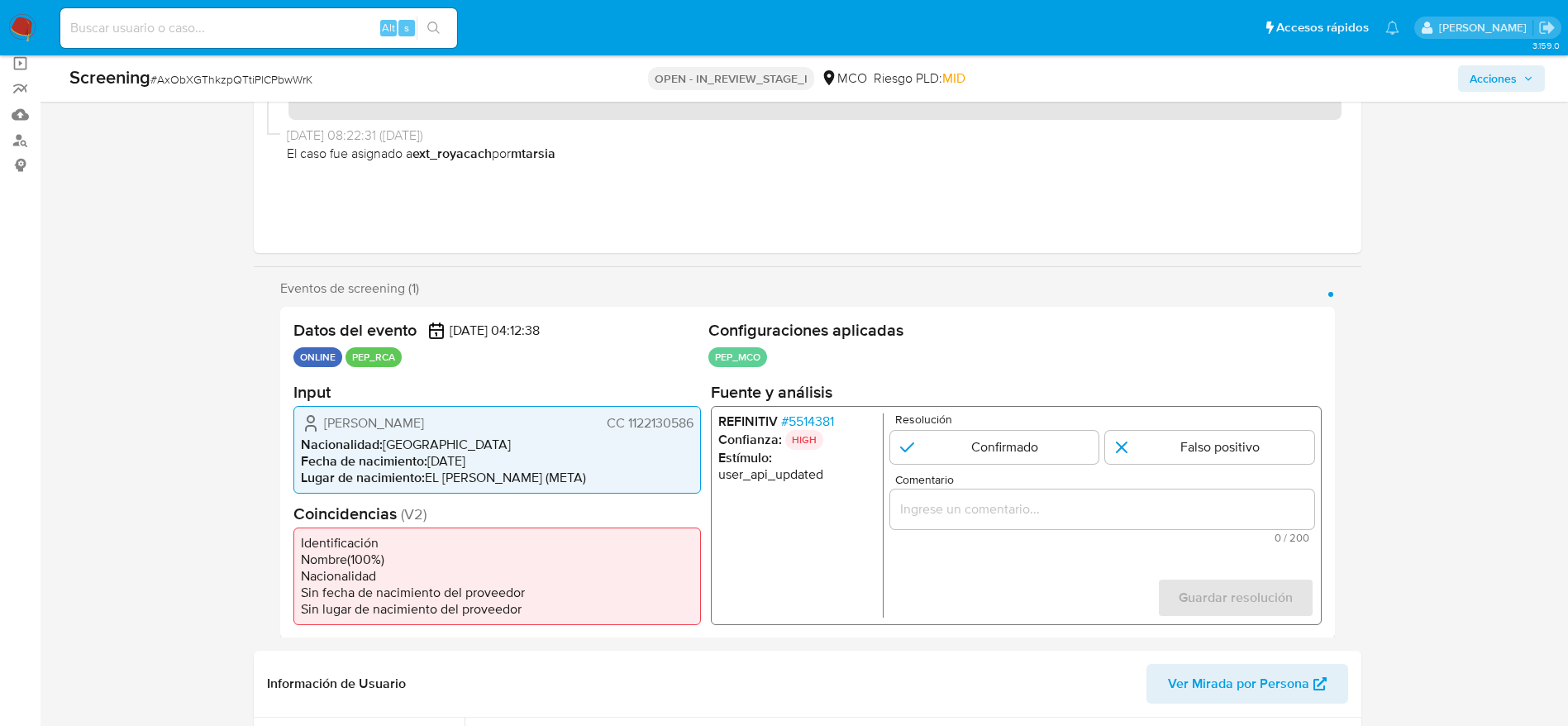
click at [821, 413] on span "# 5514381" at bounding box center [806, 421] width 53 height 16
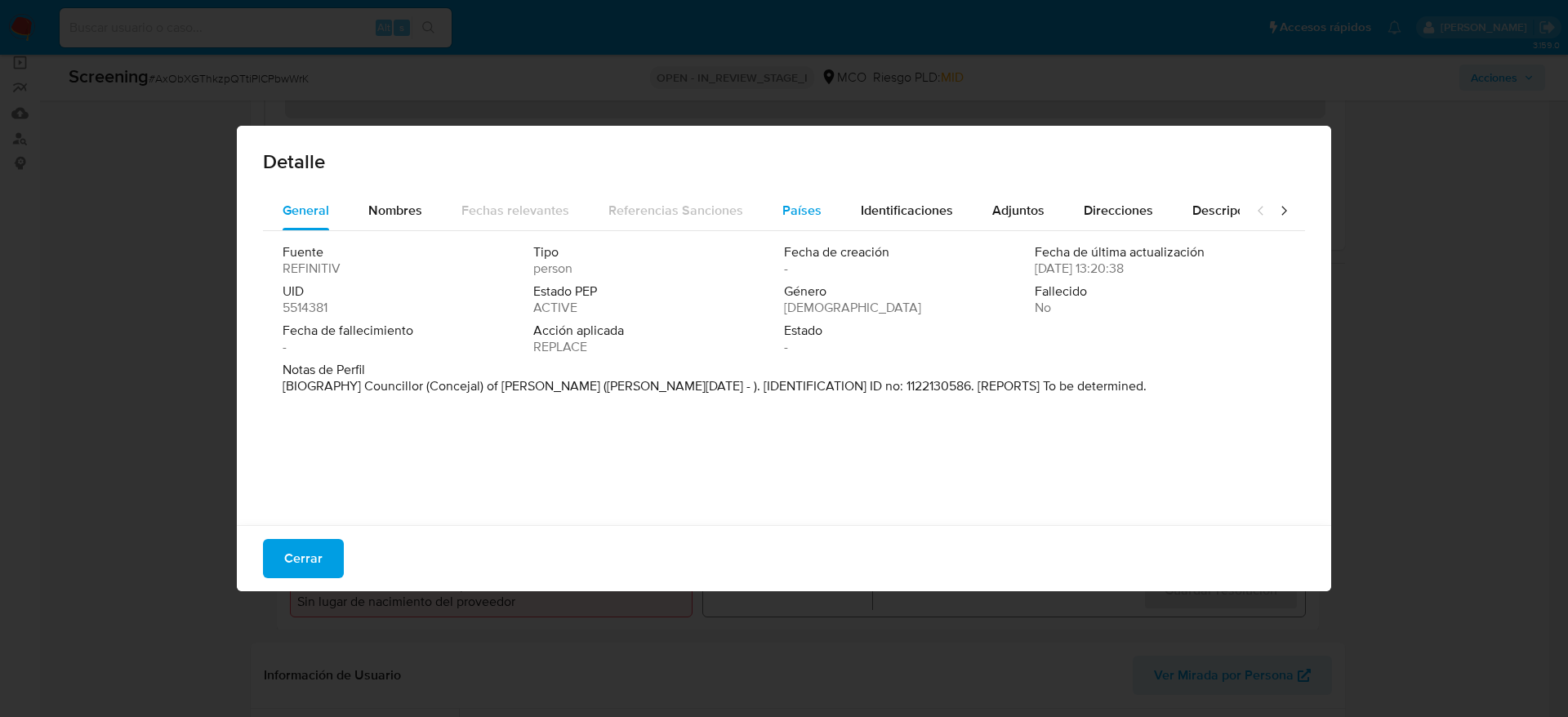
click at [763, 217] on button "Países" at bounding box center [802, 210] width 78 height 39
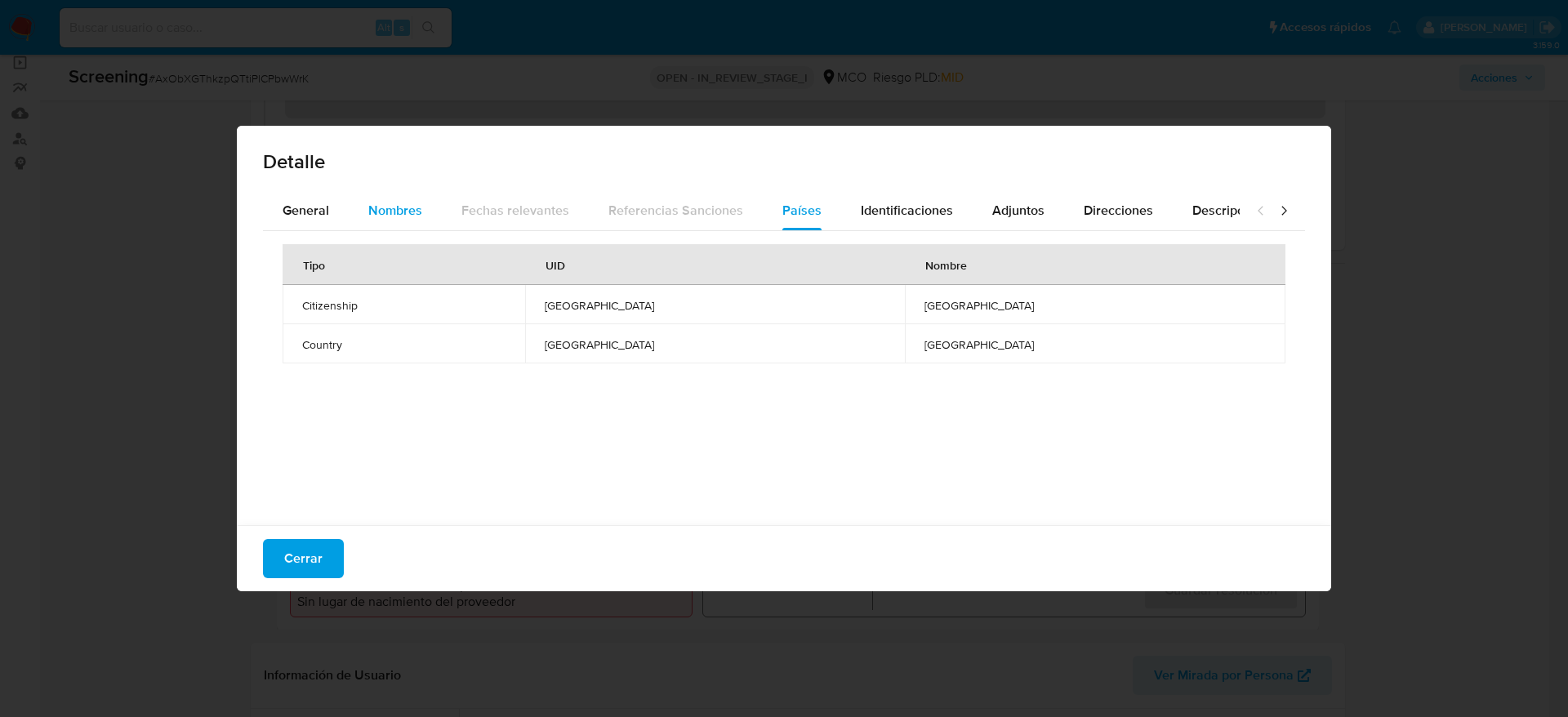
click at [372, 215] on span "Nombres" at bounding box center [394, 210] width 54 height 19
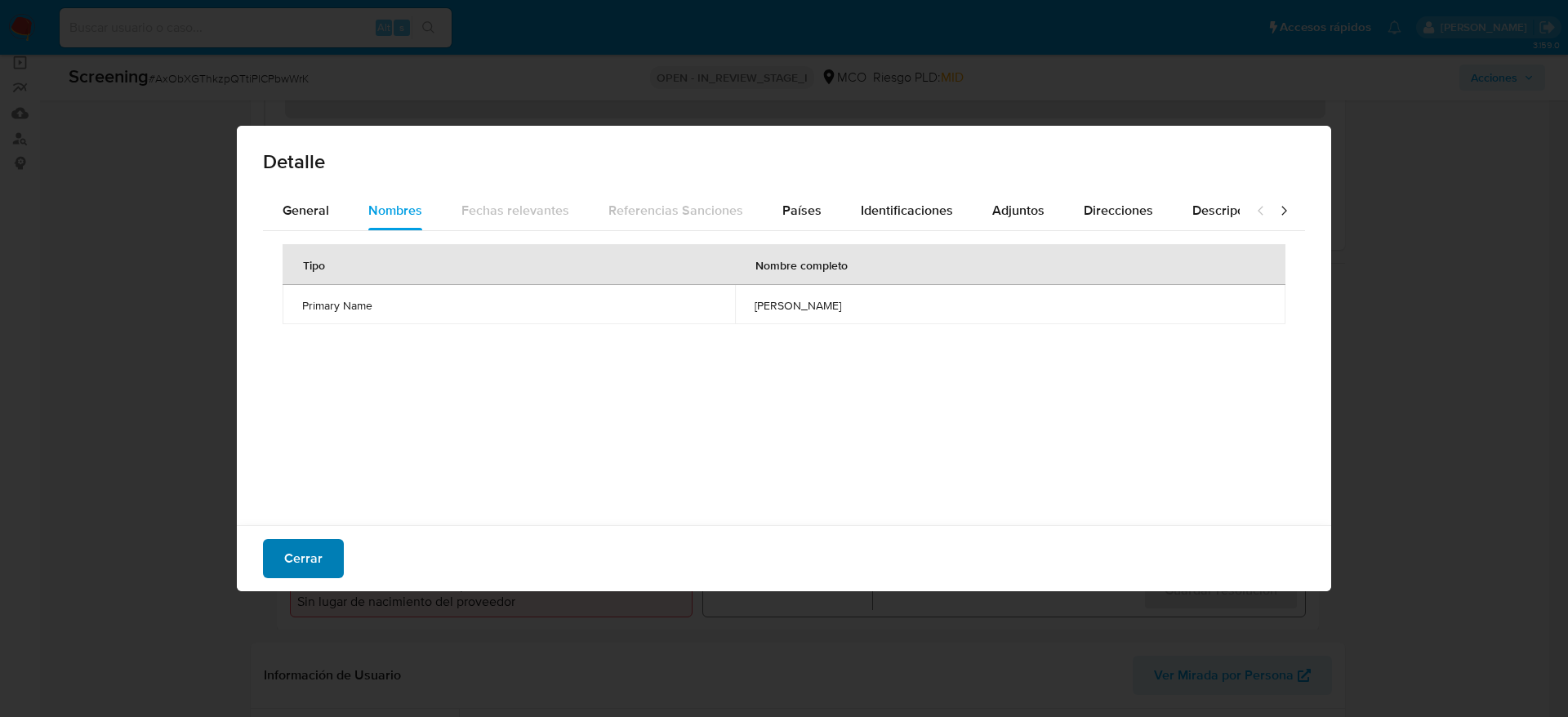
click at [328, 542] on button "Cerrar" at bounding box center [303, 559] width 81 height 39
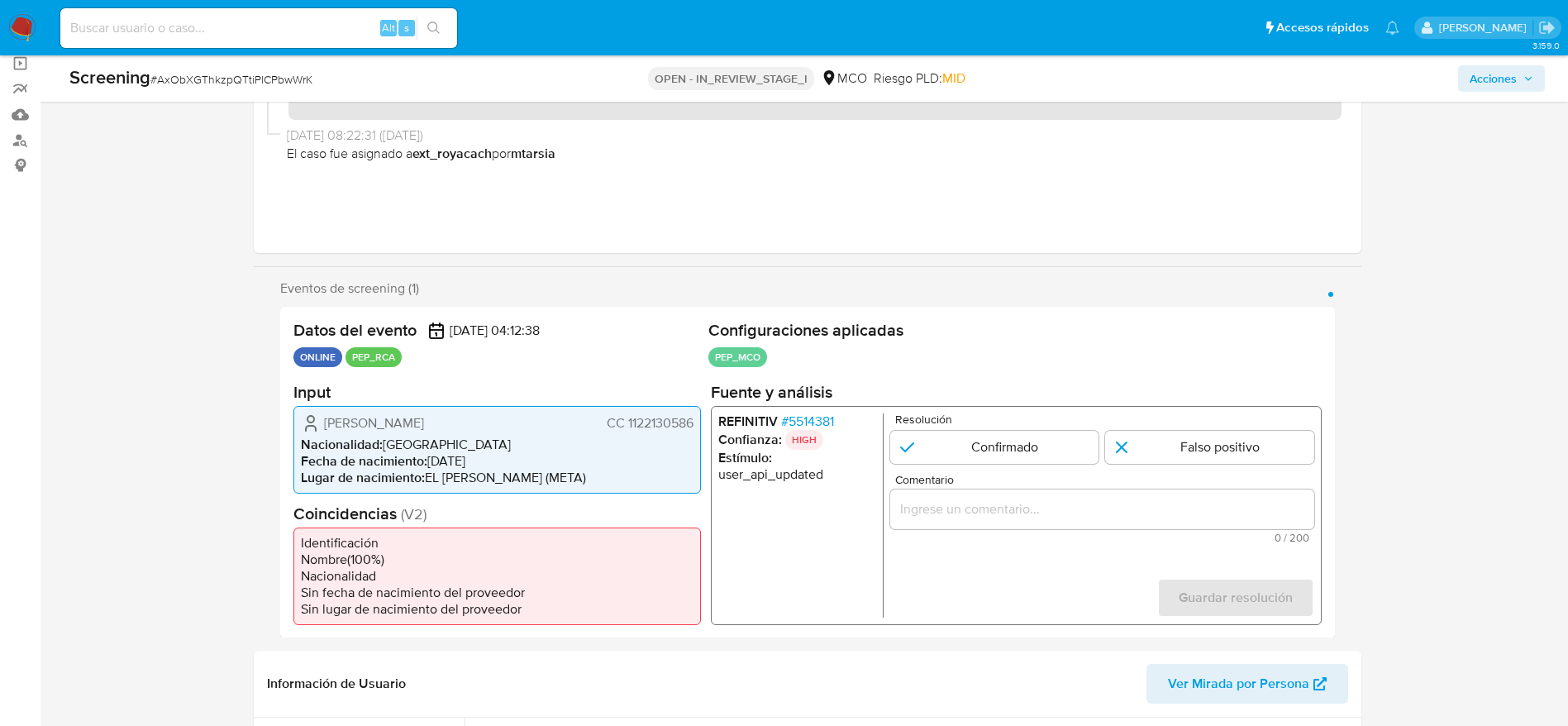
click at [804, 426] on span "# 5514381" at bounding box center [806, 421] width 53 height 16
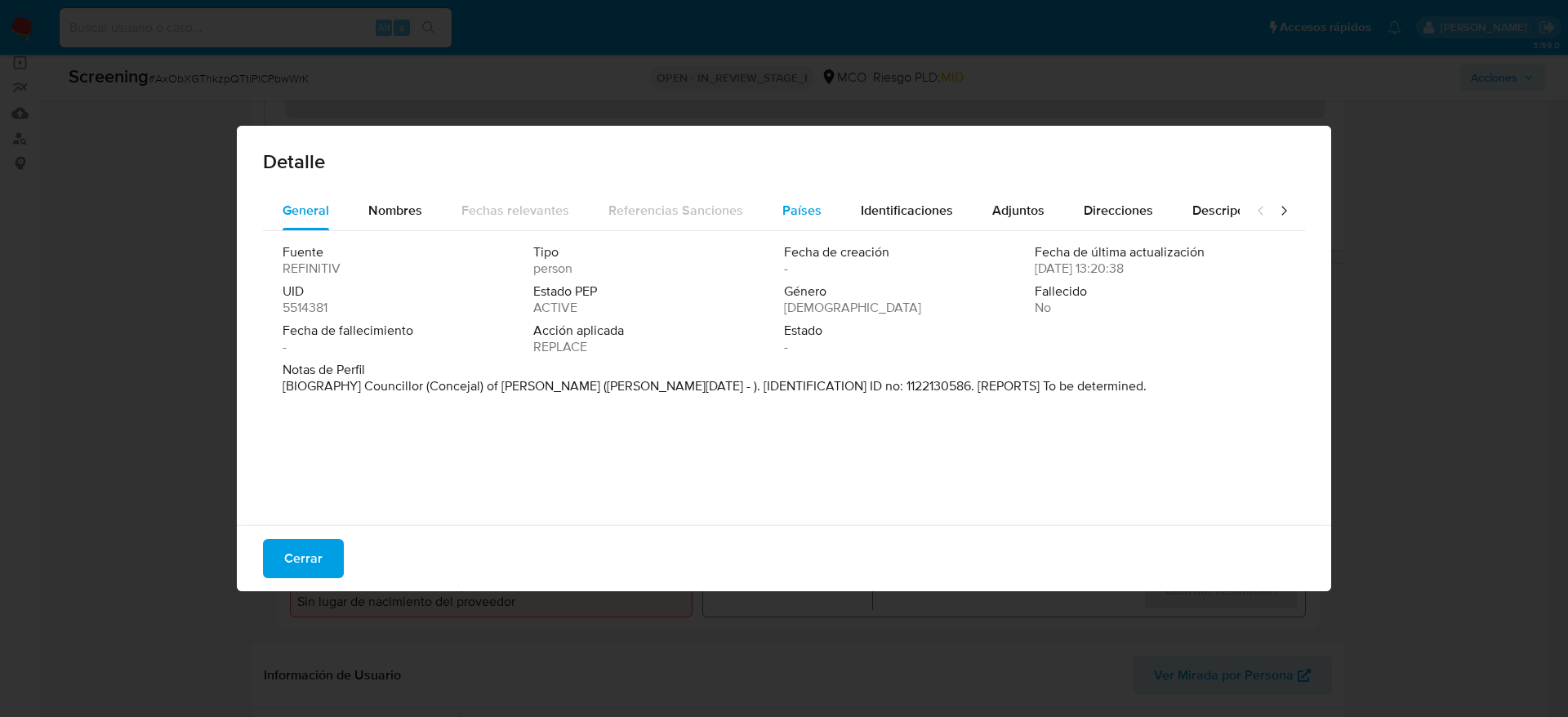
click at [783, 210] on span "Países" at bounding box center [802, 210] width 39 height 19
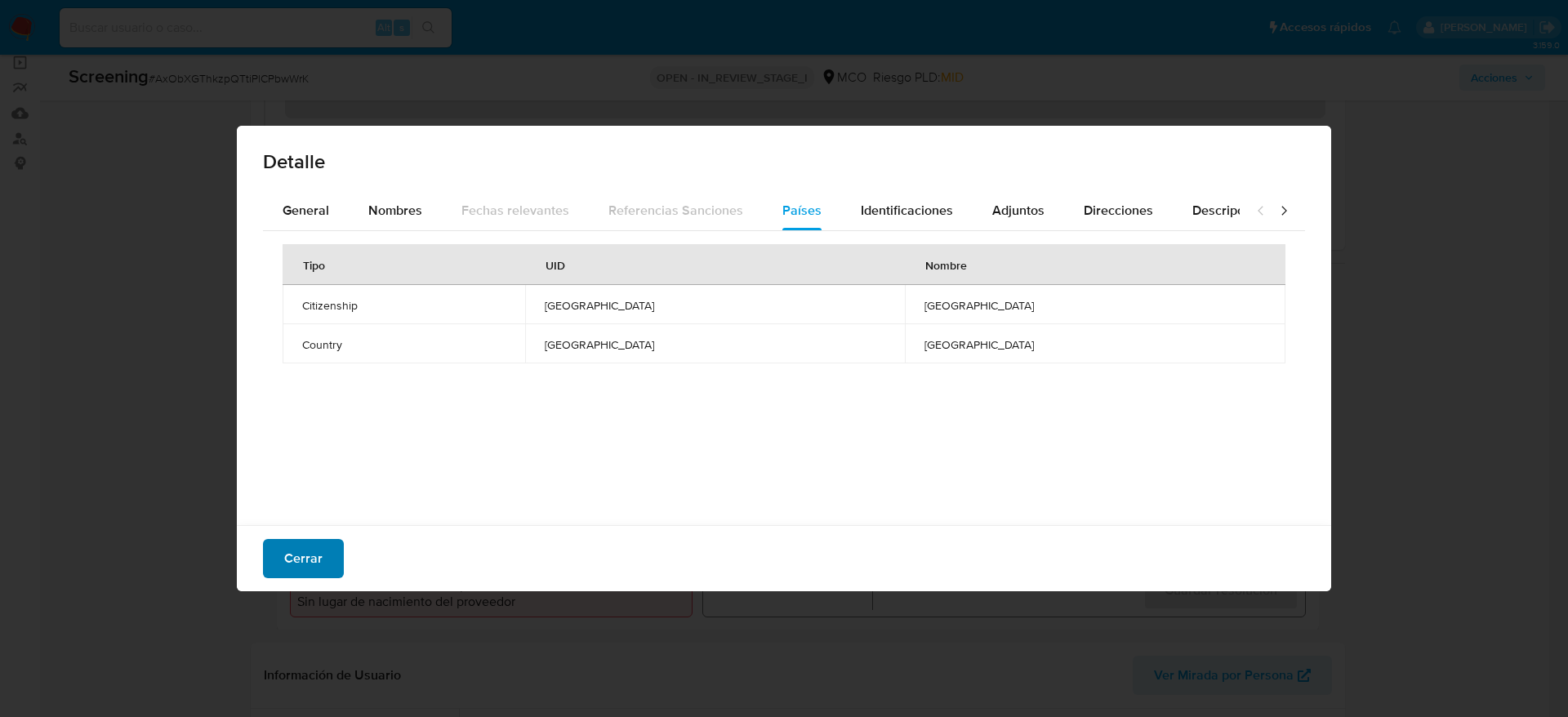
click at [307, 554] on span "Cerrar" at bounding box center [303, 559] width 38 height 36
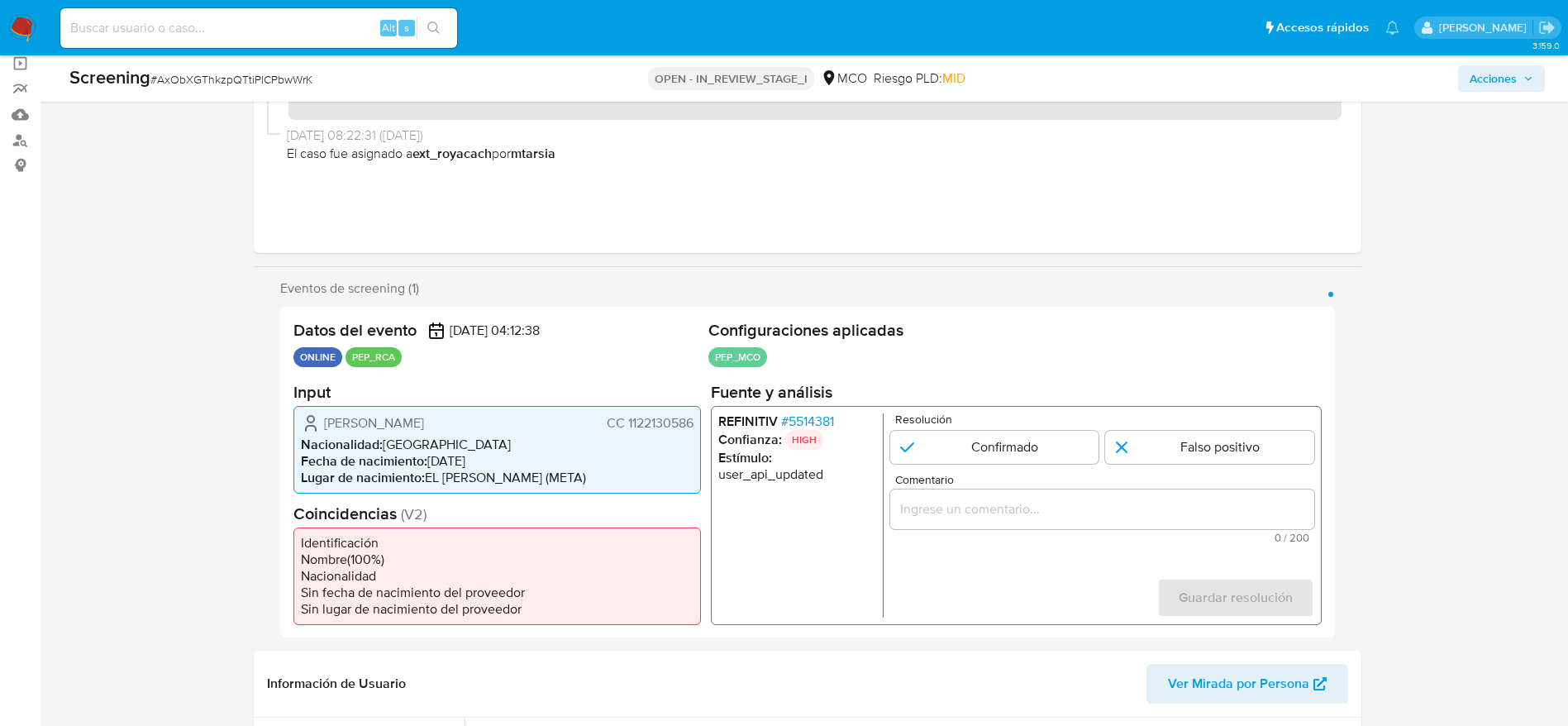
click at [252, 77] on span "# AxObXGThkzpQTtiPlCPbwWrK" at bounding box center [232, 78] width 162 height 16
copy span "AxObXGThkzpQTtiPlCPbwWrK"
drag, startPoint x: 323, startPoint y: 408, endPoint x: 696, endPoint y: 419, distance: 373.2
click at [696, 419] on div "[PERSON_NAME] CC 1122130586 Nacionalidad : [DEMOGRAPHIC_DATA] Fecha de nacimien…" at bounding box center [497, 449] width 408 height 88
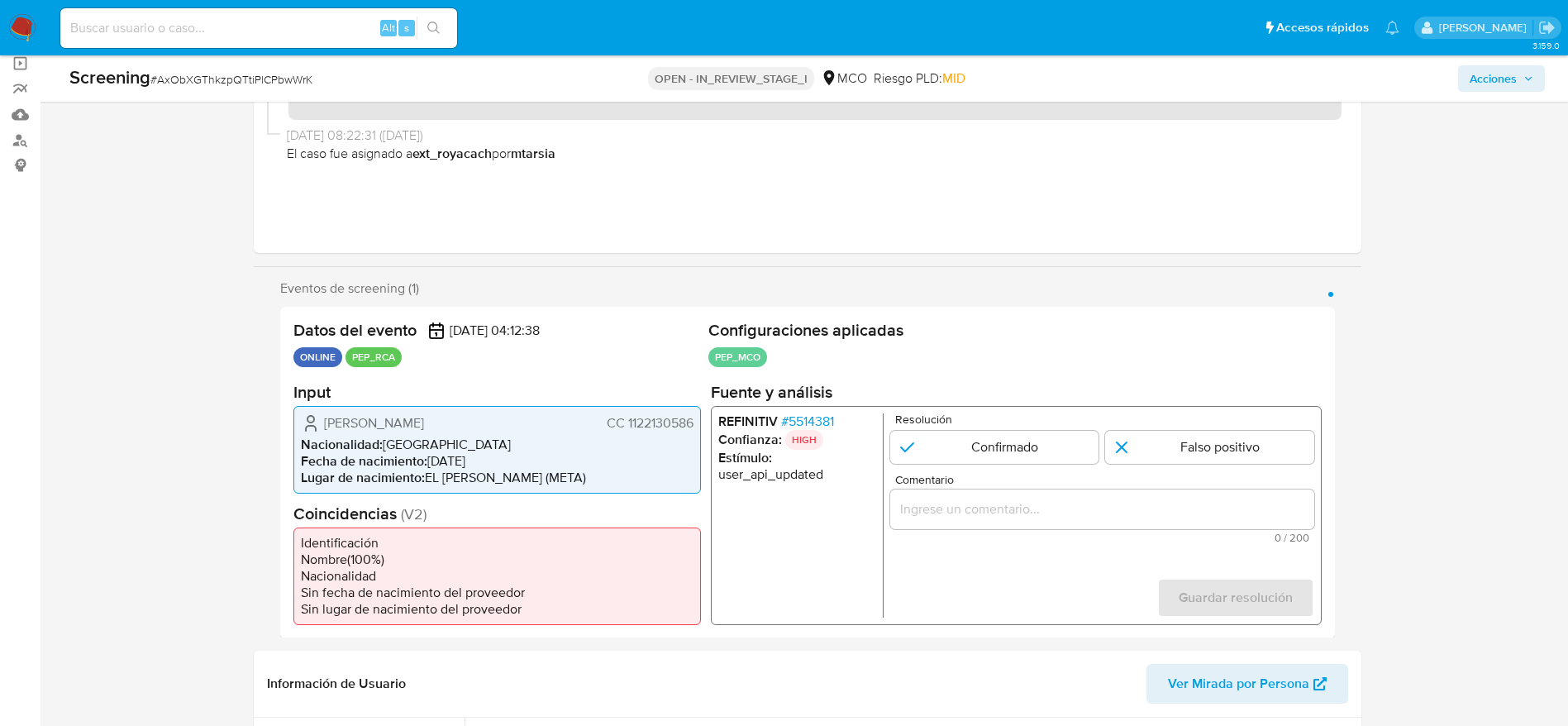
click at [815, 416] on span "# 5514381" at bounding box center [806, 421] width 53 height 16
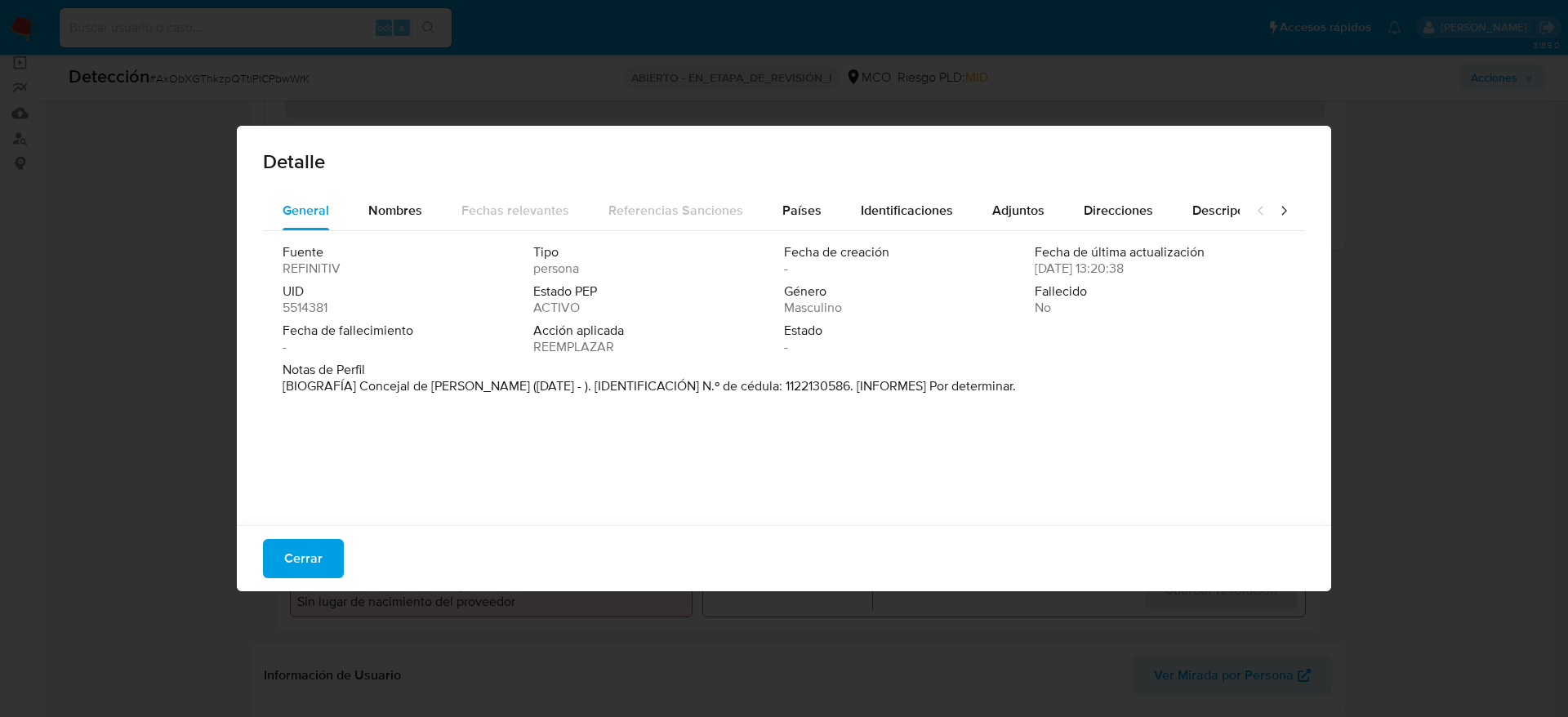
drag, startPoint x: 357, startPoint y: 378, endPoint x: 415, endPoint y: 376, distance: 58.0
click at [415, 376] on div "Notas de Perfil [BIOGRAFÍA] Concejal de El Castillo (Ene. 2020 - ). [IDENTIFICA…" at bounding box center [784, 378] width 1003 height 32
click at [359, 374] on span "Notas de Perfil" at bounding box center [783, 370] width 1000 height 16
drag, startPoint x: 360, startPoint y: 386, endPoint x: 488, endPoint y: 386, distance: 128.0
click at [488, 386] on font "[BIOGRAFÍA] Concejal de El Castillo (Ene. 2020 - ). [IDENTIFICACIÓN] N.º de céd…" at bounding box center [649, 386] width 733 height 19
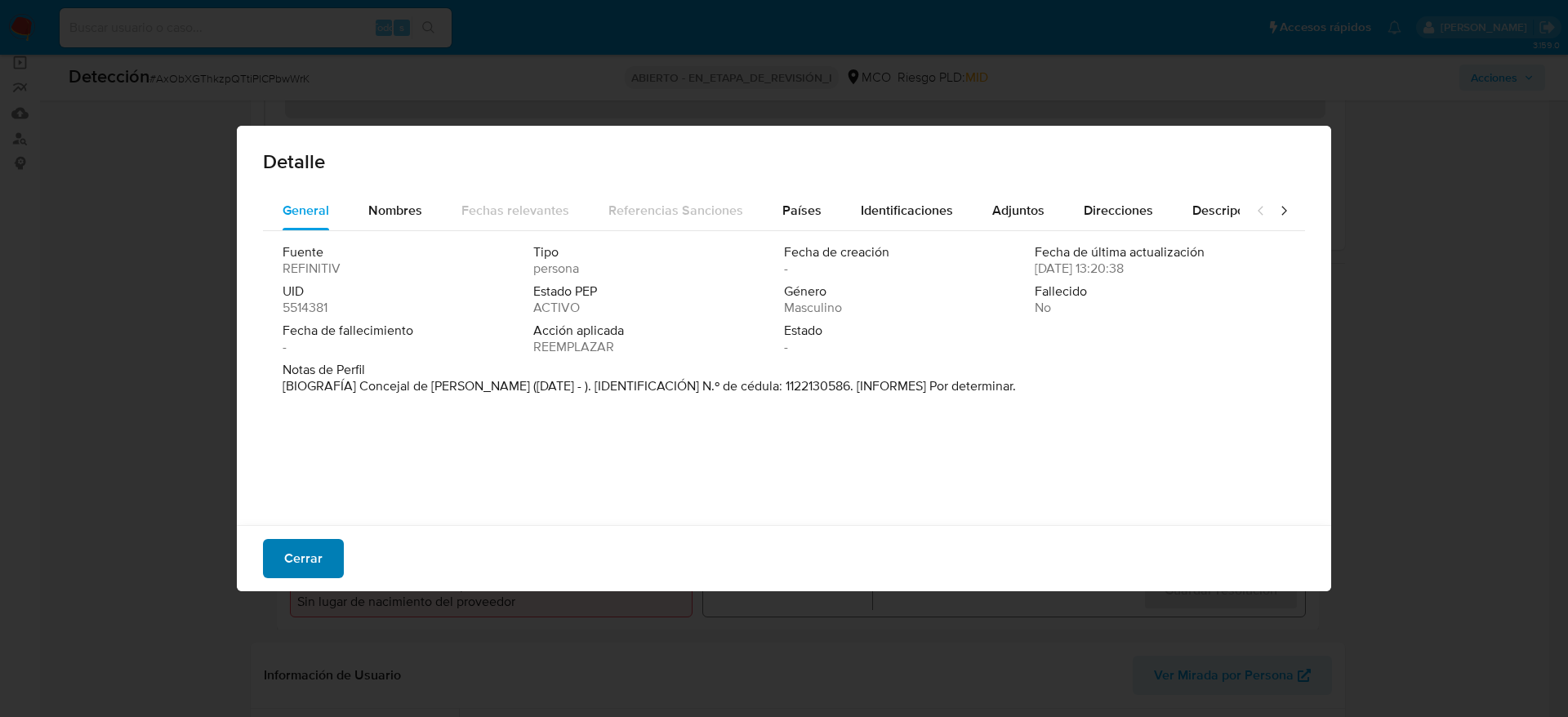
click at [320, 557] on span "Cerrar" at bounding box center [303, 559] width 38 height 36
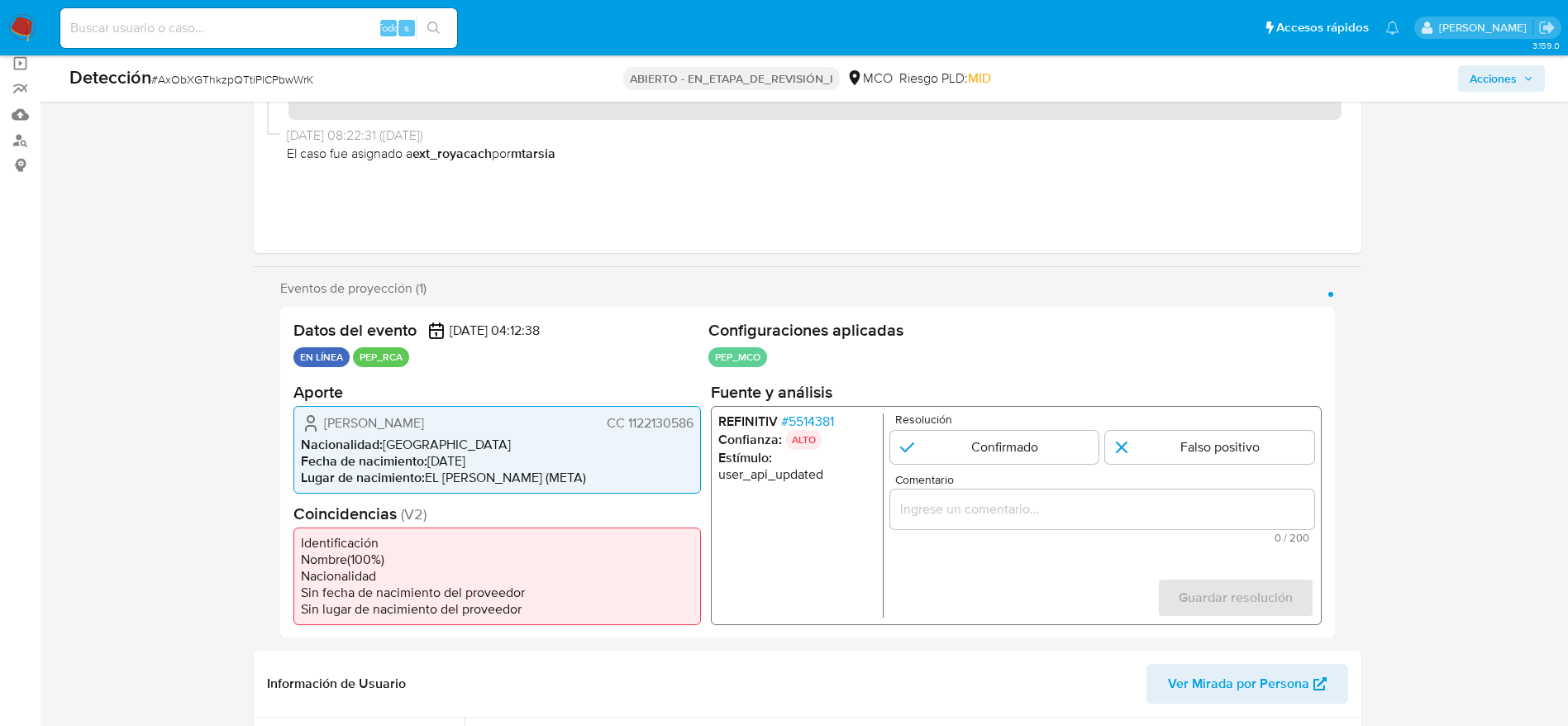
drag, startPoint x: 317, startPoint y: 428, endPoint x: 702, endPoint y: 420, distance: 385.1
click at [702, 420] on div "Datos del evento 09/10/2025 04:12:38 EN LÍNEA PEP_RCA Configuraciones aplicadas…" at bounding box center [808, 473] width 1055 height 332
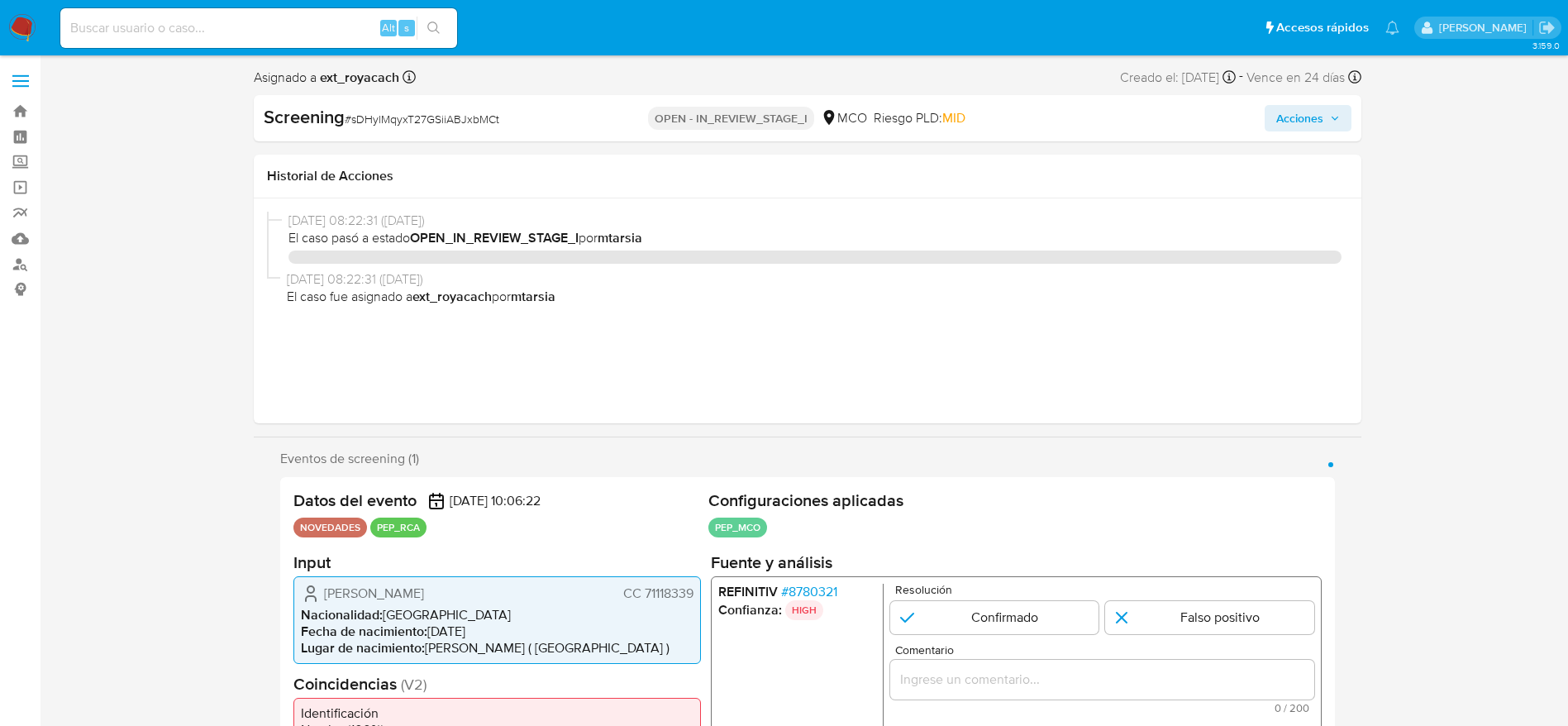
select select "10"
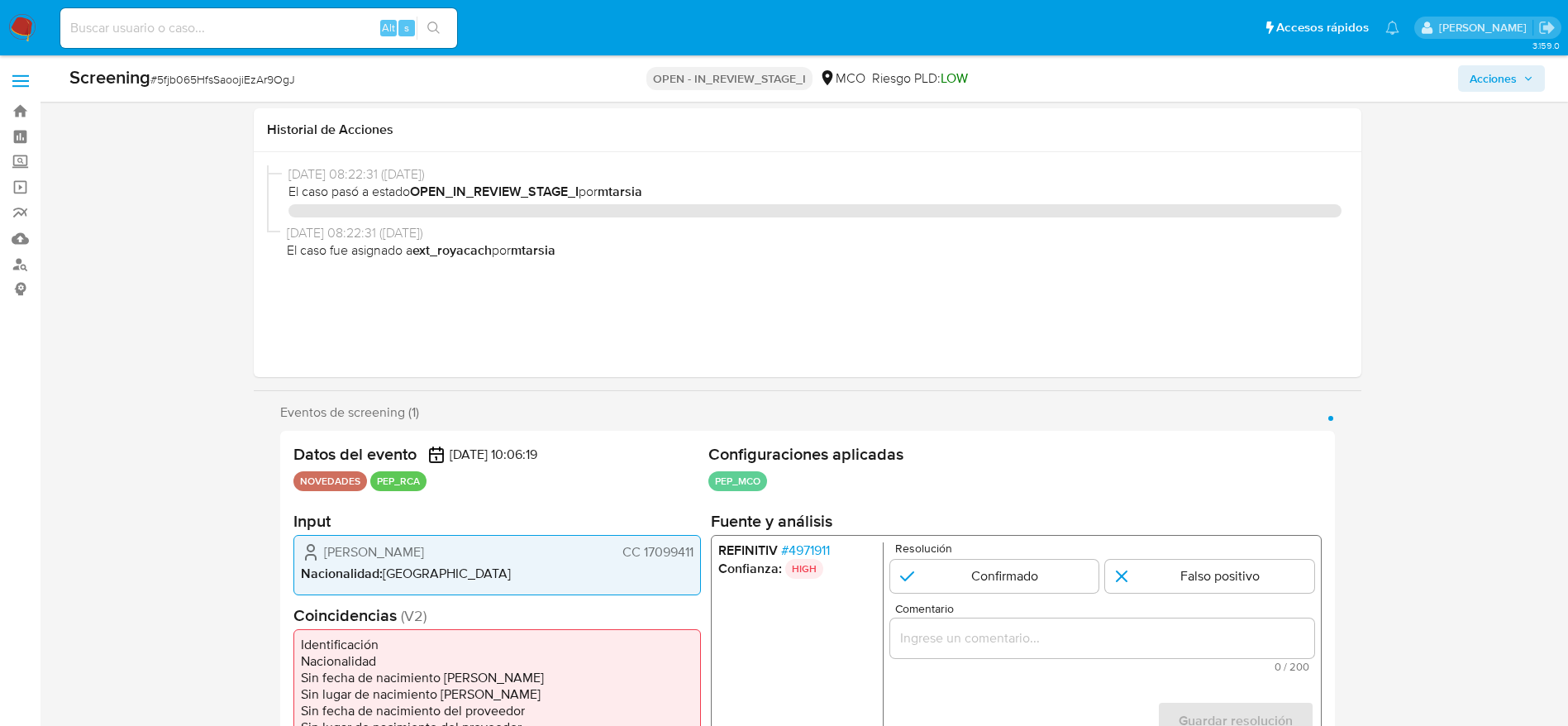
select select "10"
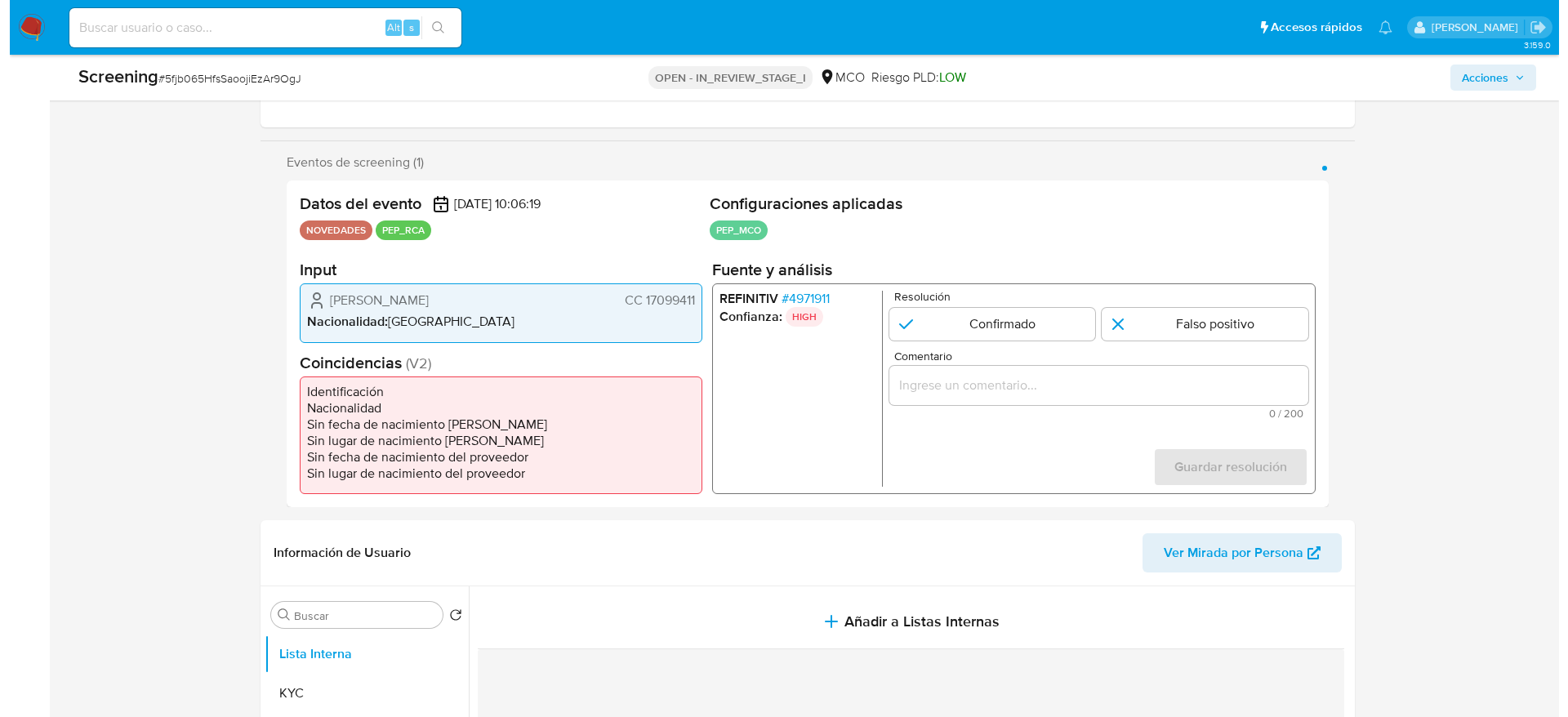
scroll to position [245, 0]
click at [808, 293] on span "# 4971911" at bounding box center [795, 298] width 49 height 16
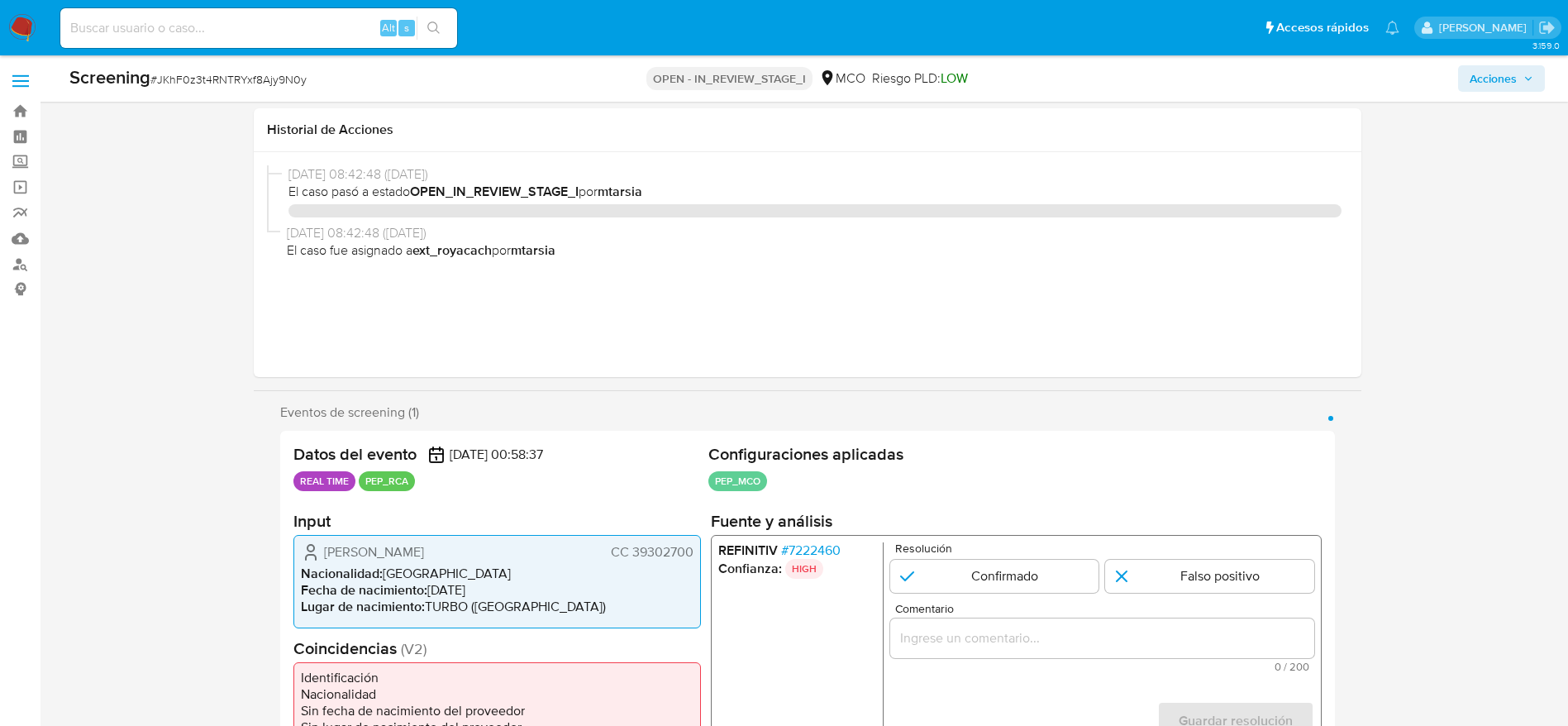
select select "10"
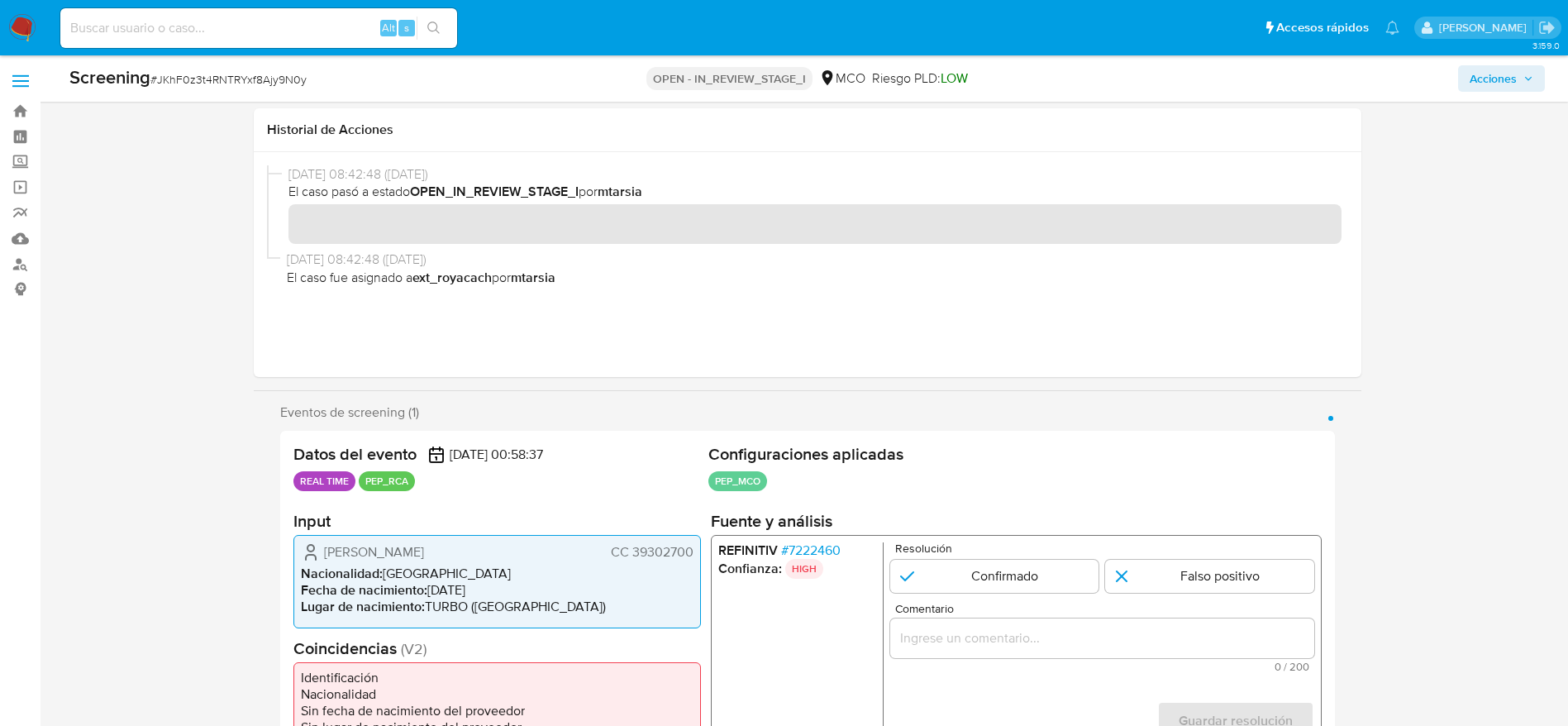
scroll to position [124, 0]
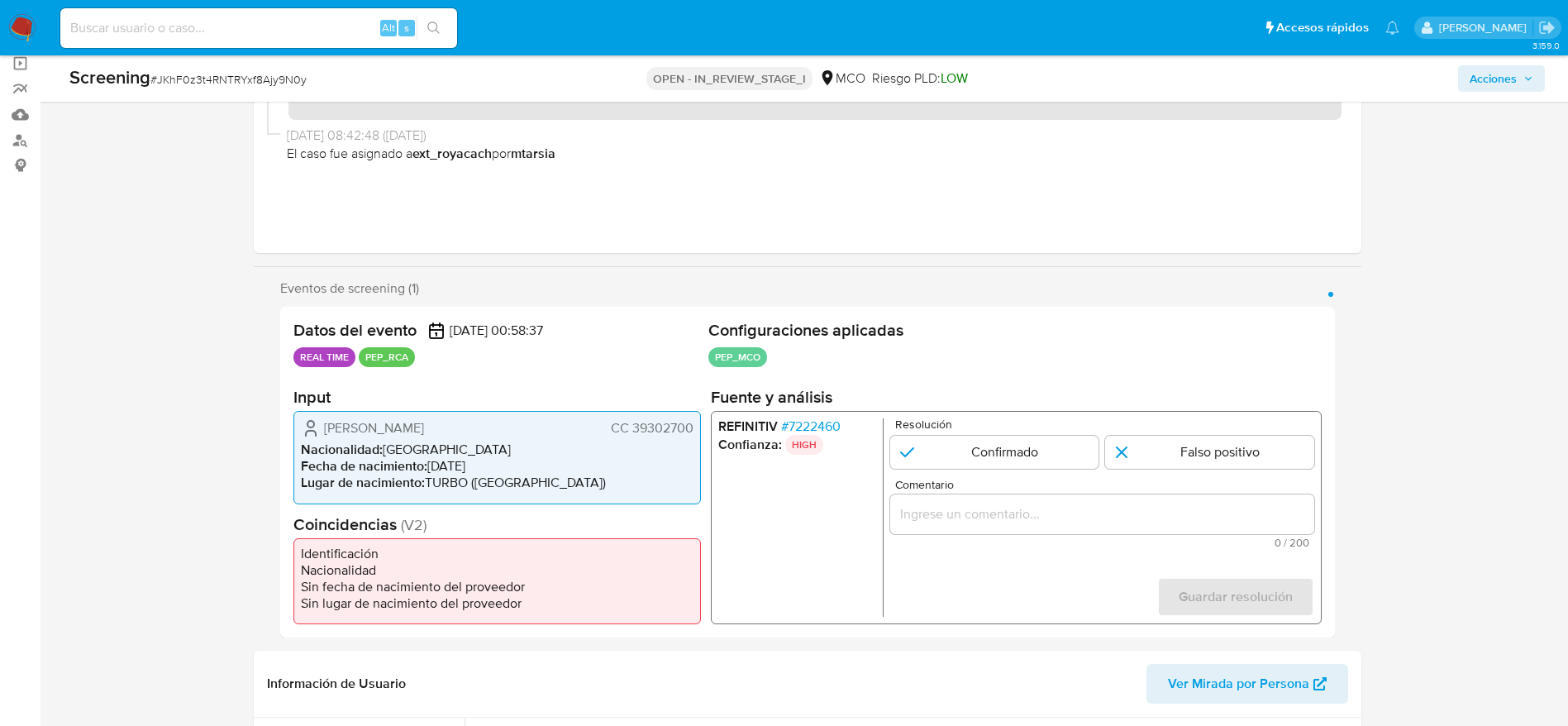
click at [784, 423] on span "# 7222460" at bounding box center [809, 426] width 59 height 16
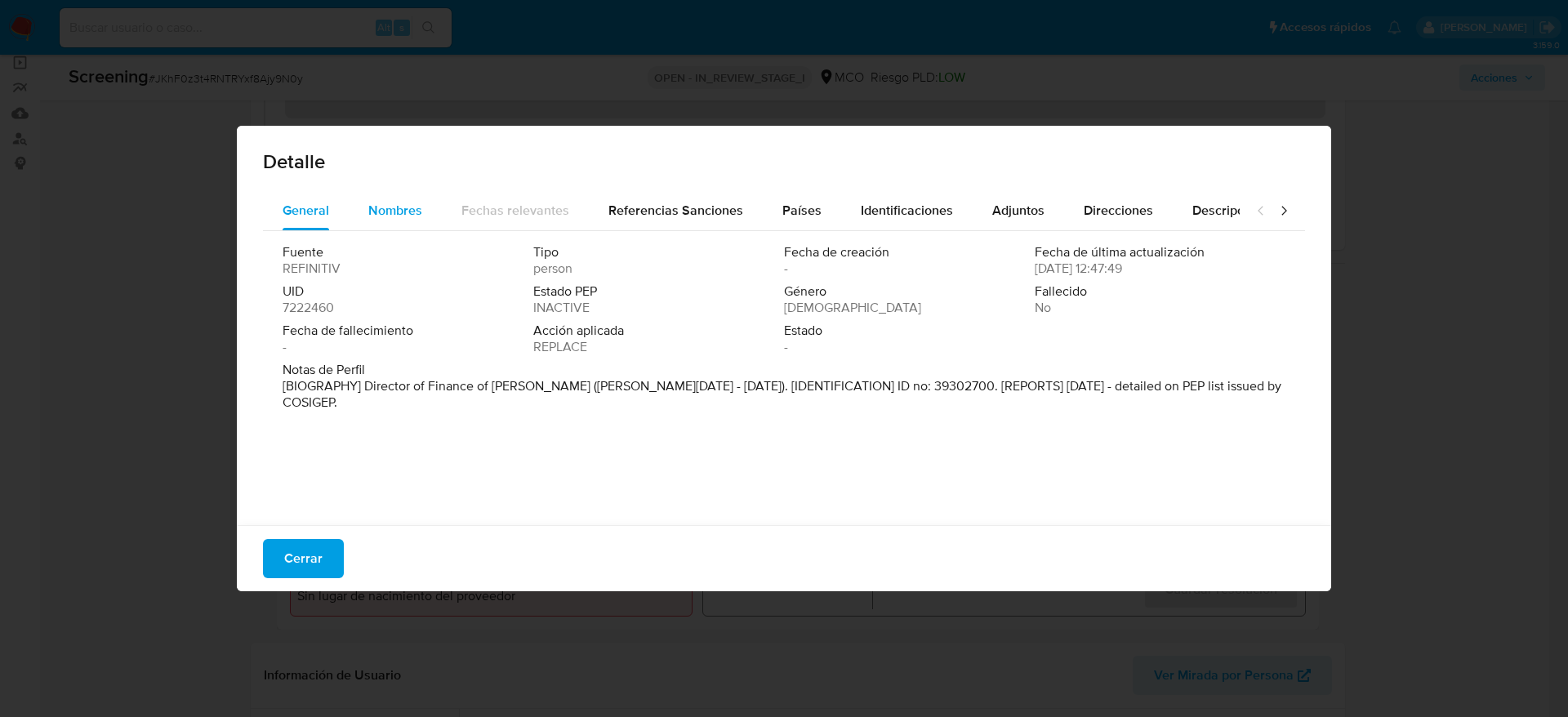
click at [375, 208] on span "Nombres" at bounding box center [394, 210] width 54 height 19
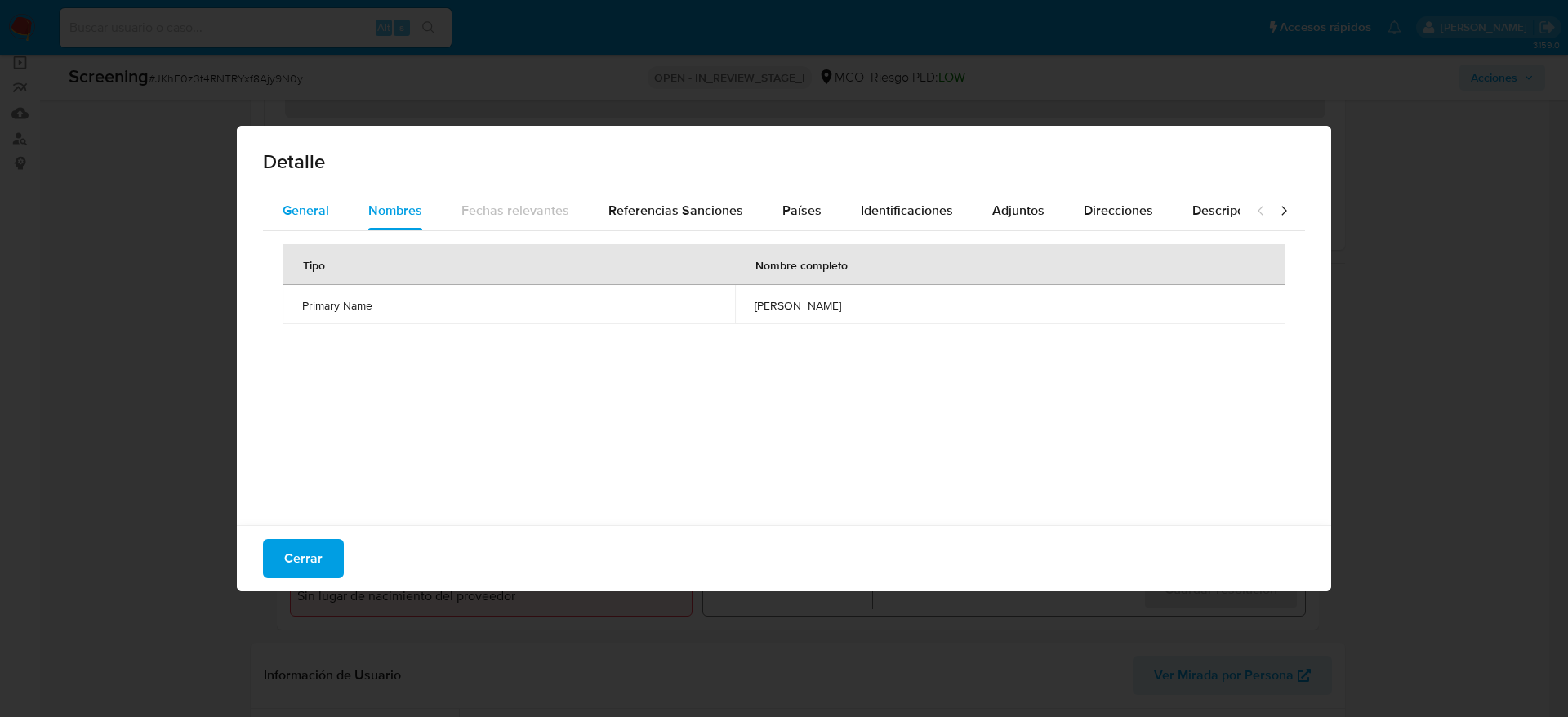
click at [329, 213] on button "General" at bounding box center [306, 210] width 86 height 39
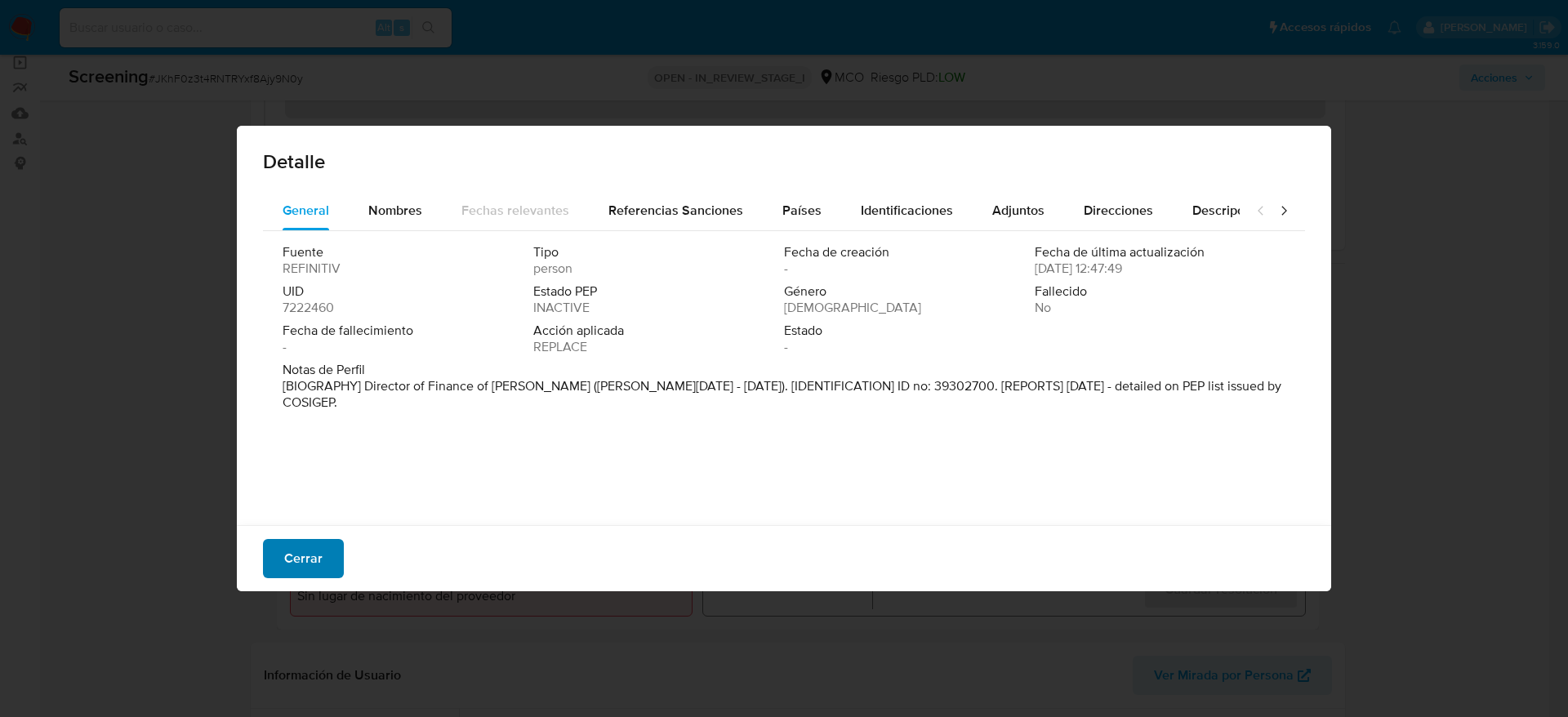
click at [299, 573] on span "Cerrar" at bounding box center [303, 559] width 38 height 36
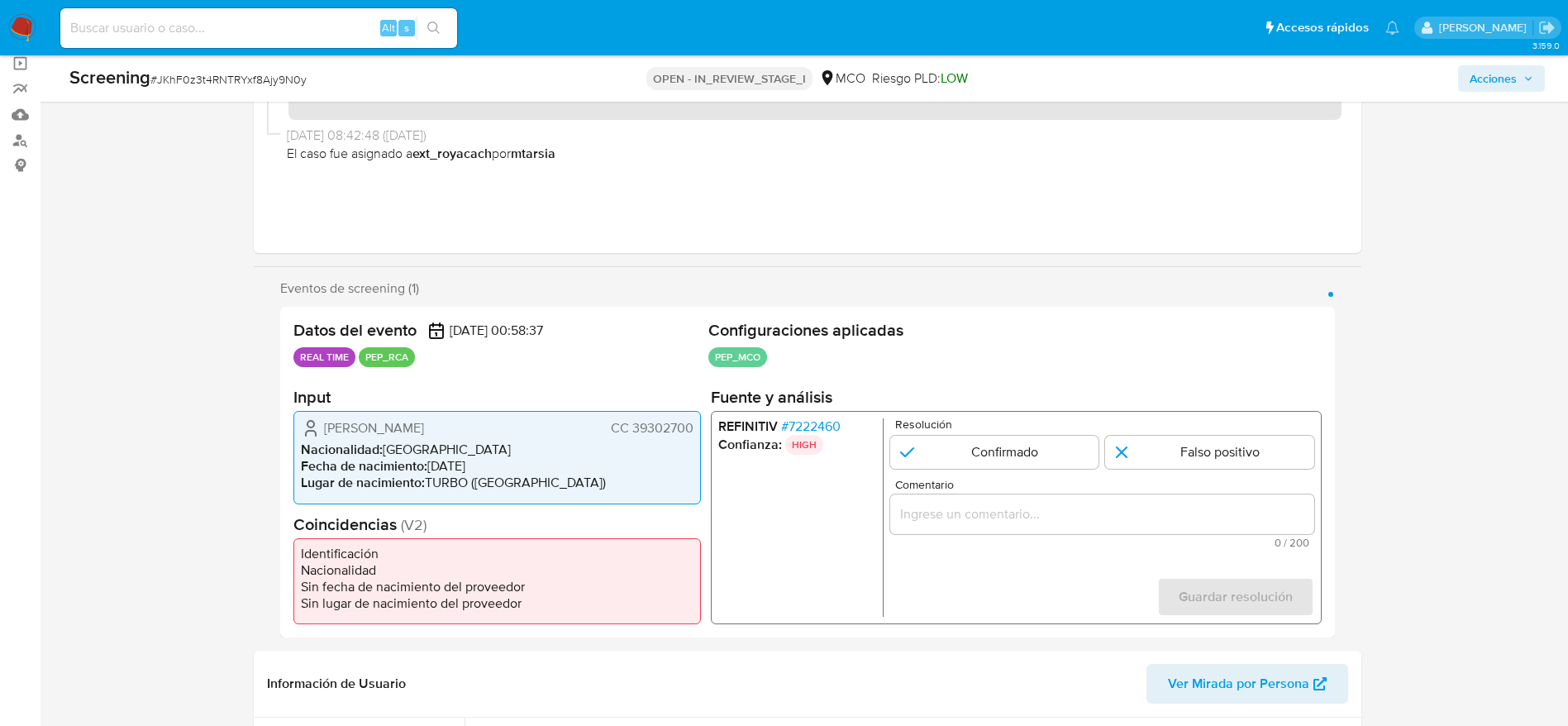
click at [196, 83] on span "# JKhF0z3t4RNTRYxf8Ajy9N0y" at bounding box center [228, 78] width 156 height 16
copy span "JKhF0z3t4RNTRYxf8Ajy9N0y"
drag, startPoint x: 322, startPoint y: 423, endPoint x: 692, endPoint y: 429, distance: 370.0
click at [692, 429] on div "Liliana Arboleda Lopez CC 39302700" at bounding box center [497, 428] width 392 height 20
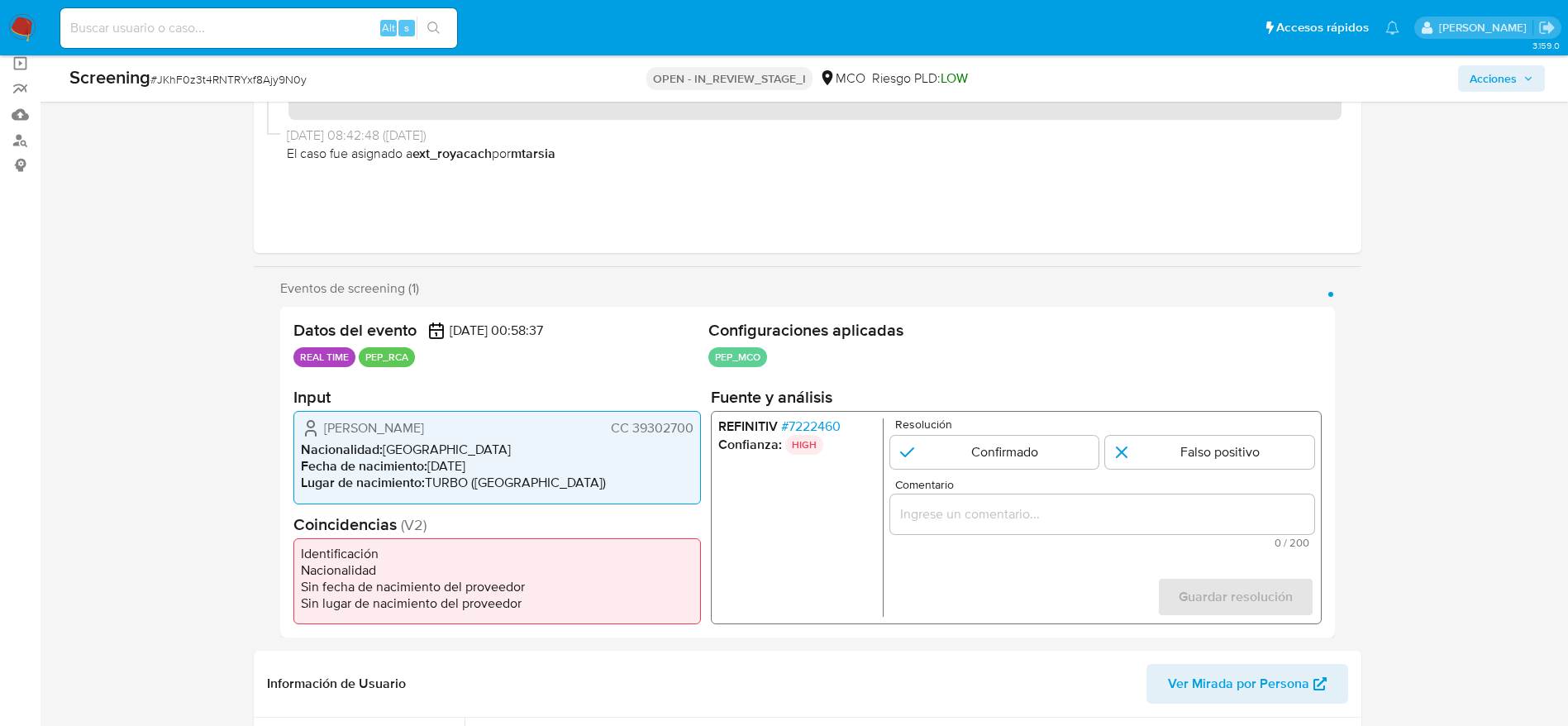
click at [802, 422] on span "# 7222460" at bounding box center [809, 426] width 59 height 16
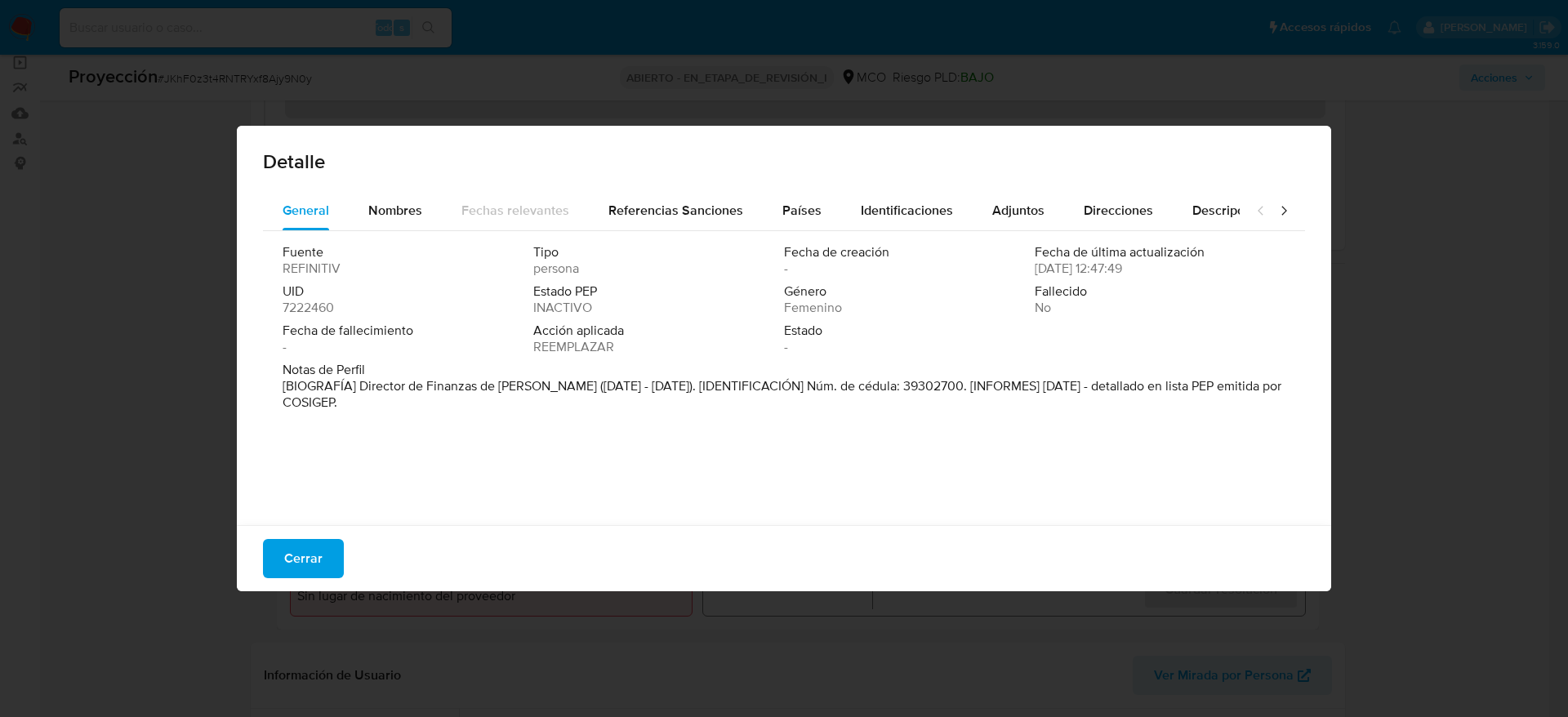
drag, startPoint x: 358, startPoint y: 387, endPoint x: 549, endPoint y: 385, distance: 191.0
click at [549, 385] on font "[BIOGRAFÍA] Director de Finanzas de Sabaneta (Ene 2016 - Jul 2018). [IDENTIFICA…" at bounding box center [782, 393] width 999 height 35
click at [307, 590] on div "Cerrar" at bounding box center [784, 559] width 1094 height 66
click at [331, 579] on div "Cerrar" at bounding box center [784, 559] width 1094 height 66
click at [330, 568] on button "Cerrar" at bounding box center [303, 559] width 81 height 39
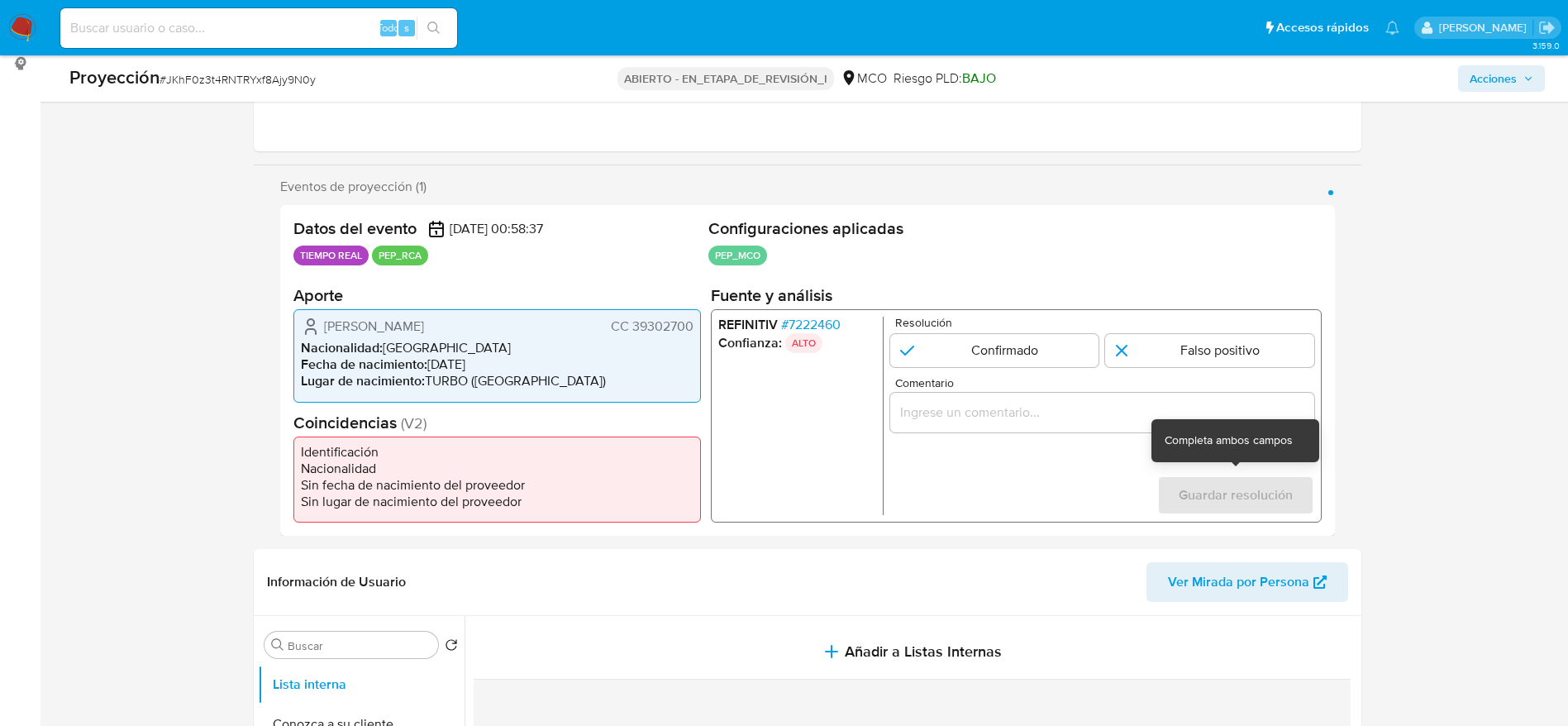
scroll to position [248, 0]
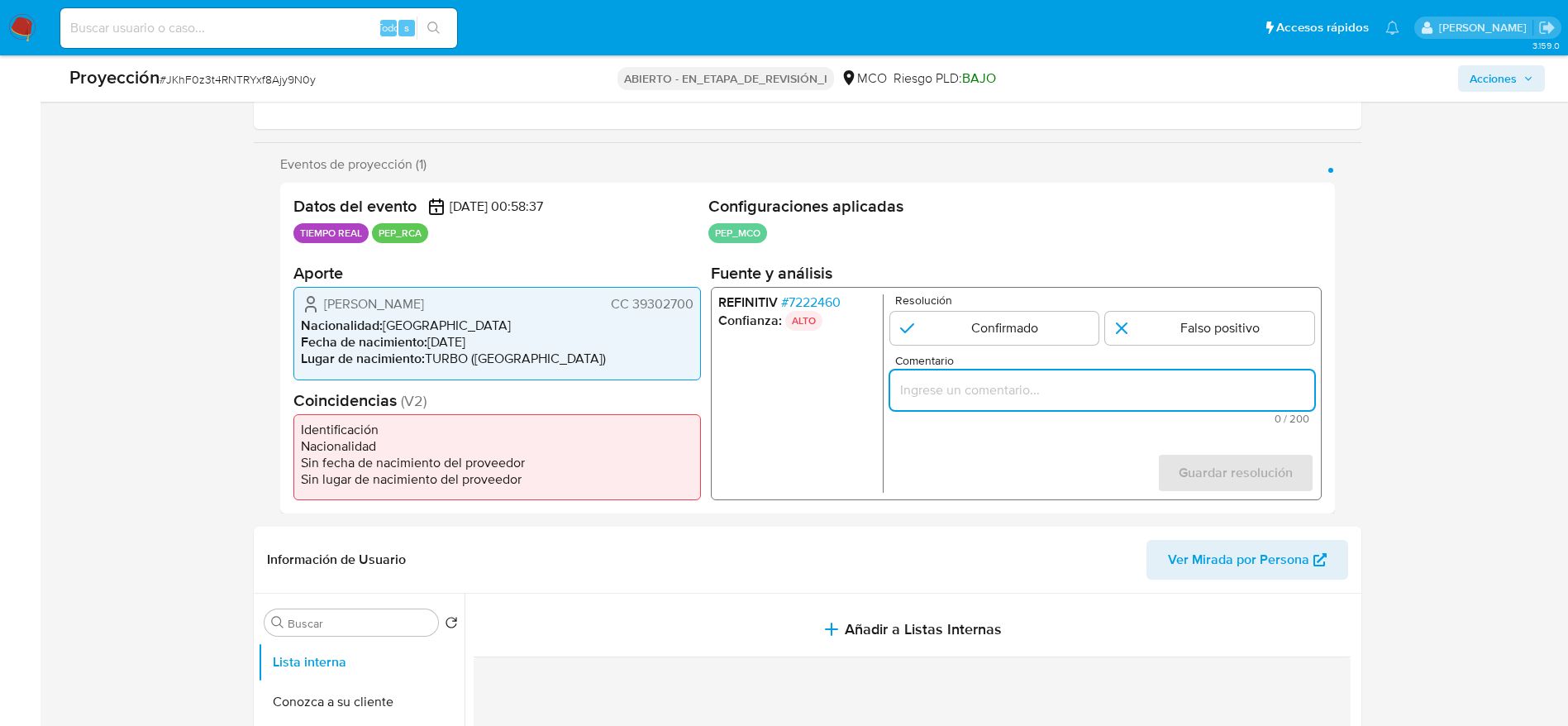
click at [1249, 396] on input "Comentario" at bounding box center [1102, 390] width 424 height 22
paste input "Caso generado sobre el usuario Liliana Arboleda Lopez, el PEP dejó su cargo com…"
type input "Caso generado sobre el usuario Liliana Arboleda Lopez, el PEP dejó su cargo com…"
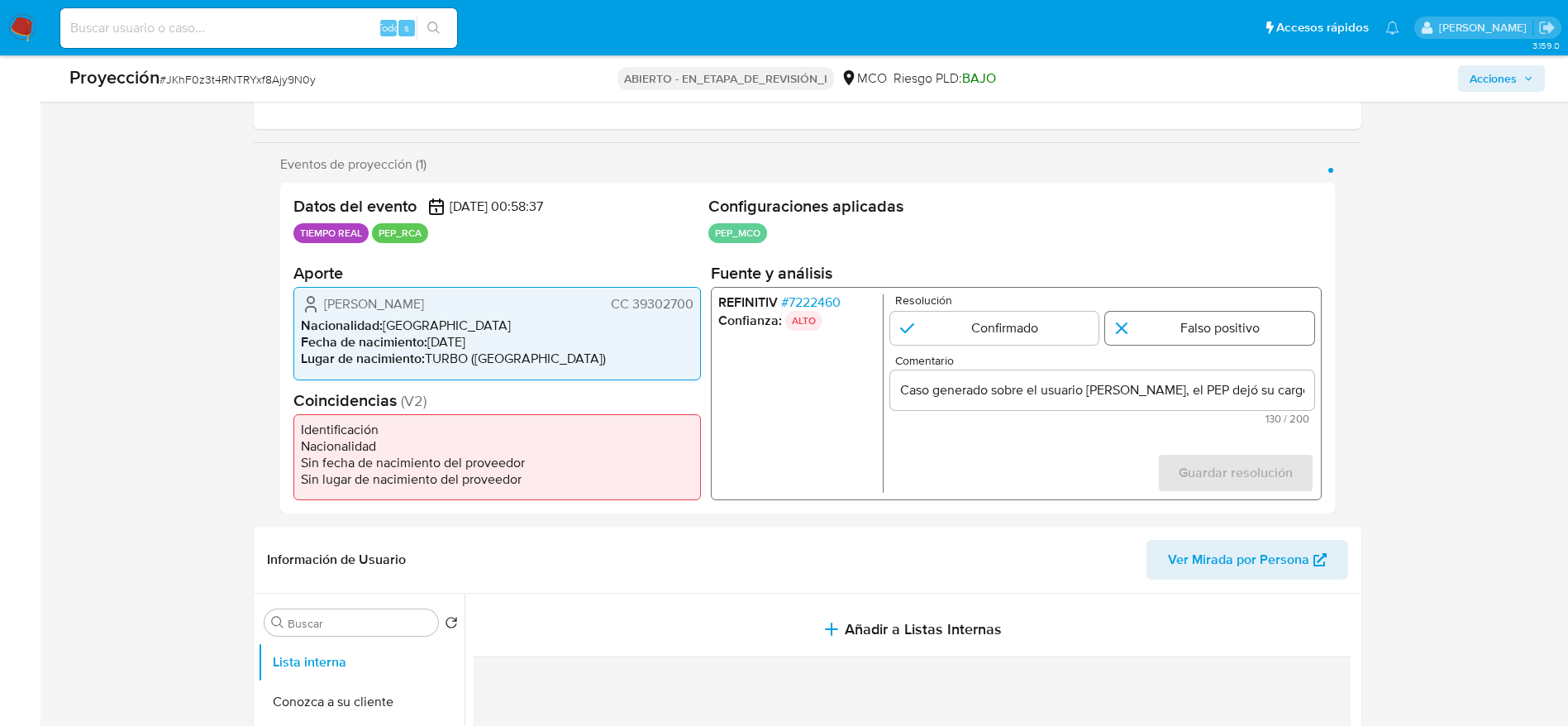
click at [1170, 328] on input "1 de 1" at bounding box center [1209, 329] width 209 height 33
radio input "true"
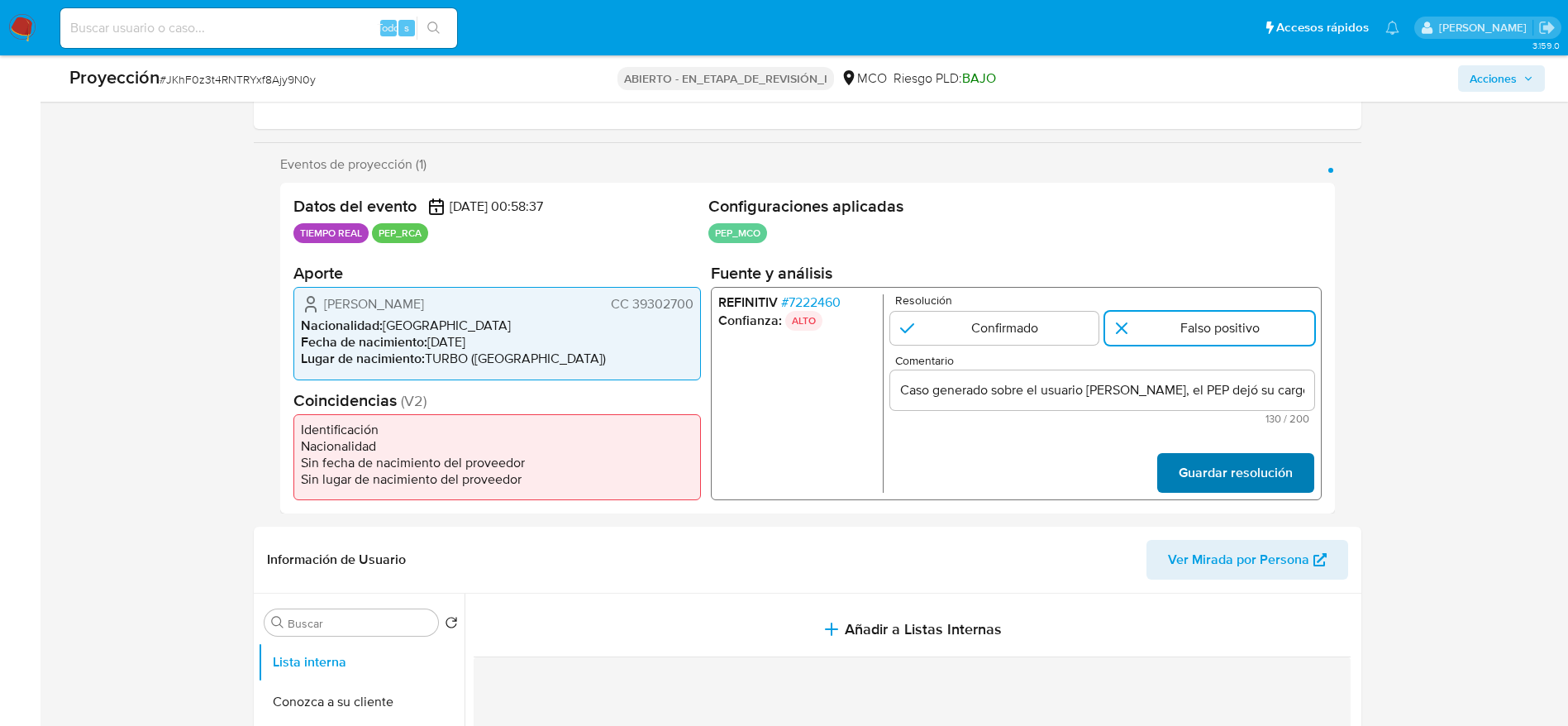
click at [1202, 479] on span "Guardar resolución" at bounding box center [1234, 473] width 114 height 36
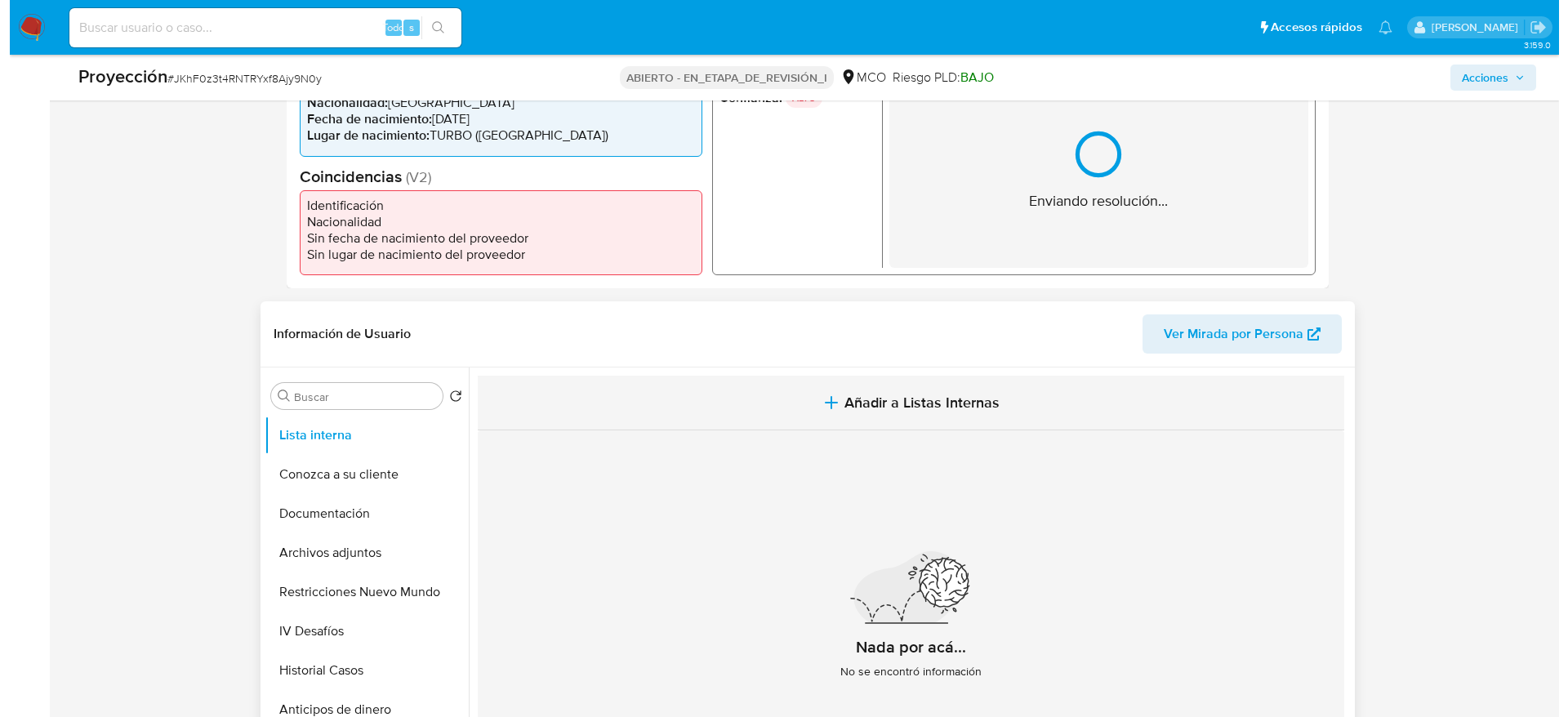
scroll to position [490, 0]
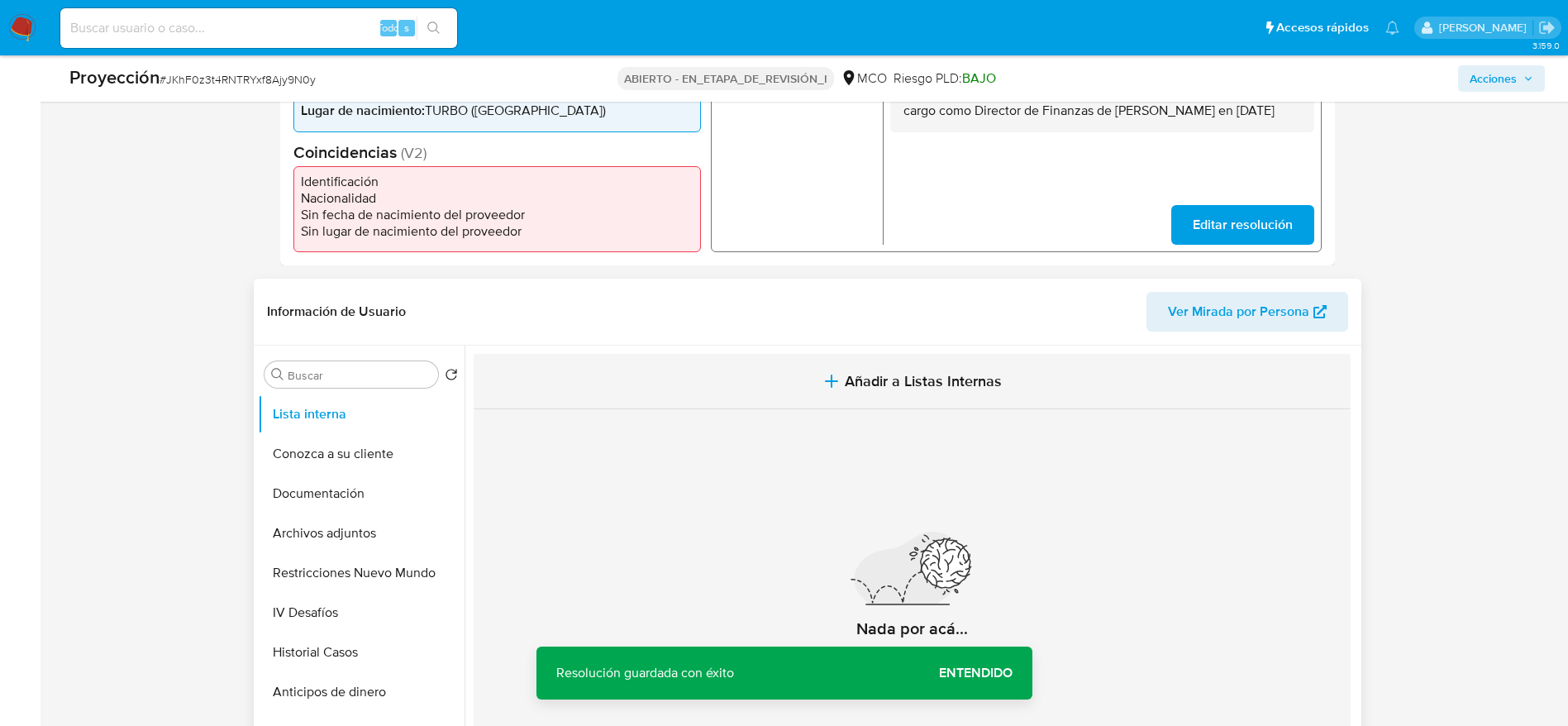
click at [632, 390] on button "Añadir a Listas Internas" at bounding box center [911, 381] width 877 height 55
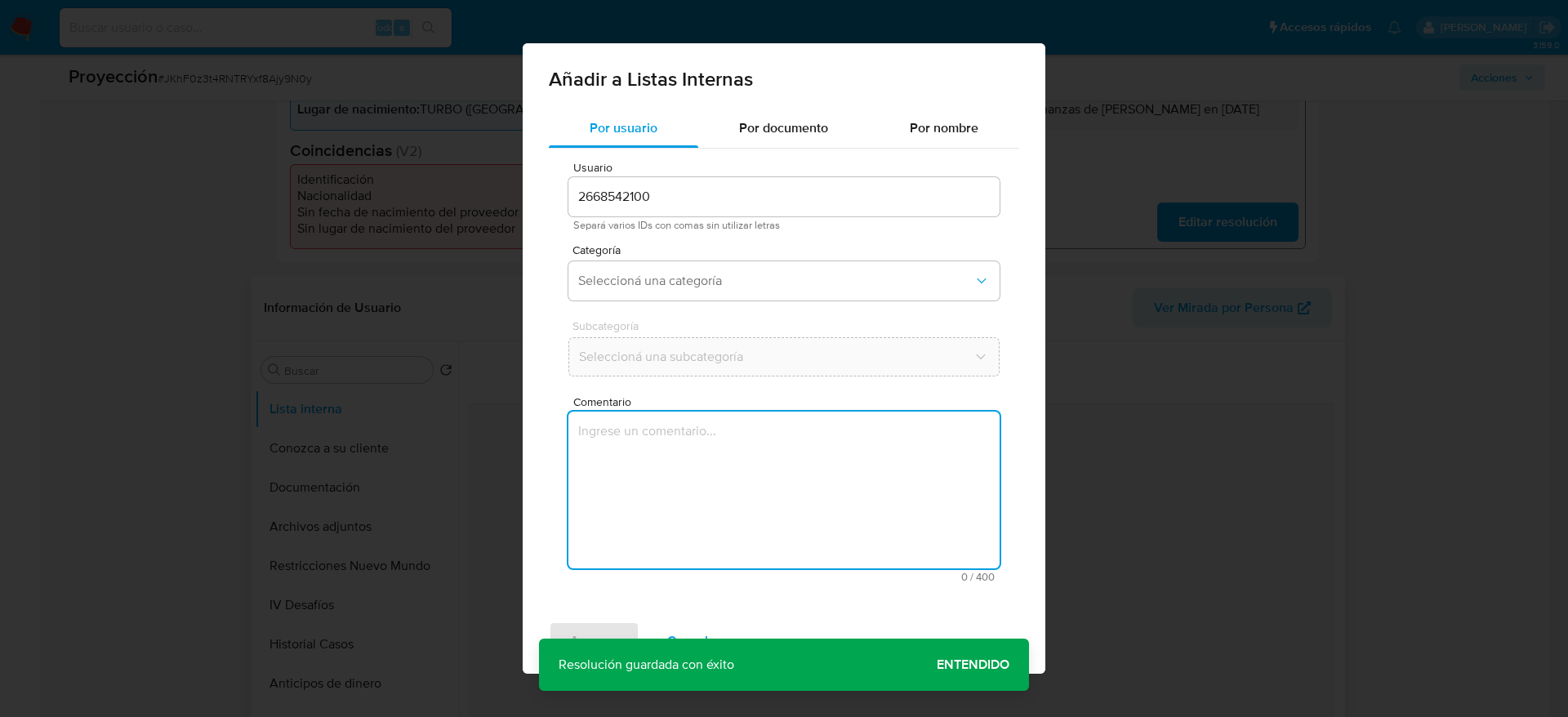
click at [653, 491] on textarea "Comentario" at bounding box center [784, 490] width 431 height 157
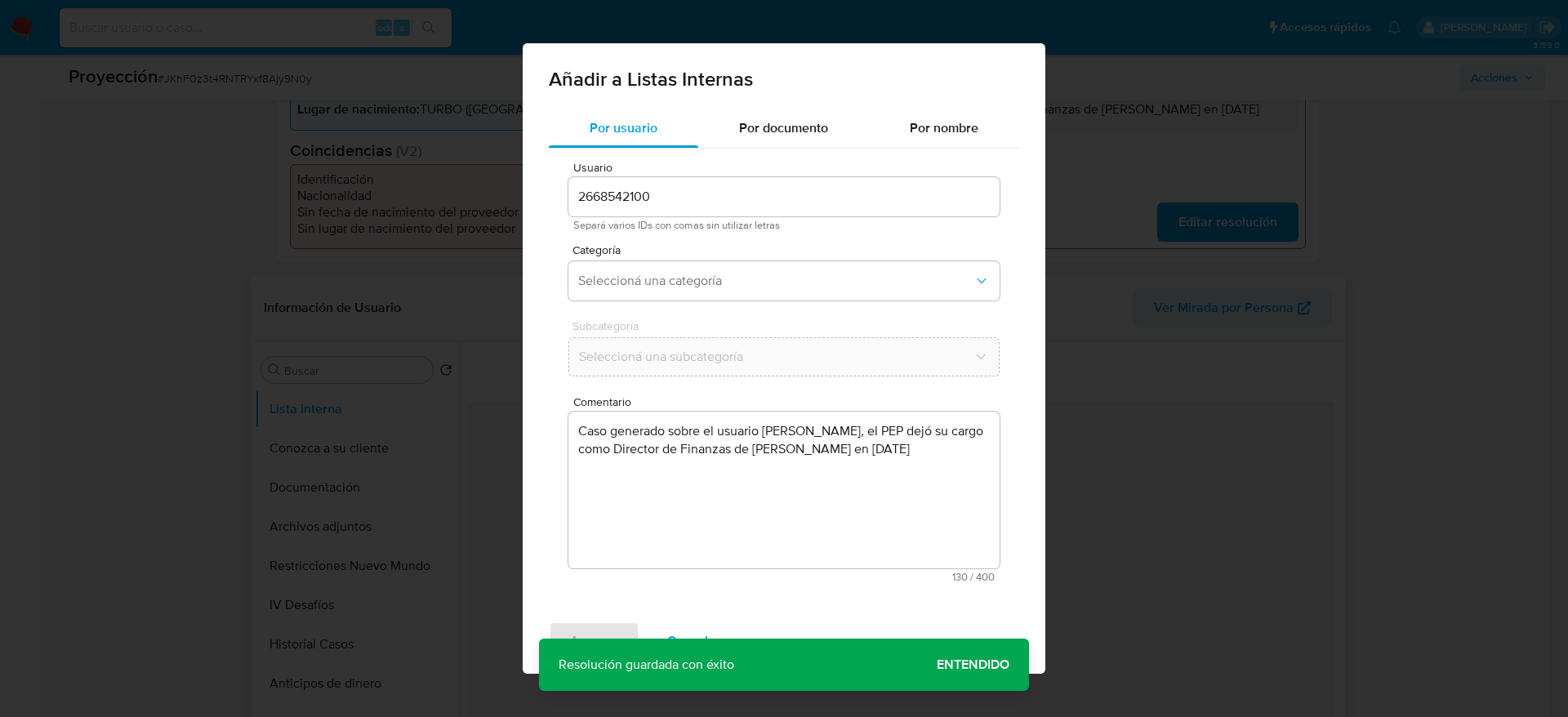
click at [658, 320] on span "Subcategoría" at bounding box center [788, 325] width 431 height 11
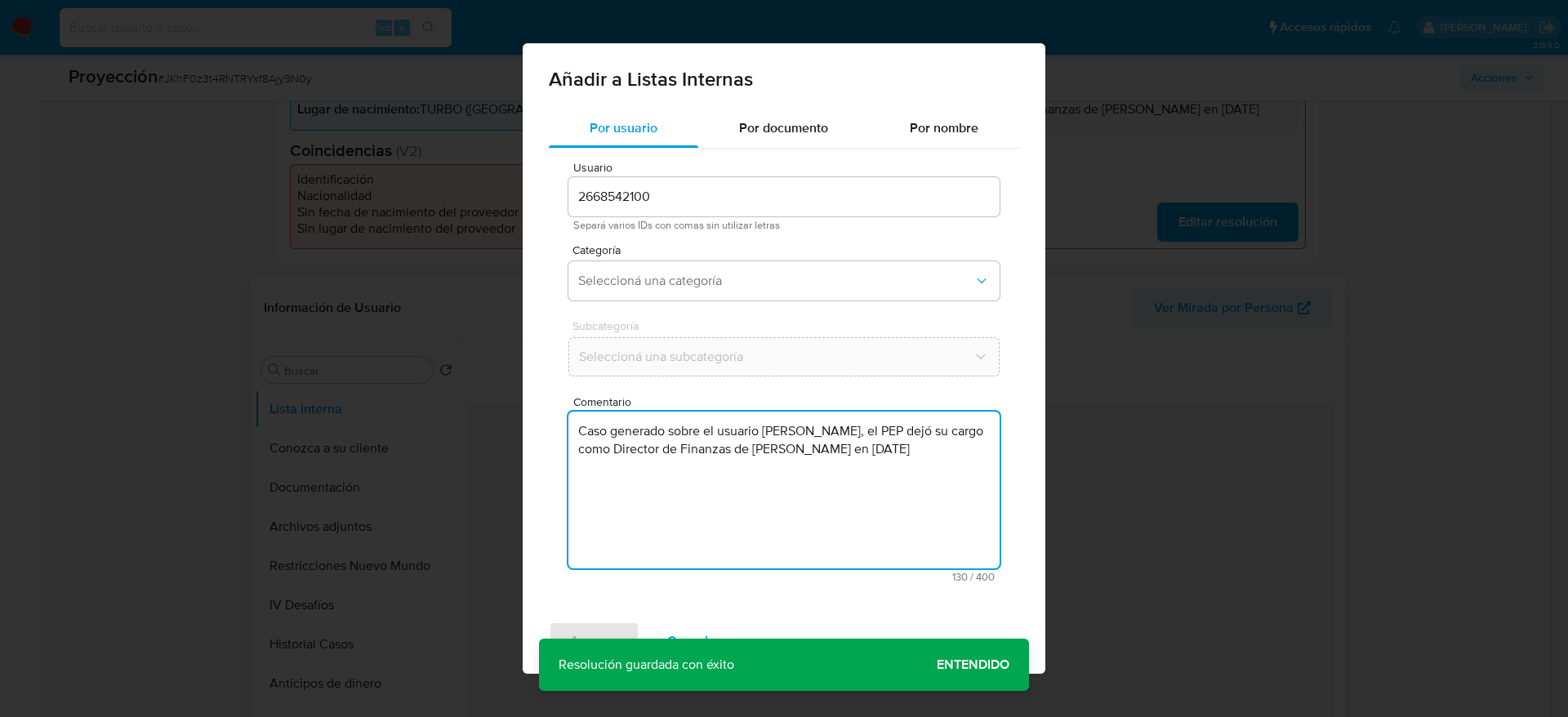
click at [927, 456] on textarea "Caso generado sobre el usuario Liliana Arboleda Lopez, el PEP dejó su cargo com…" at bounding box center [784, 490] width 431 height 157
click at [940, 447] on textarea "Caso generado sobre el usuario Liliana Arboleda Lopez, el PEP dejó su cargo com…" at bounding box center [784, 490] width 431 height 157
type textarea "Caso generado sobre el usuario Liliana Arboleda Lopez, el PEP dejó su cargo com…"
click at [589, 296] on button "Seleccioná una categoría" at bounding box center [784, 281] width 431 height 39
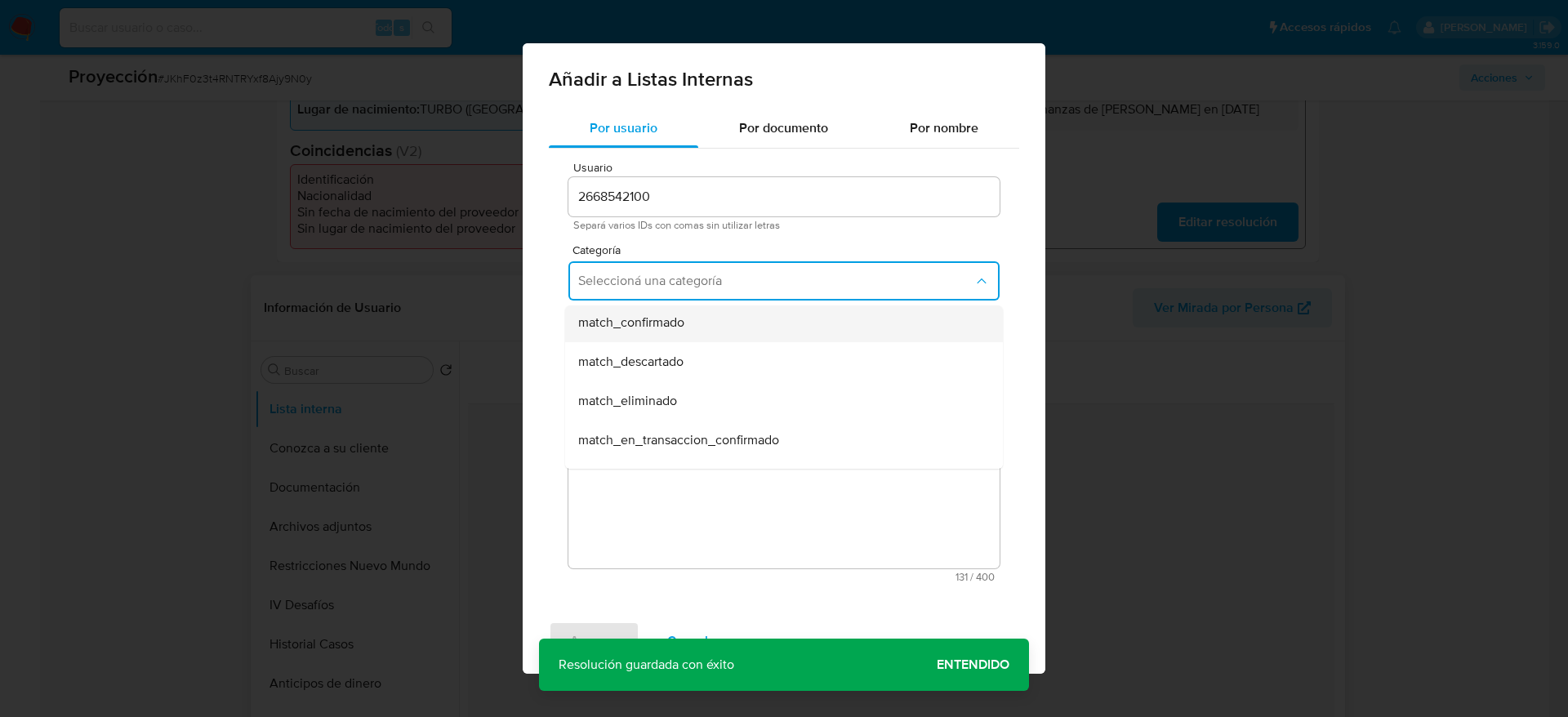
scroll to position [123, 0]
click at [663, 358] on span "match_descartado" at bounding box center [631, 358] width 106 height 16
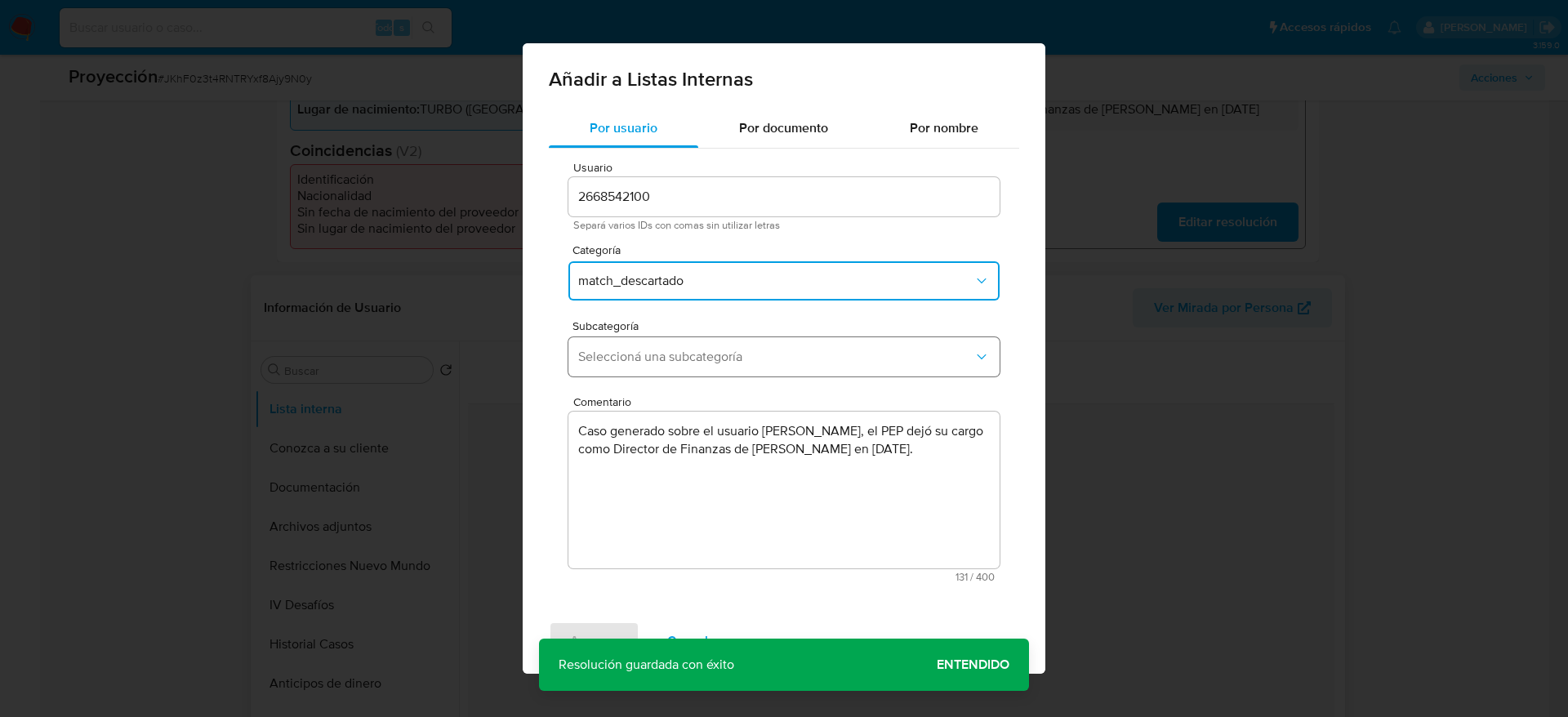
click at [666, 345] on button "Seleccioná una subcategoría" at bounding box center [784, 357] width 431 height 39
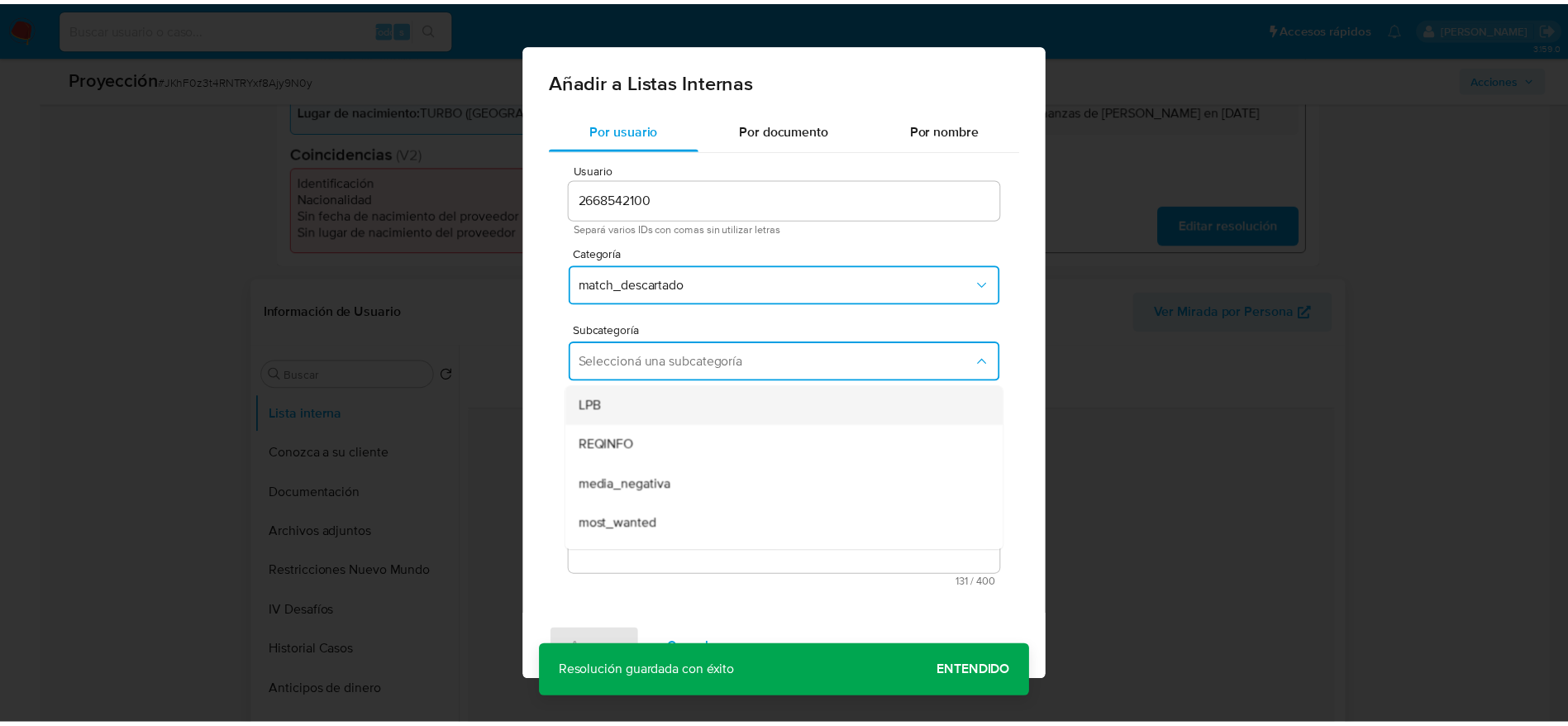
scroll to position [112, 0]
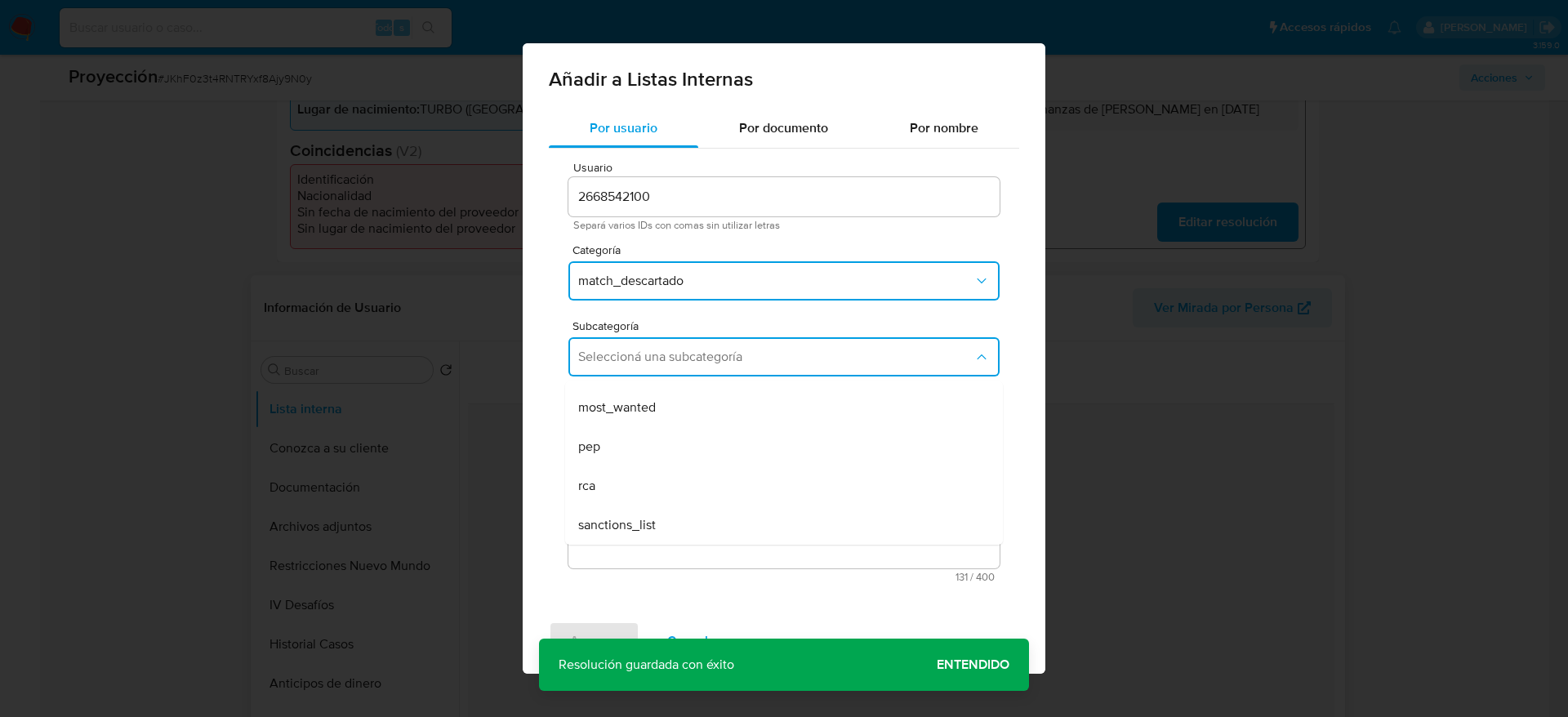
drag, startPoint x: 663, startPoint y: 448, endPoint x: 658, endPoint y: 461, distance: 13.9
click at [661, 451] on div "pep" at bounding box center [779, 447] width 402 height 39
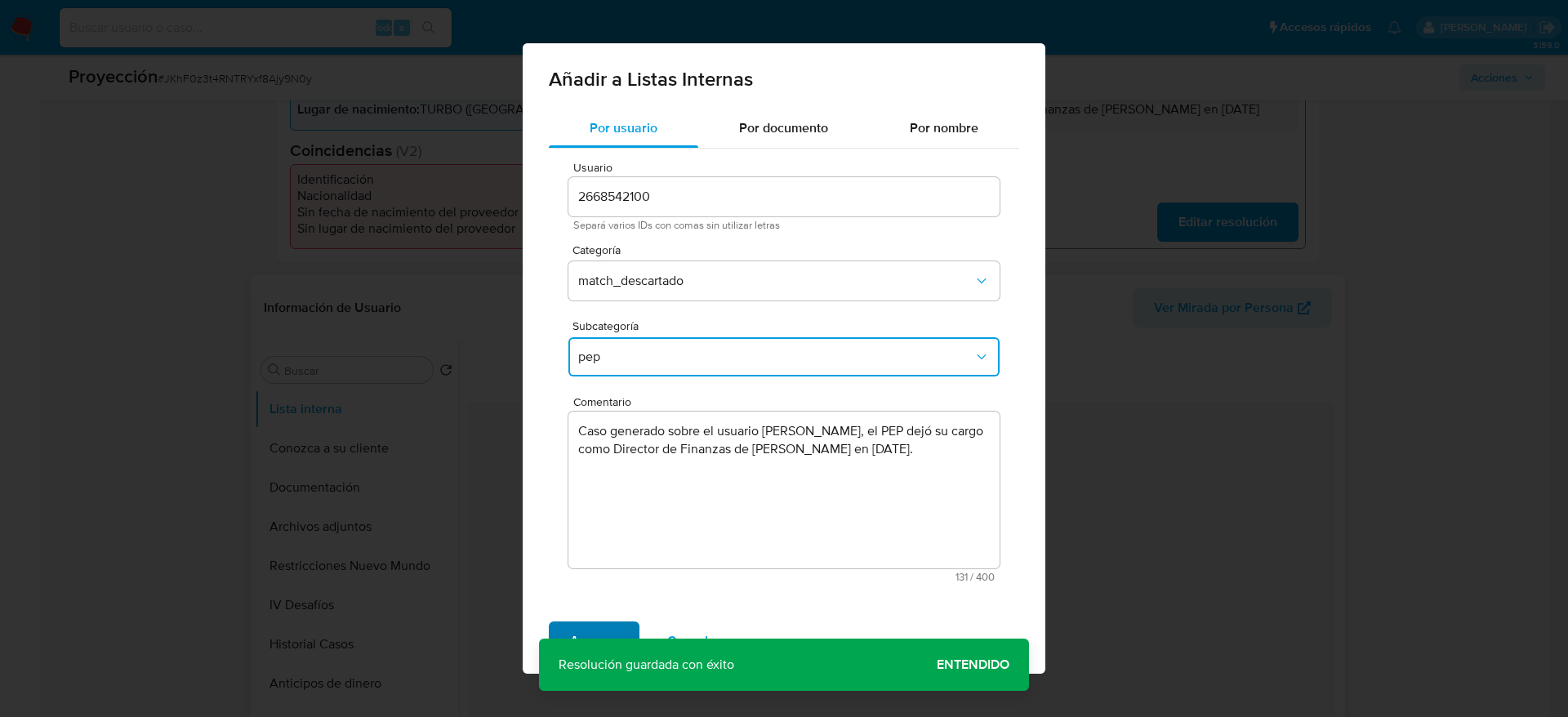
click at [599, 630] on span "Agregar" at bounding box center [594, 641] width 49 height 36
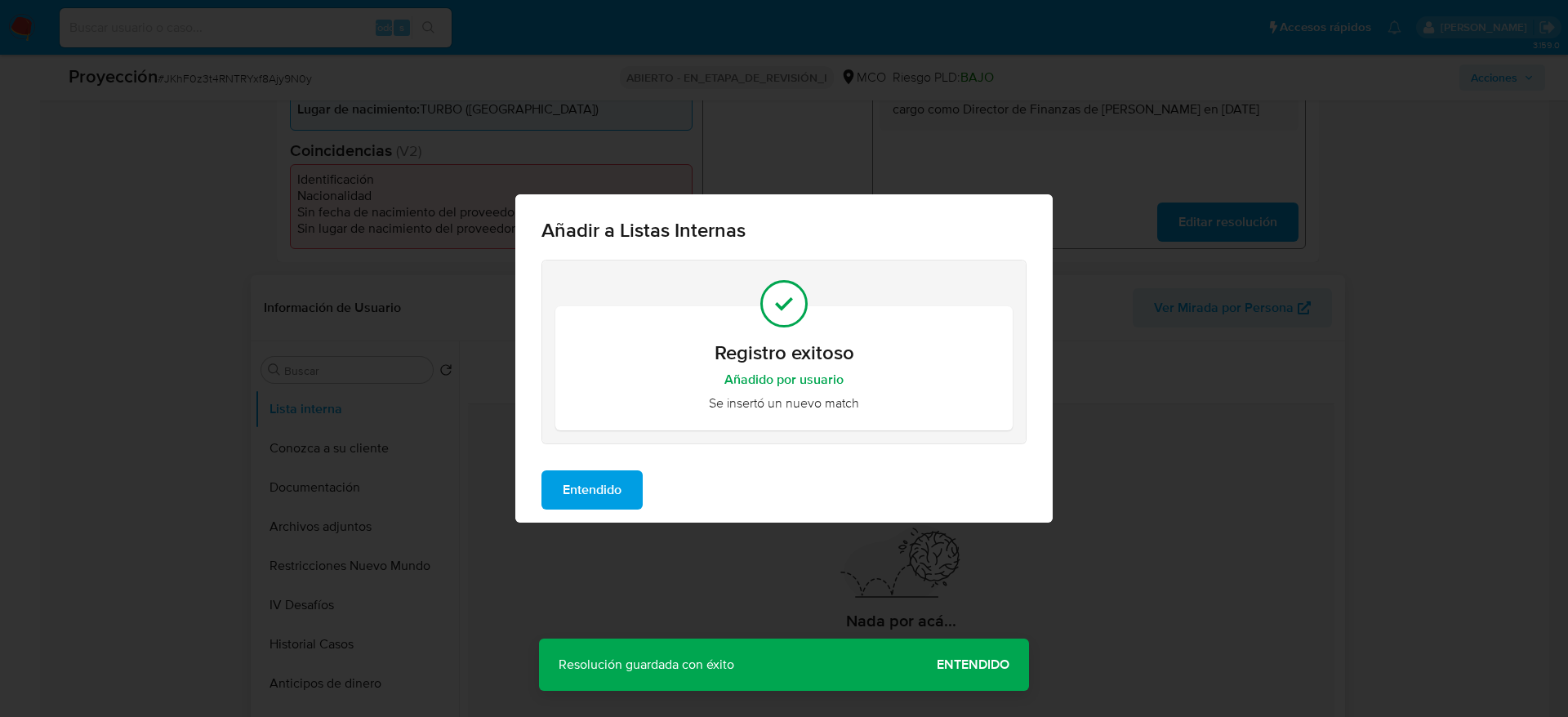
click at [600, 492] on span "Entendido" at bounding box center [592, 490] width 59 height 36
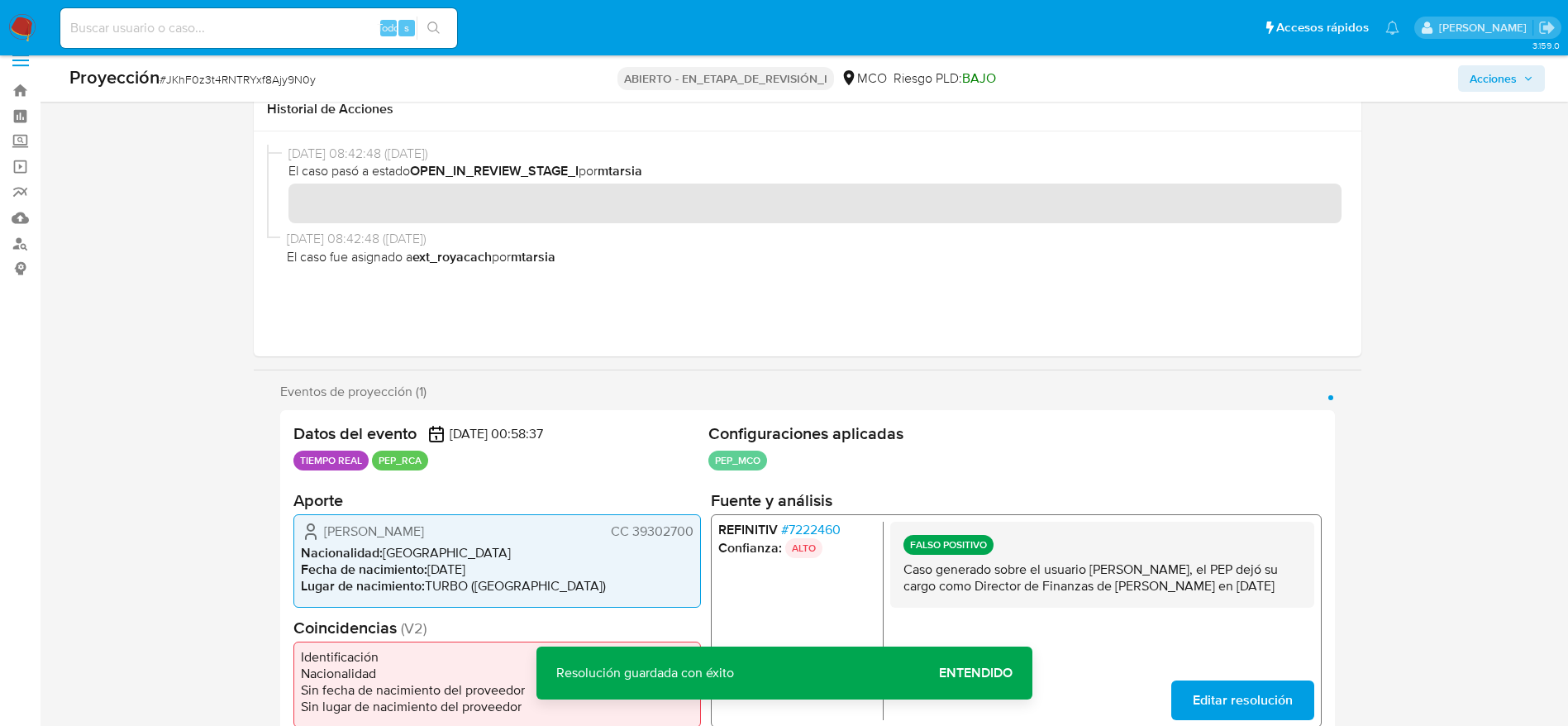
scroll to position [0, 0]
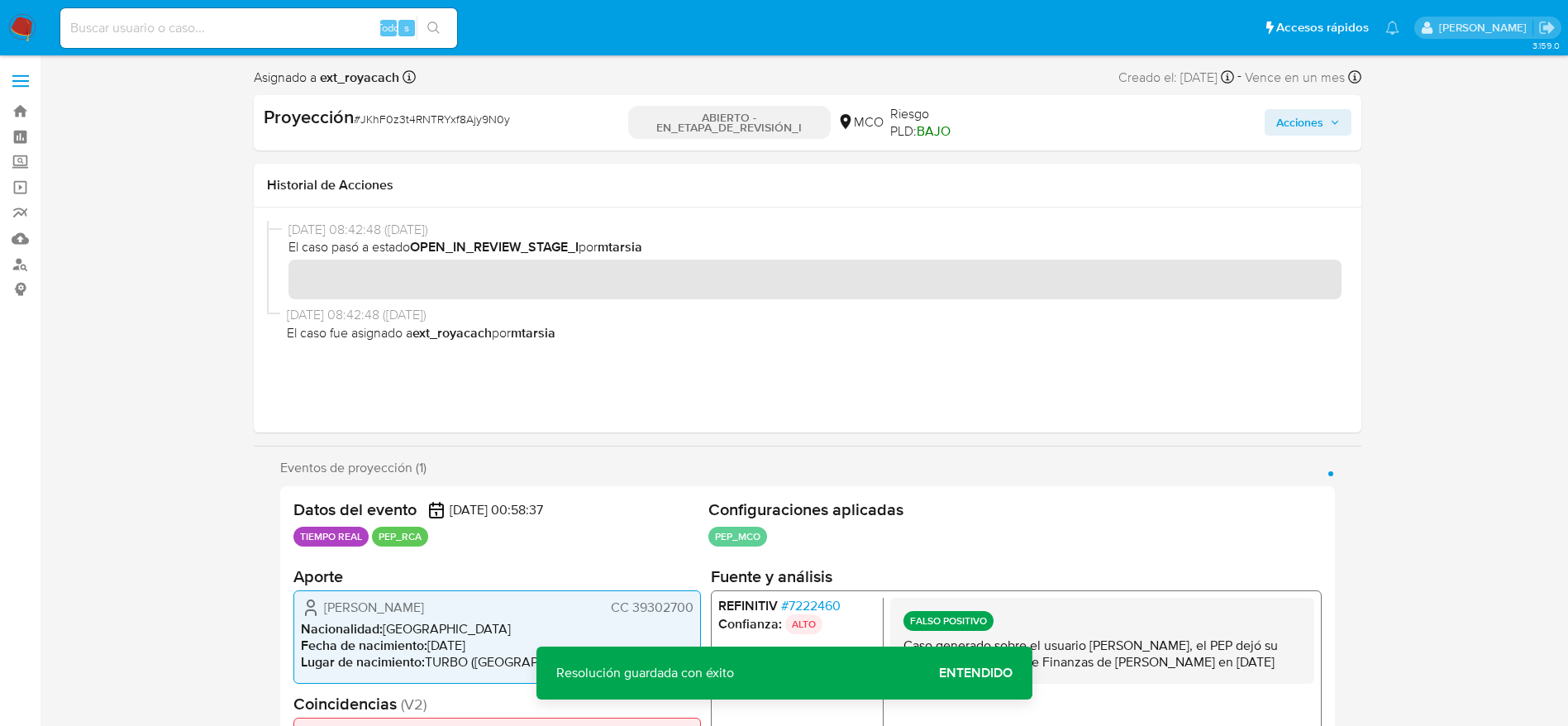
click at [1291, 108] on div "Acciones" at bounding box center [1171, 122] width 358 height 35
click at [1294, 117] on span "Acciones" at bounding box center [1300, 122] width 47 height 27
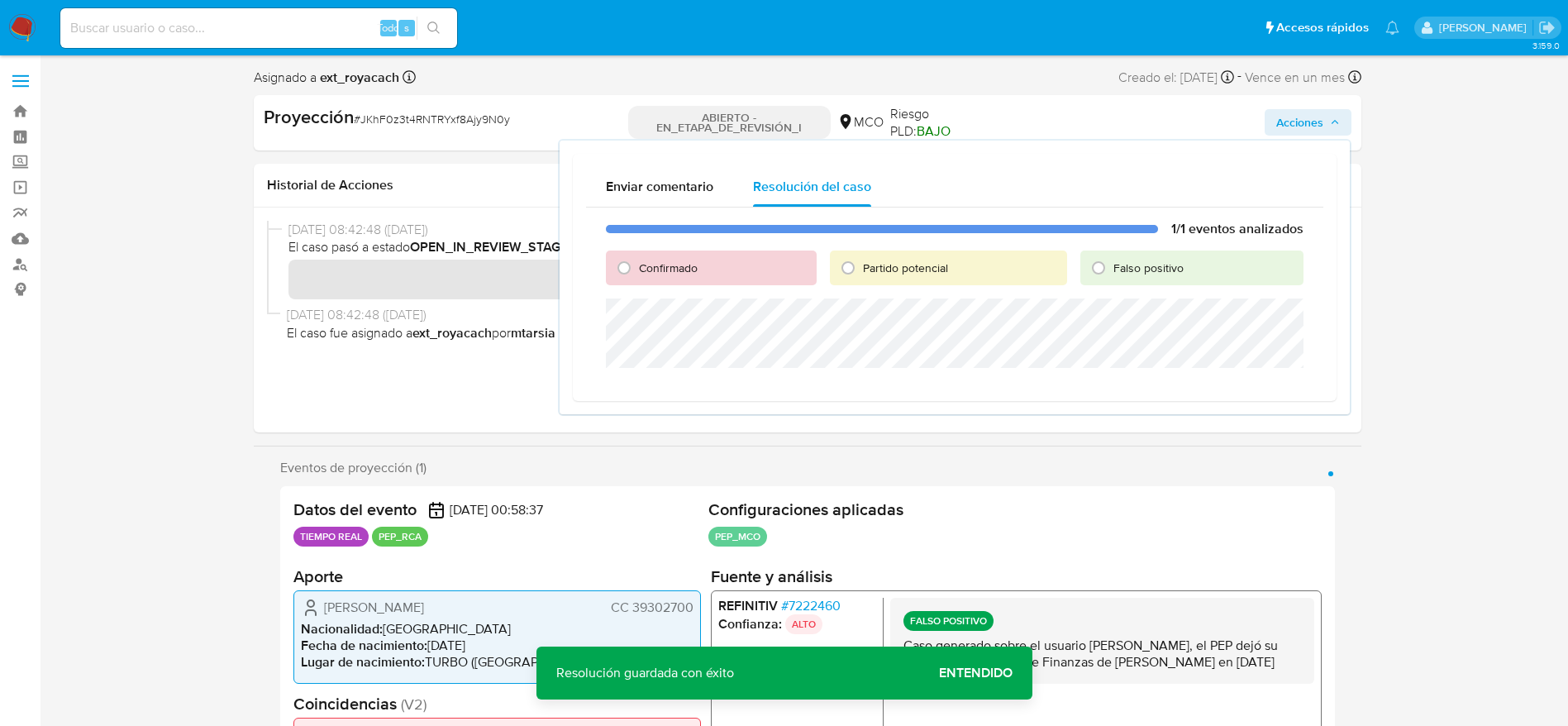
click at [1131, 256] on div "Falso positivo" at bounding box center [1191, 268] width 222 height 34
click at [1131, 268] on font "Falso positivo" at bounding box center [1149, 267] width 71 height 16
click at [1112, 268] on input "Falso positivo" at bounding box center [1098, 267] width 27 height 27
radio input "true"
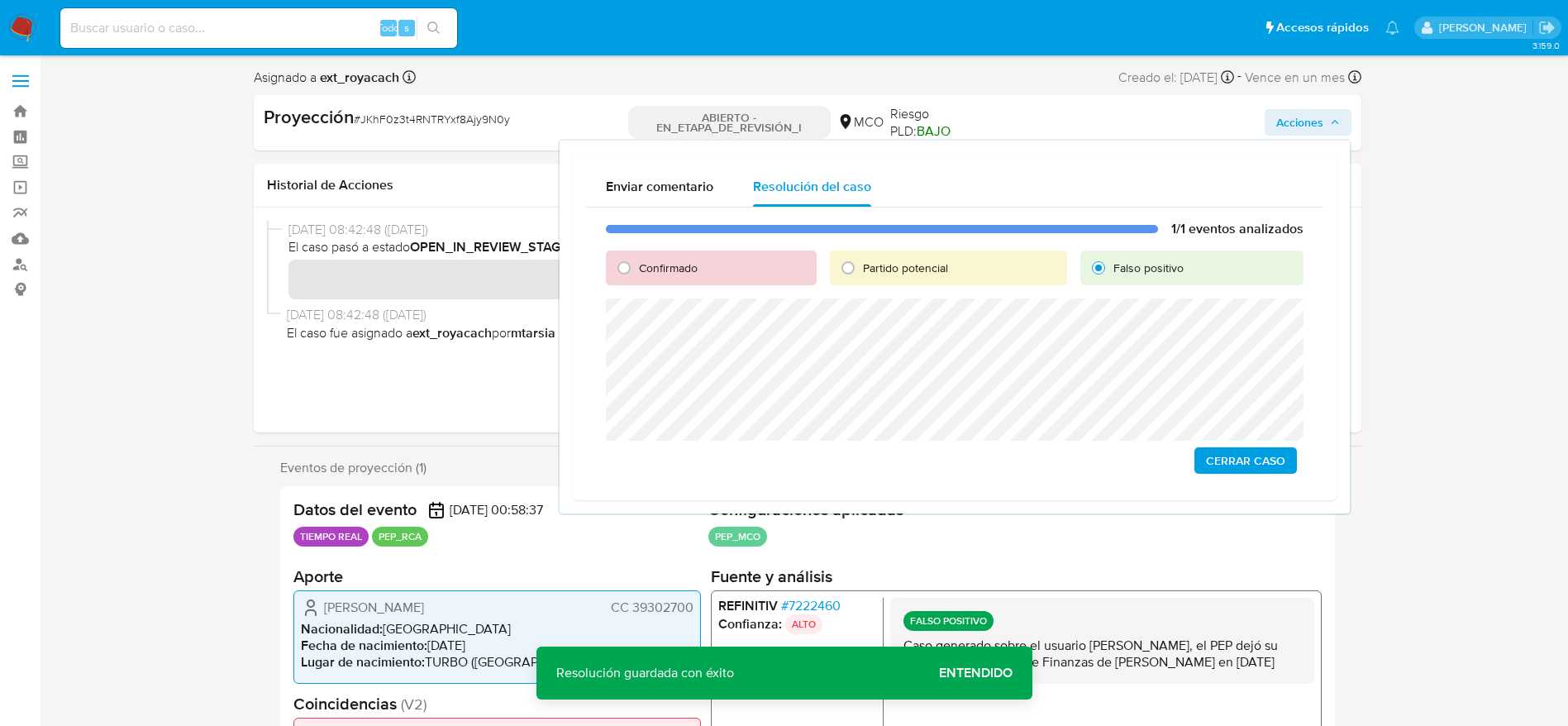
click at [1243, 459] on span "Cerrar Caso" at bounding box center [1246, 460] width 79 height 23
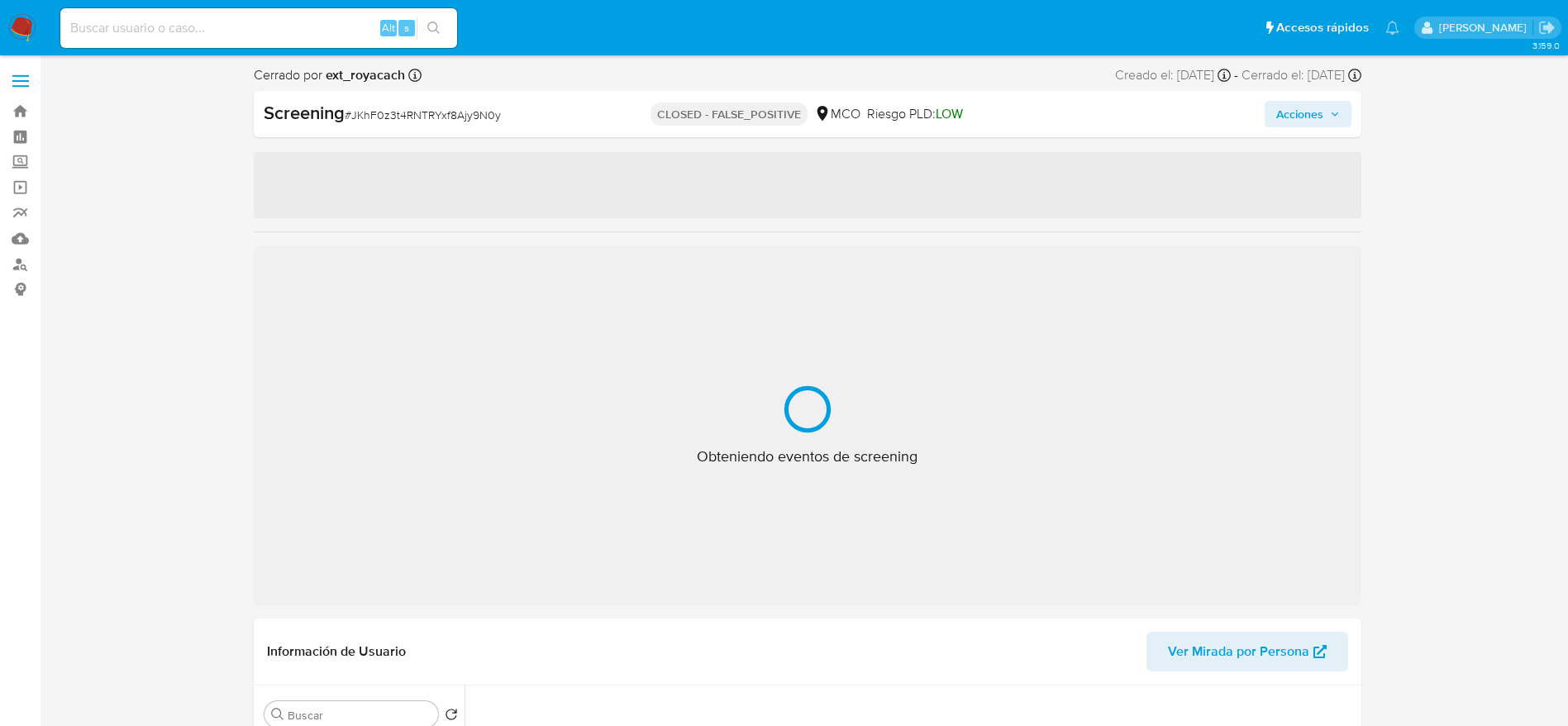
select select "10"
